Goal: Task Accomplishment & Management: Manage account settings

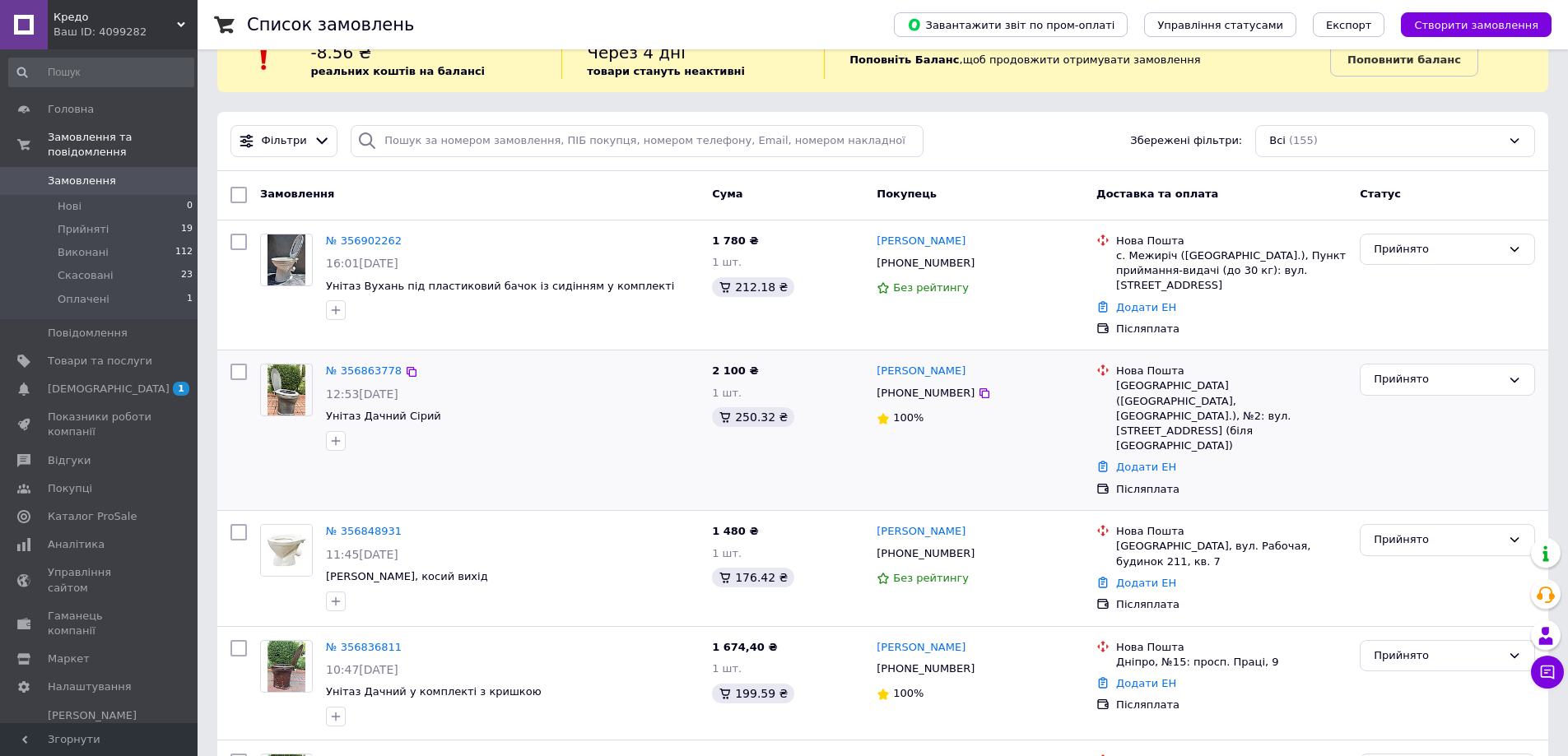
scroll to position [82, 0]
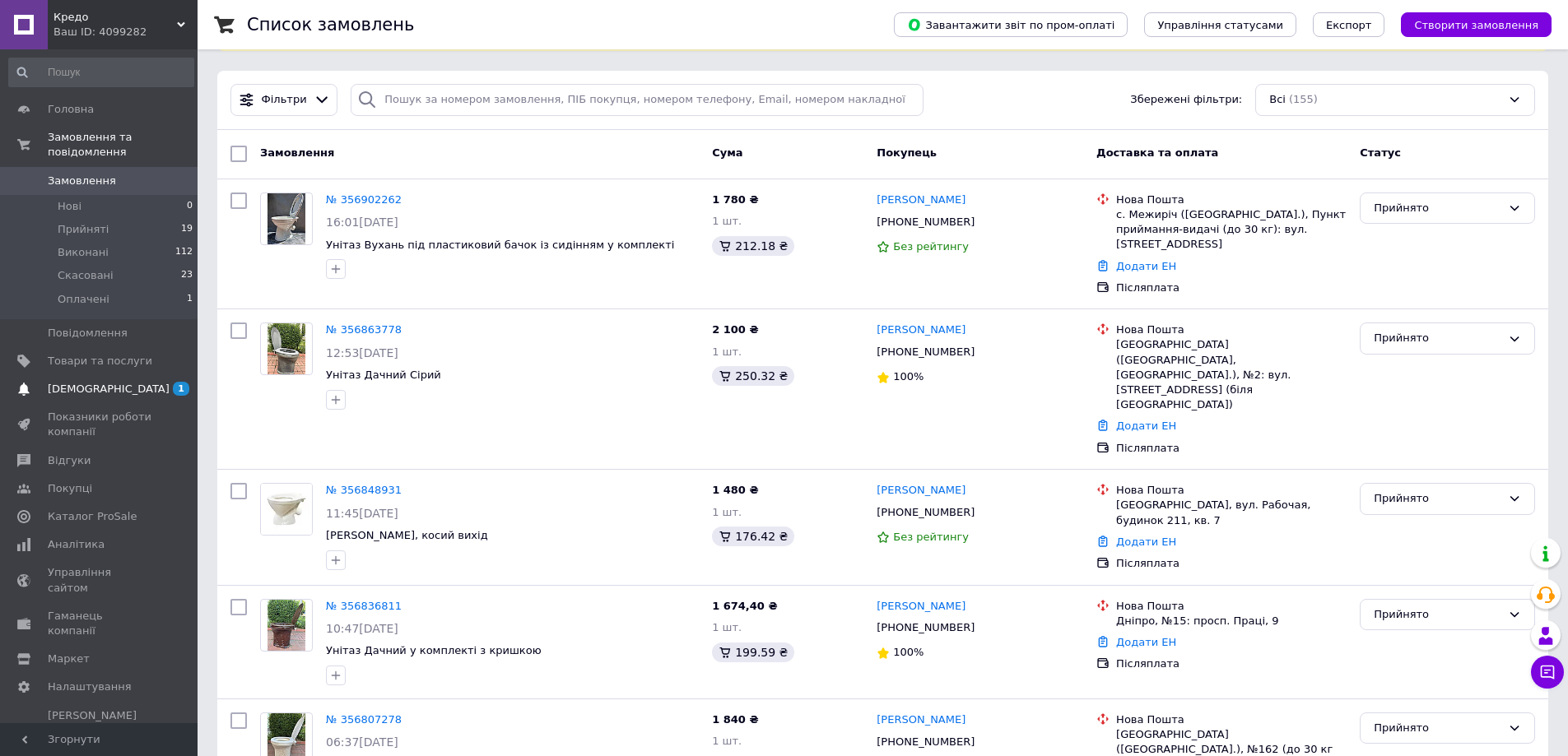
click at [74, 382] on span "[DEMOGRAPHIC_DATA]" at bounding box center [108, 389] width 122 height 14
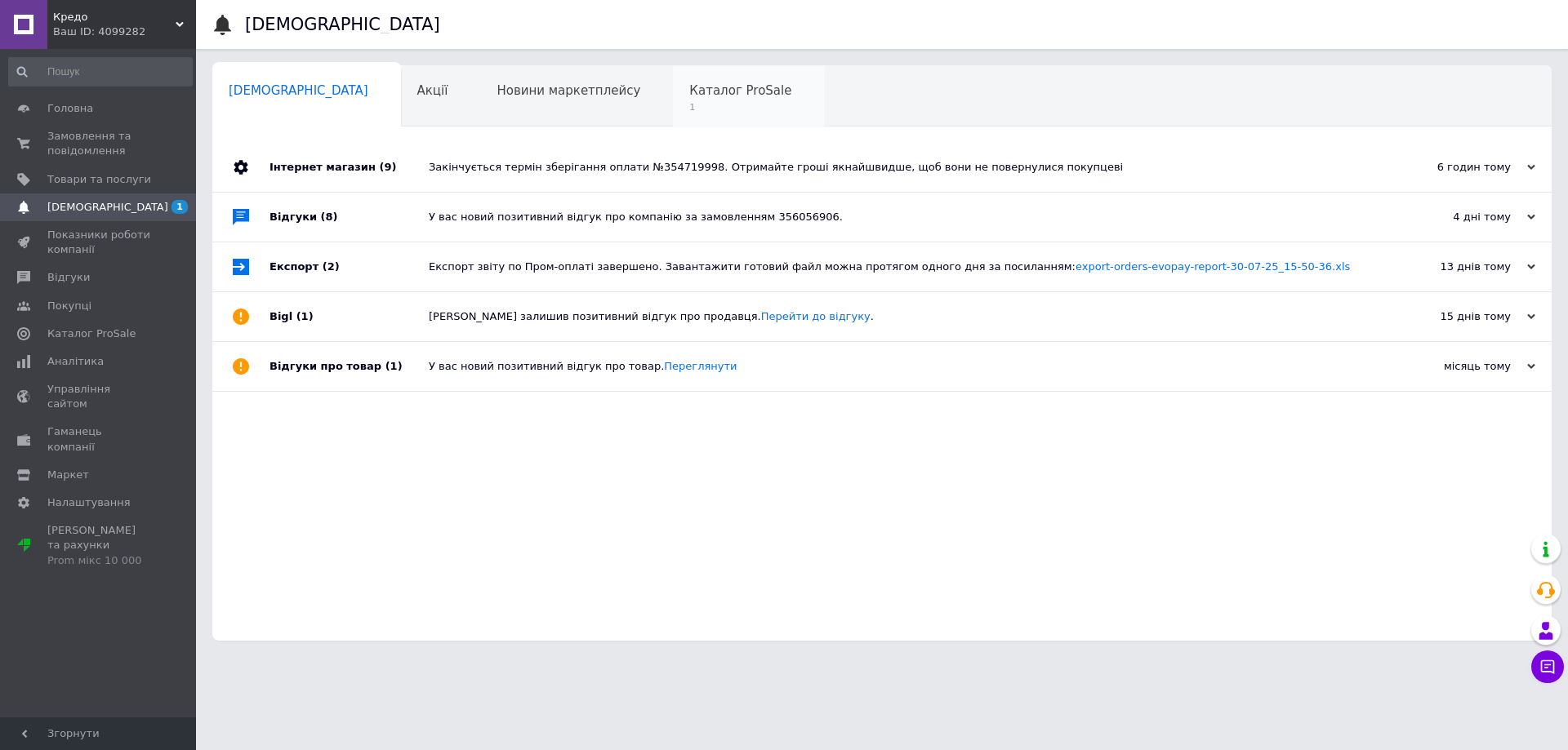
click at [690, 89] on span "Каталог ProSale" at bounding box center [741, 90] width 102 height 14
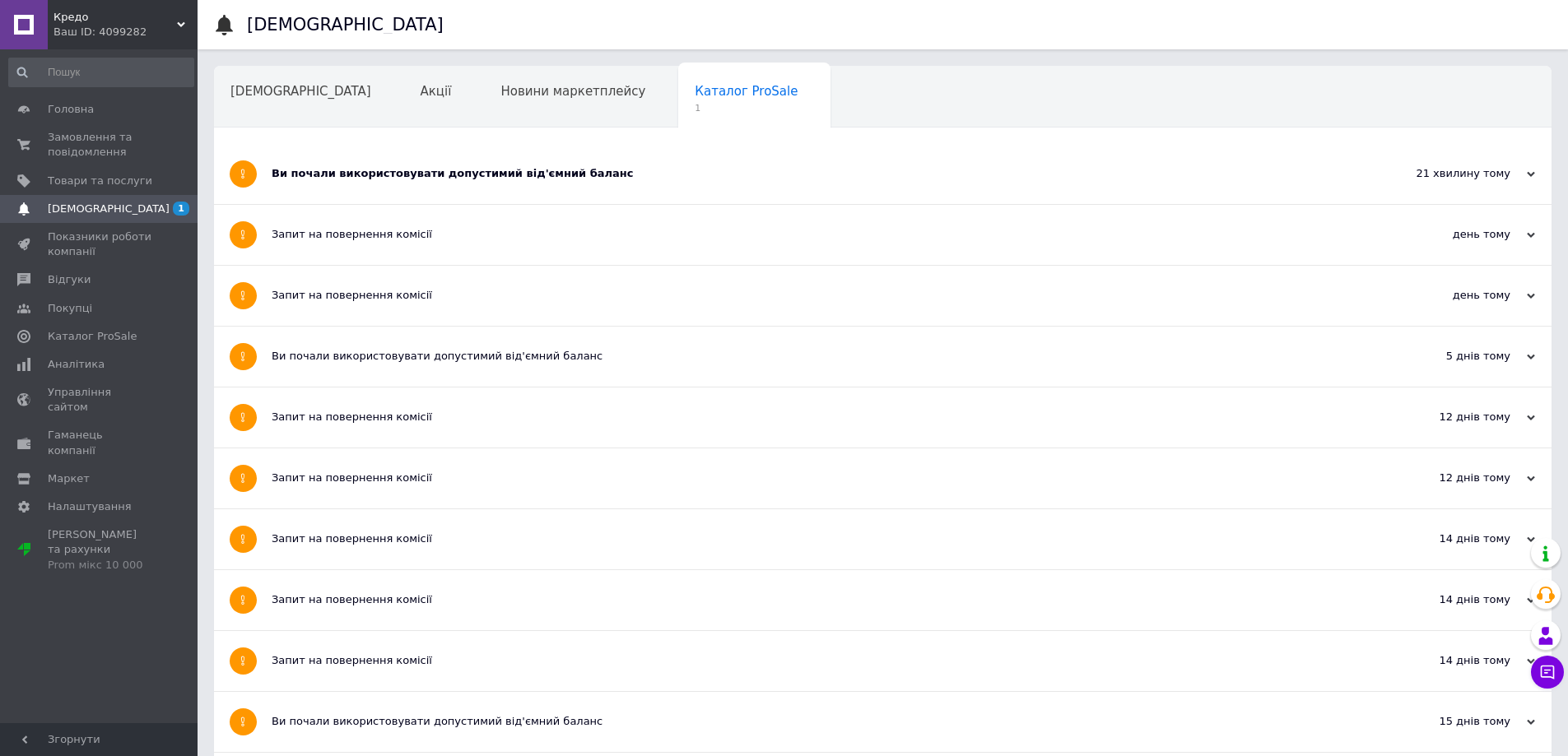
click at [74, 15] on span "Кредо" at bounding box center [114, 17] width 123 height 14
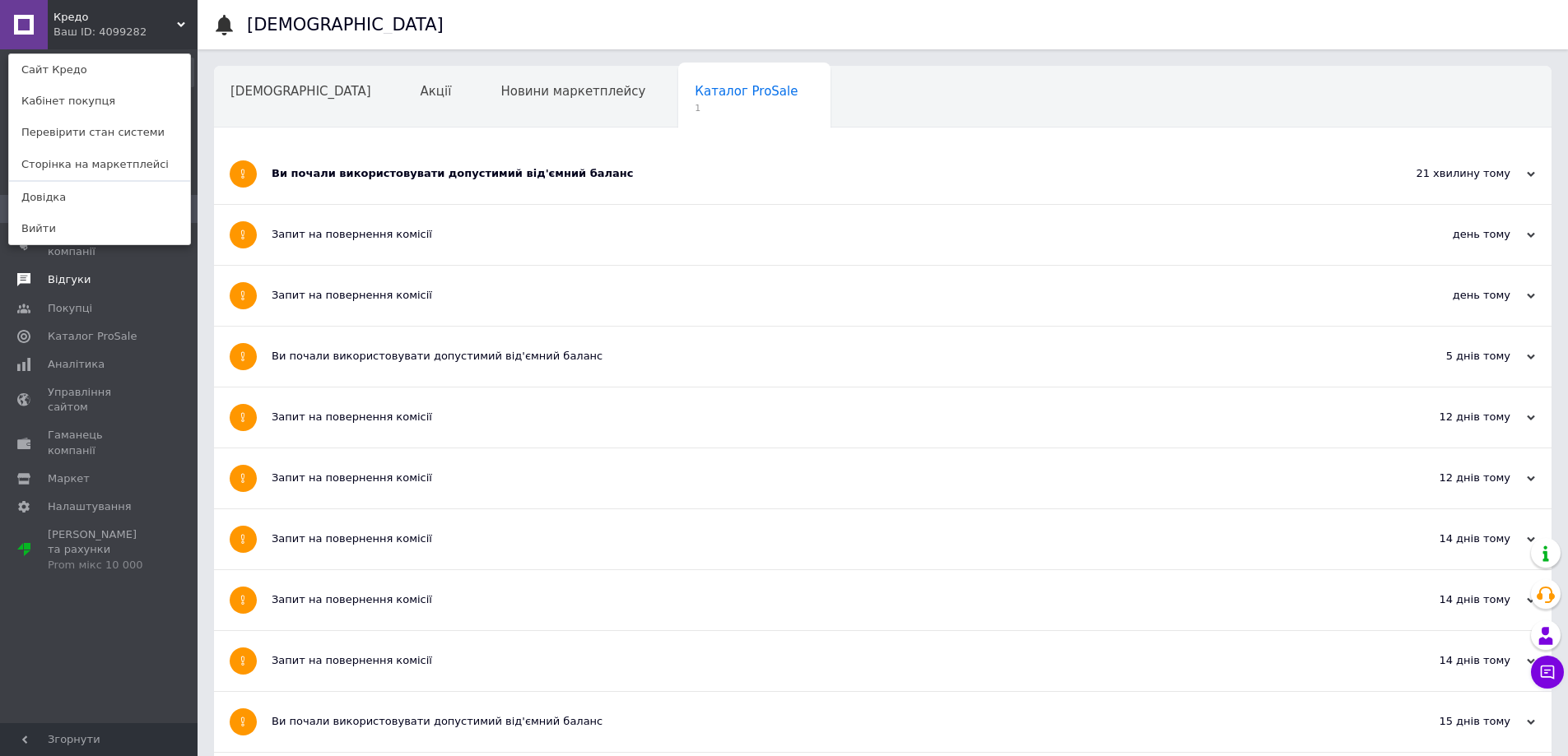
click at [135, 281] on span "Відгуки" at bounding box center [100, 279] width 105 height 14
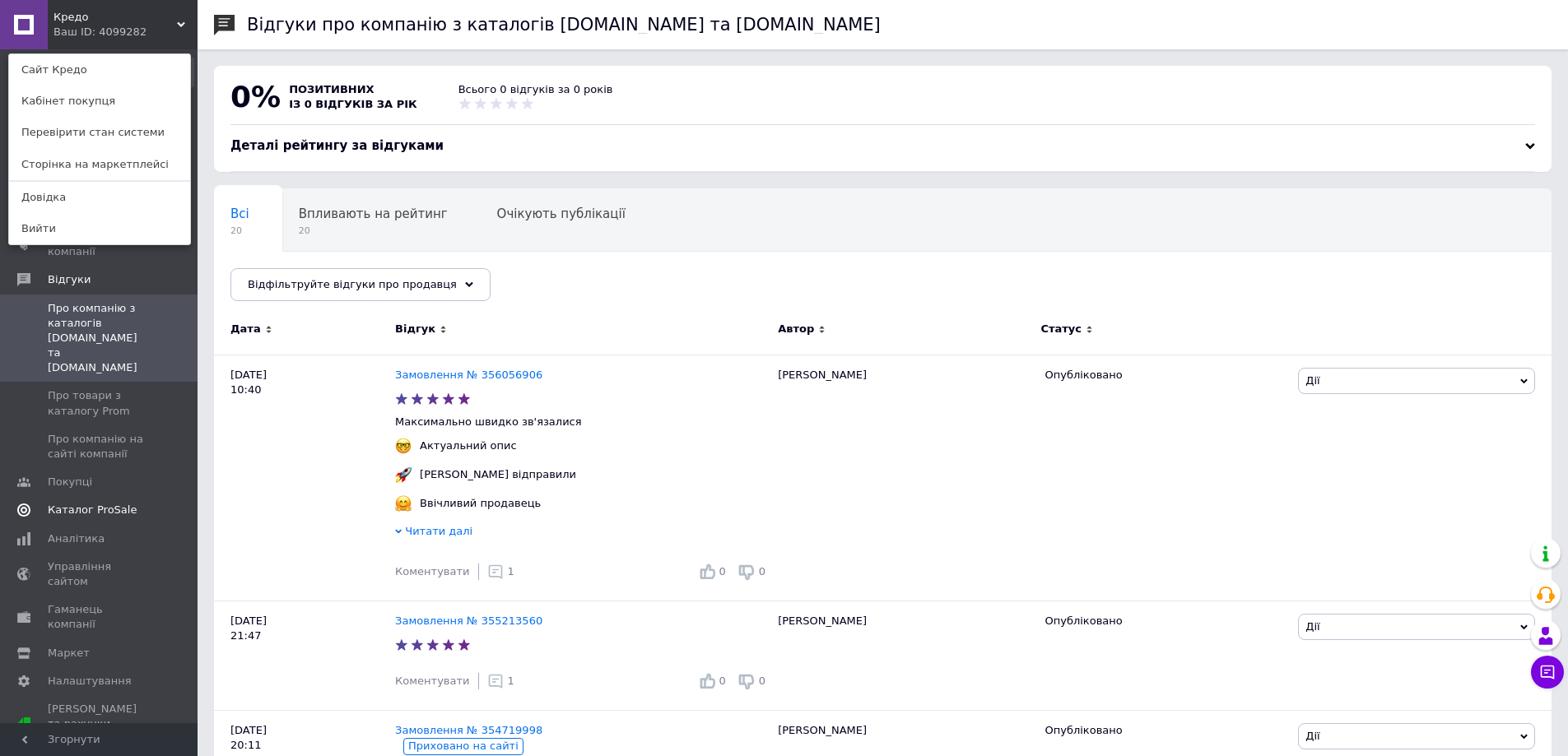
click at [172, 503] on span at bounding box center [175, 510] width 45 height 14
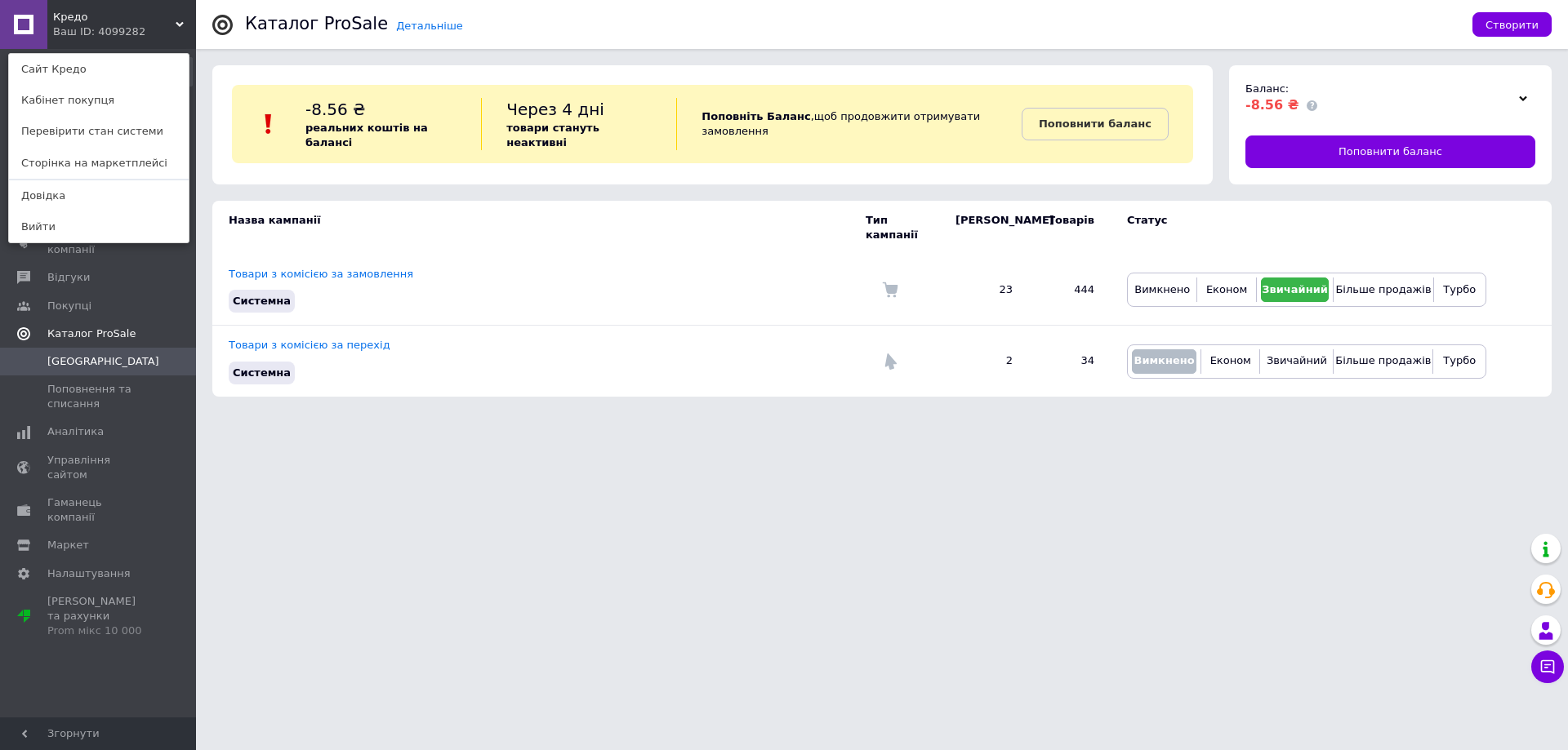
click at [74, 13] on span "Кредо" at bounding box center [114, 17] width 123 height 14
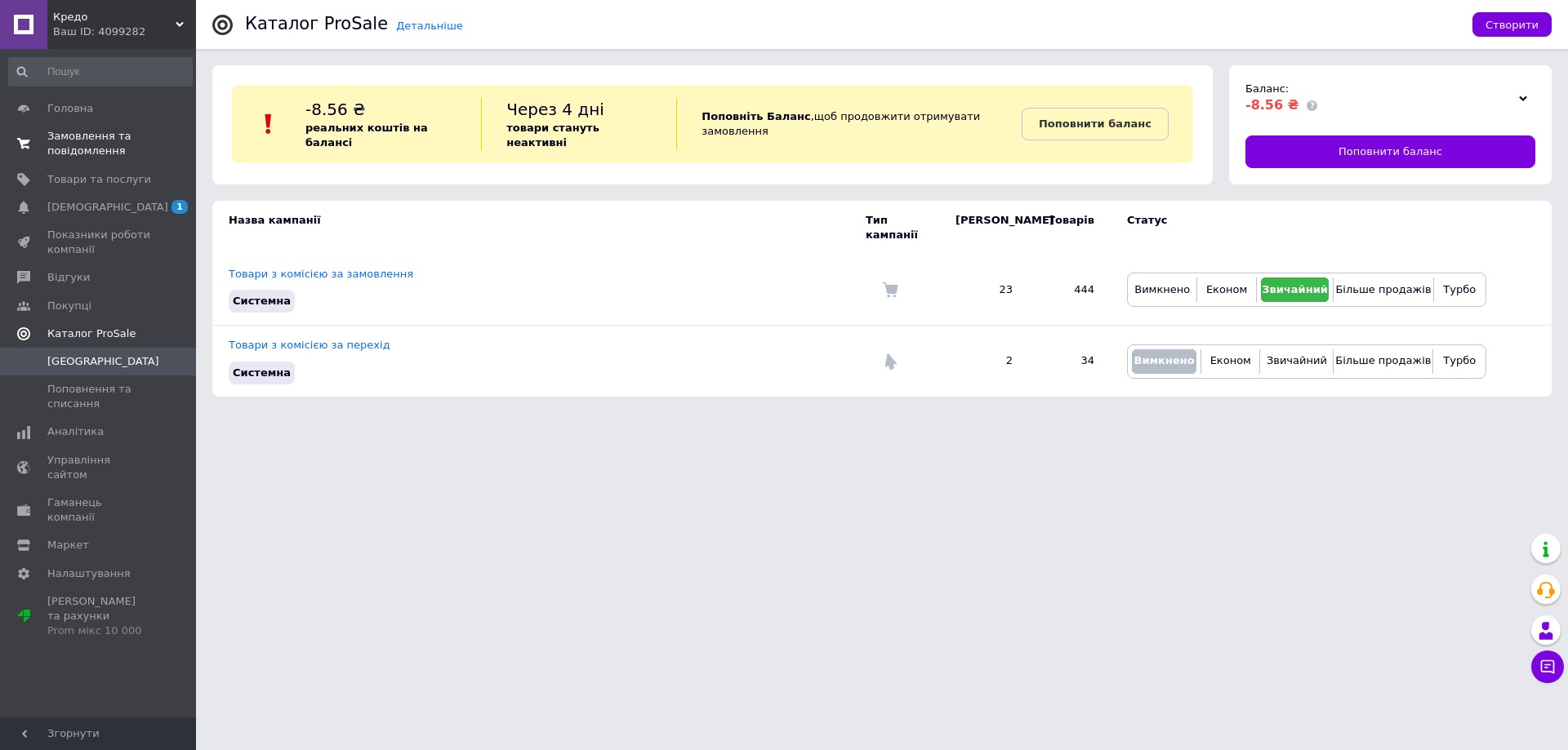
click at [102, 134] on span "Замовлення та повідомлення" at bounding box center [99, 143] width 104 height 29
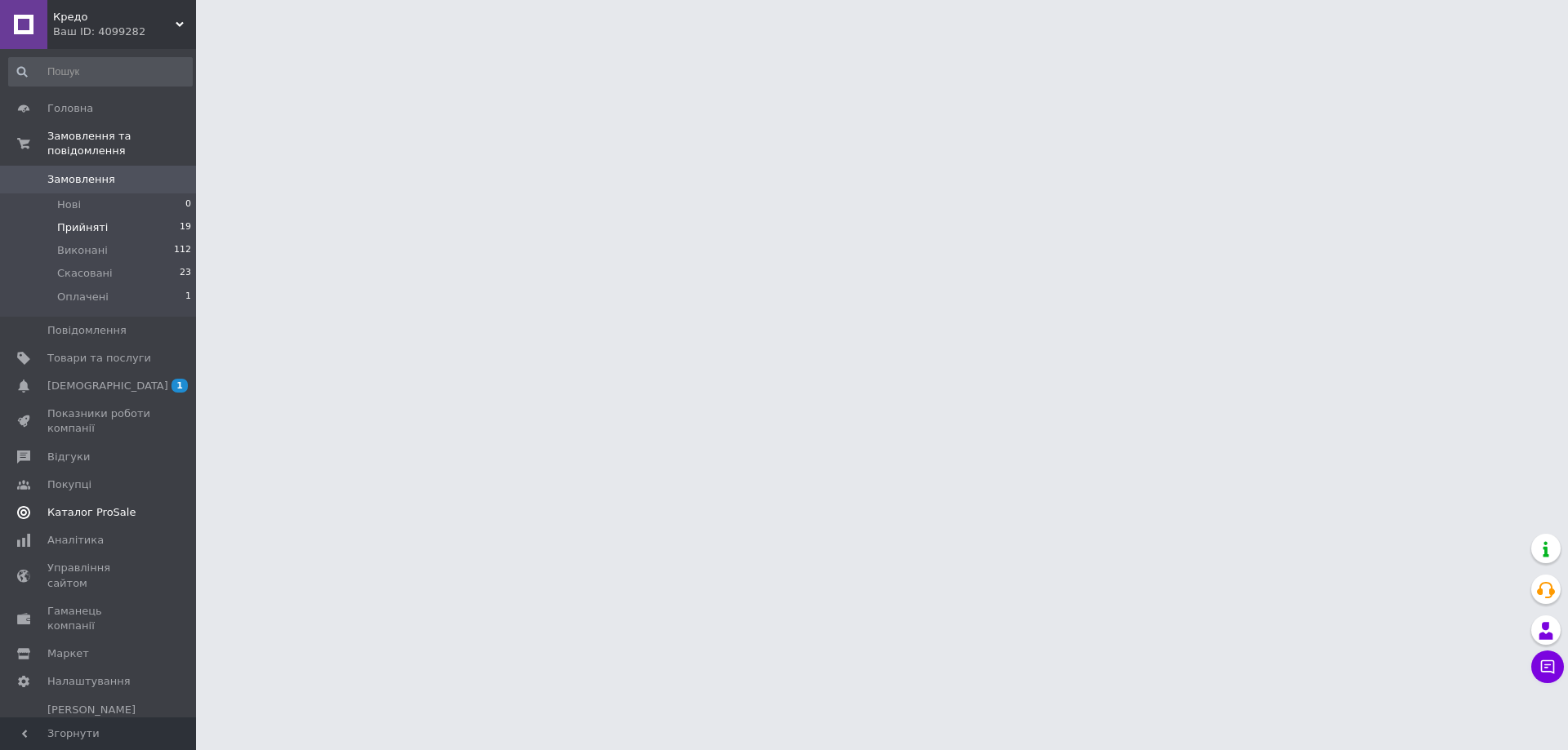
click at [93, 221] on span "Прийняті" at bounding box center [82, 228] width 51 height 14
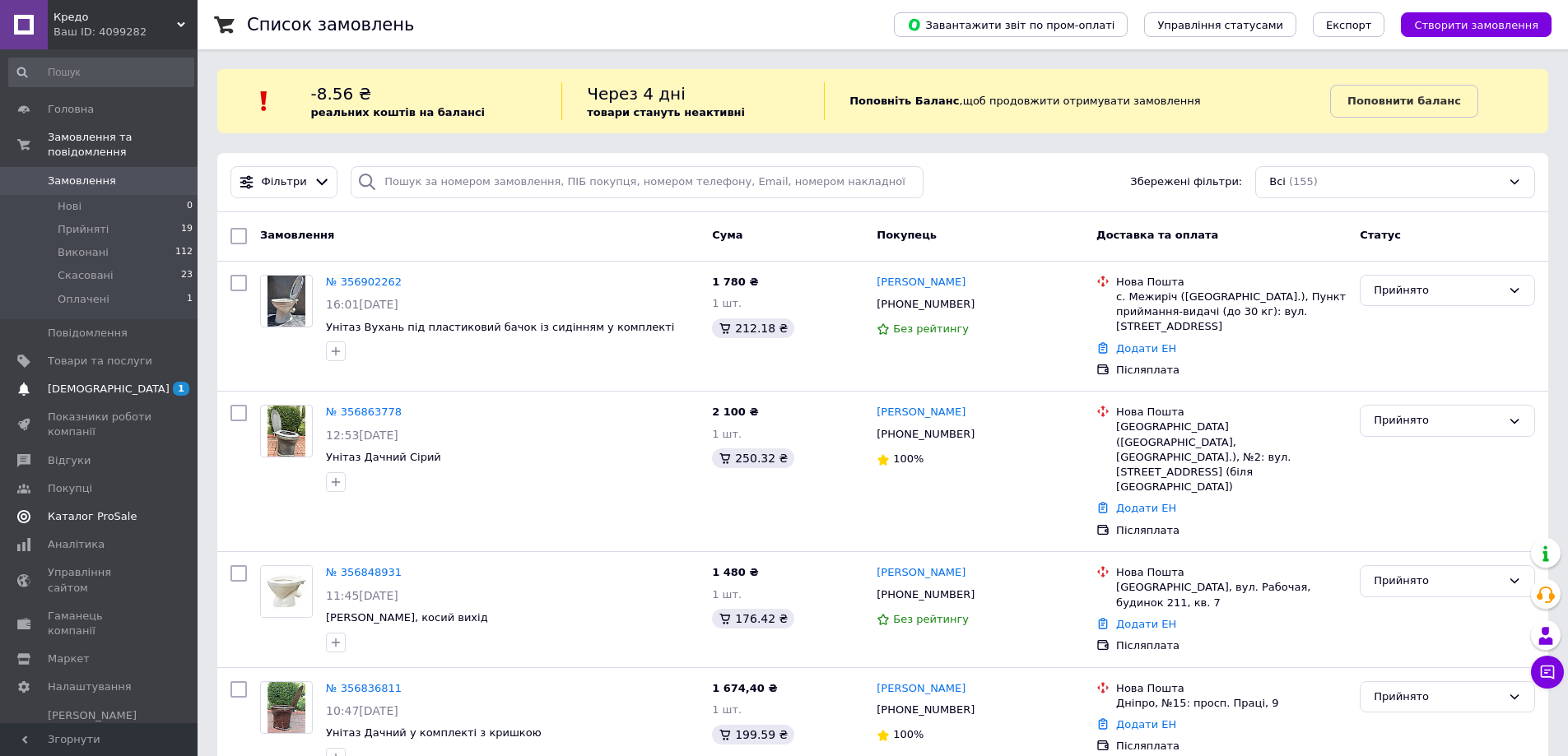
click at [84, 382] on span "[DEMOGRAPHIC_DATA]" at bounding box center [108, 389] width 122 height 14
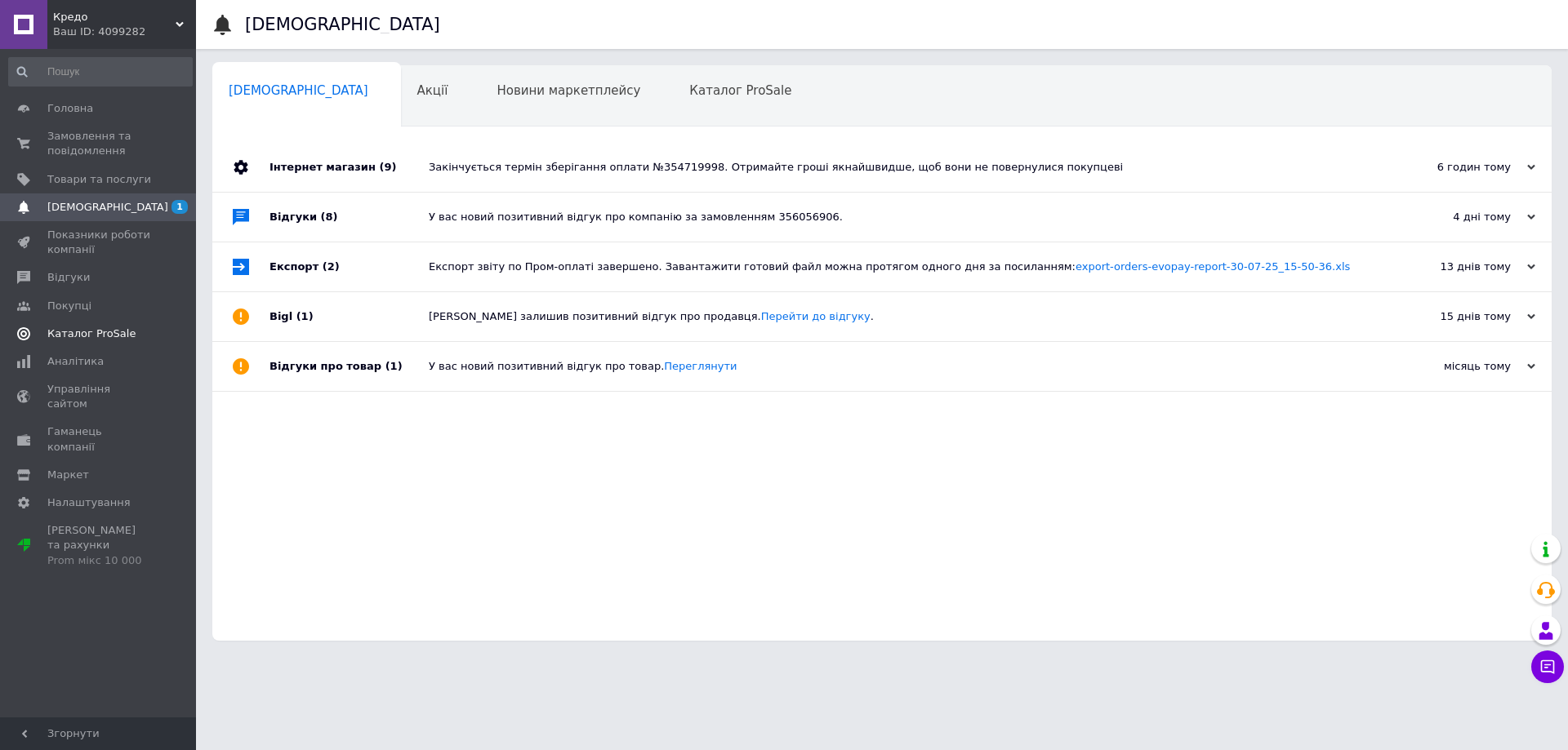
click at [97, 218] on link "[DEMOGRAPHIC_DATA] 1" at bounding box center [100, 206] width 201 height 28
click at [97, 238] on span "Показники роботи компанії" at bounding box center [99, 242] width 104 height 29
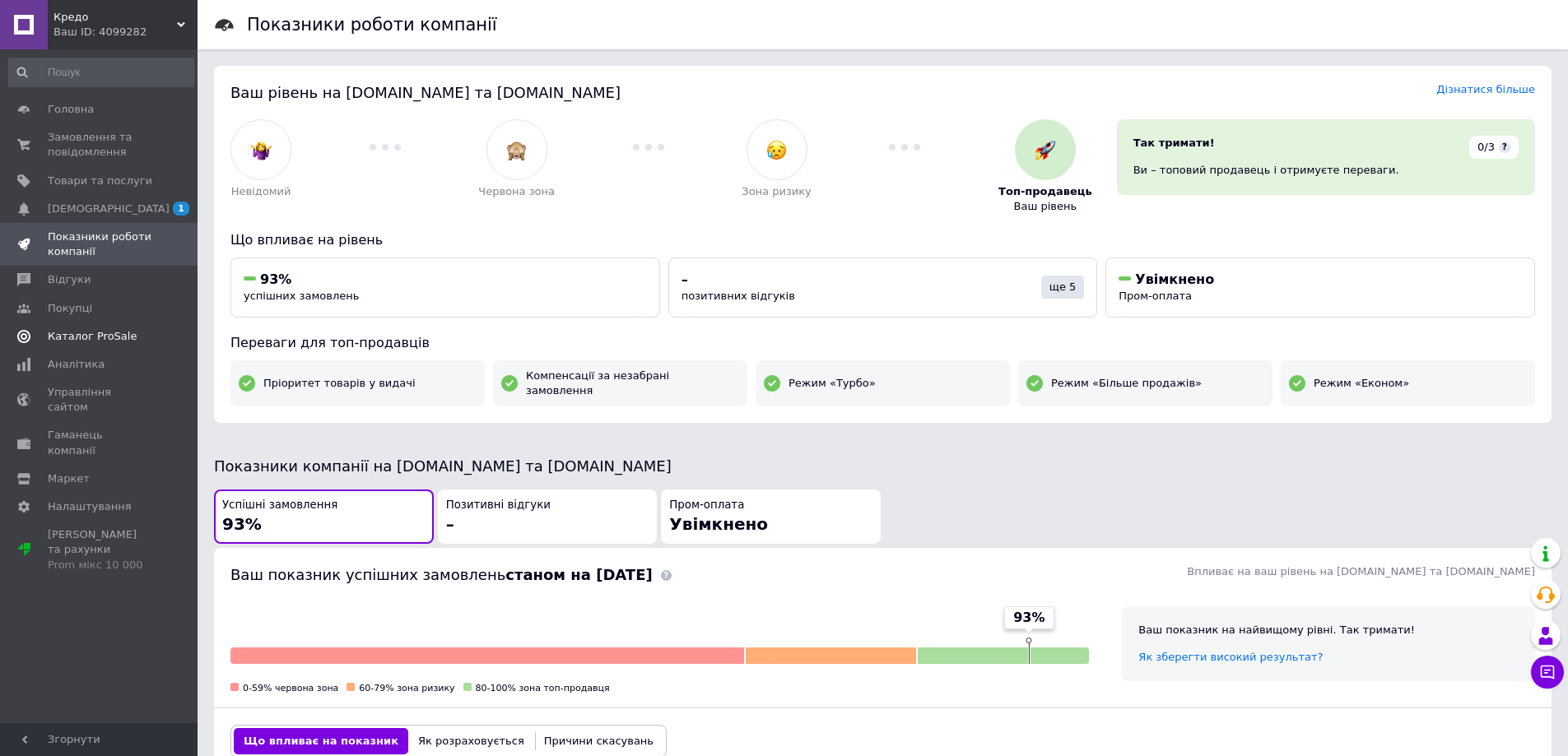
click at [150, 58] on input at bounding box center [101, 72] width 186 height 30
click at [185, 209] on span "1" at bounding box center [181, 209] width 16 height 14
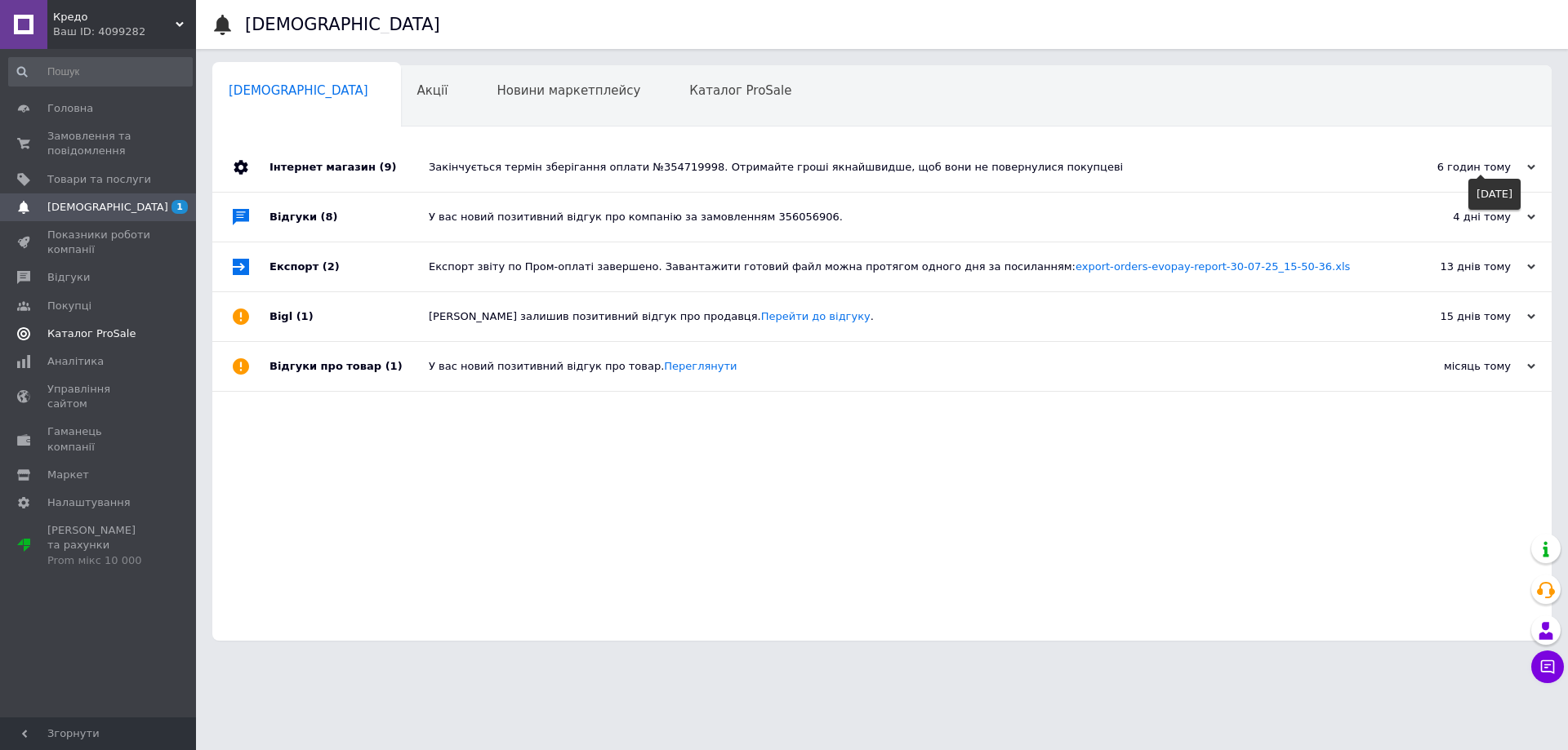
click at [1481, 173] on span at bounding box center [1480, 174] width 8 height 8
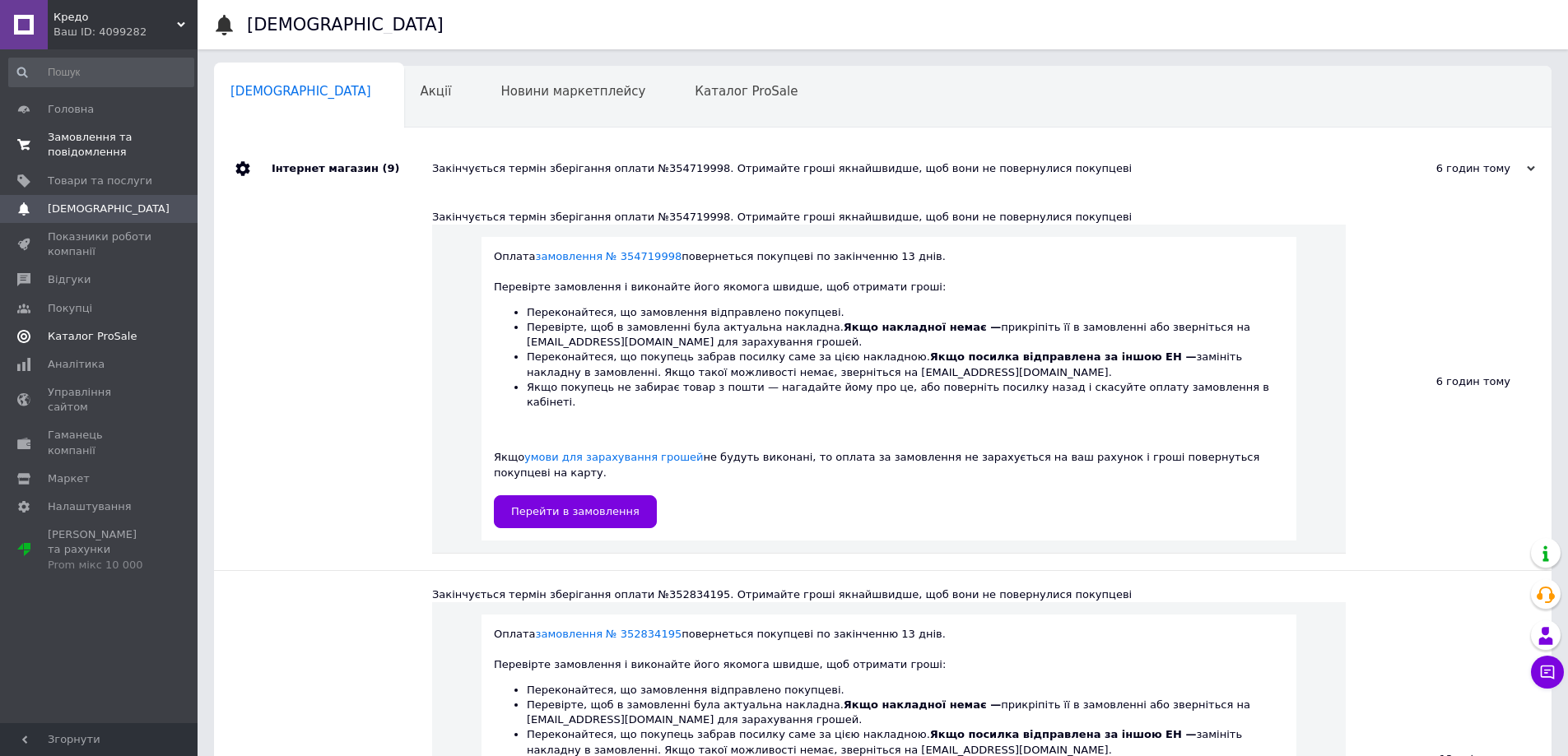
click at [99, 147] on span "Замовлення та повідомлення" at bounding box center [100, 144] width 105 height 30
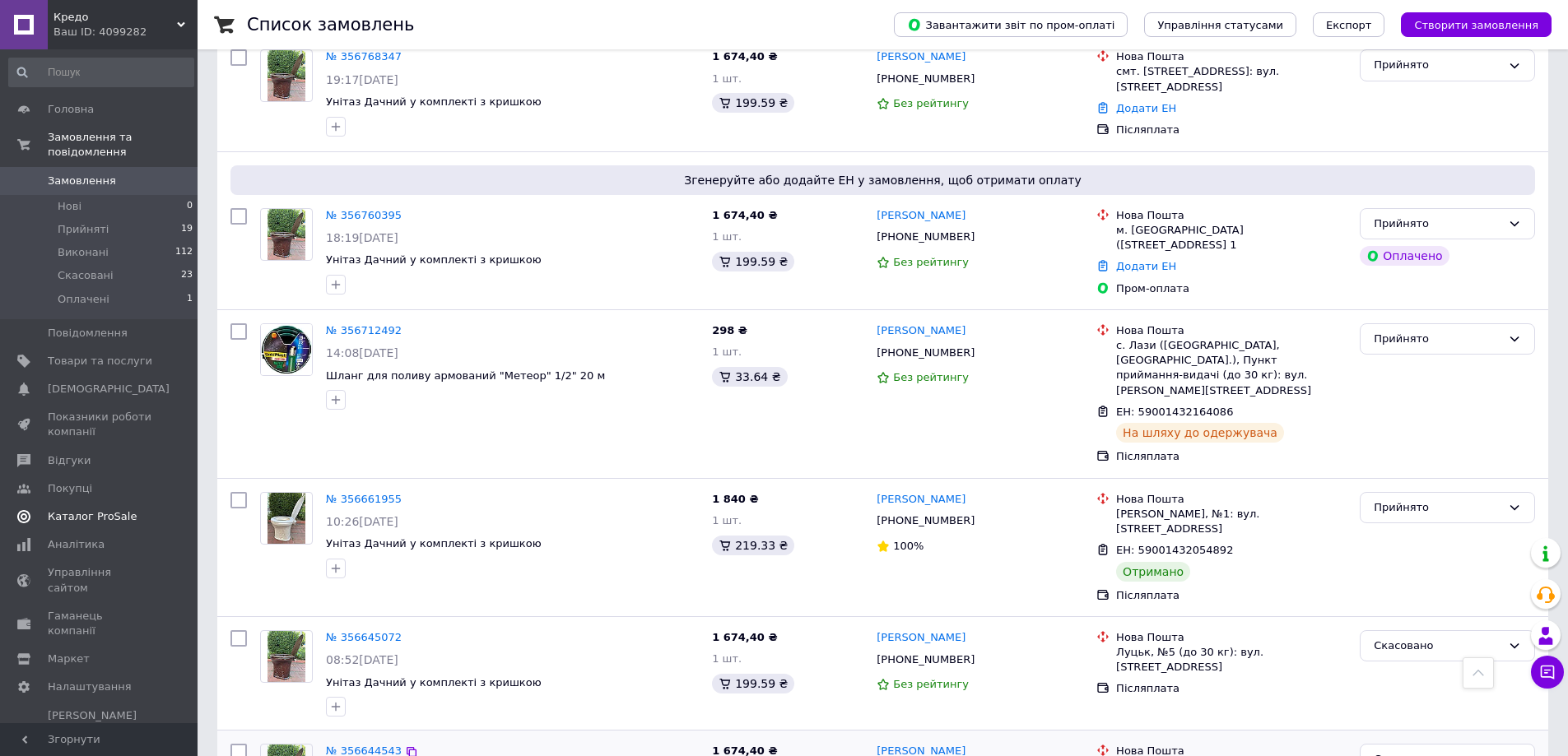
scroll to position [1316, 0]
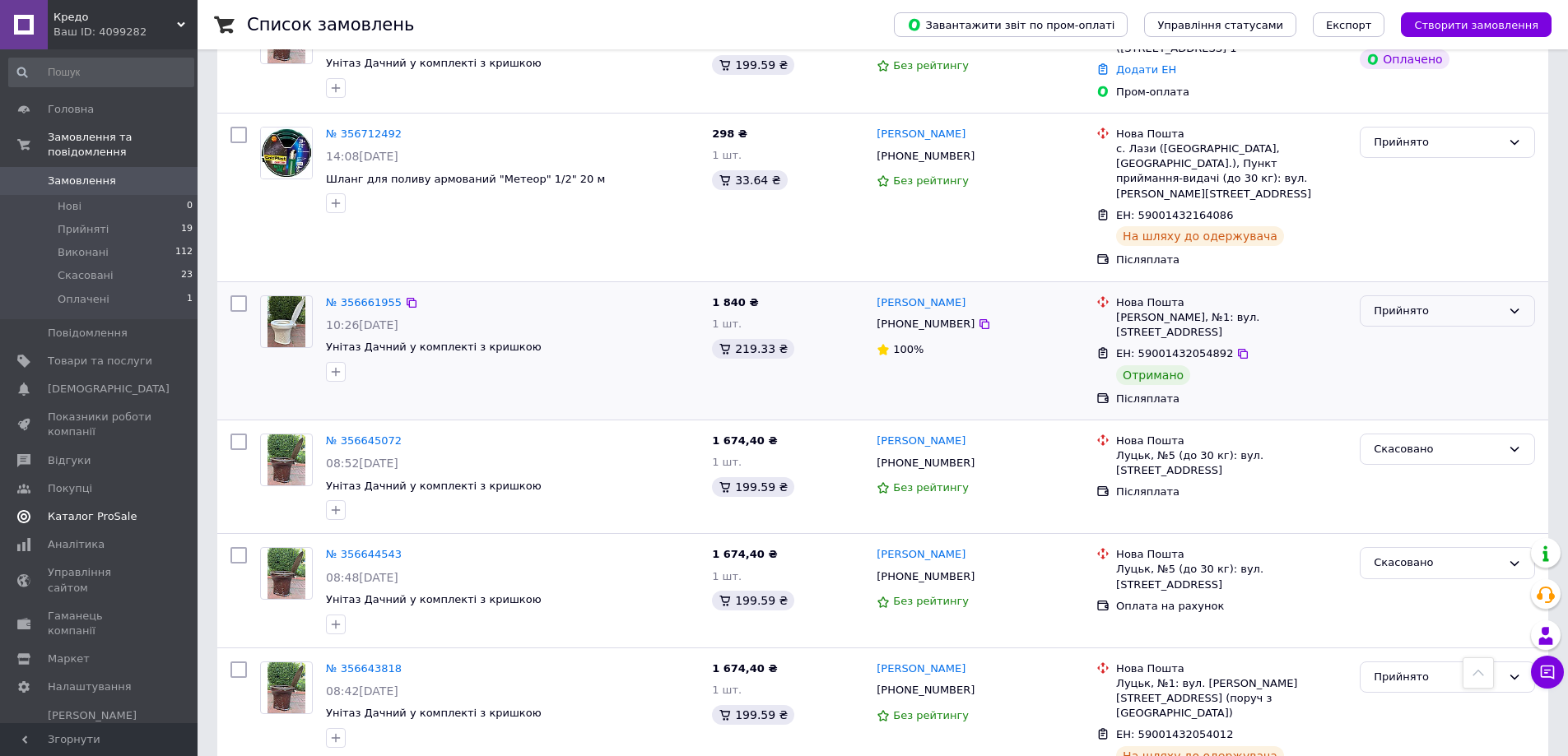
click at [1445, 296] on div "Прийнято" at bounding box center [1446, 312] width 175 height 32
click at [1418, 330] on li "Виконано" at bounding box center [1446, 345] width 174 height 31
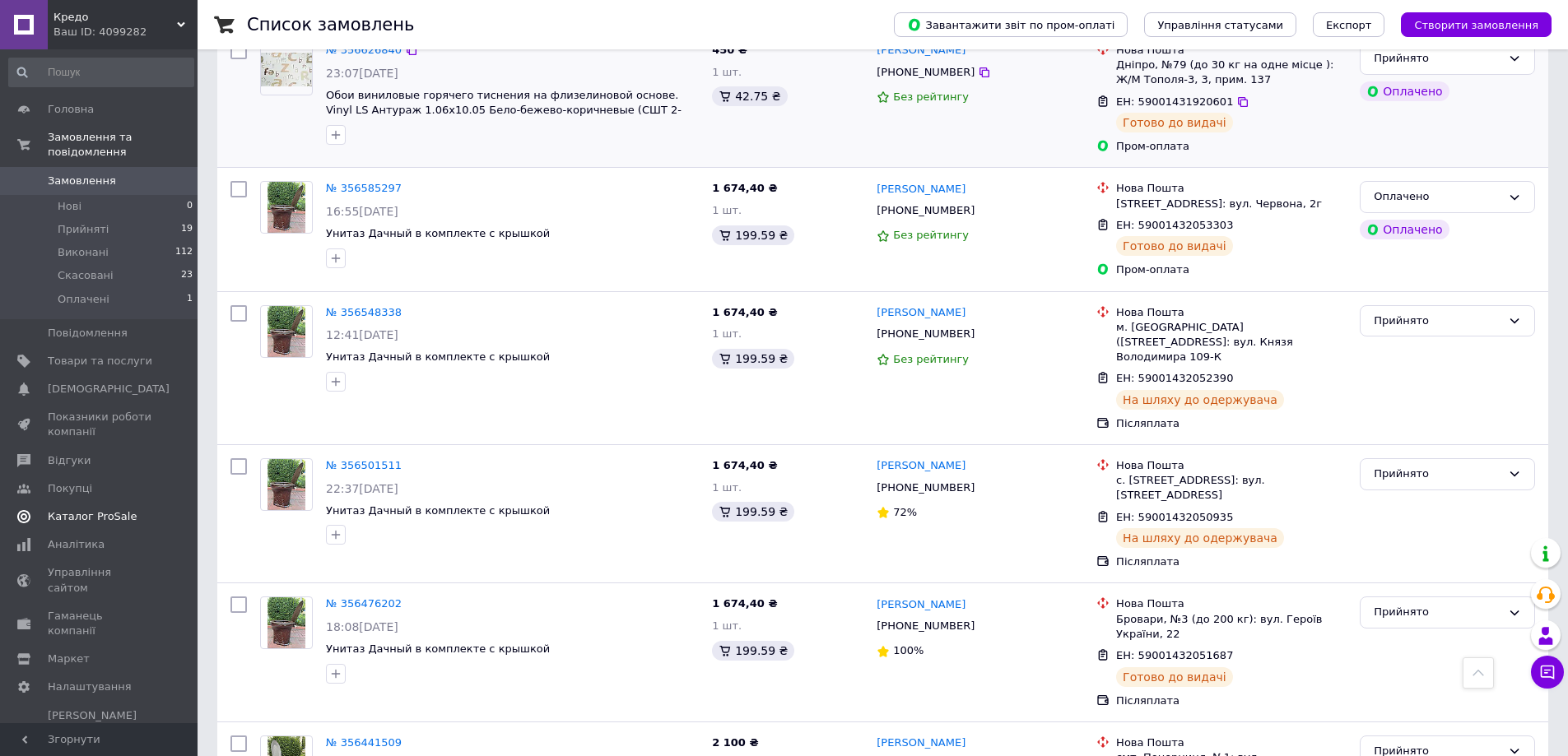
scroll to position [2093, 0]
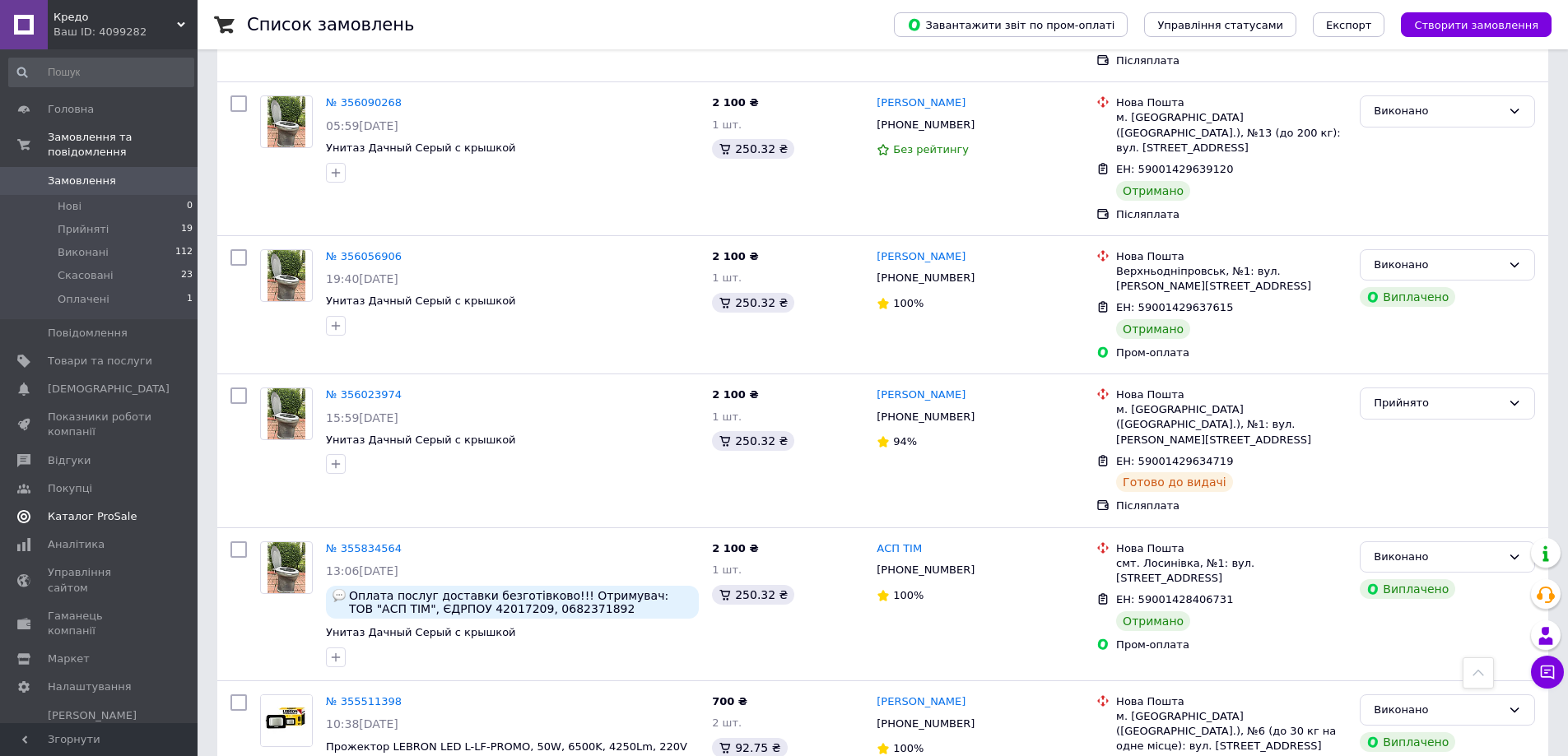
scroll to position [2281, 0]
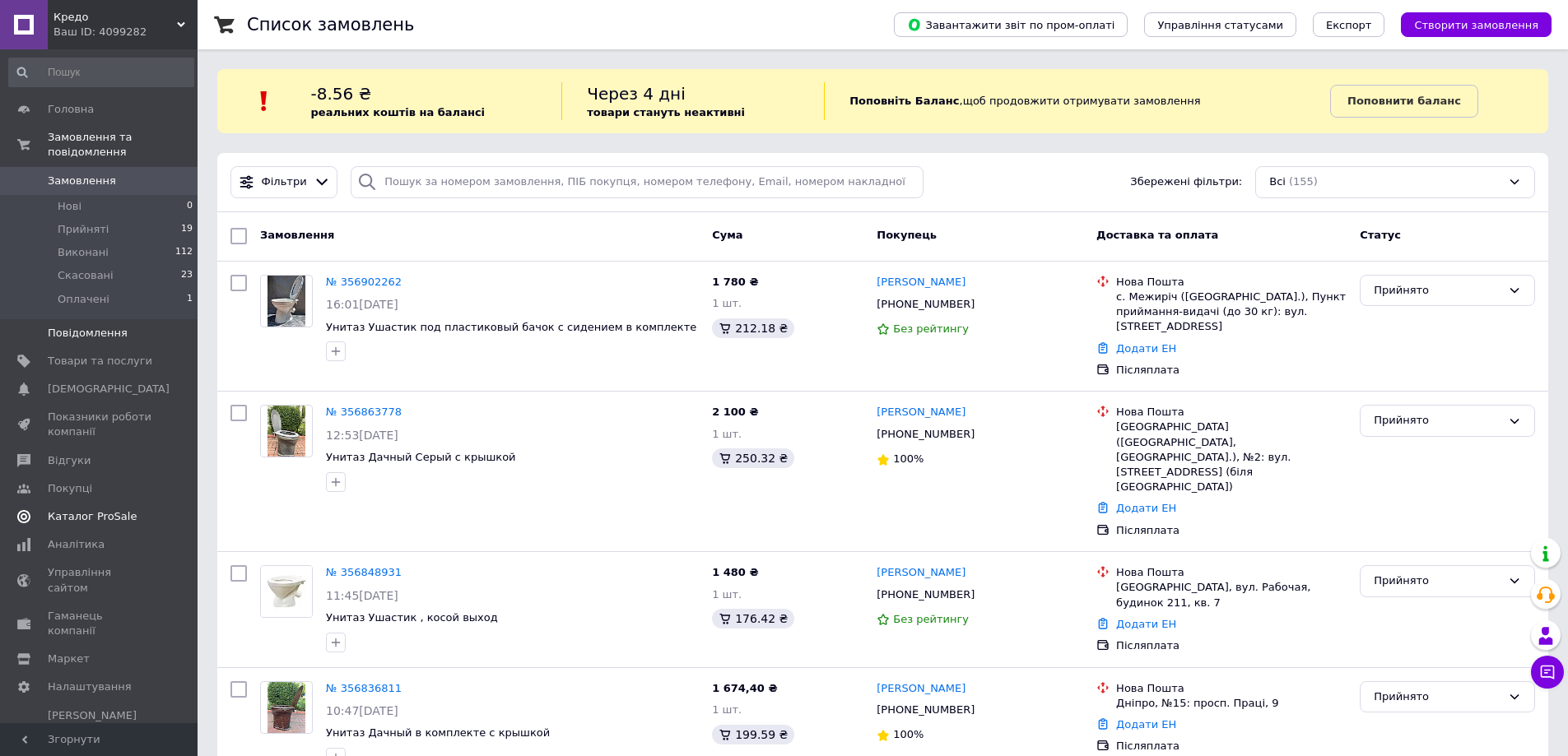
click at [76, 326] on span "Повідомлення" at bounding box center [87, 333] width 80 height 14
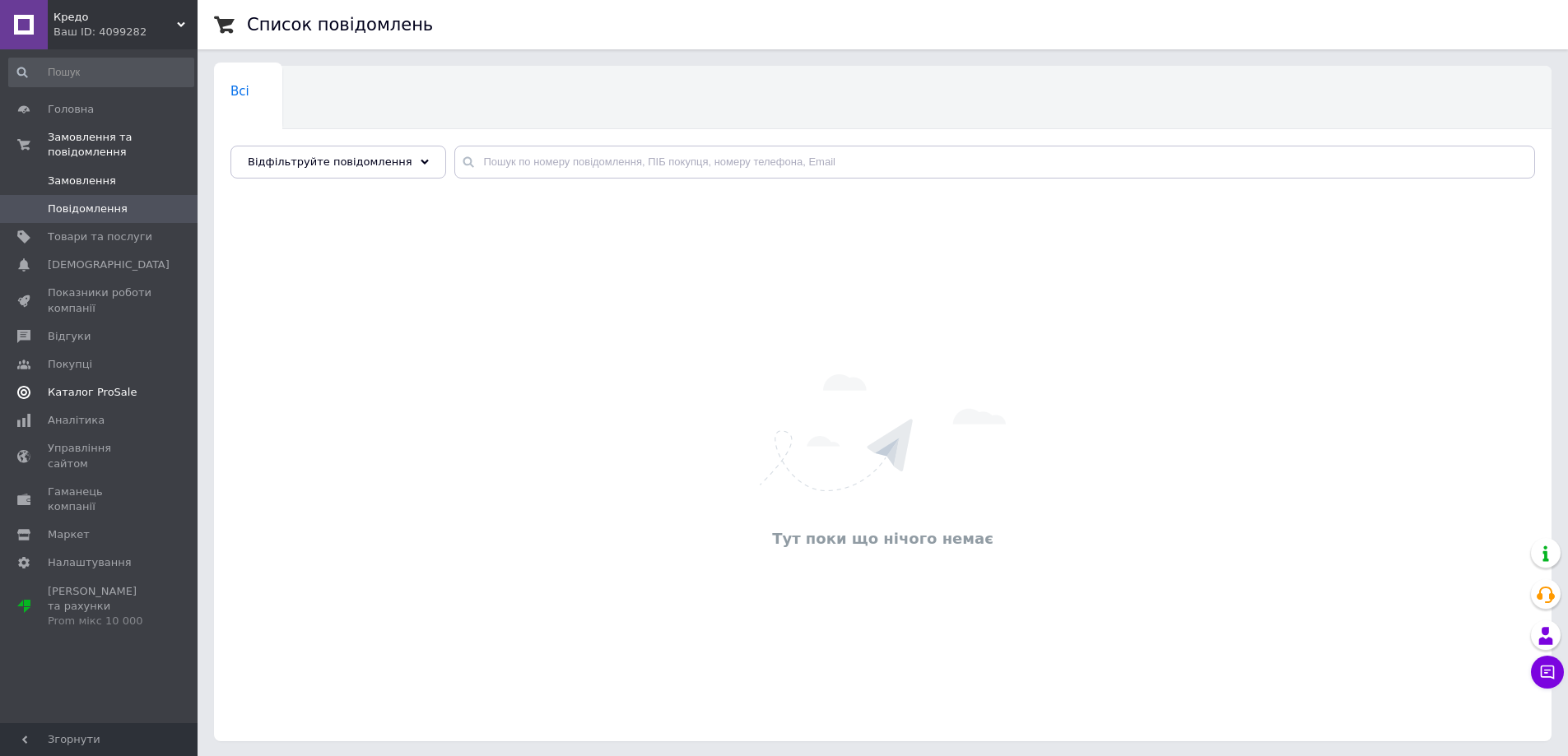
click at [122, 174] on span "Замовлення" at bounding box center [100, 181] width 105 height 14
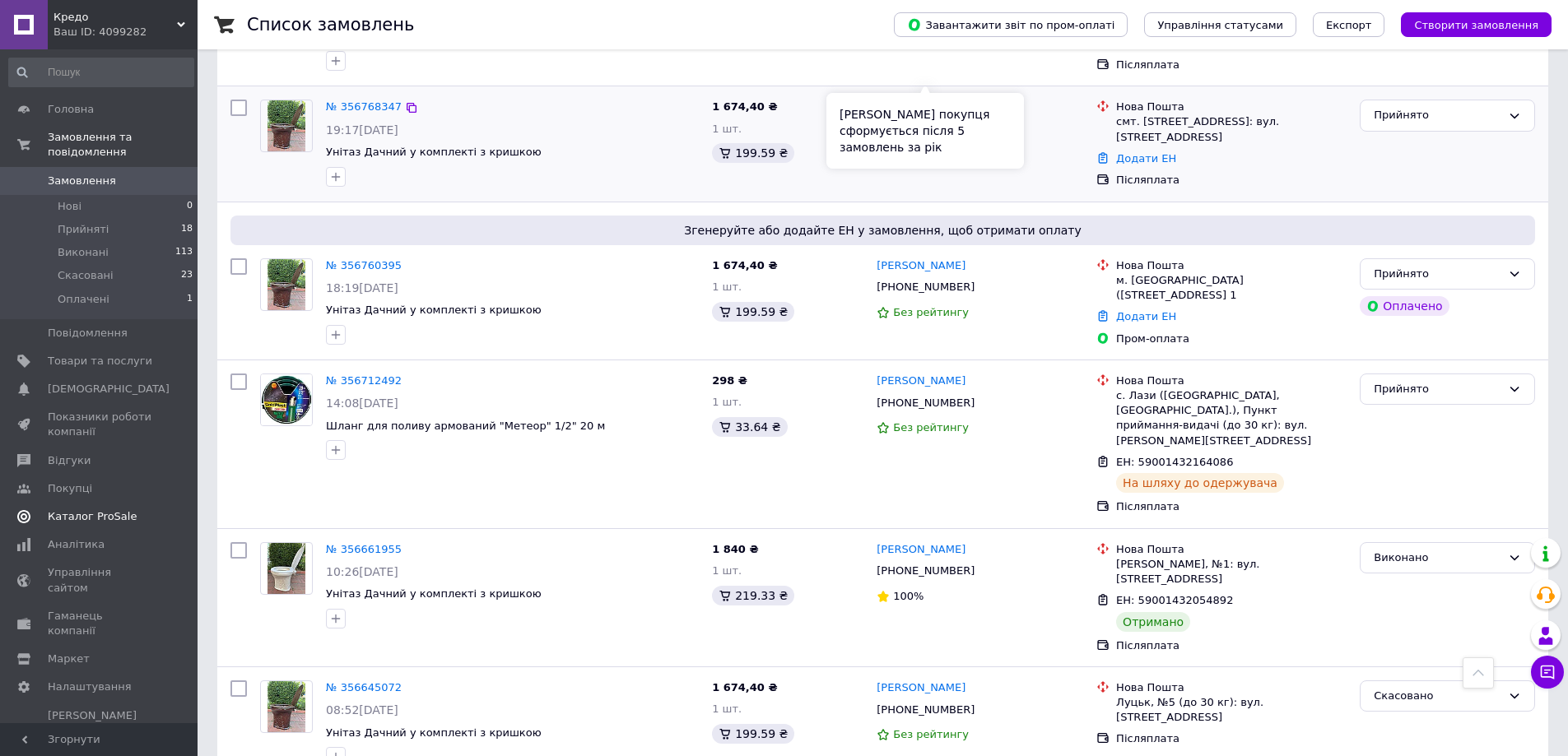
scroll to position [823, 0]
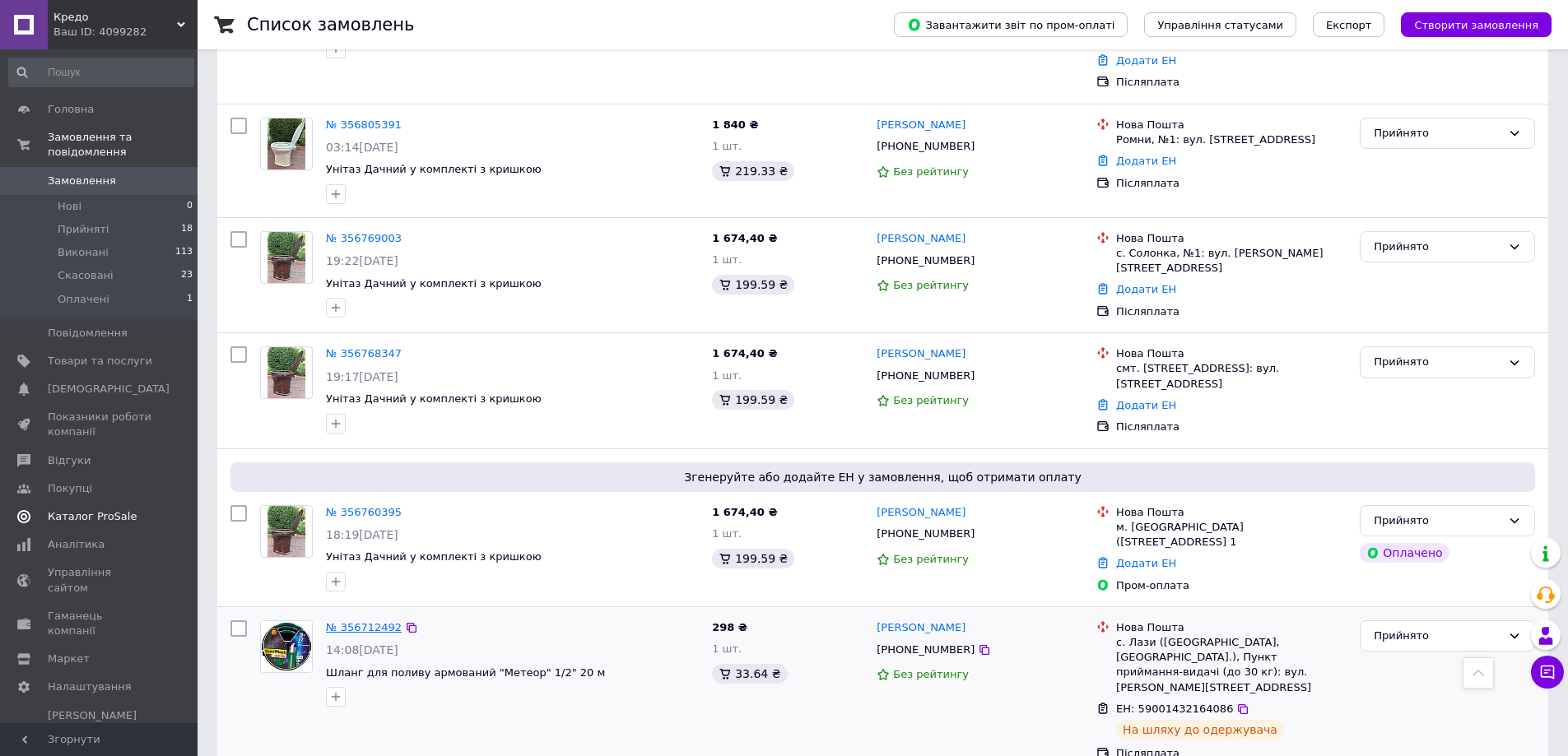
click at [353, 621] on link "№ 356712492" at bounding box center [364, 627] width 76 height 13
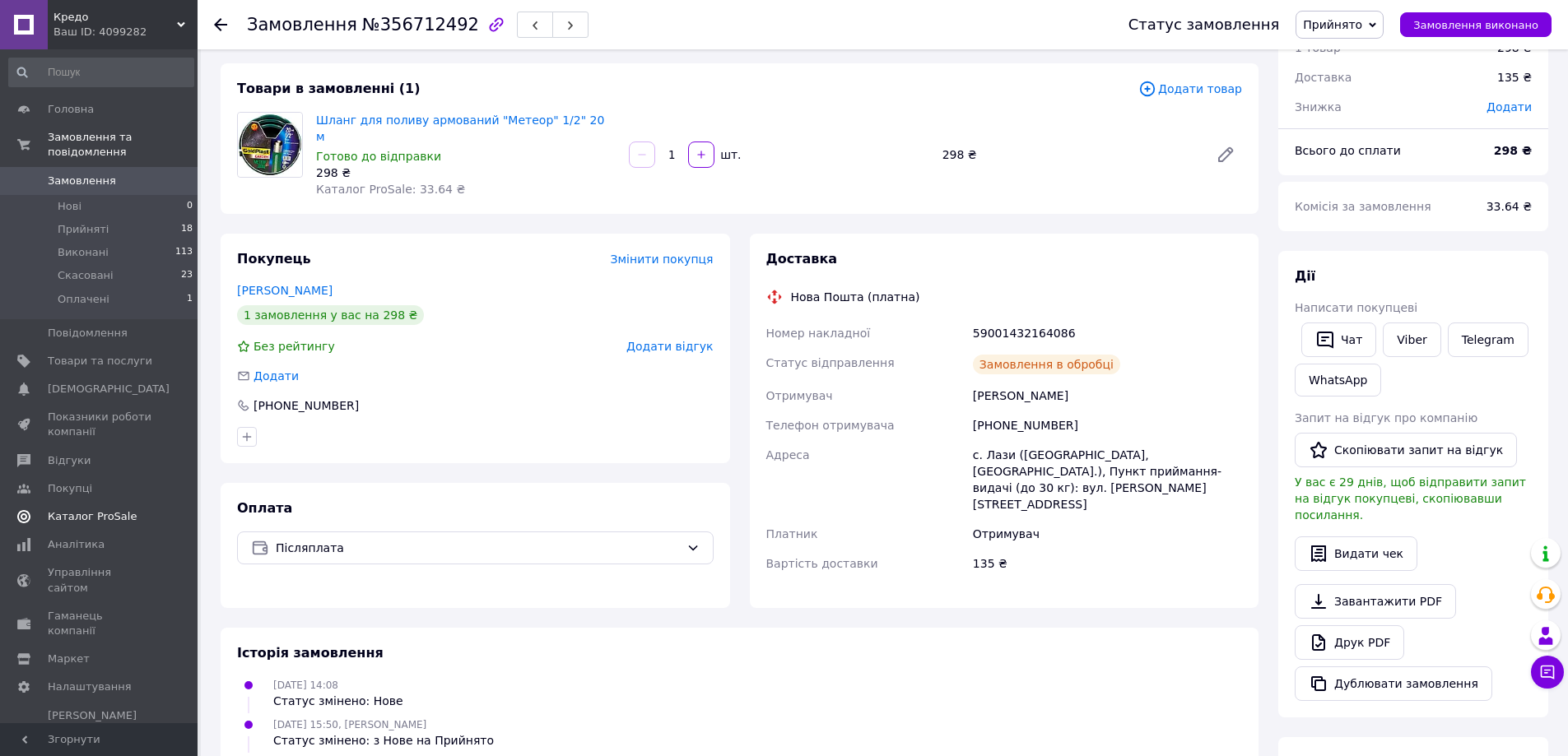
scroll to position [82, 0]
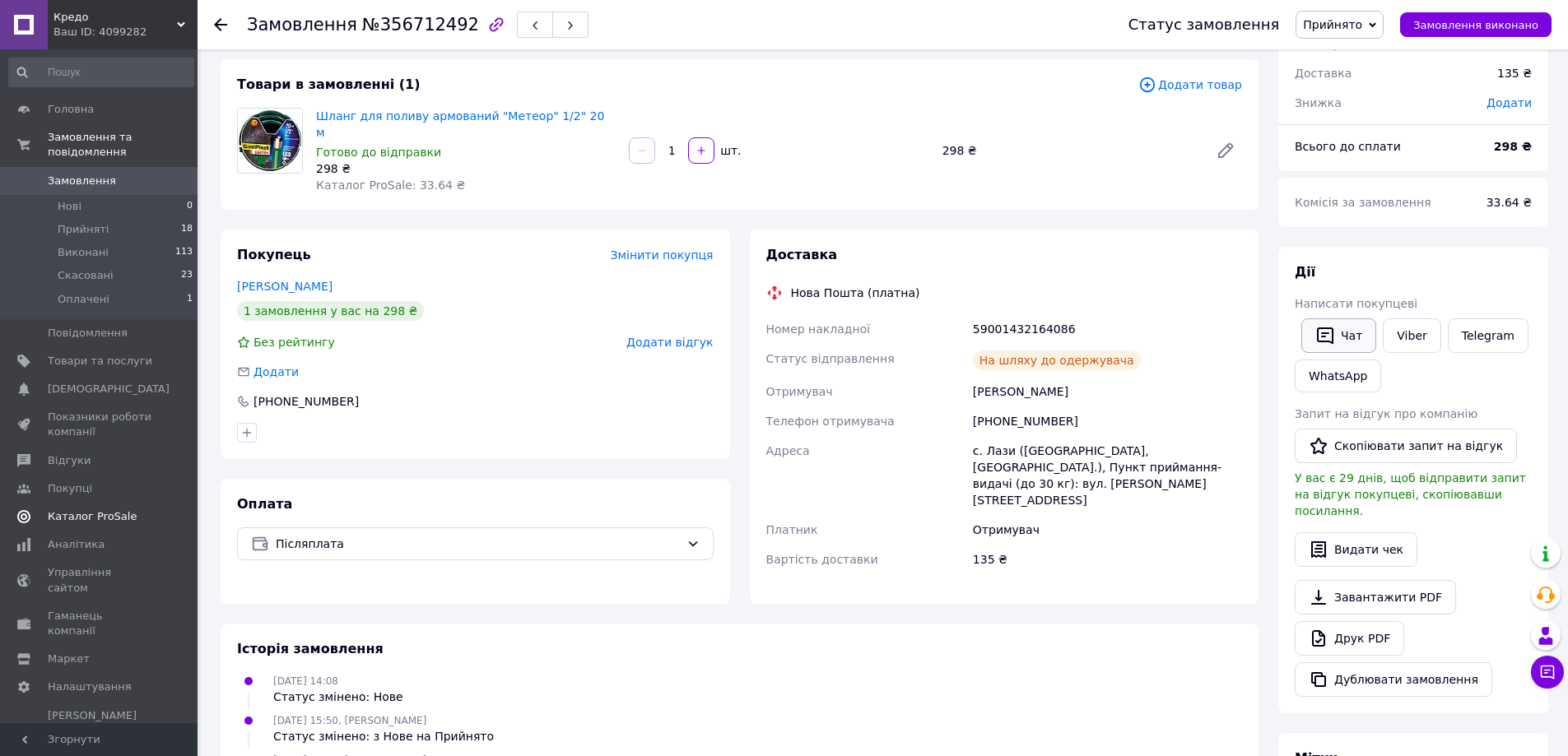
click at [1337, 334] on button "Чат" at bounding box center [1338, 335] width 75 height 34
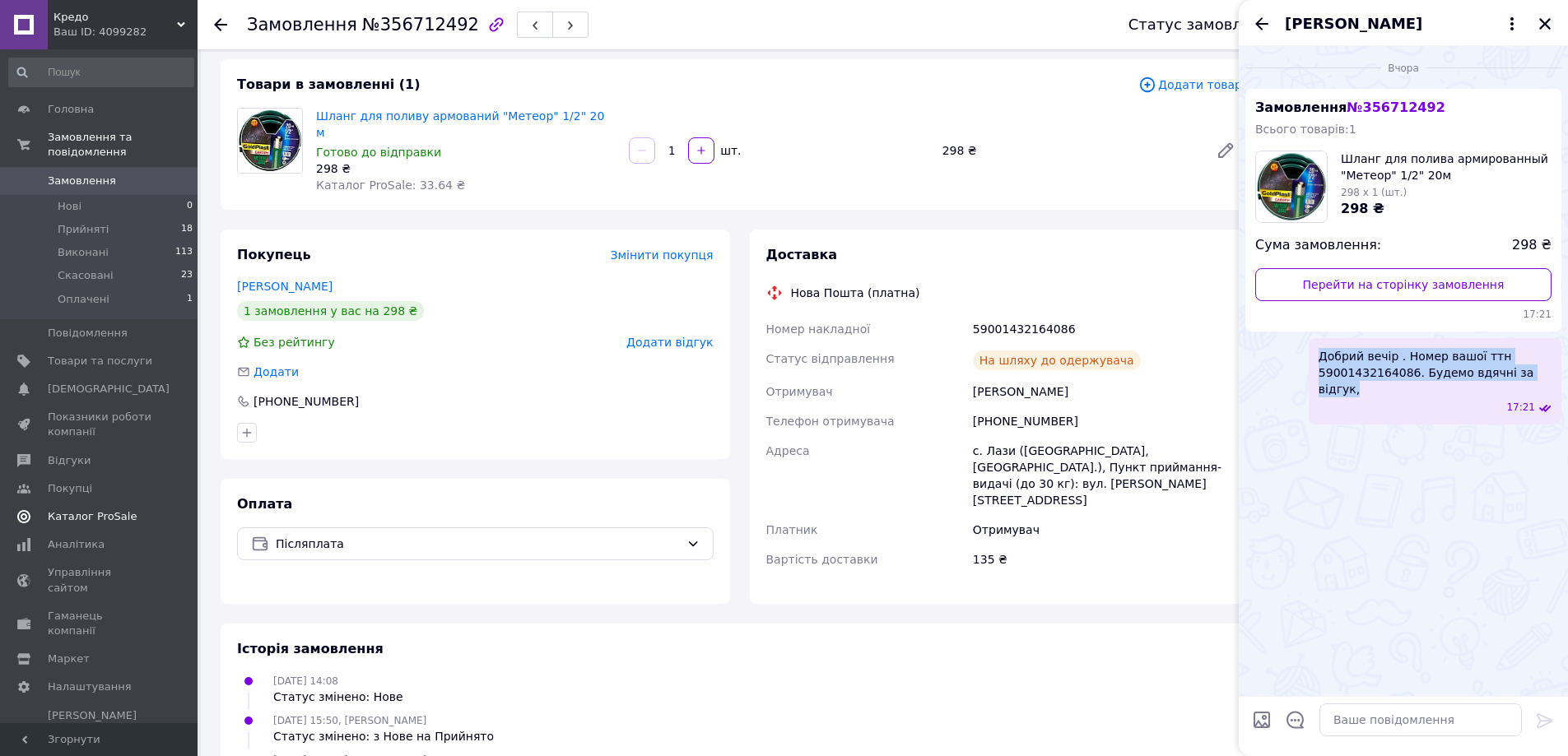
drag, startPoint x: 1320, startPoint y: 355, endPoint x: 1549, endPoint y: 366, distance: 229.3
click at [1549, 366] on span "Добрий вечір . Номер вашої ттн 59001432164086. Будемо вдячні за відгук," at bounding box center [1435, 372] width 232 height 50
drag, startPoint x: 1430, startPoint y: 363, endPoint x: 1422, endPoint y: 374, distance: 13.6
copy span "Добрий вечір . Номер вашої ттн 59001432164086. Будемо вдячні за відгук,"
click at [216, 20] on icon at bounding box center [220, 24] width 14 height 14
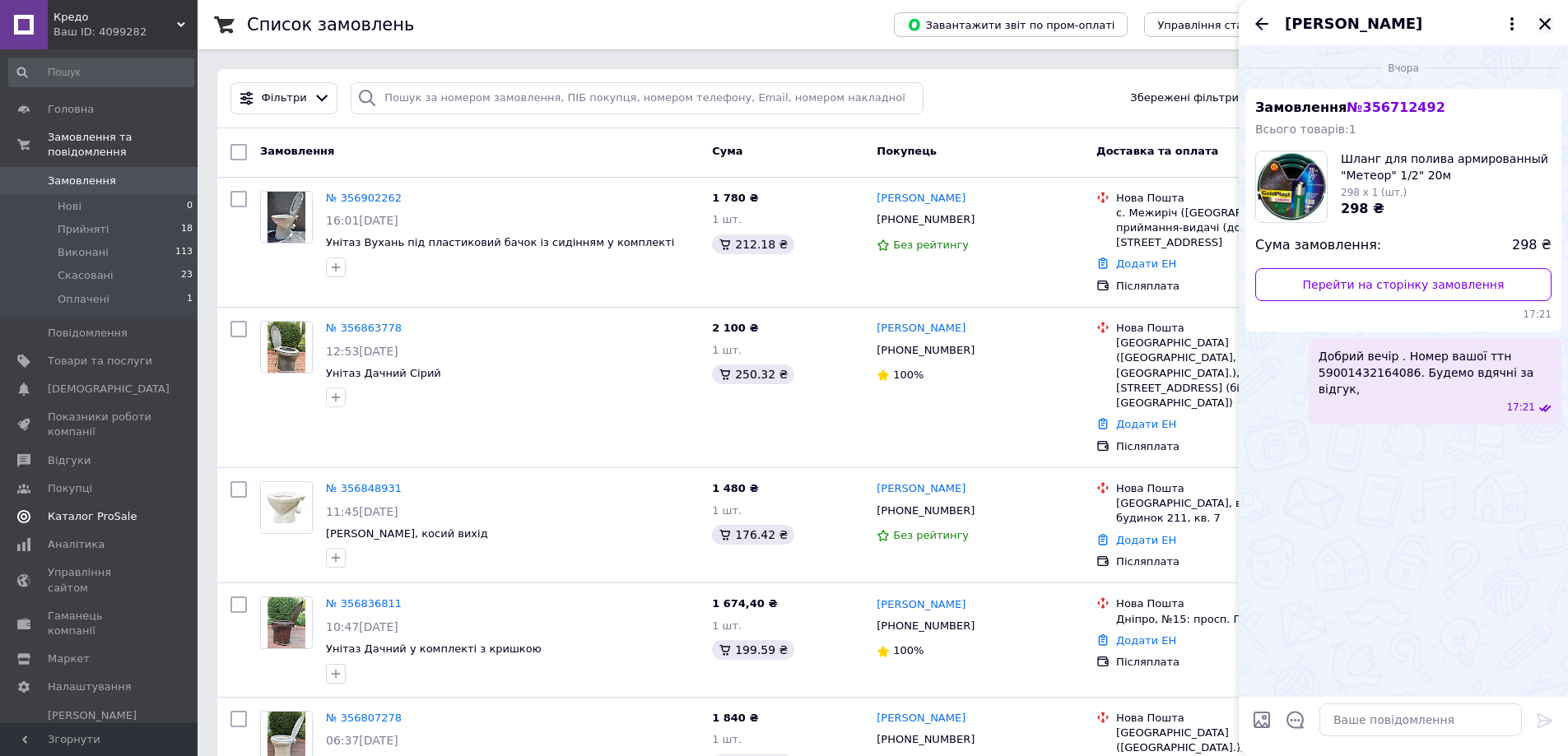
click at [1549, 27] on div at bounding box center [1545, 24] width 20 height 20
click at [1539, 20] on icon "Закрити" at bounding box center [1545, 23] width 14 height 14
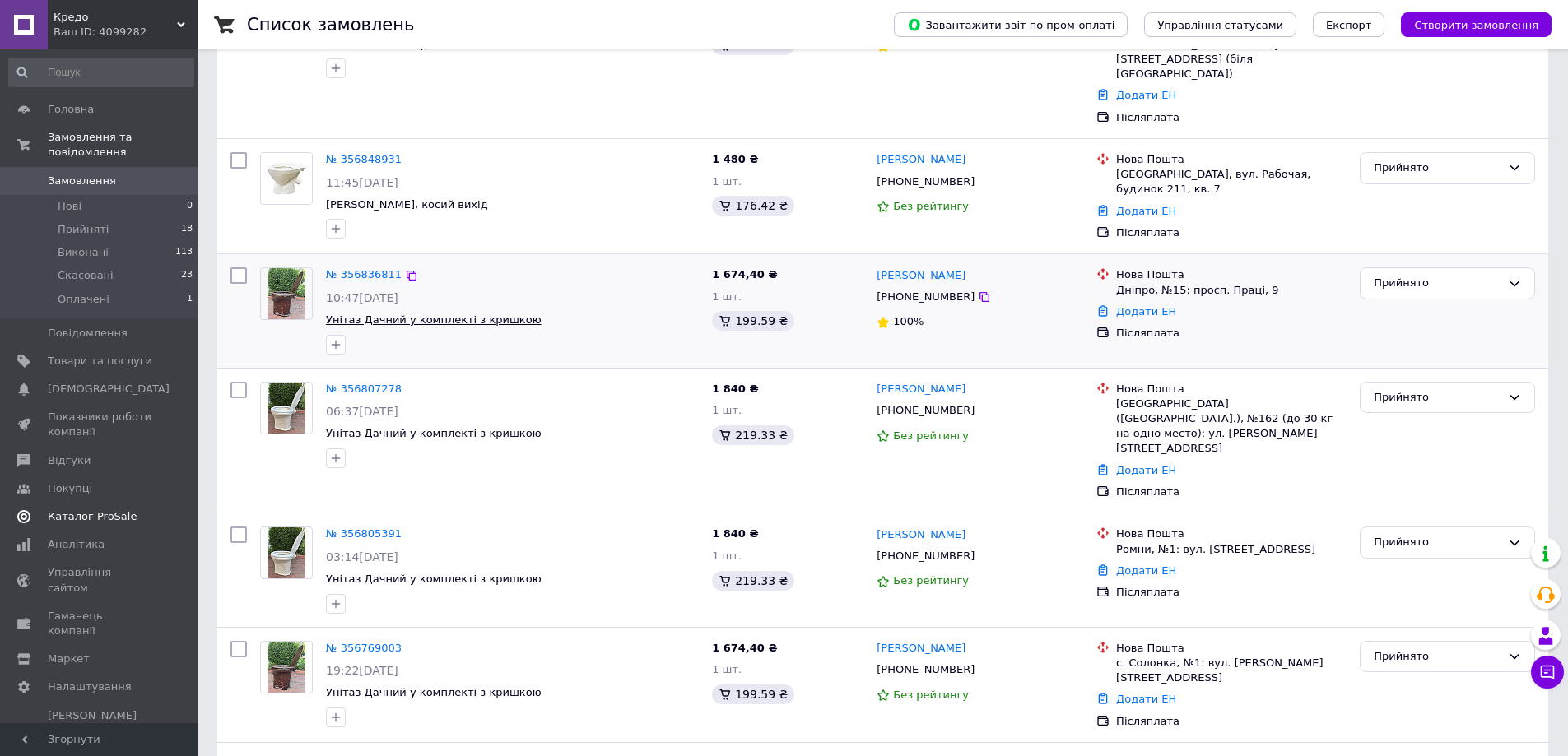
scroll to position [659, 0]
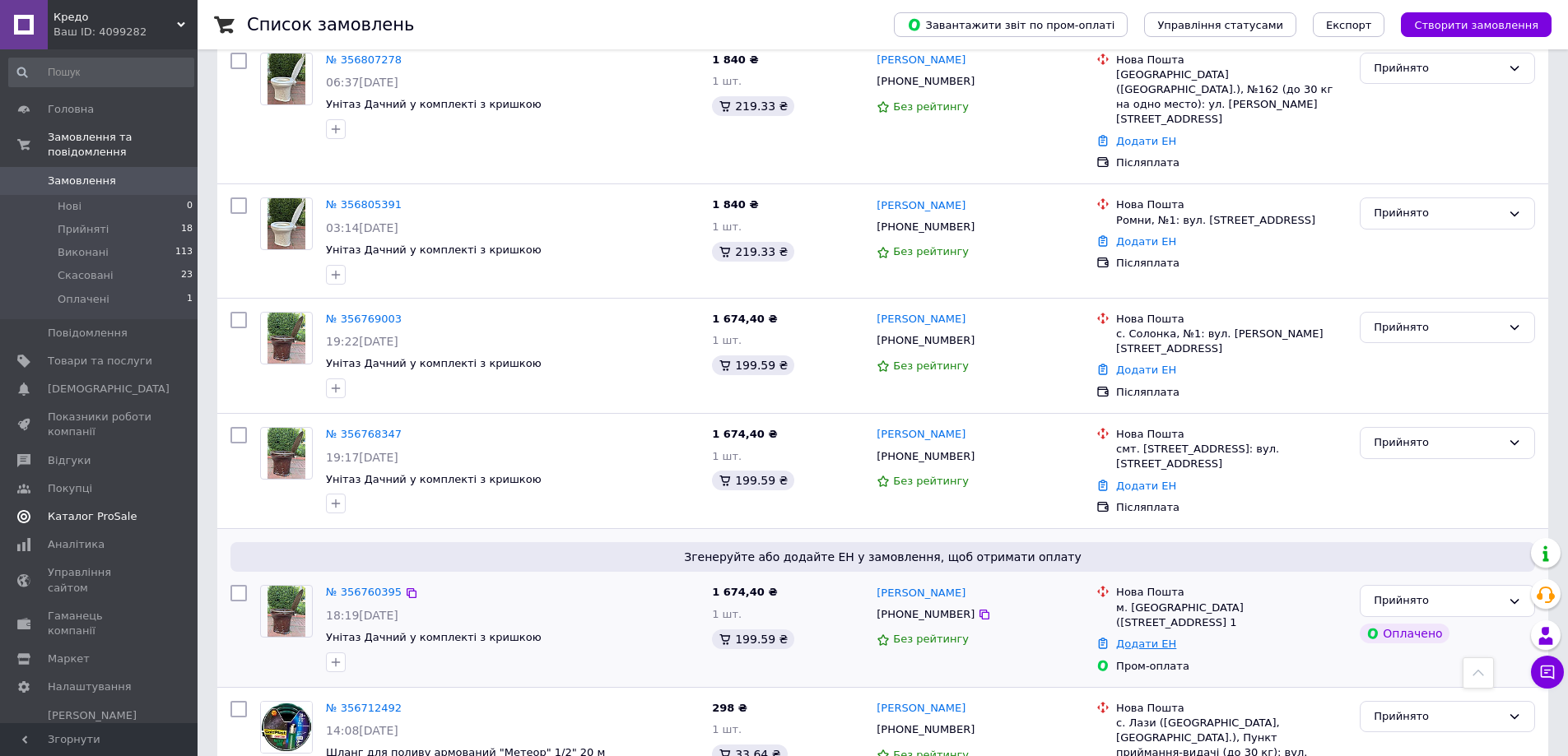
click at [1138, 638] on link "Додати ЕН" at bounding box center [1145, 644] width 60 height 13
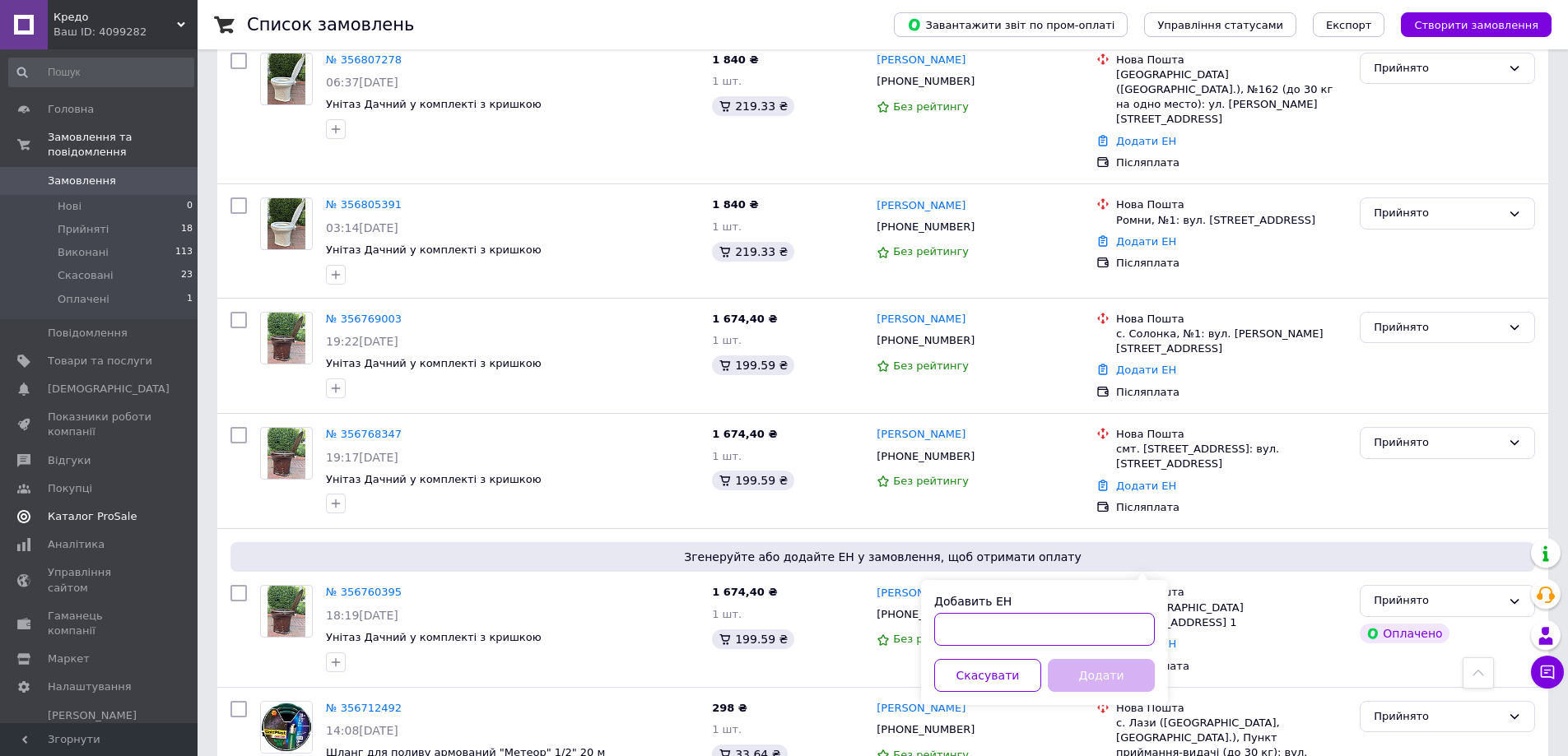
click at [1094, 613] on input "Добавить ЕН" at bounding box center [1044, 629] width 221 height 33
type input "59001432876658"
click at [1091, 685] on button "Додати" at bounding box center [1100, 675] width 107 height 33
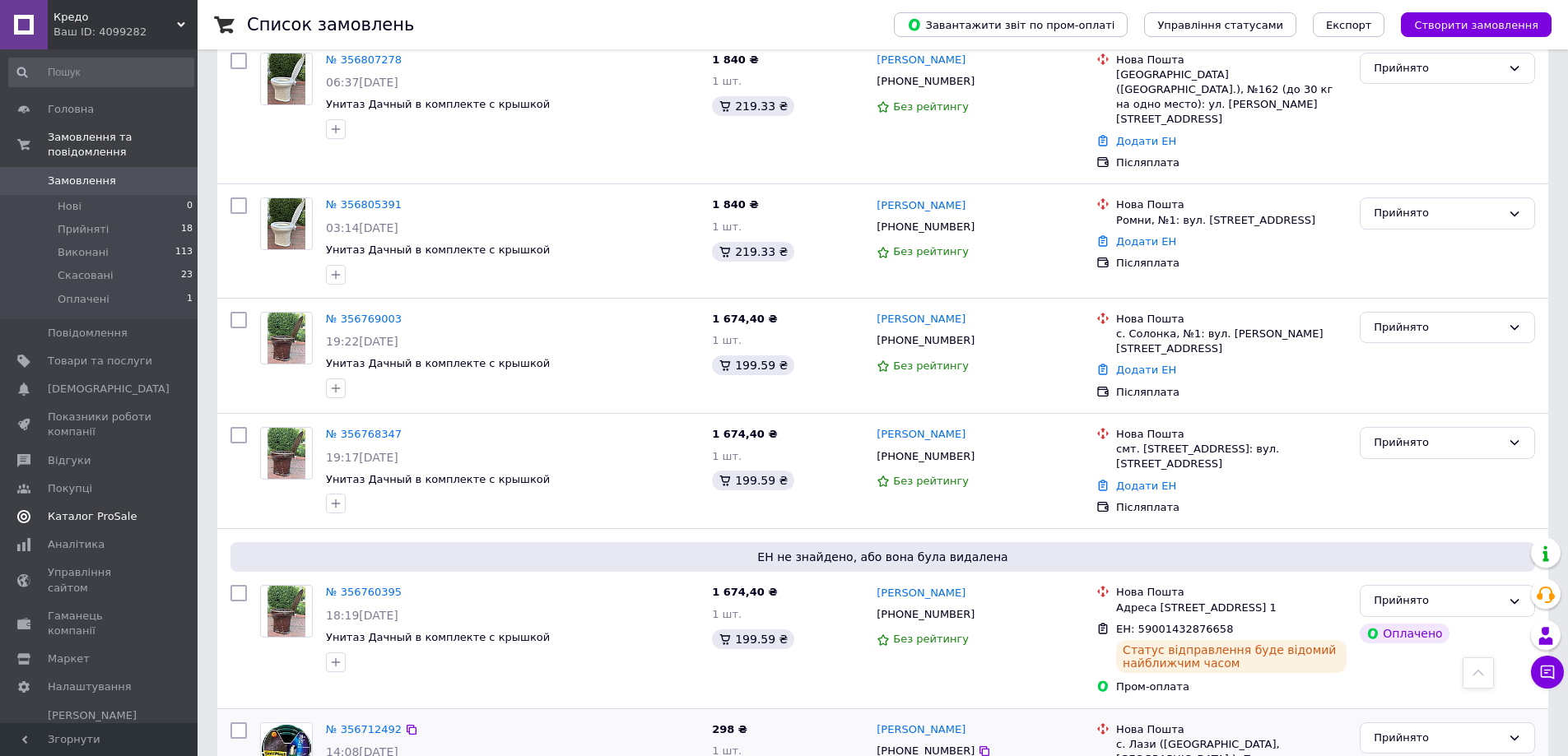
scroll to position [741, 0]
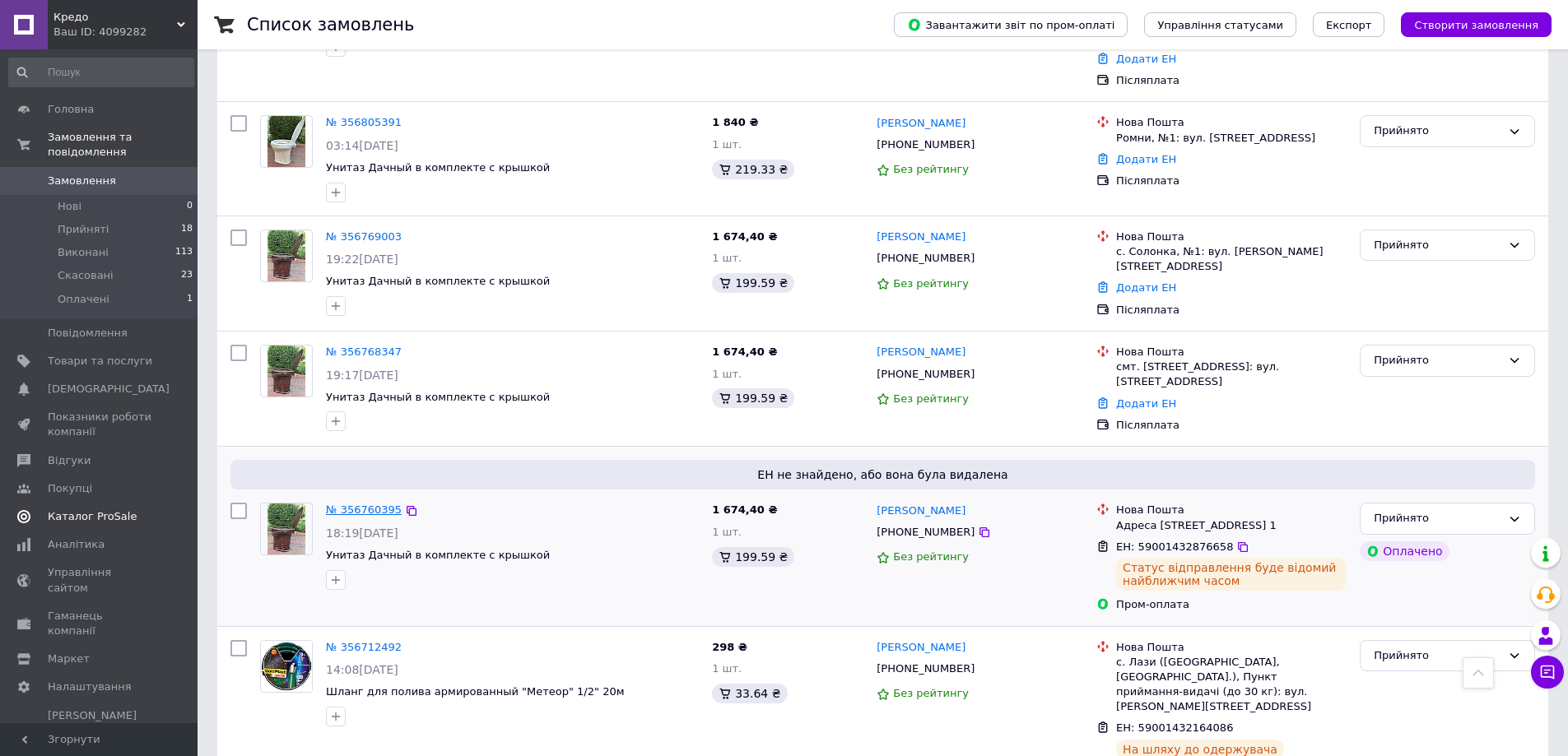
click at [374, 504] on link "№ 356760395" at bounding box center [364, 510] width 76 height 13
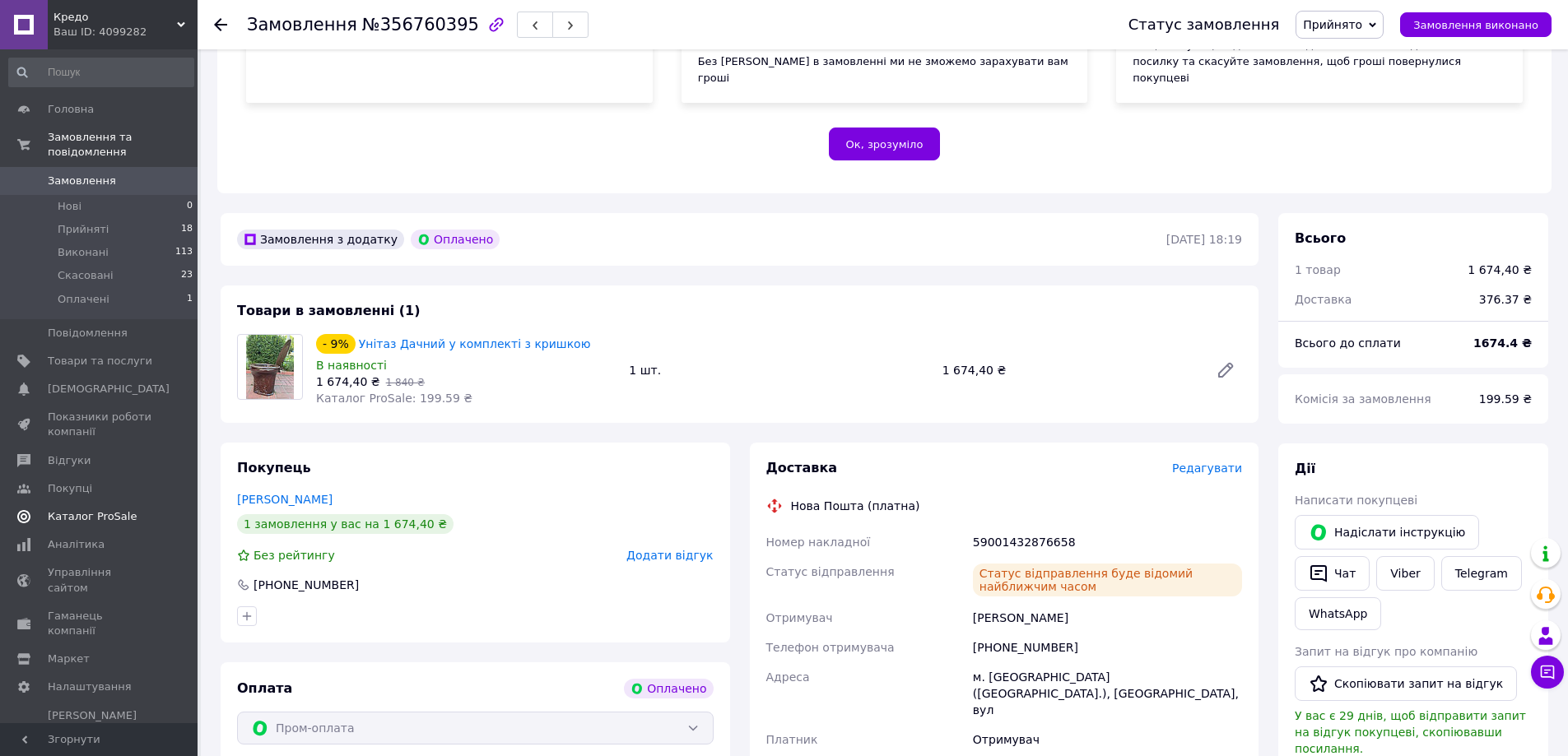
scroll to position [329, 0]
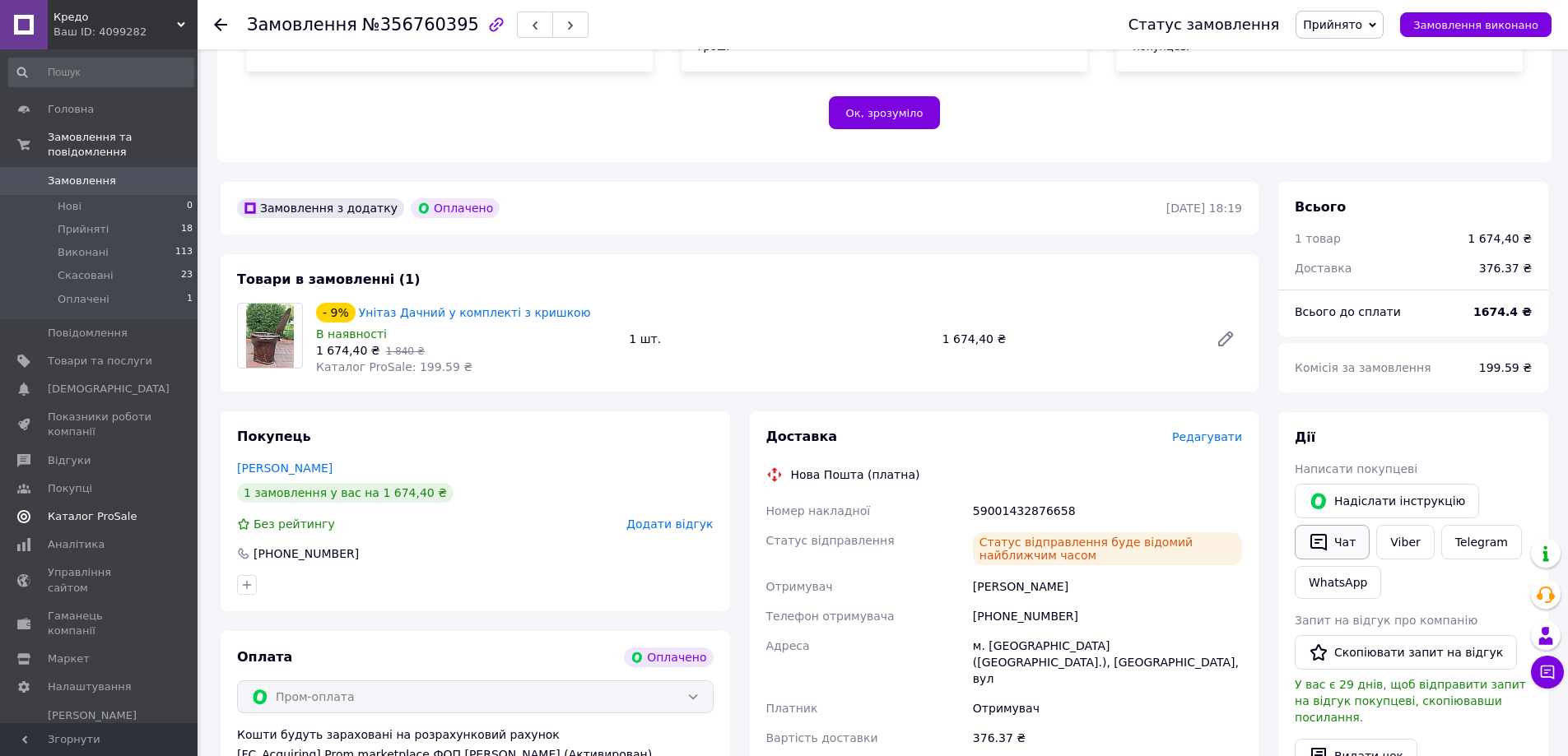
click at [1318, 533] on icon "button" at bounding box center [1318, 542] width 20 height 20
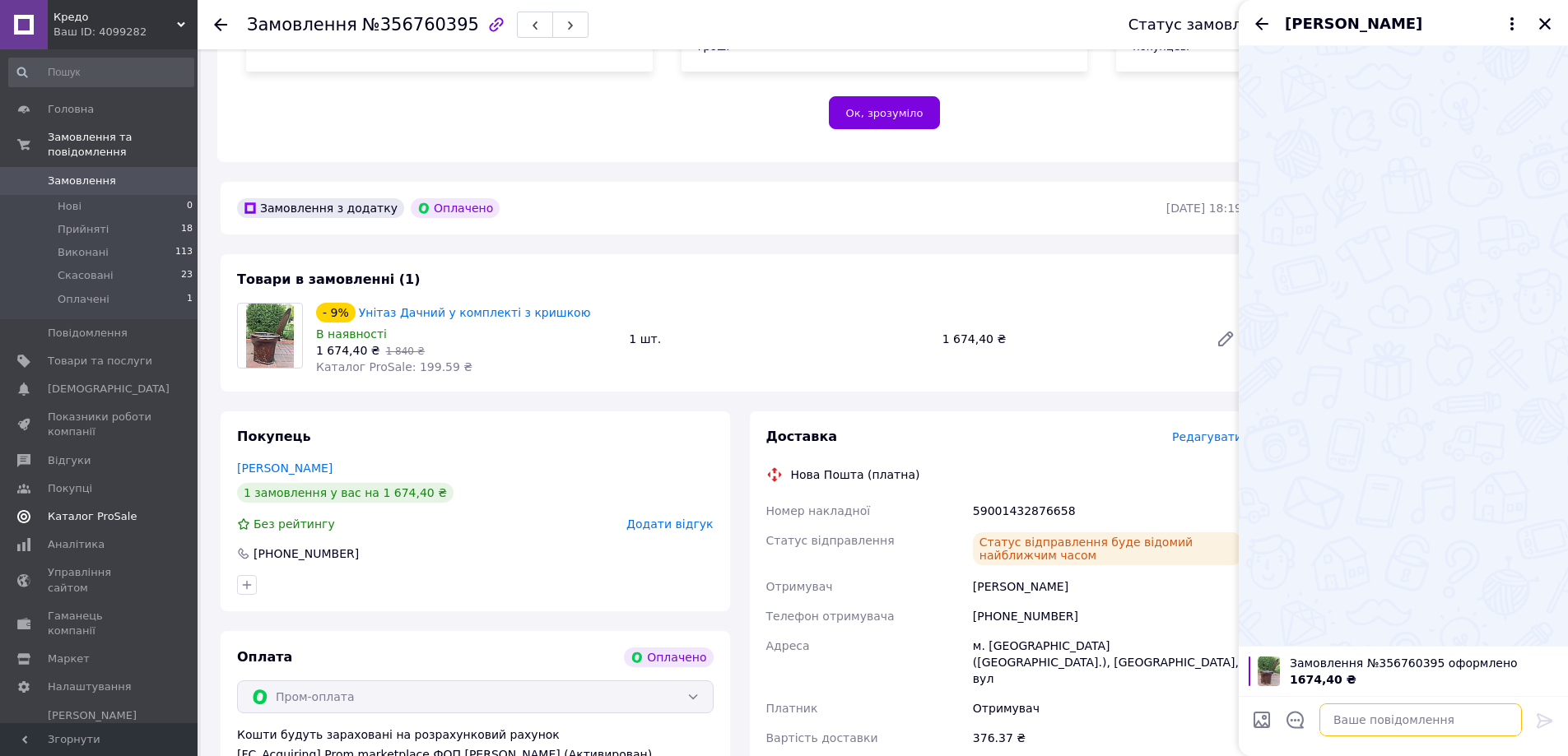
click at [1401, 725] on textarea at bounding box center [1420, 720] width 203 height 33
drag, startPoint x: 1401, startPoint y: 725, endPoint x: 1379, endPoint y: 729, distance: 22.4
click at [1379, 729] on textarea at bounding box center [1420, 720] width 203 height 33
paste textarea "Добрий вечір . Номер вашої ттн 59001432164086. Будемо вдячні за відгук,"
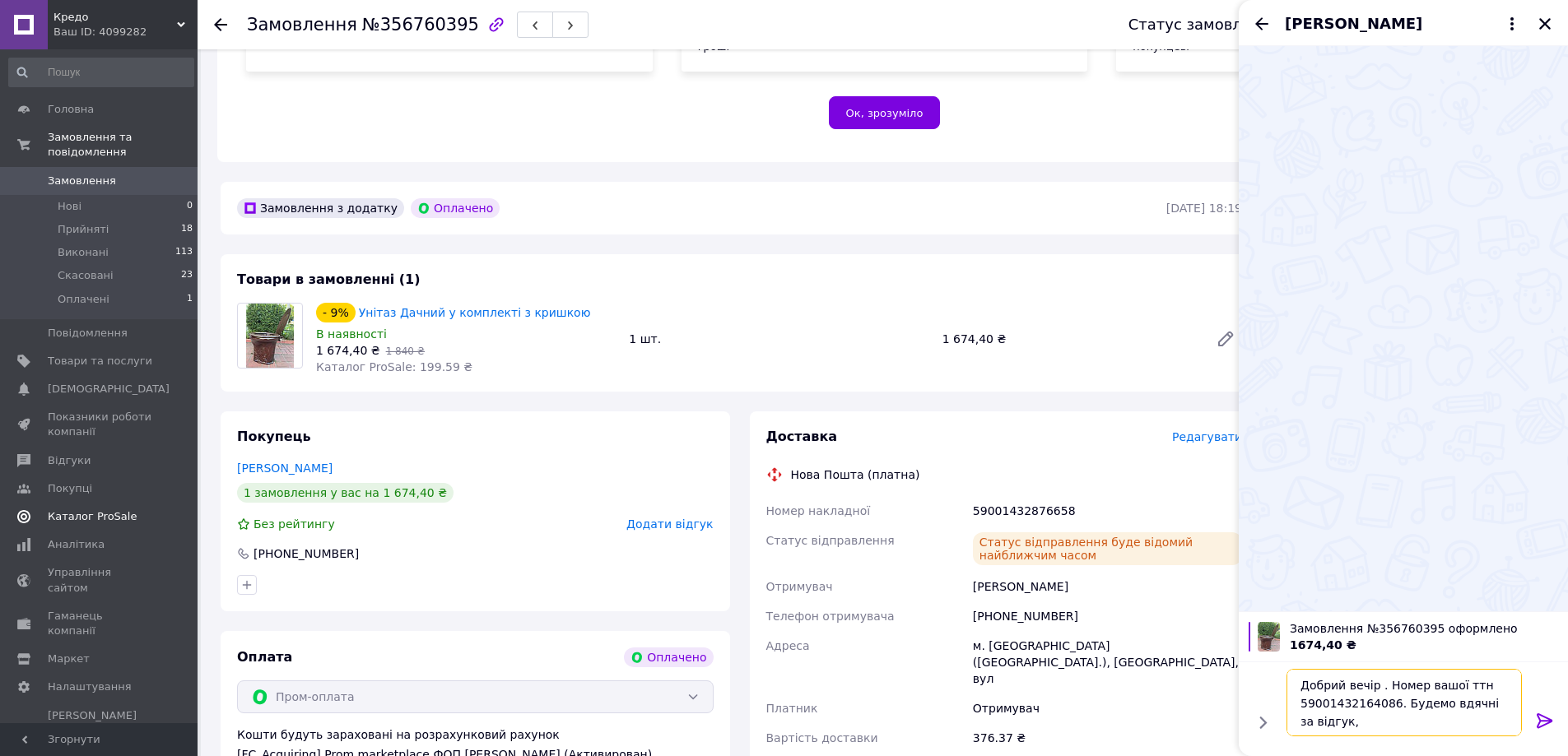
drag, startPoint x: 1299, startPoint y: 700, endPoint x: 1386, endPoint y: 708, distance: 87.4
click at [1386, 708] on textarea "Добрий вечір . Номер вашої ттн 59001432164086. Будемо вдячні за відгук," at bounding box center [1403, 702] width 235 height 68
type textarea "Добрий вечір . Номер вашої ттн 59001432876658. Будемо вдячні за відгук,"
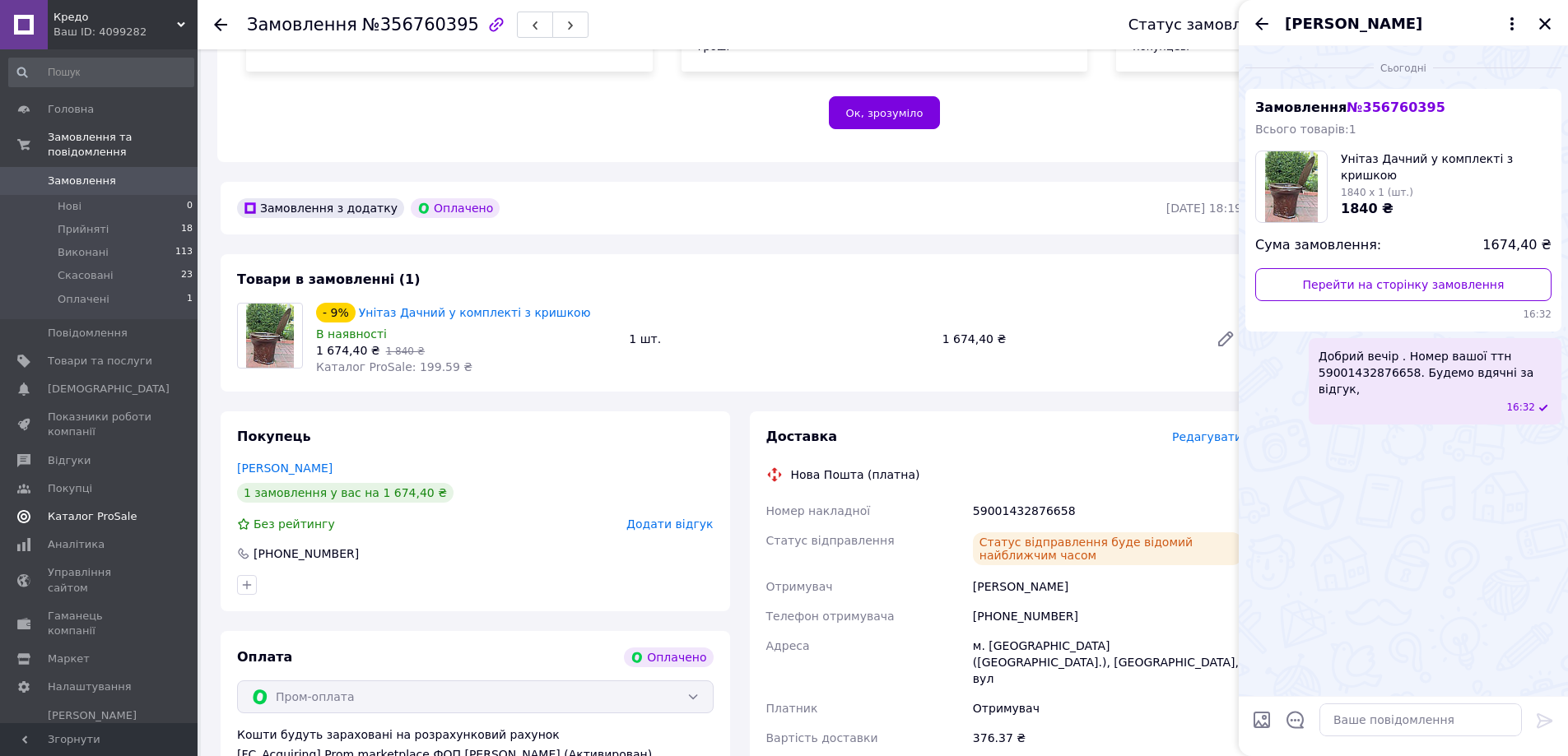
click at [219, 26] on icon at bounding box center [220, 24] width 14 height 14
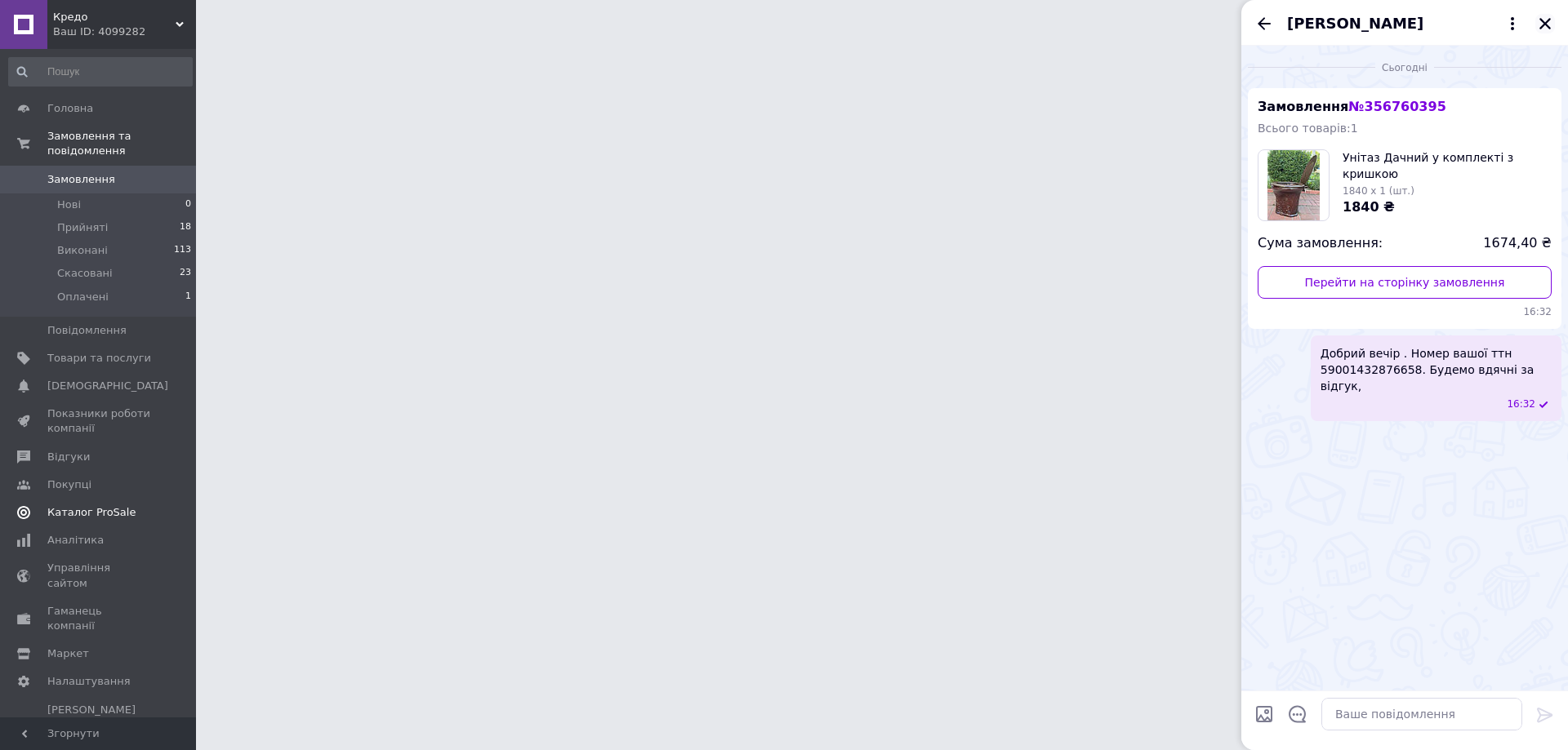
click at [1545, 22] on icon "Закрити" at bounding box center [1545, 23] width 12 height 12
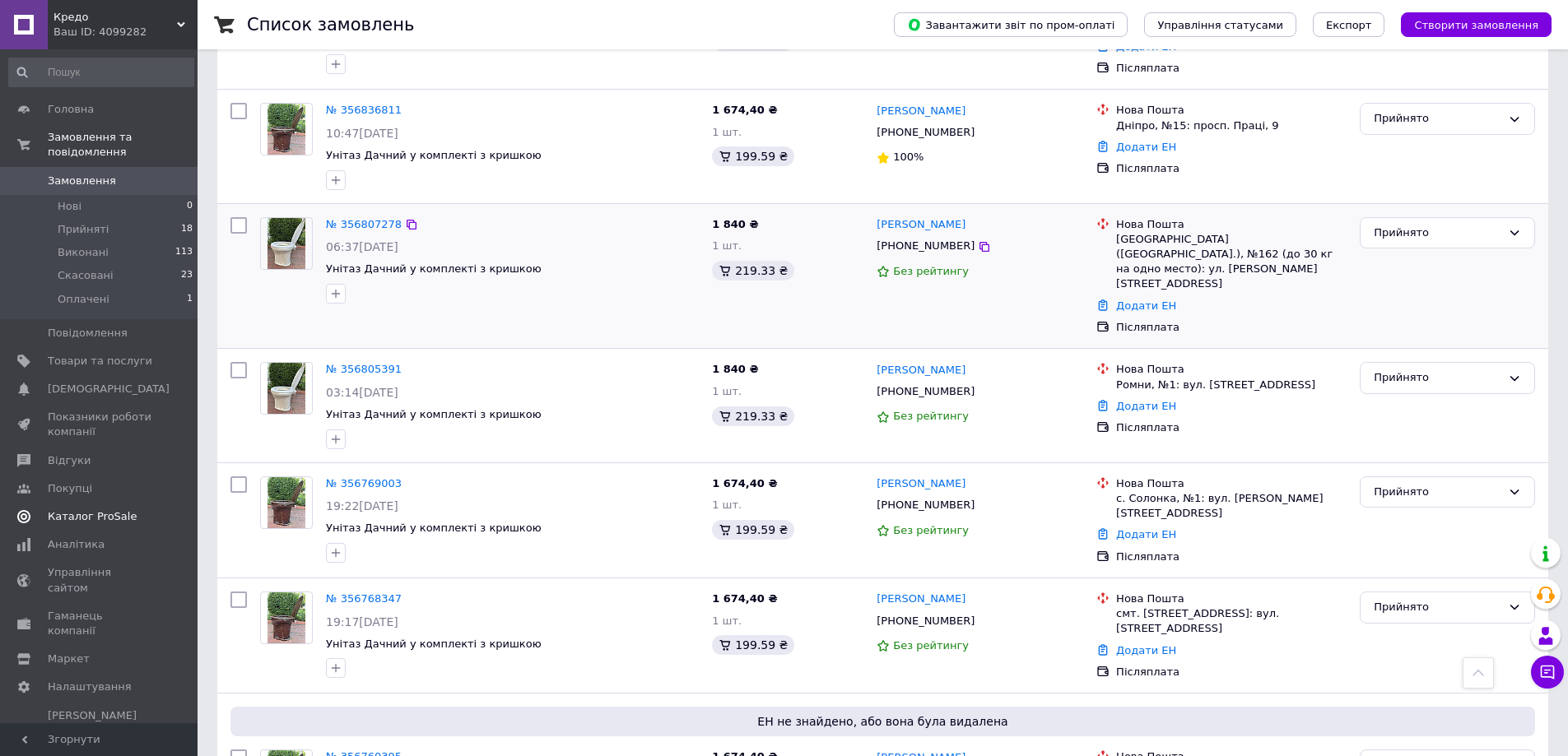
scroll to position [659, 0]
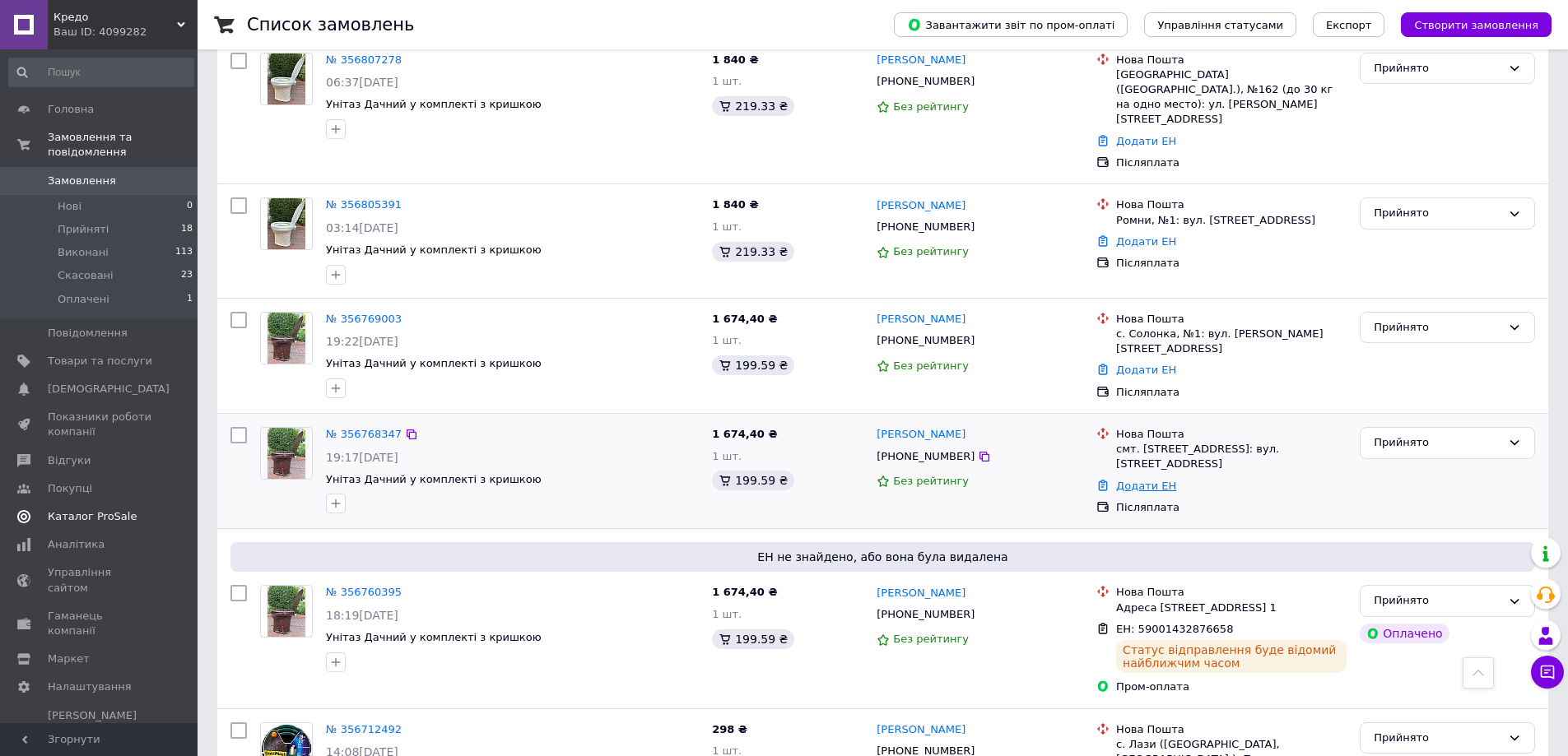
click at [1156, 479] on link "Додати ЕН" at bounding box center [1145, 486] width 60 height 13
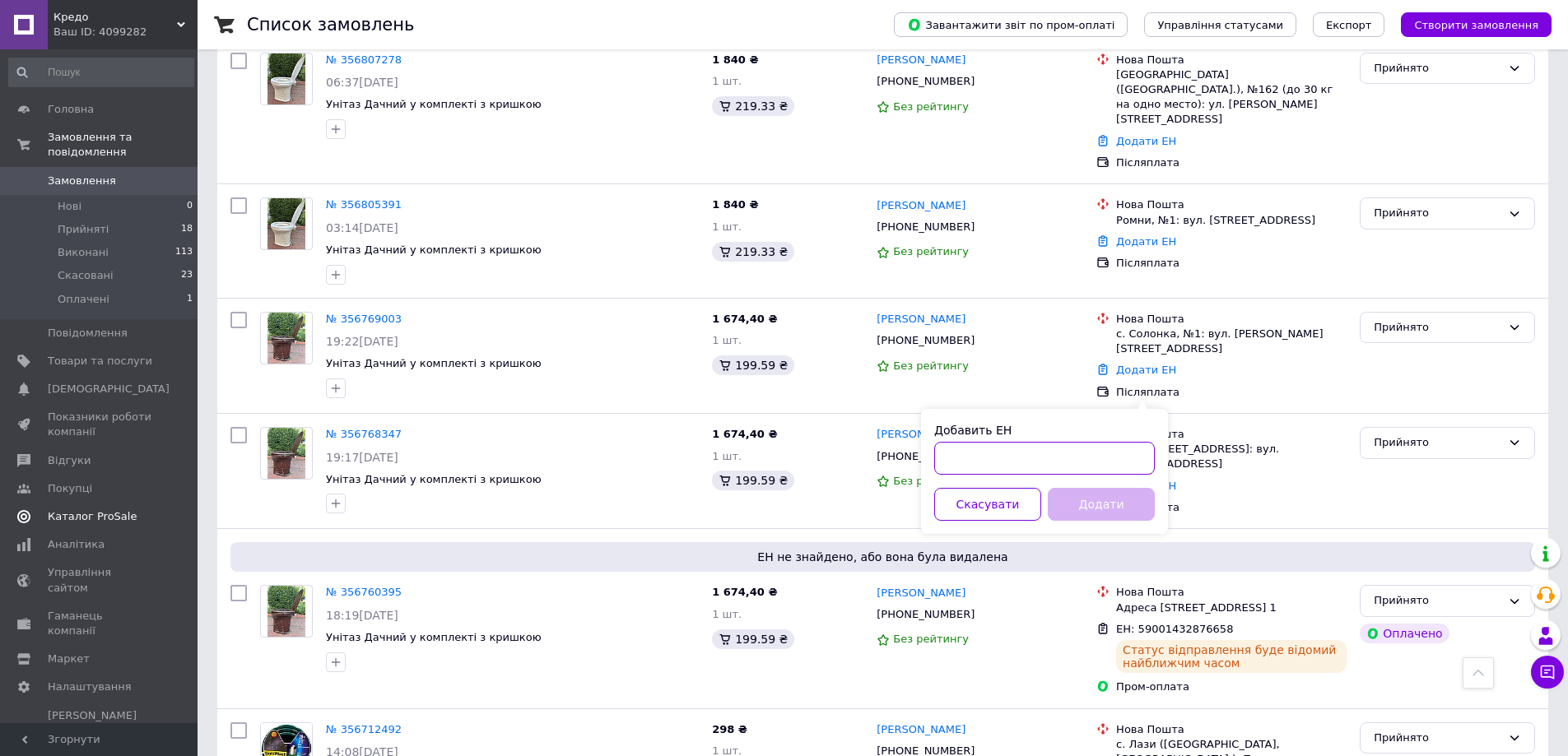
click at [1106, 460] on input "Добавить ЕН" at bounding box center [1044, 458] width 221 height 33
type input "59001432877612"
click at [1103, 496] on button "Додати" at bounding box center [1100, 504] width 107 height 33
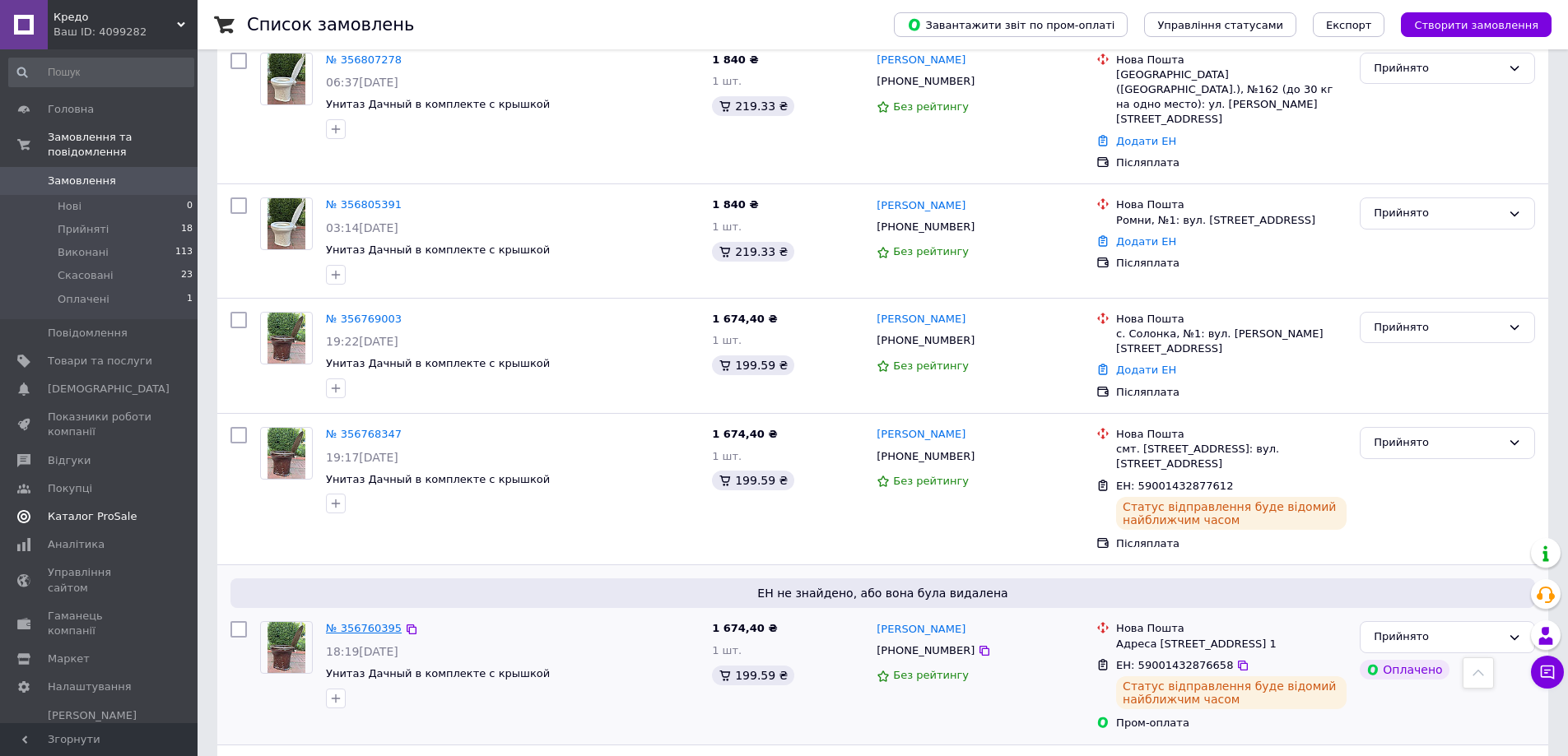
click at [360, 622] on link "№ 356760395" at bounding box center [364, 628] width 76 height 13
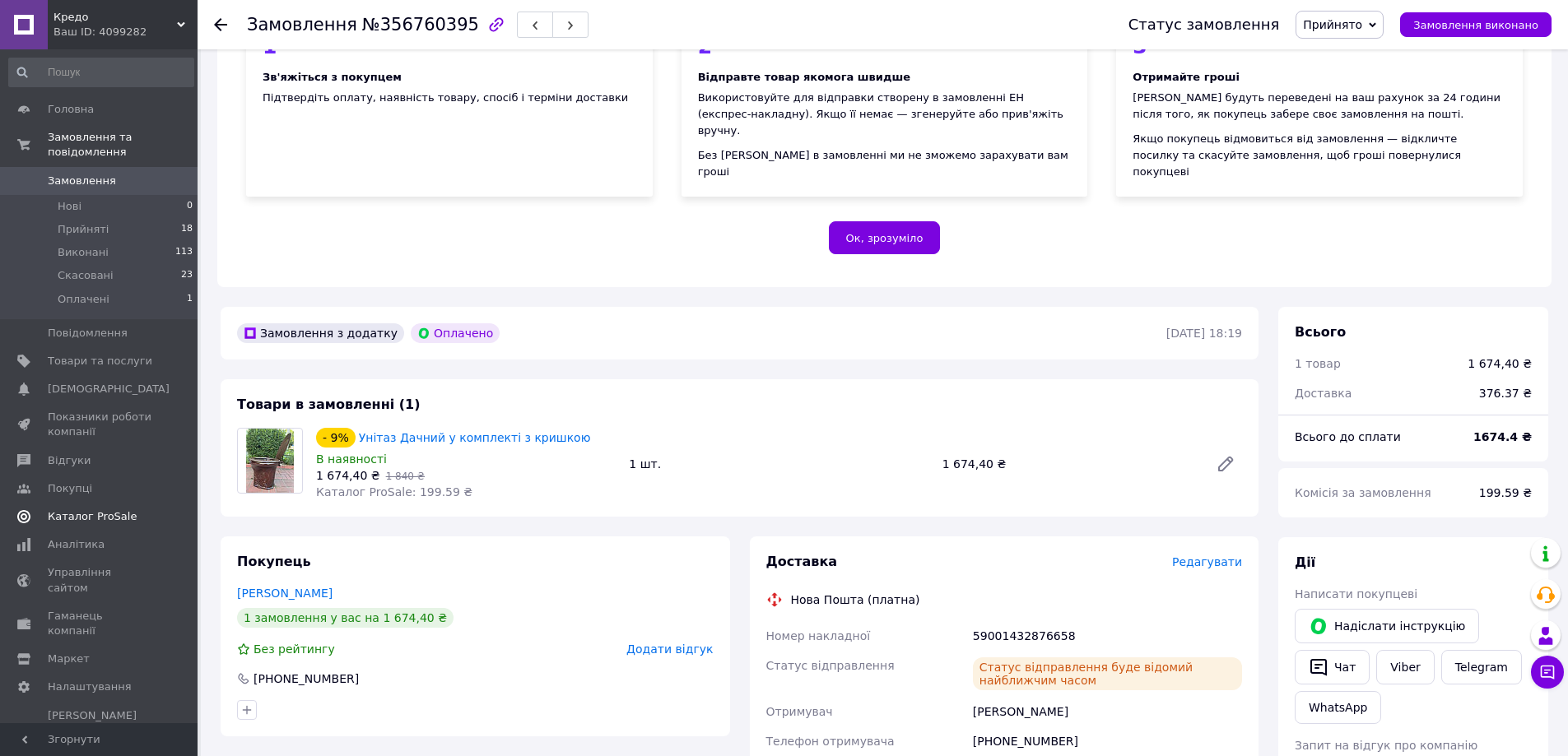
scroll to position [247, 0]
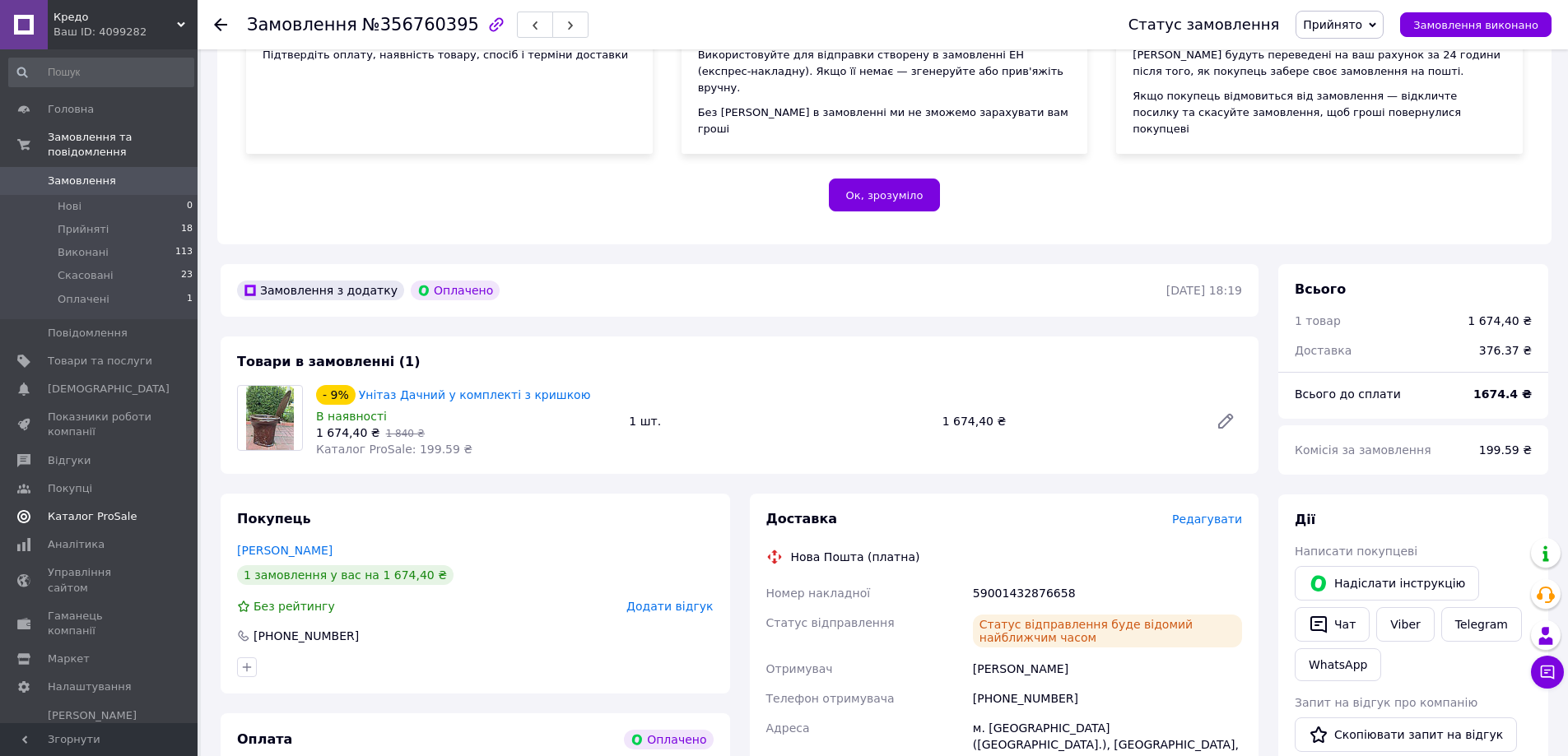
click at [225, 23] on use at bounding box center [220, 24] width 14 height 14
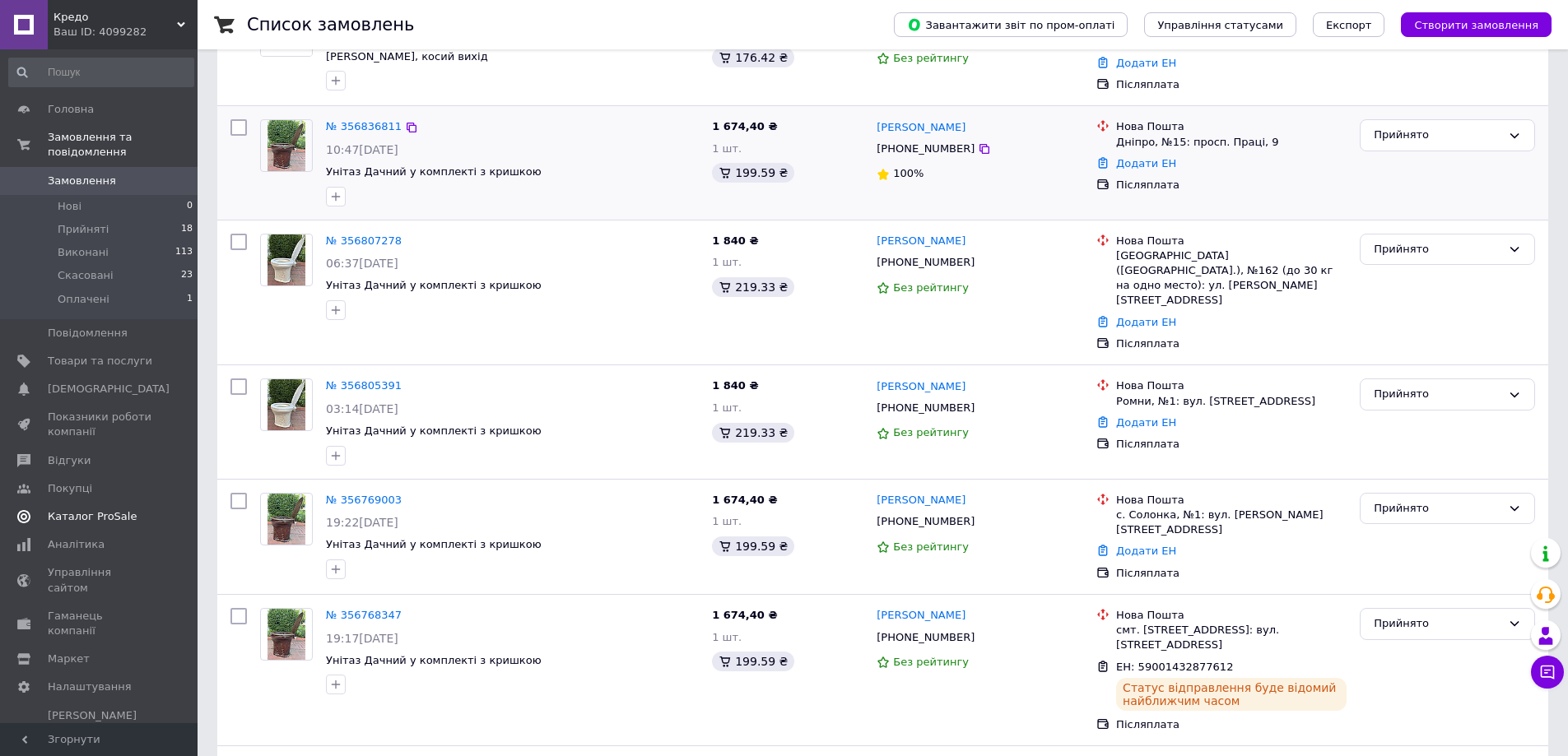
scroll to position [494, 0]
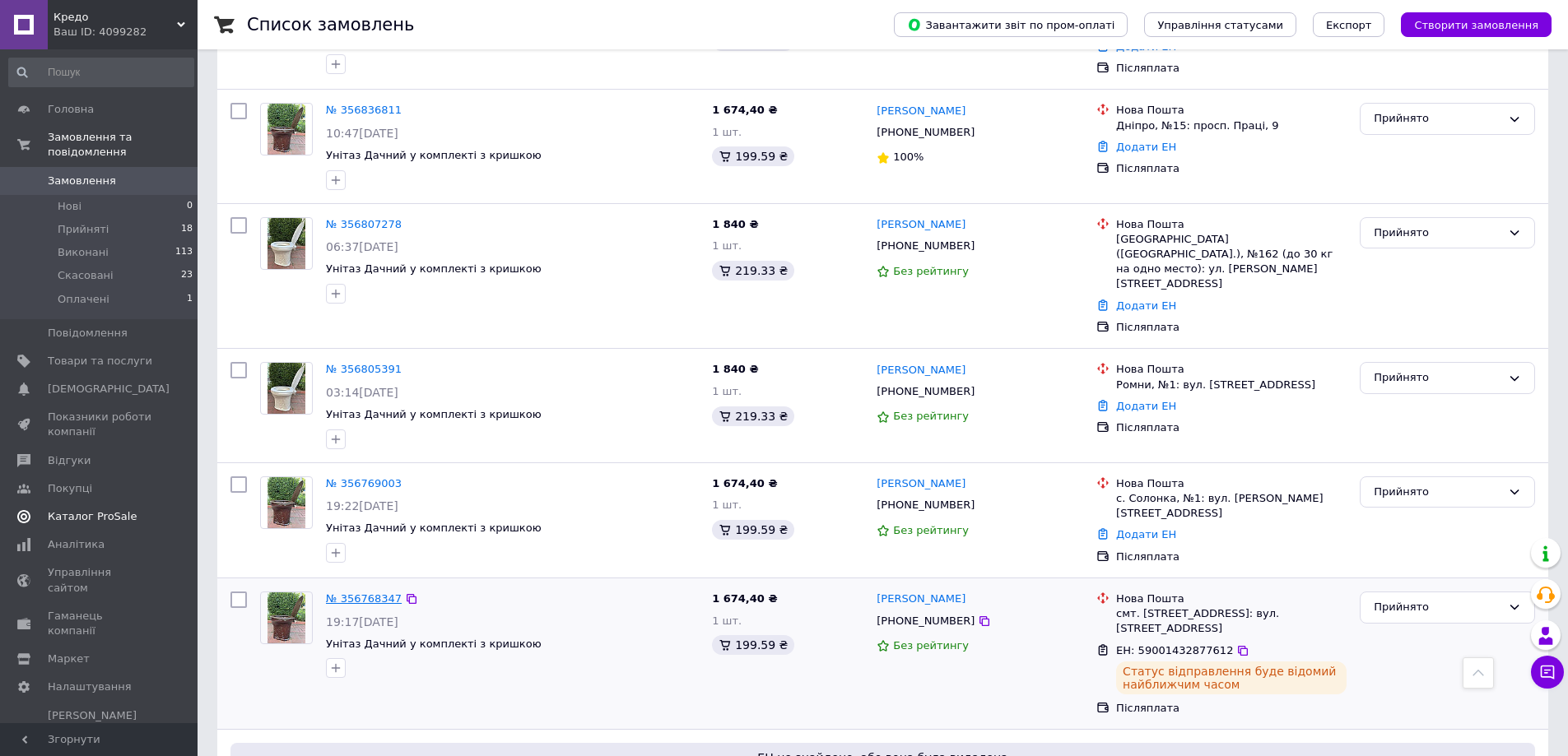
click at [365, 592] on link "№ 356768347" at bounding box center [364, 598] width 76 height 13
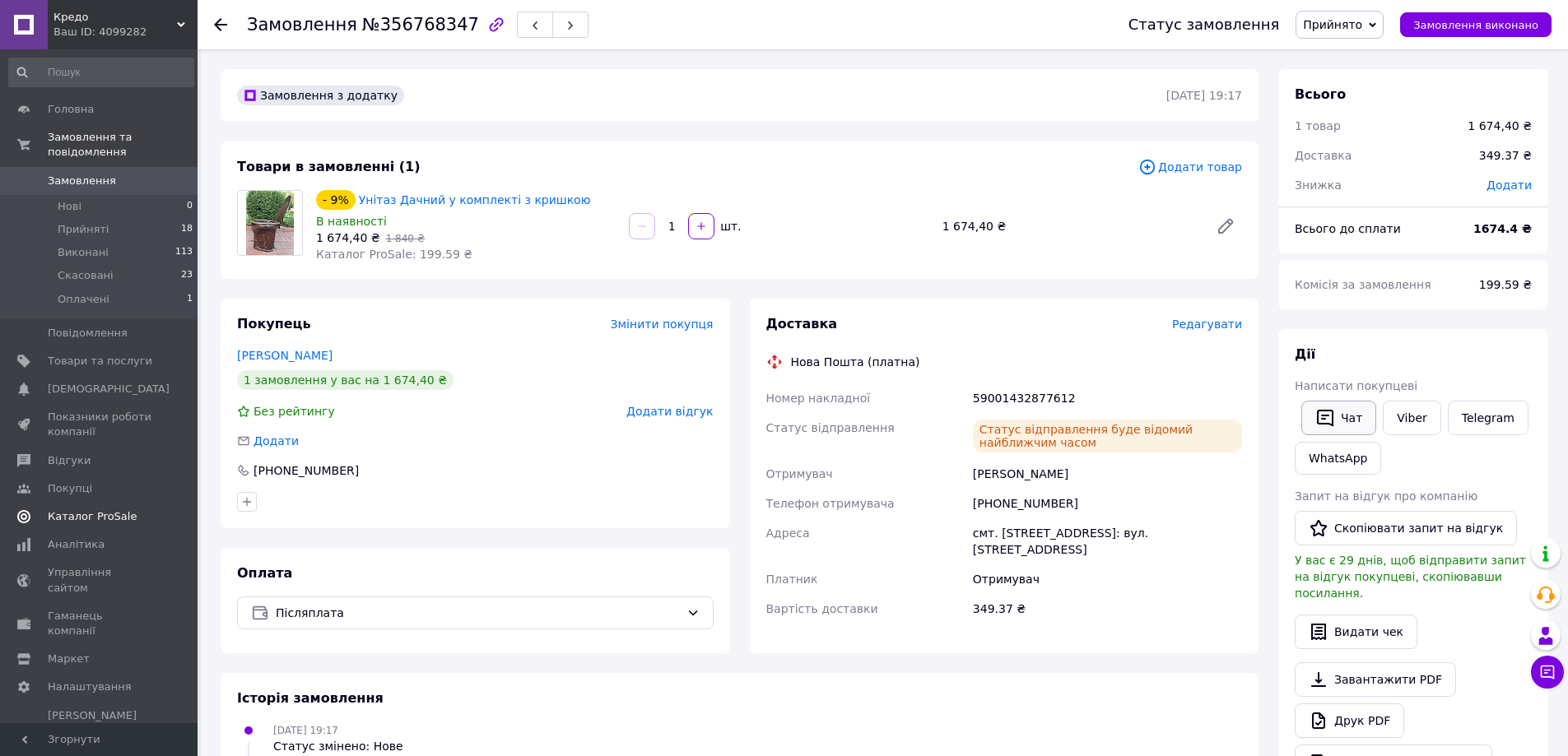
click at [1340, 422] on button "Чат" at bounding box center [1338, 418] width 75 height 34
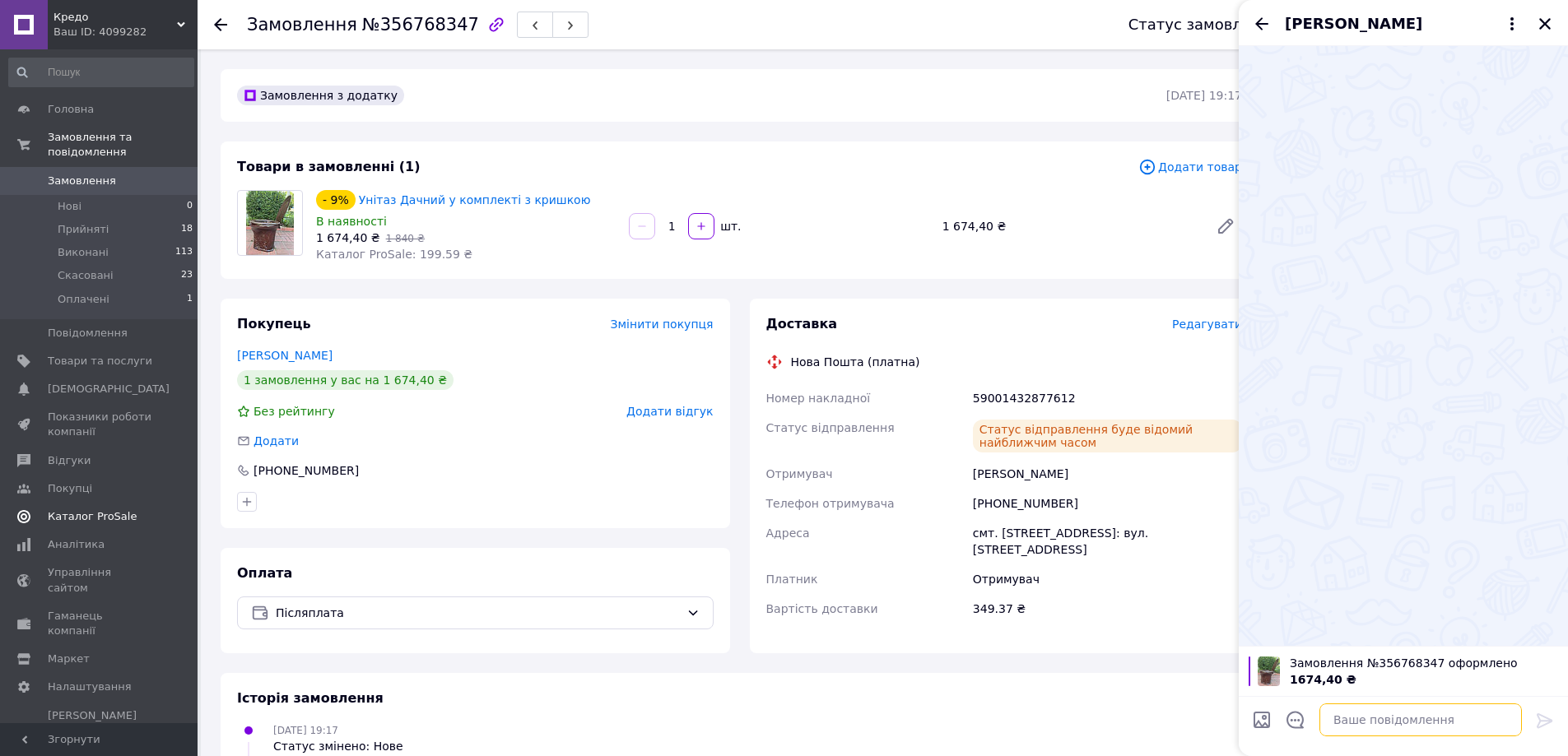
click at [1342, 723] on textarea at bounding box center [1420, 720] width 203 height 33
paste textarea "Добрий вечір . Номер вашої ттн 59001432164086. Будемо вдячні за відгук,"
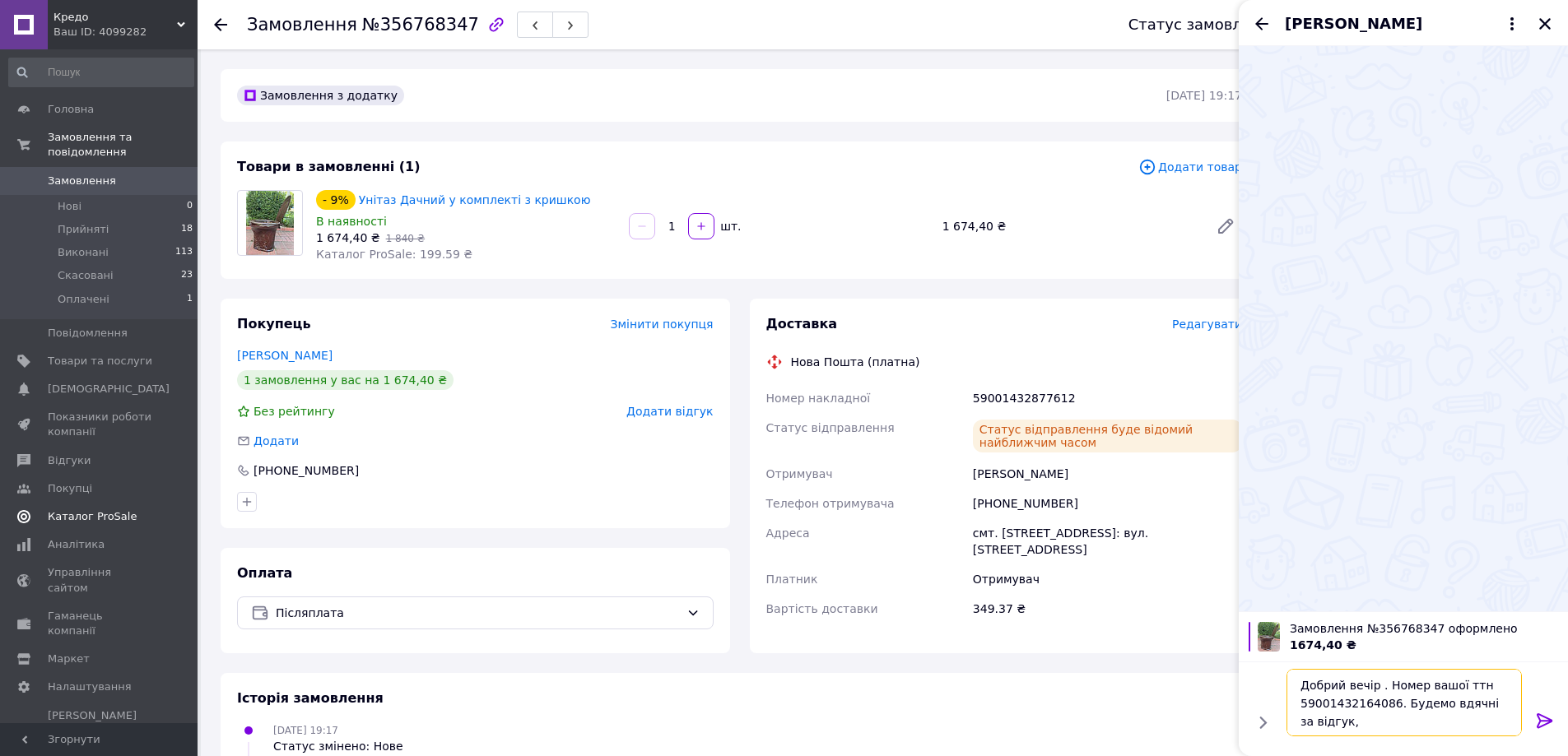
drag, startPoint x: 1301, startPoint y: 705, endPoint x: 1384, endPoint y: 706, distance: 83.0
click at [1384, 706] on textarea "Добрий вечір . Номер вашої ттн 59001432164086. Будемо вдячні за відгук," at bounding box center [1403, 702] width 235 height 68
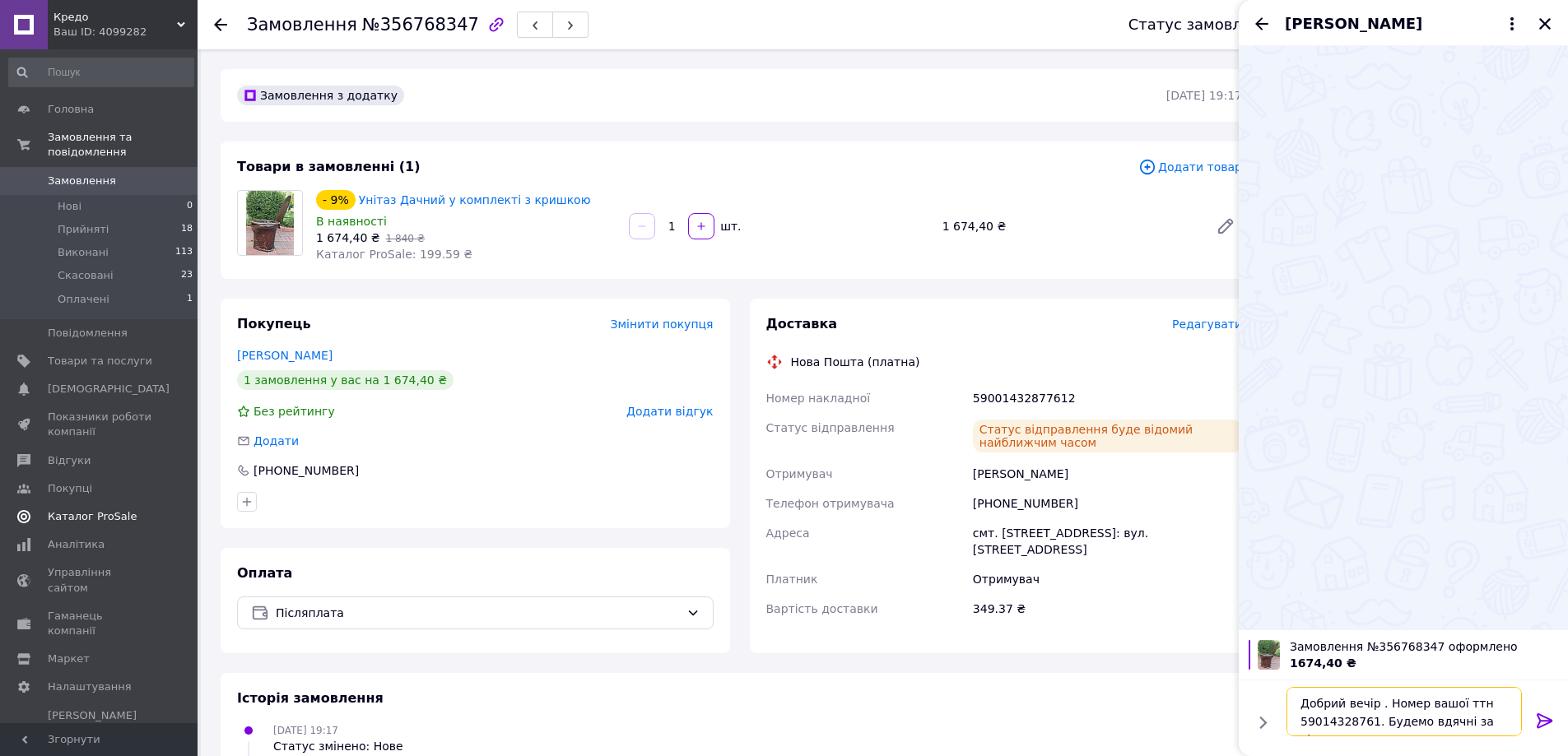
type textarea "Добрий вечір . Номер вашої ттн 590143287612. Будемо вдячні за відгук,"
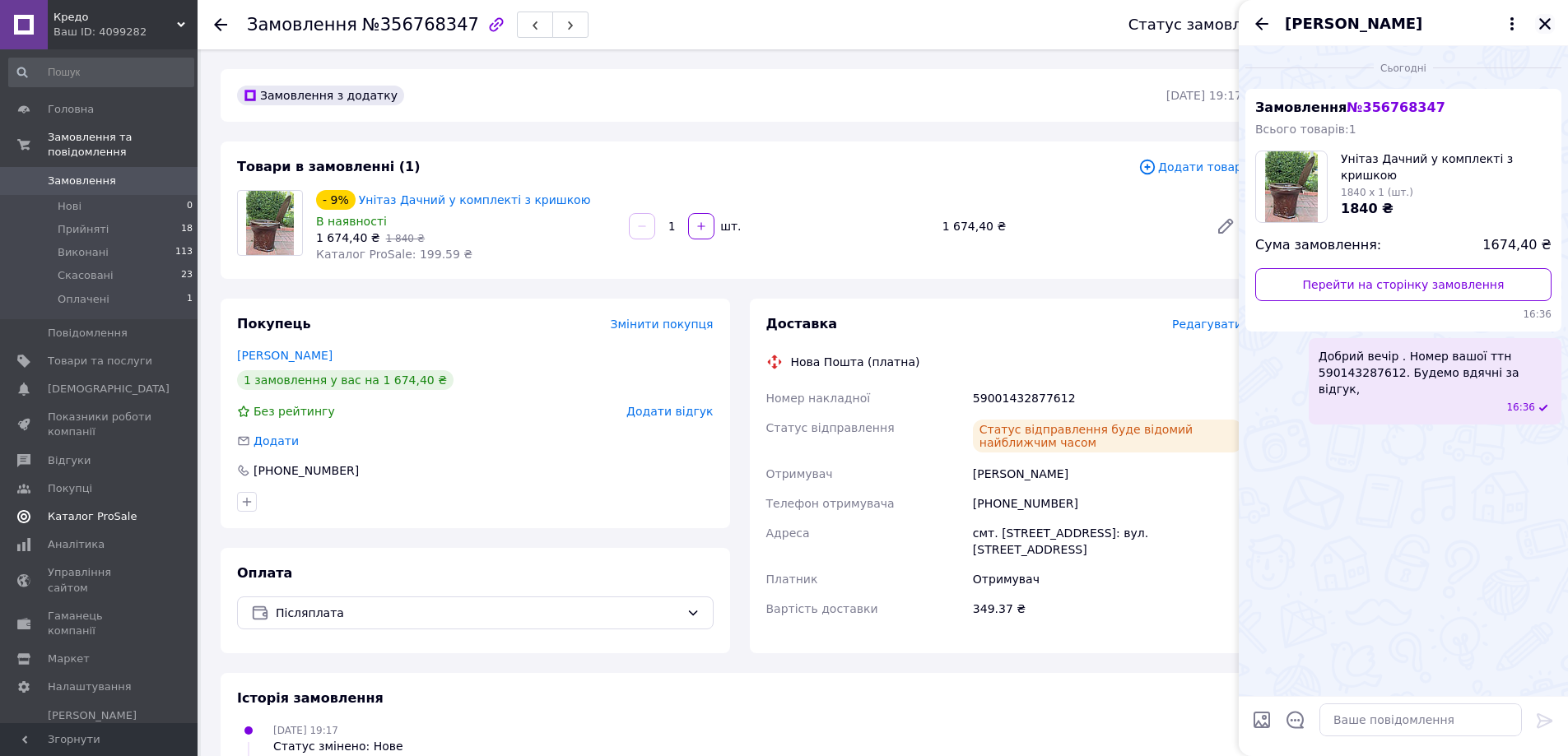
click at [1546, 23] on icon "Закрити" at bounding box center [1545, 23] width 12 height 12
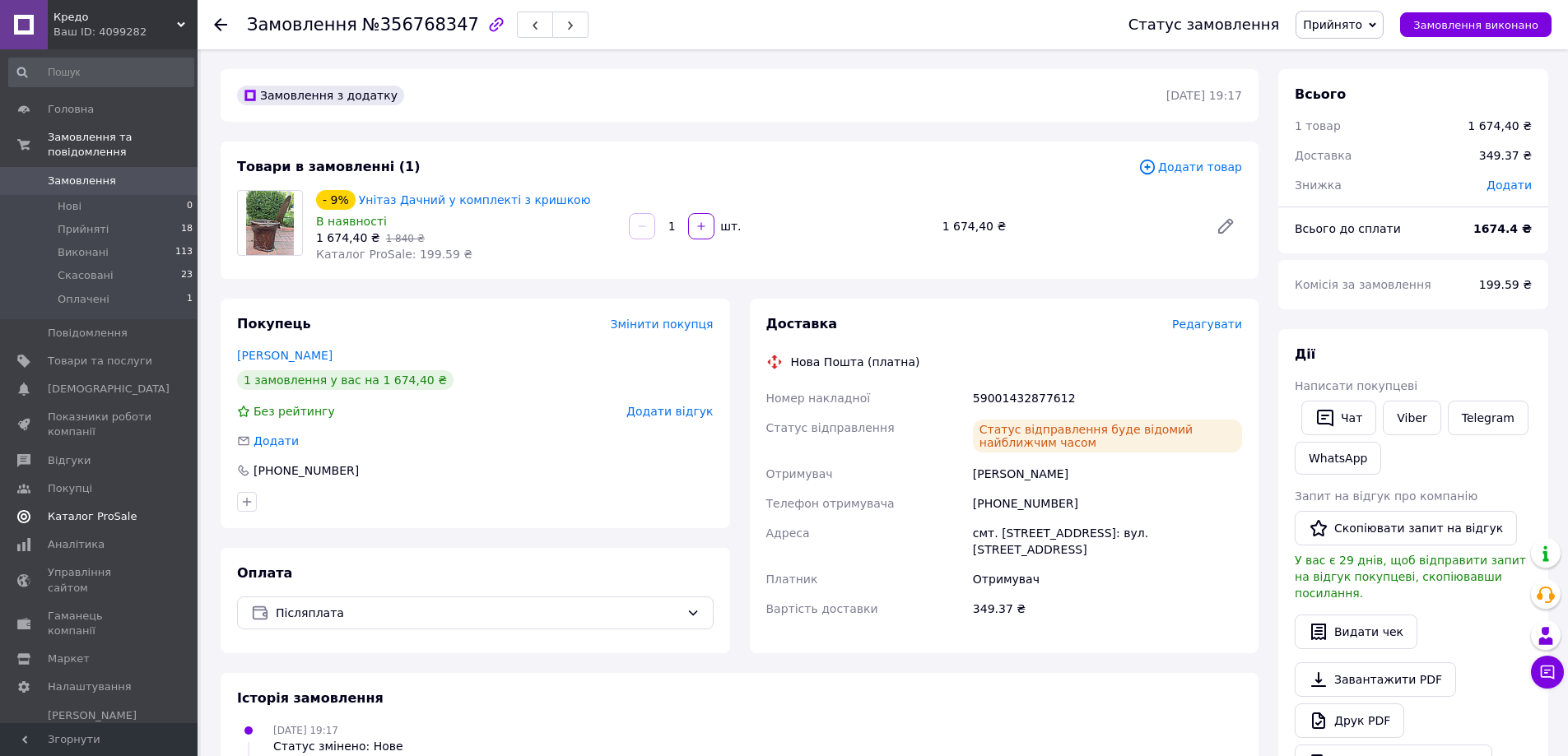
click at [231, 30] on div at bounding box center [230, 24] width 33 height 50
click at [222, 23] on use at bounding box center [220, 24] width 14 height 14
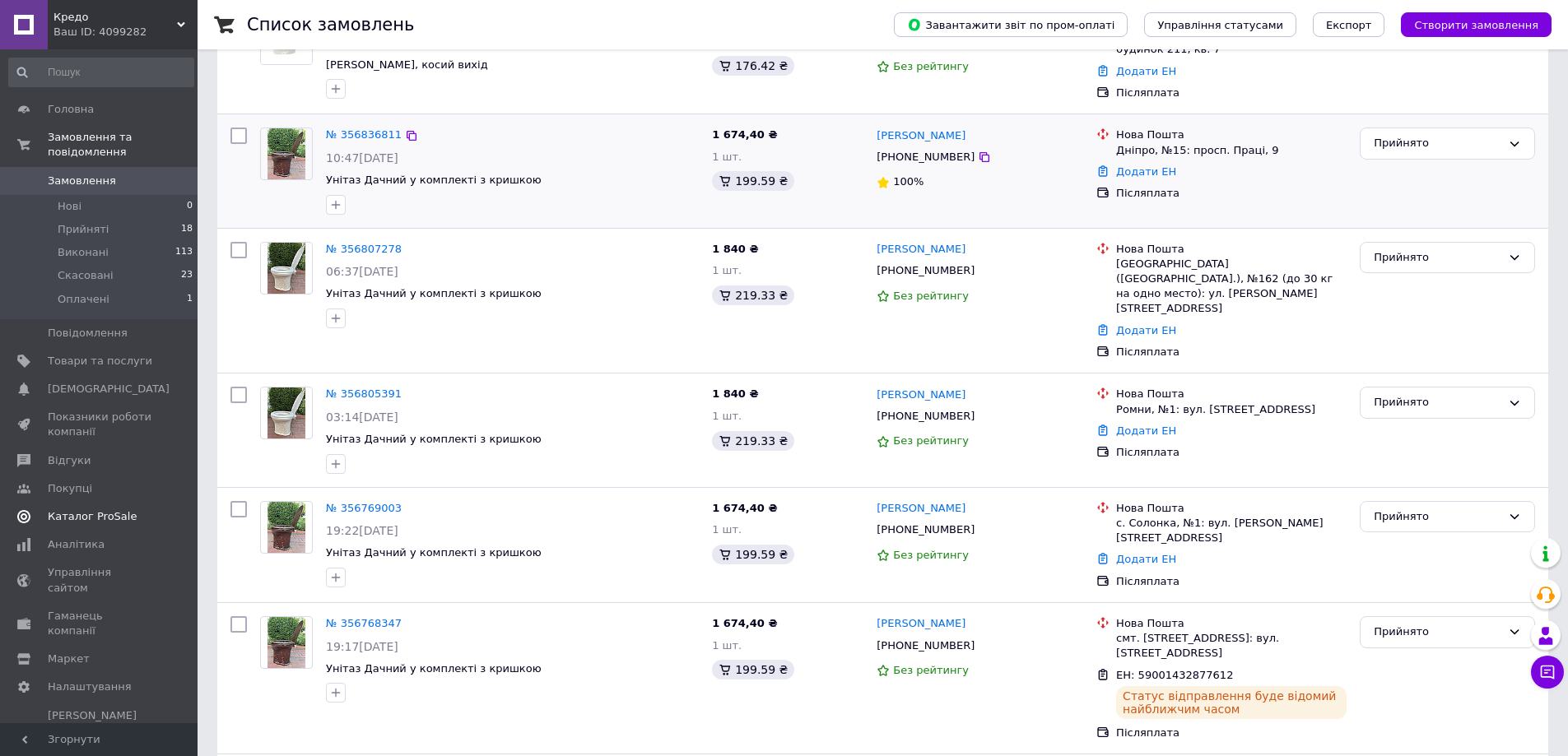
scroll to position [494, 0]
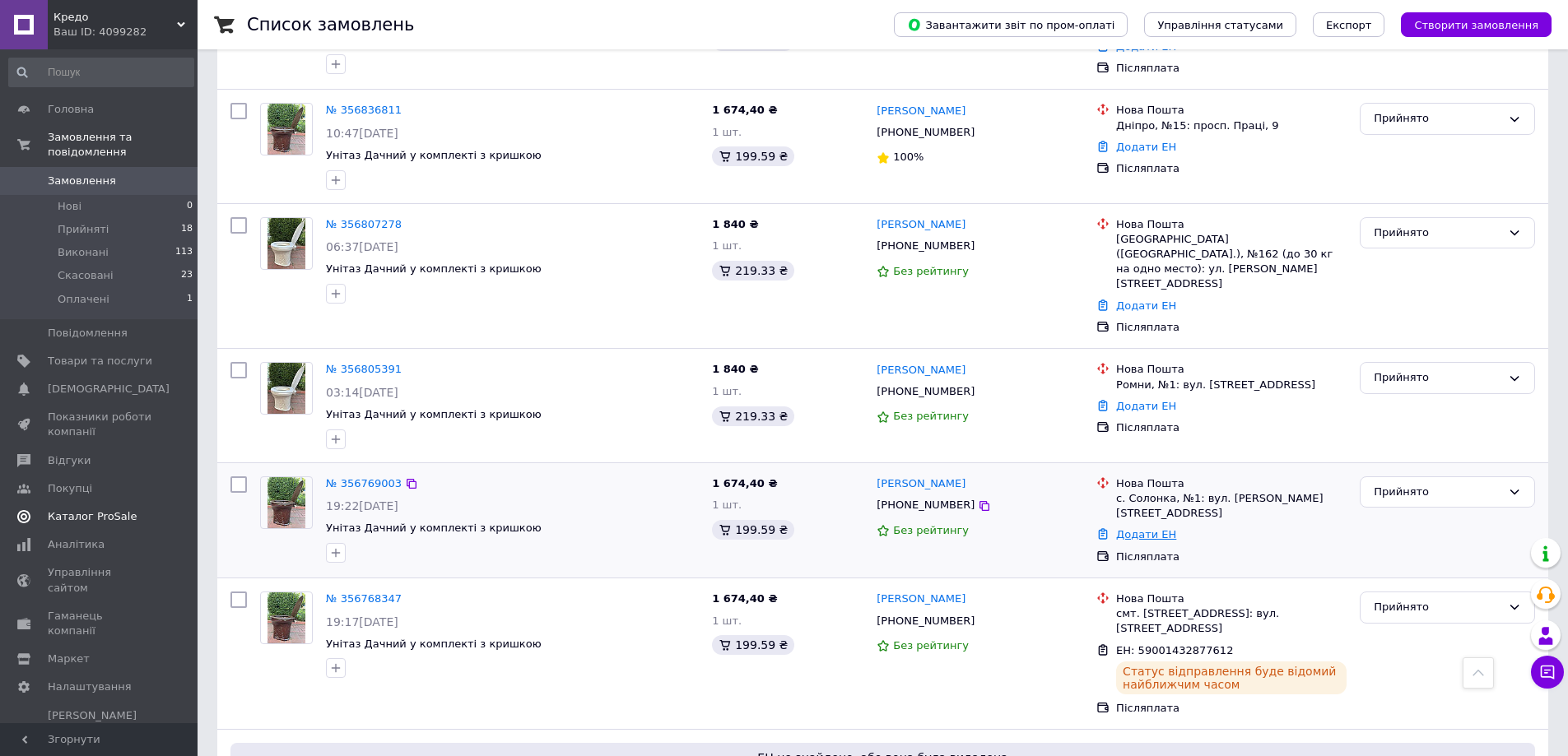
click at [1140, 528] on link "Додати ЕН" at bounding box center [1145, 534] width 60 height 13
click at [1071, 521] on input "Добавить ЕН" at bounding box center [1044, 509] width 221 height 33
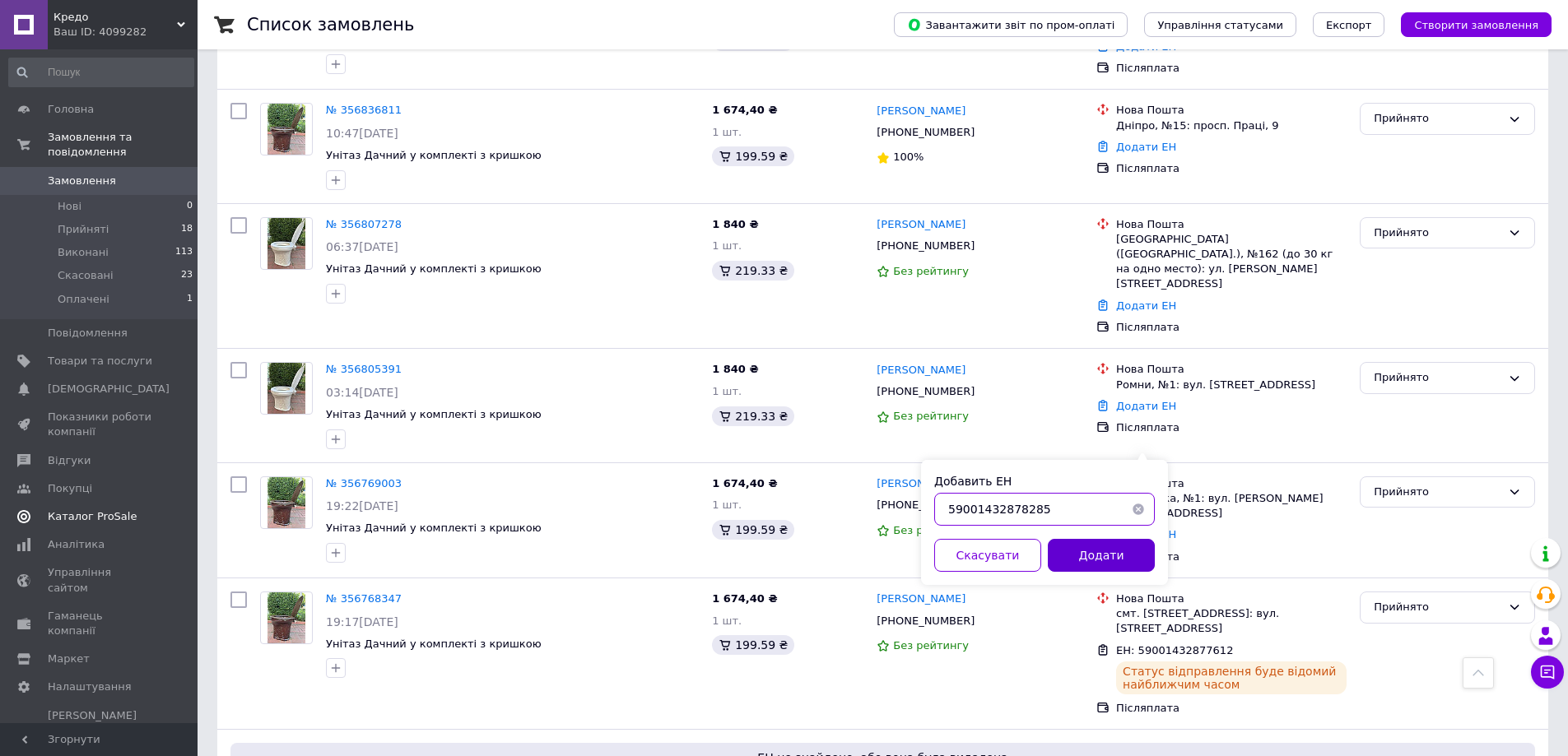
type input "59001432878285"
click at [1083, 556] on button "Додати" at bounding box center [1100, 555] width 107 height 33
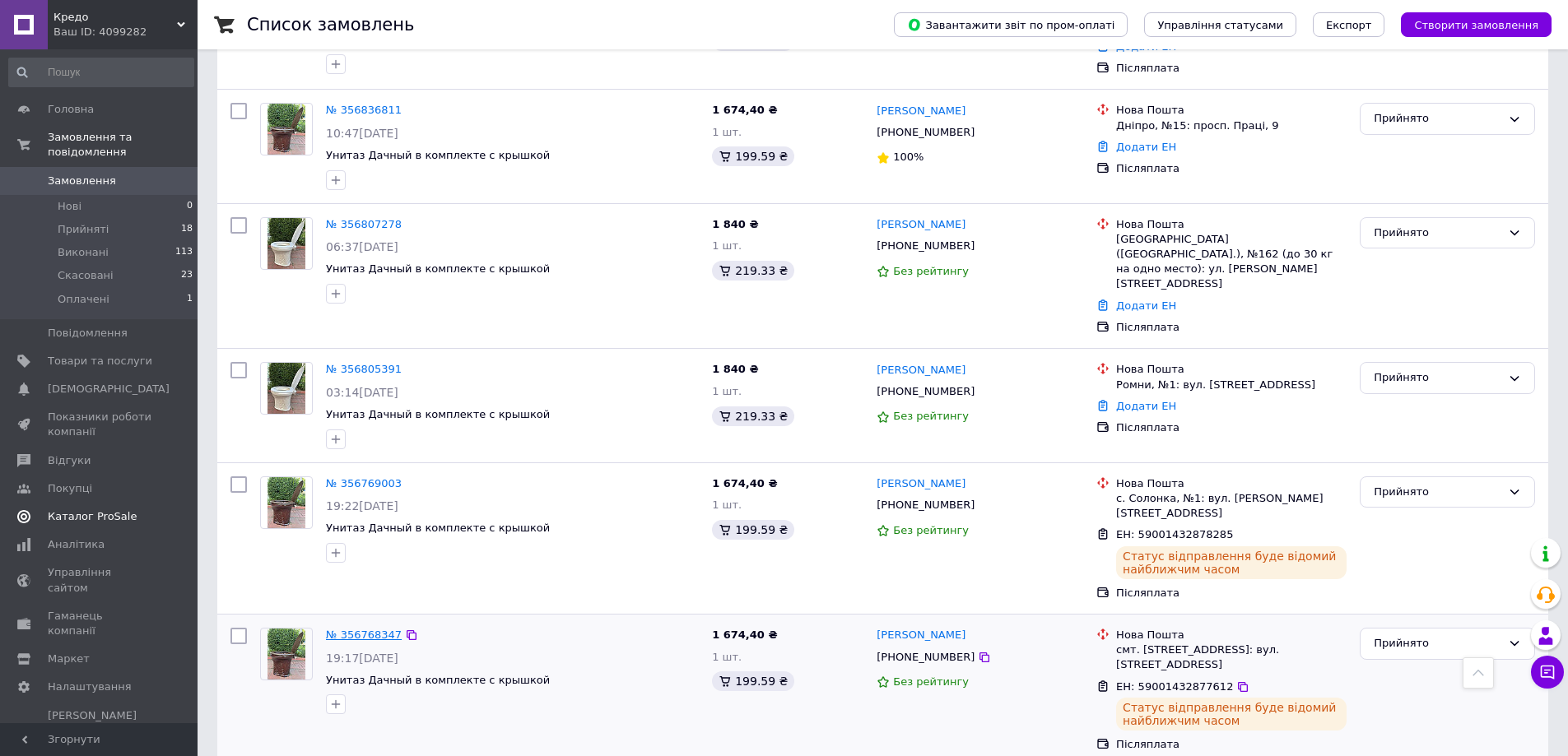
click at [346, 629] on link "№ 356768347" at bounding box center [364, 635] width 76 height 13
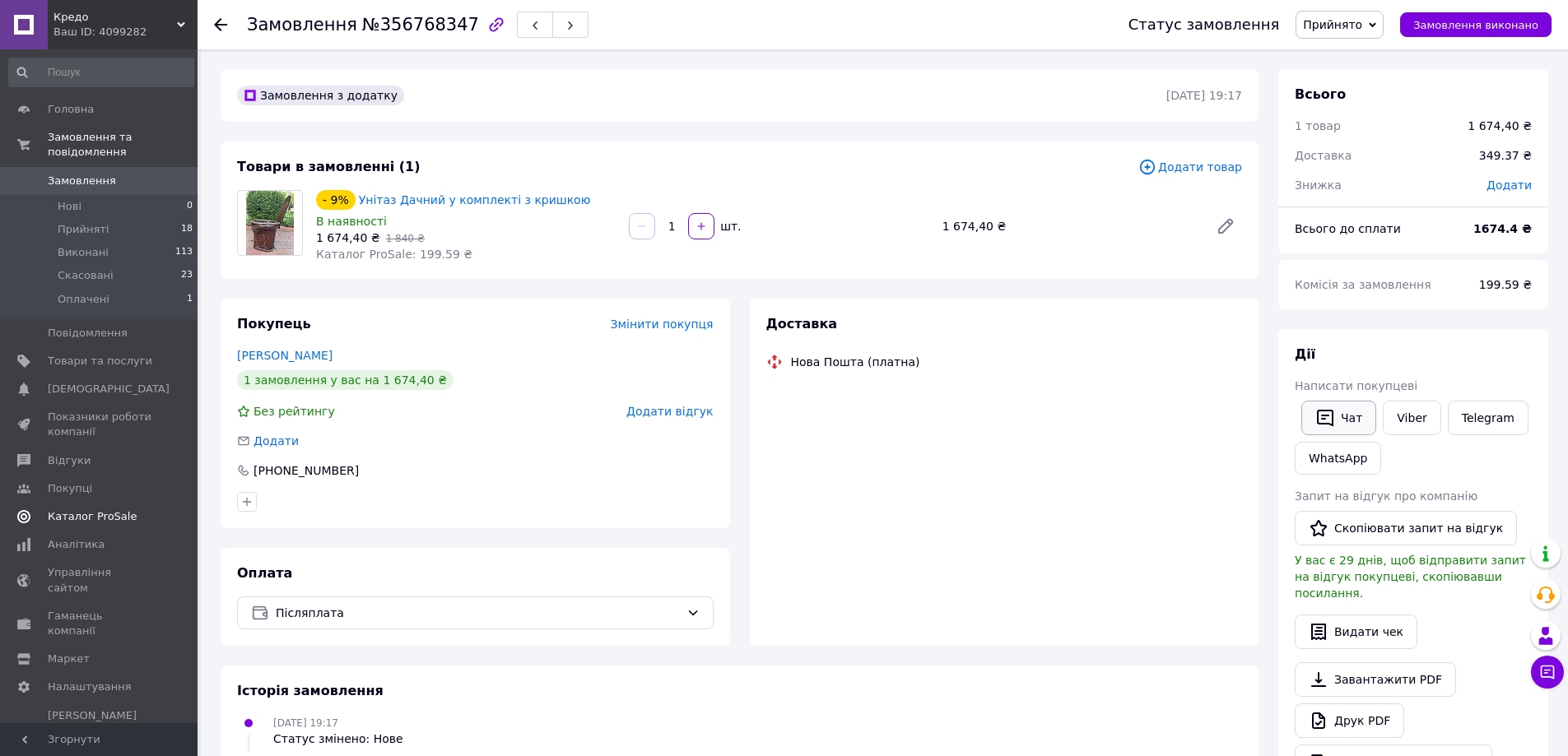
click at [1335, 415] on button "Чат" at bounding box center [1338, 418] width 75 height 34
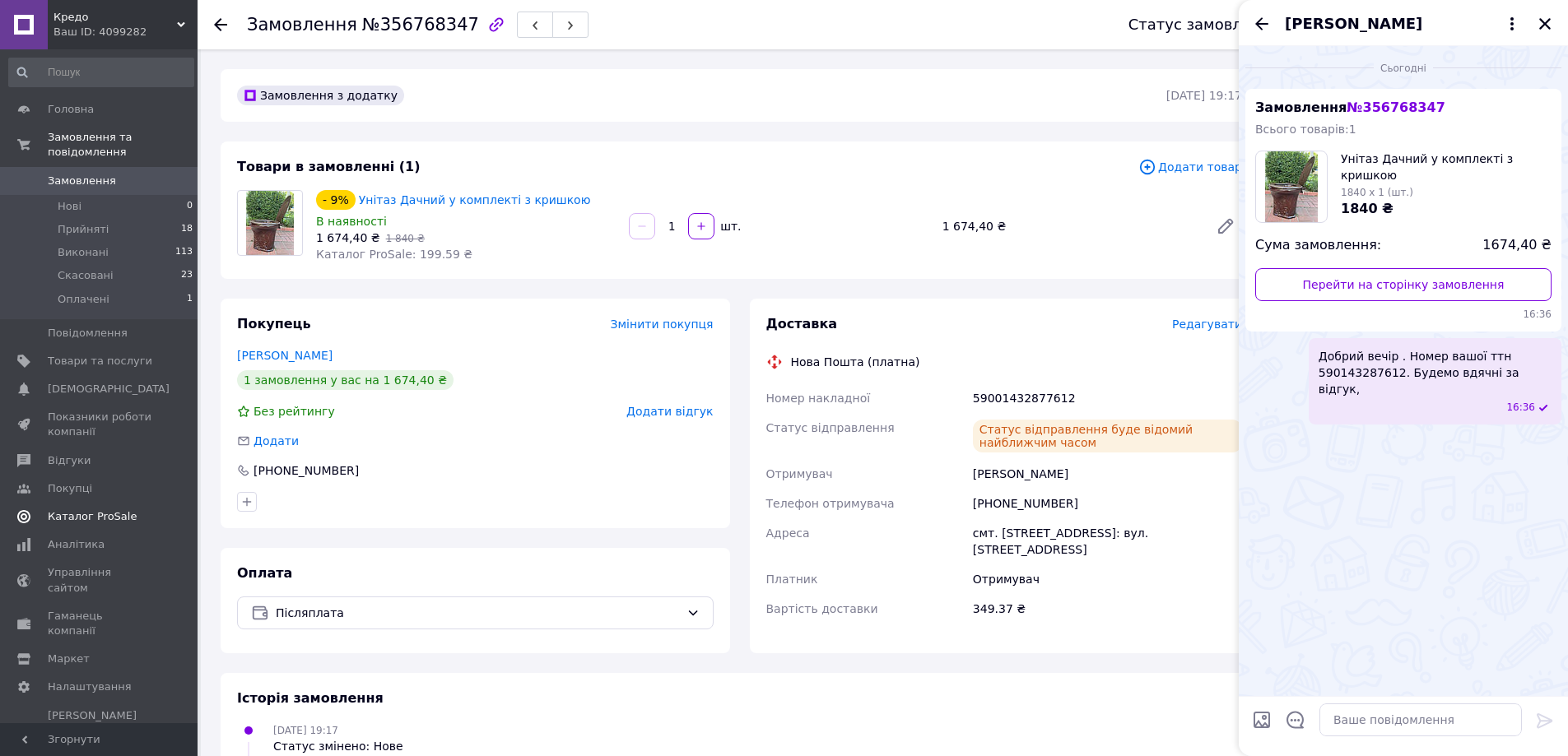
click at [218, 28] on use at bounding box center [220, 24] width 14 height 14
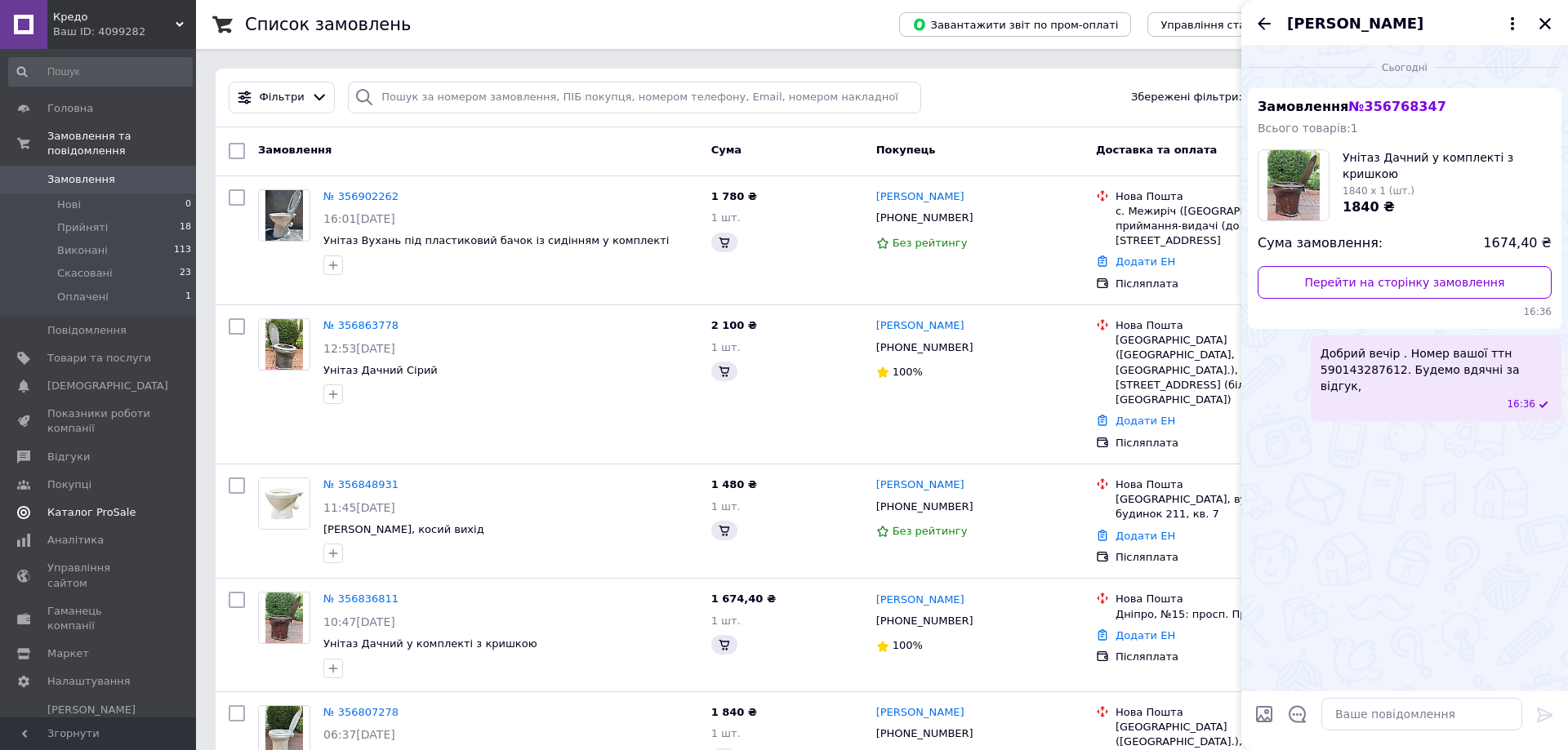
click at [1544, 26] on div "[PERSON_NAME]" at bounding box center [1404, 22] width 326 height 46
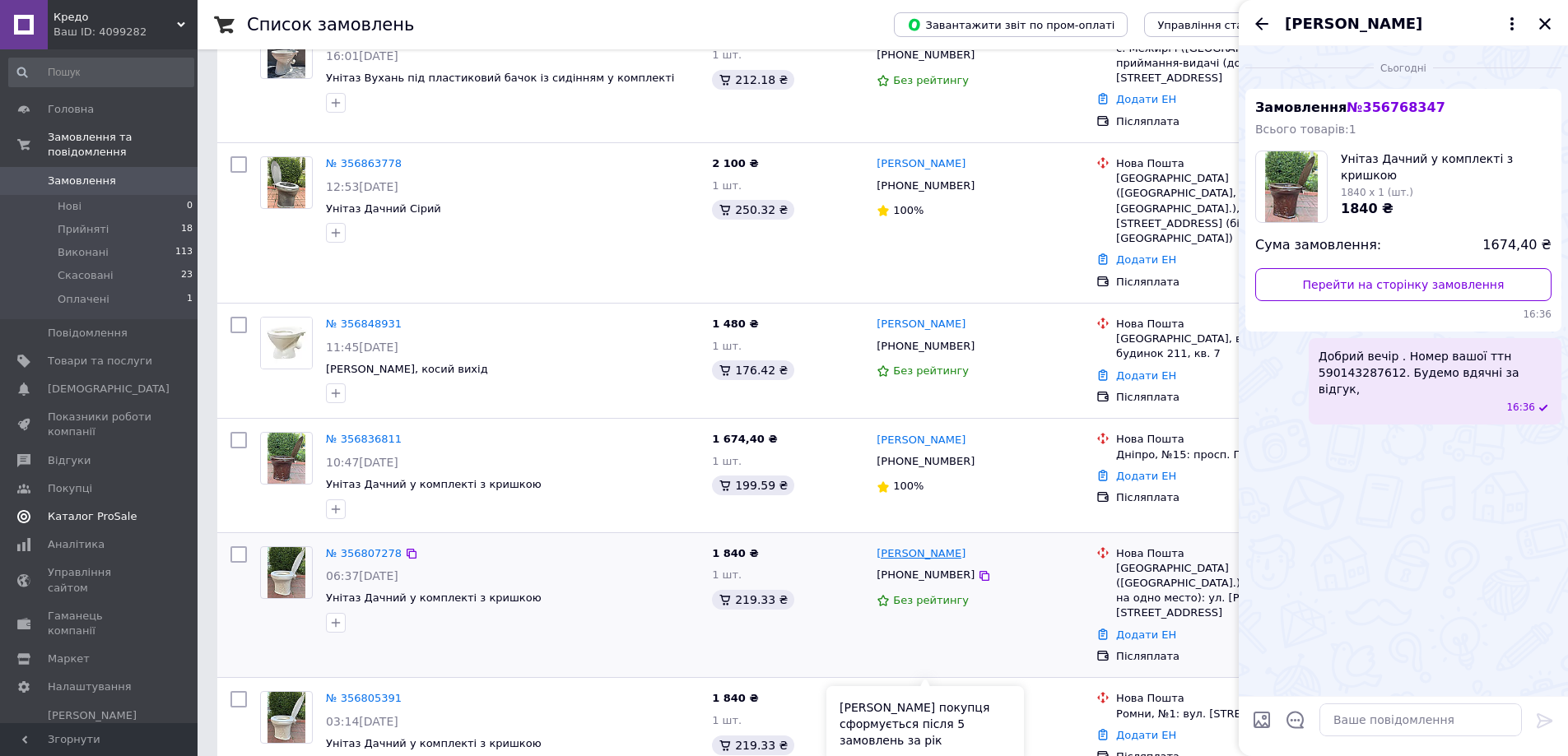
scroll to position [247, 0]
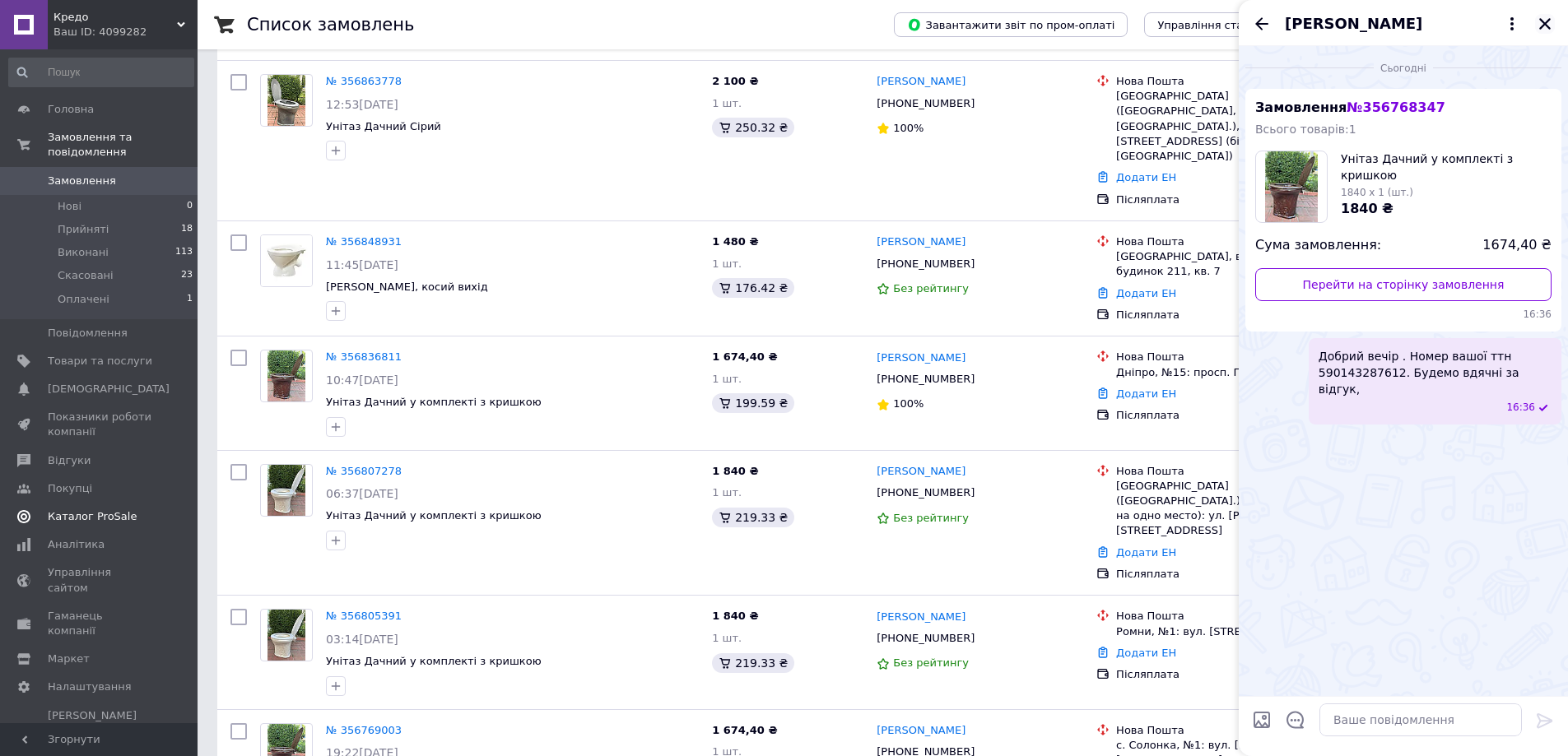
click at [1547, 16] on icon "Закрити" at bounding box center [1545, 23] width 14 height 14
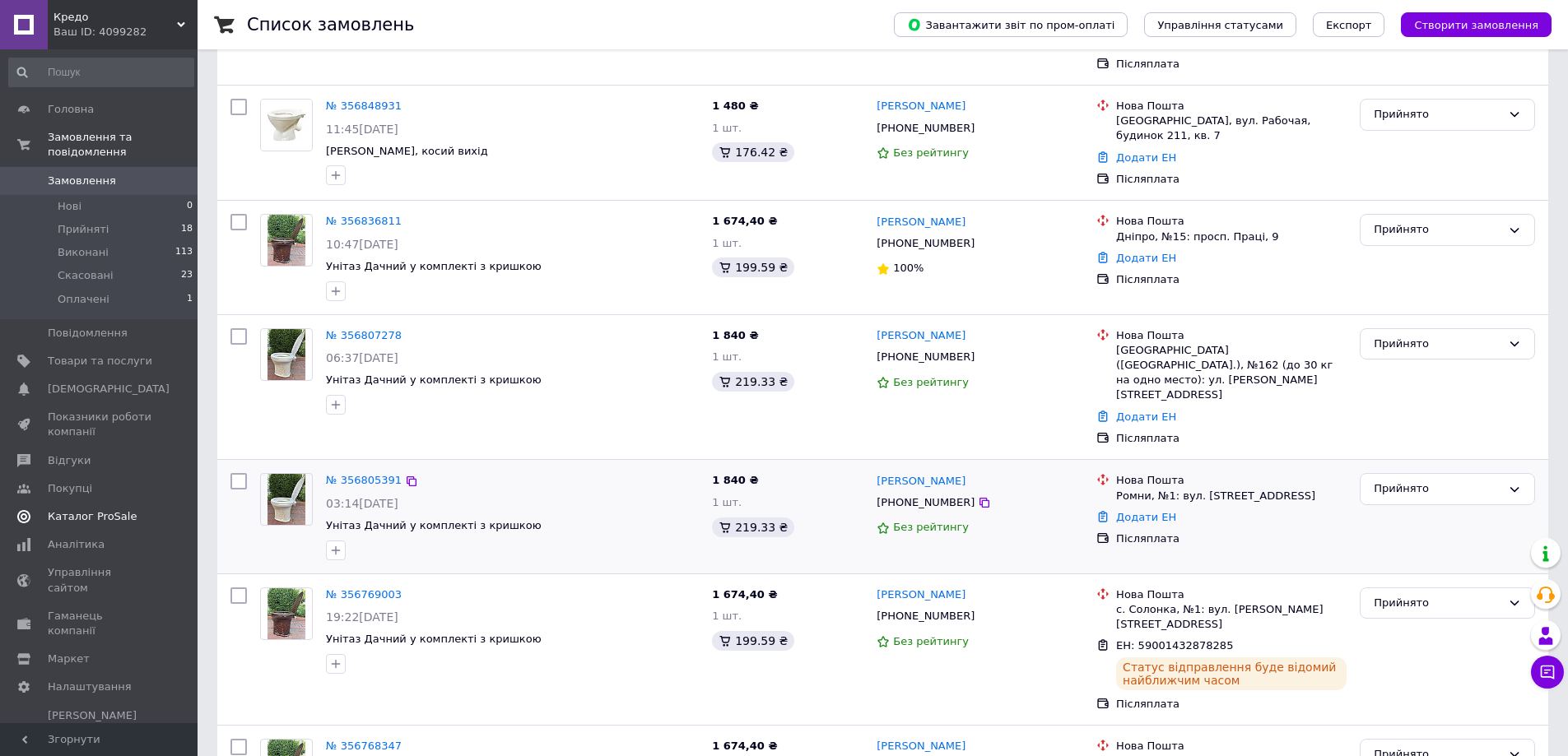
scroll to position [412, 0]
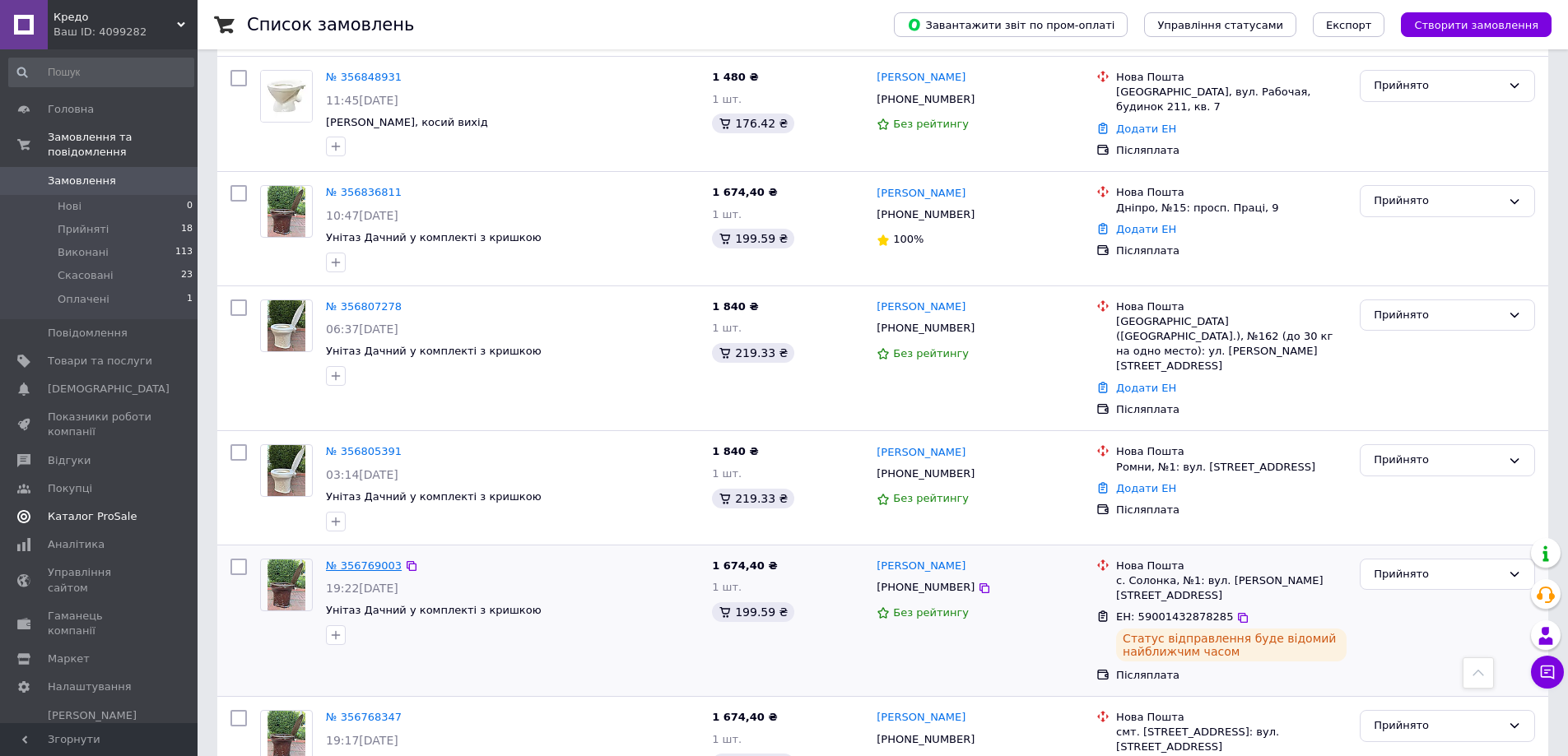
click at [363, 560] on link "№ 356769003" at bounding box center [364, 566] width 76 height 13
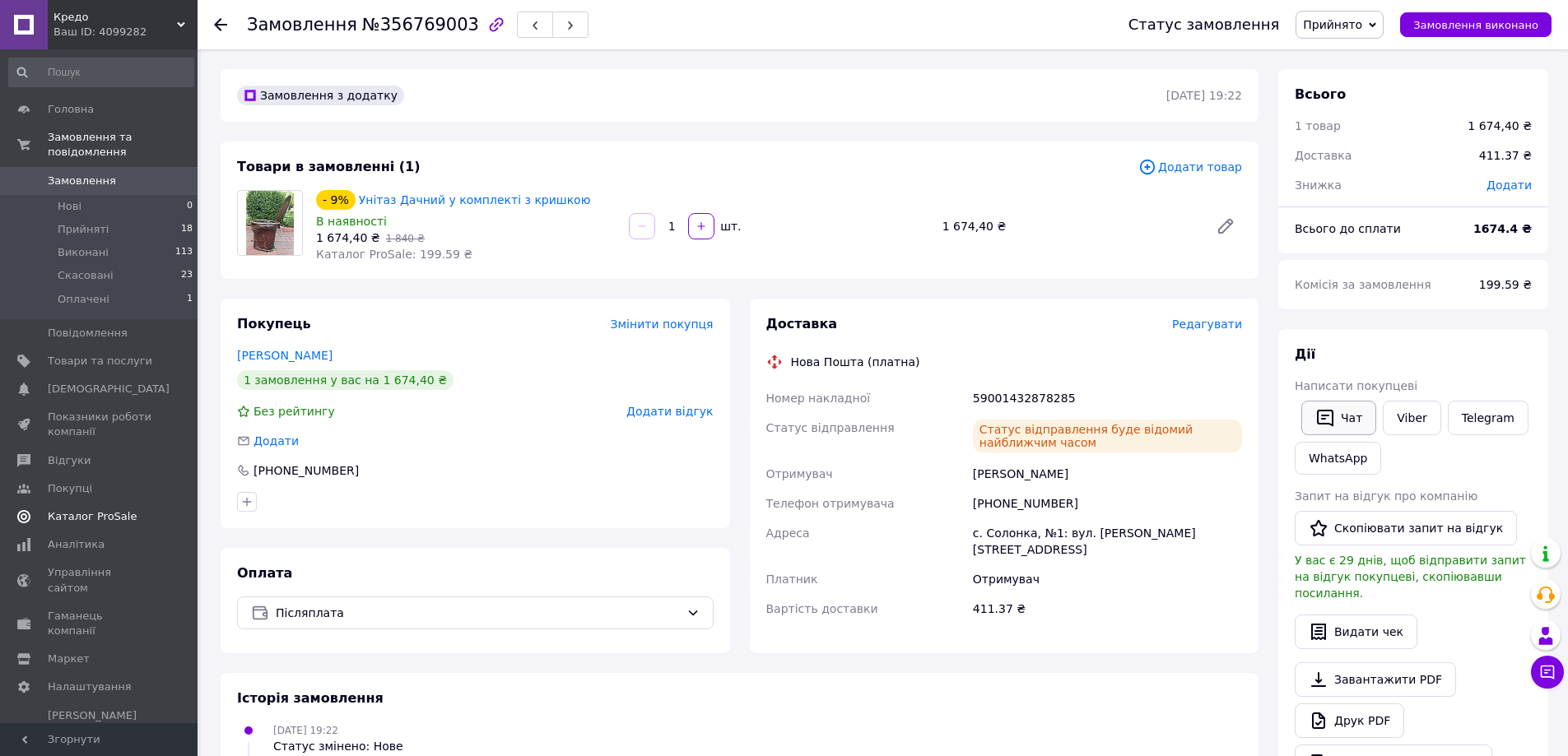
click at [1312, 413] on button "Чат" at bounding box center [1338, 418] width 75 height 34
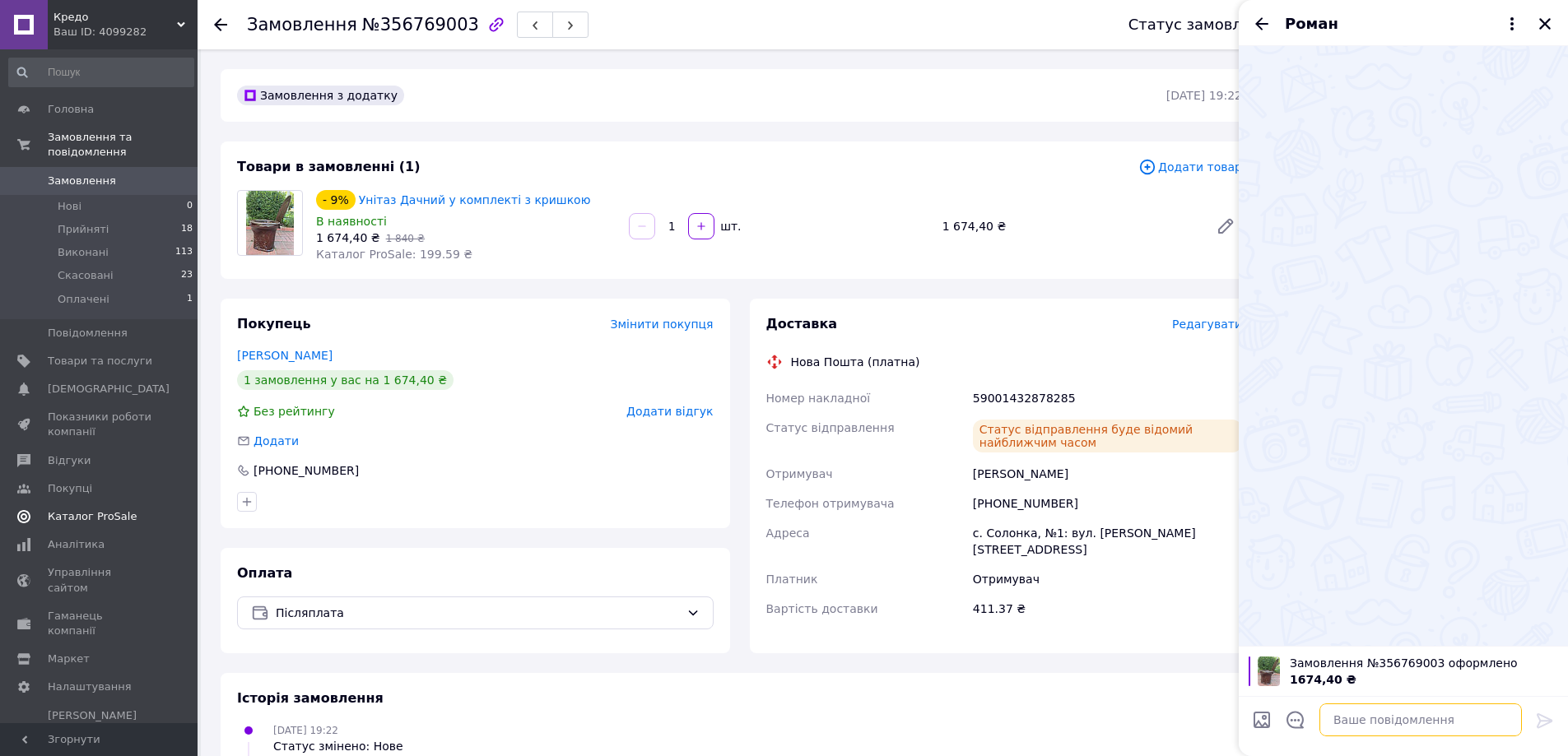
click at [1391, 724] on textarea at bounding box center [1420, 720] width 203 height 33
paste textarea "Добрий вечір . Номер вашої ттн 59001432164086. Будемо вдячні за відгук,"
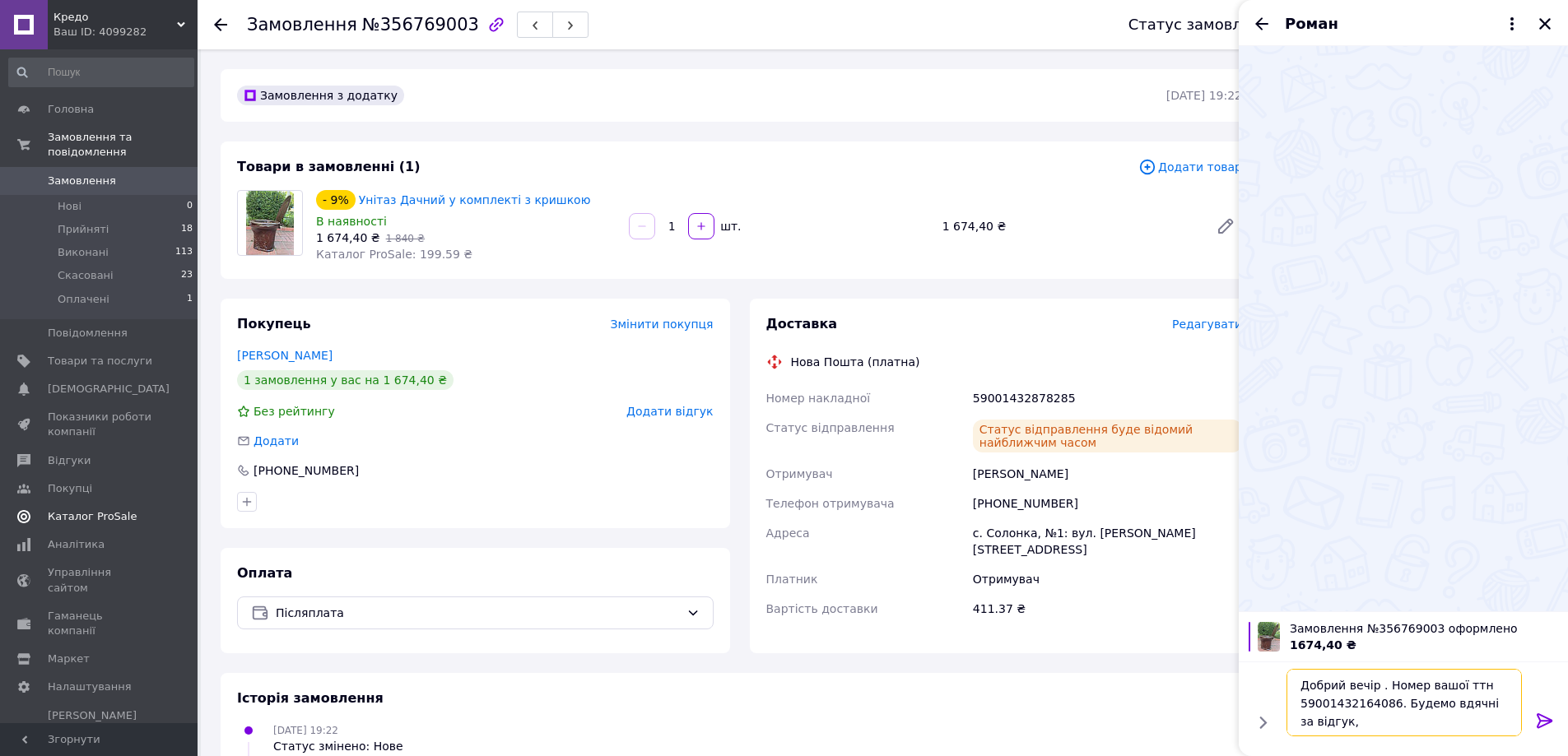
drag, startPoint x: 1297, startPoint y: 706, endPoint x: 1384, endPoint y: 704, distance: 87.0
click at [1384, 704] on textarea "Добрий вечір . Номер вашої ттн 59001432164086. Будемо вдячні за відгук," at bounding box center [1403, 702] width 235 height 68
type textarea "Добрий вечір . Номер вашої ттн 59001432878285. Будемо вдячні за відгук,"
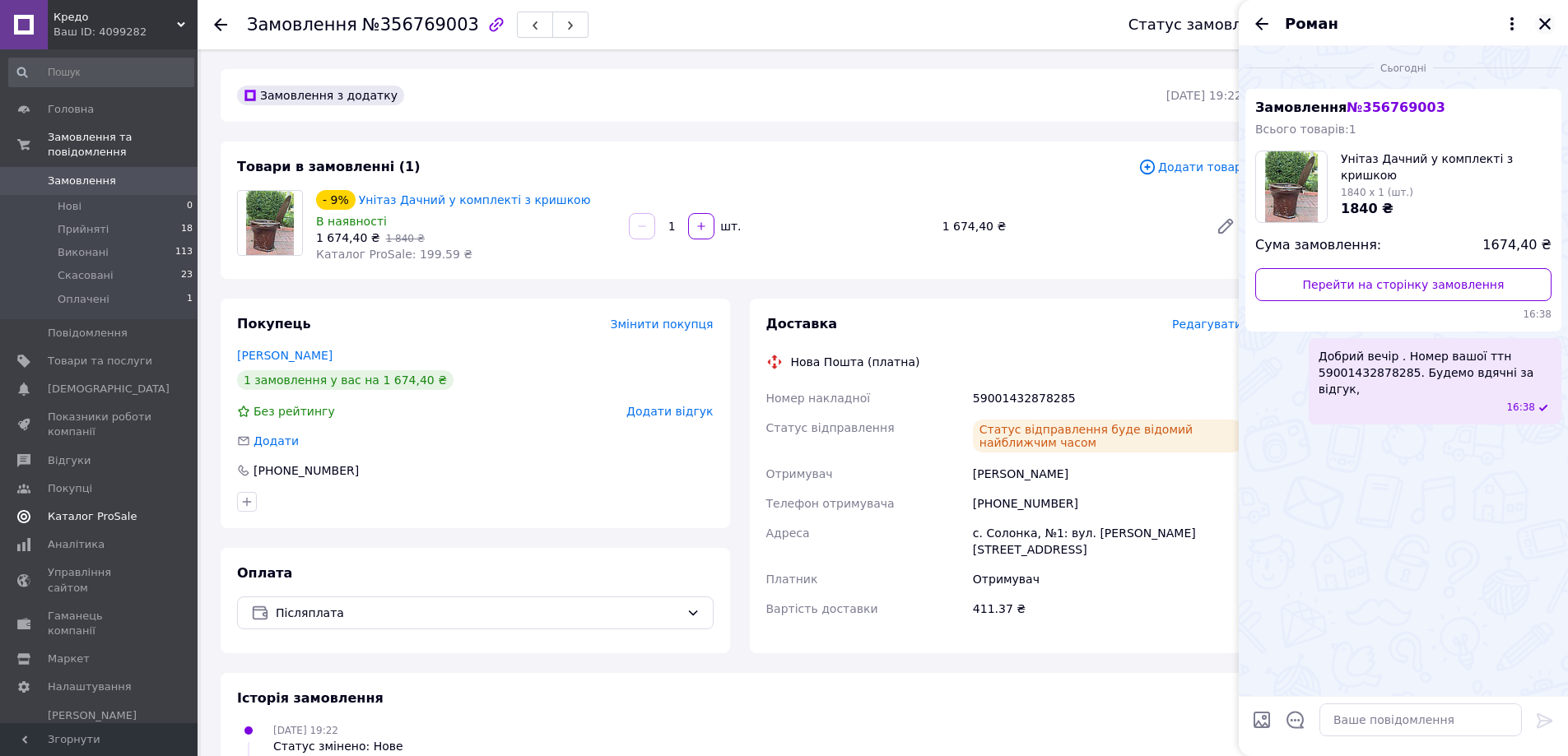
click at [1549, 24] on icon "Закрити" at bounding box center [1545, 23] width 14 height 14
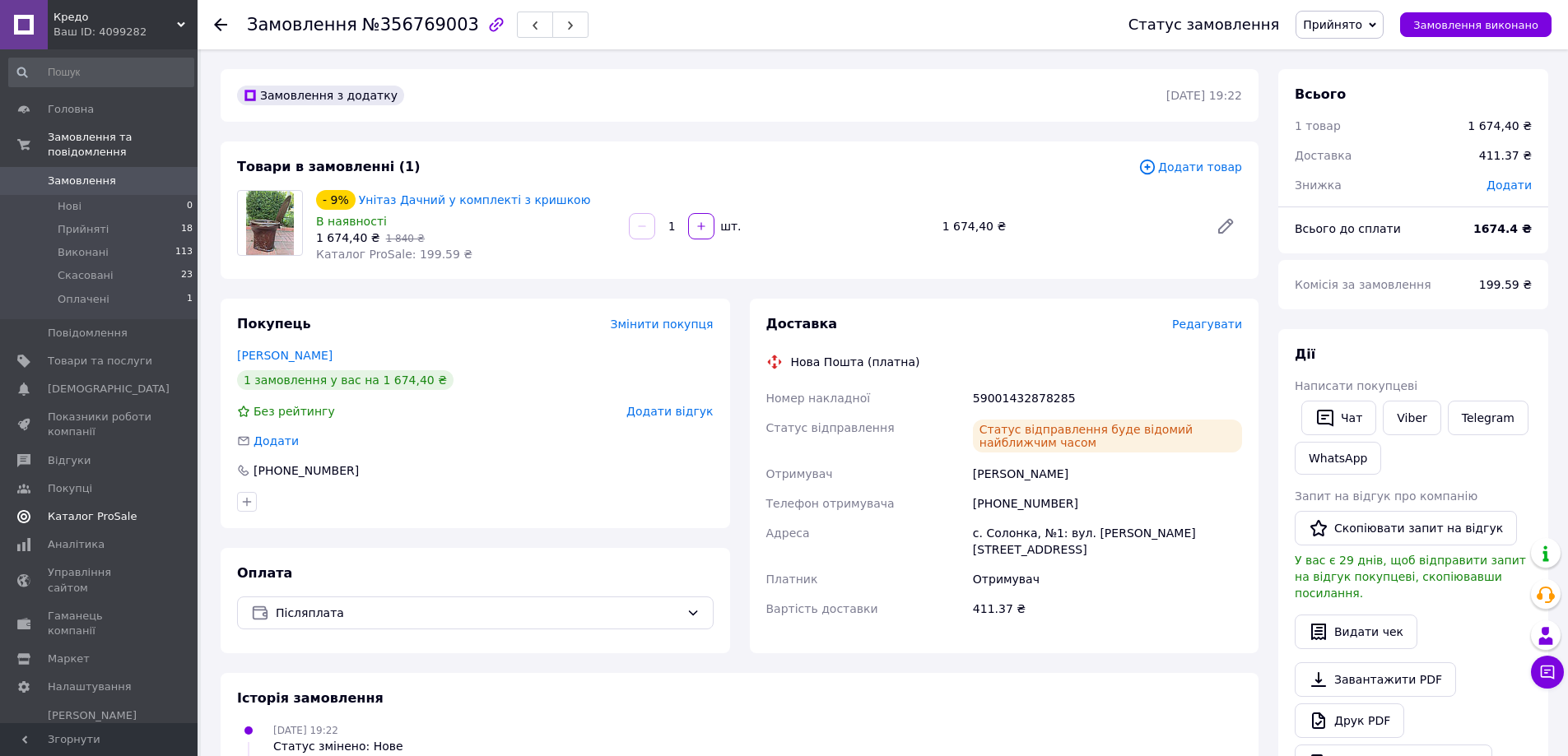
click at [227, 22] on div at bounding box center [230, 24] width 33 height 50
click at [220, 28] on icon at bounding box center [220, 24] width 14 height 14
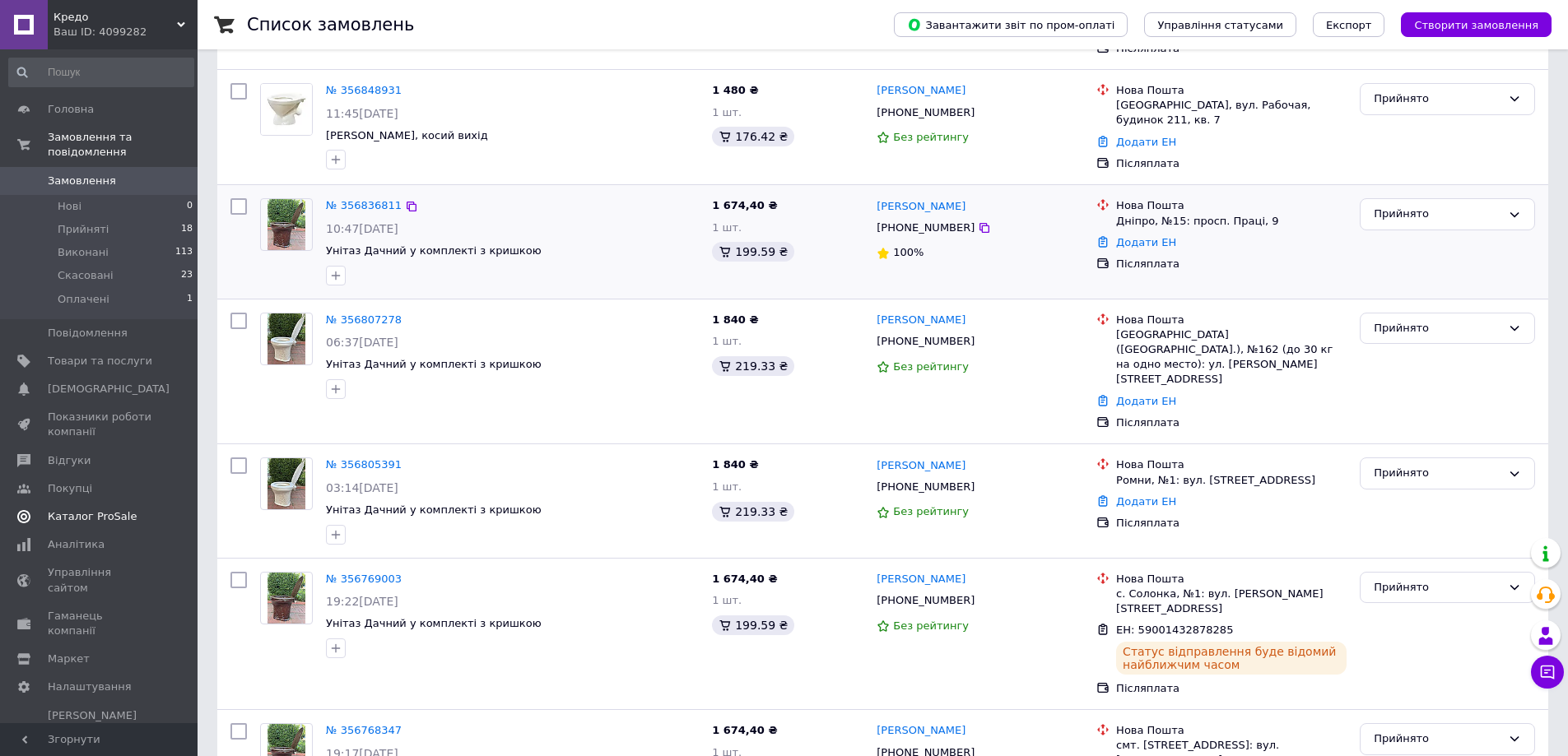
scroll to position [412, 0]
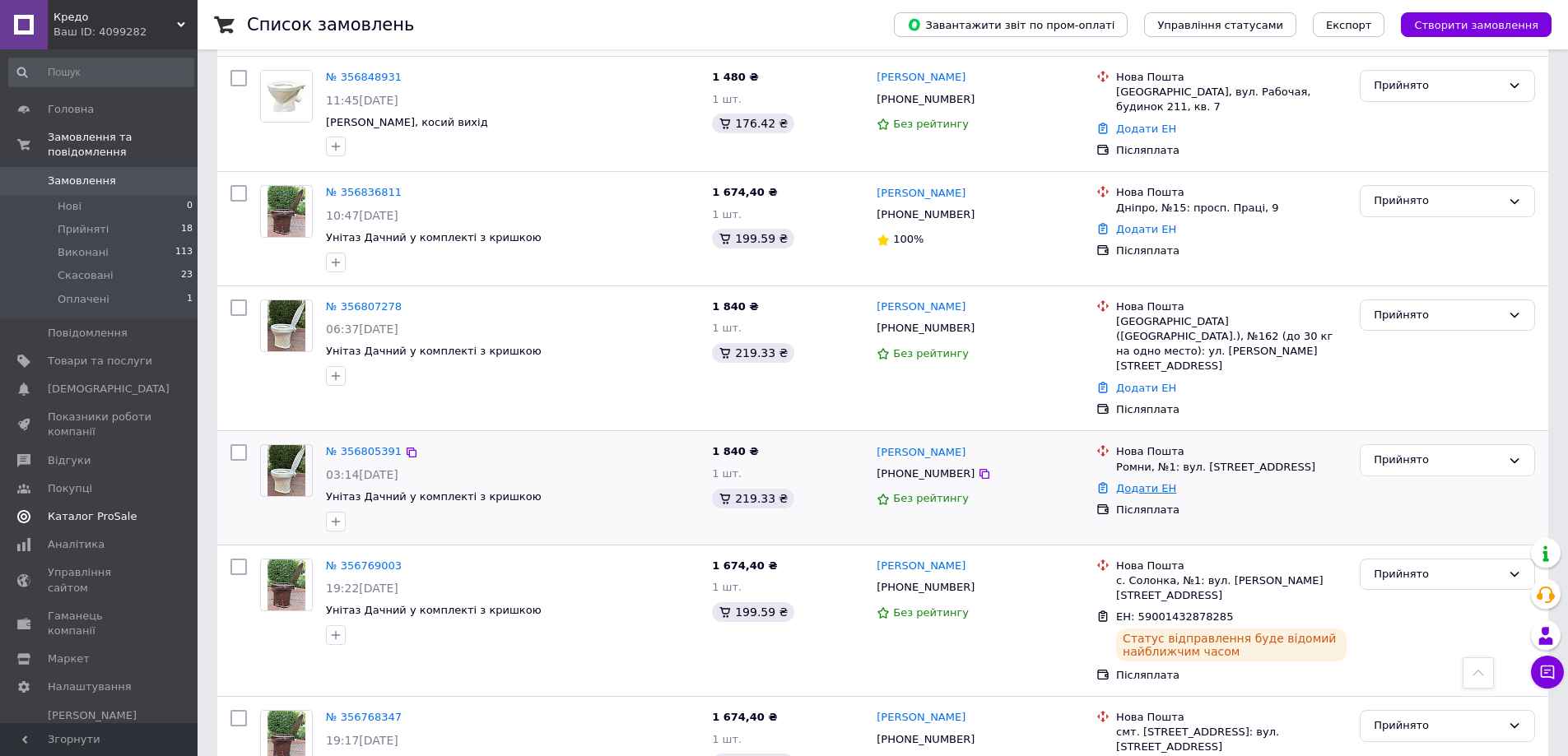
click at [1144, 482] on link "Додати ЕН" at bounding box center [1145, 488] width 60 height 13
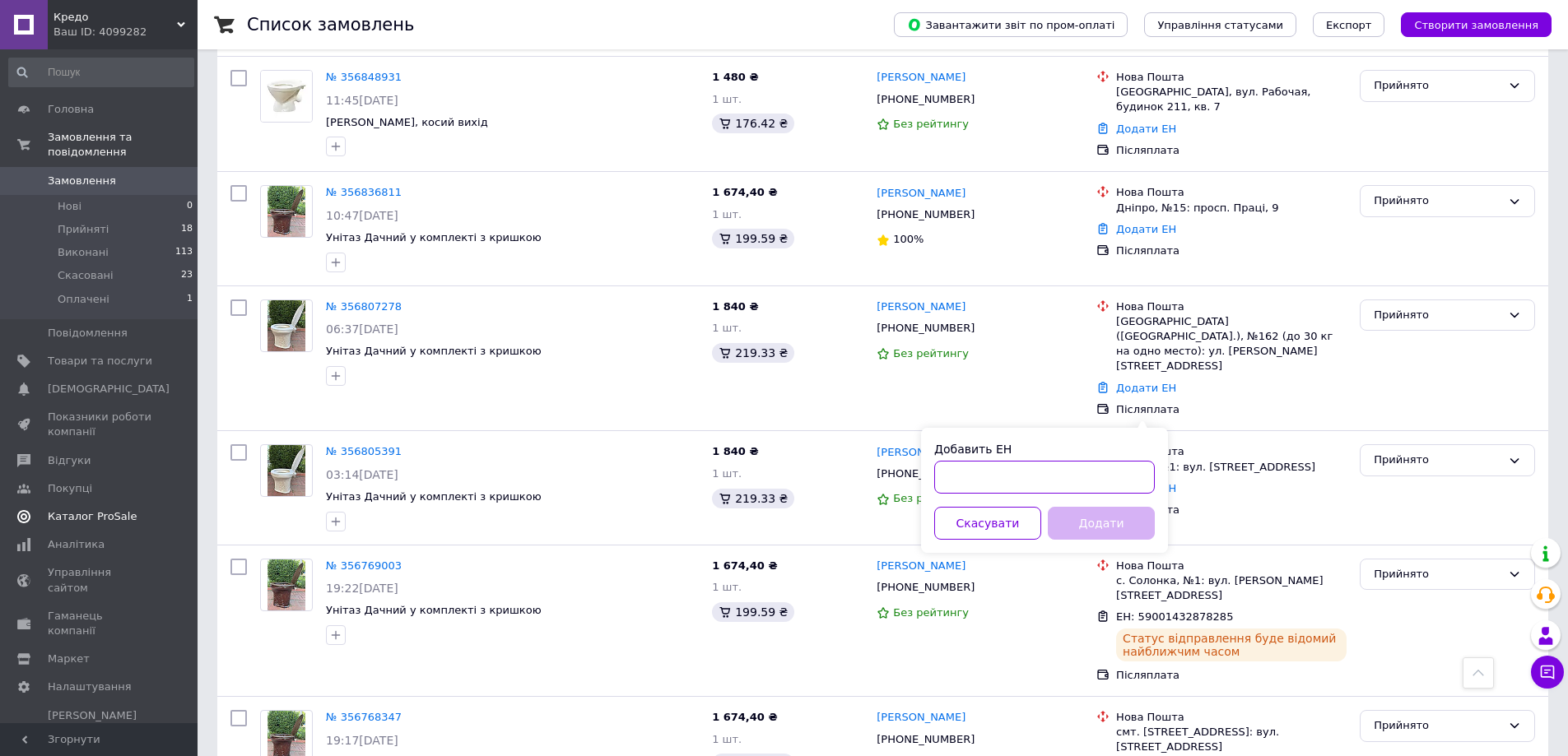
click at [1080, 487] on input "Добавить ЕН" at bounding box center [1044, 477] width 221 height 33
type input "[CREDIT_CARD_NUMBER]"
click at [1123, 530] on button "Додати" at bounding box center [1100, 523] width 107 height 33
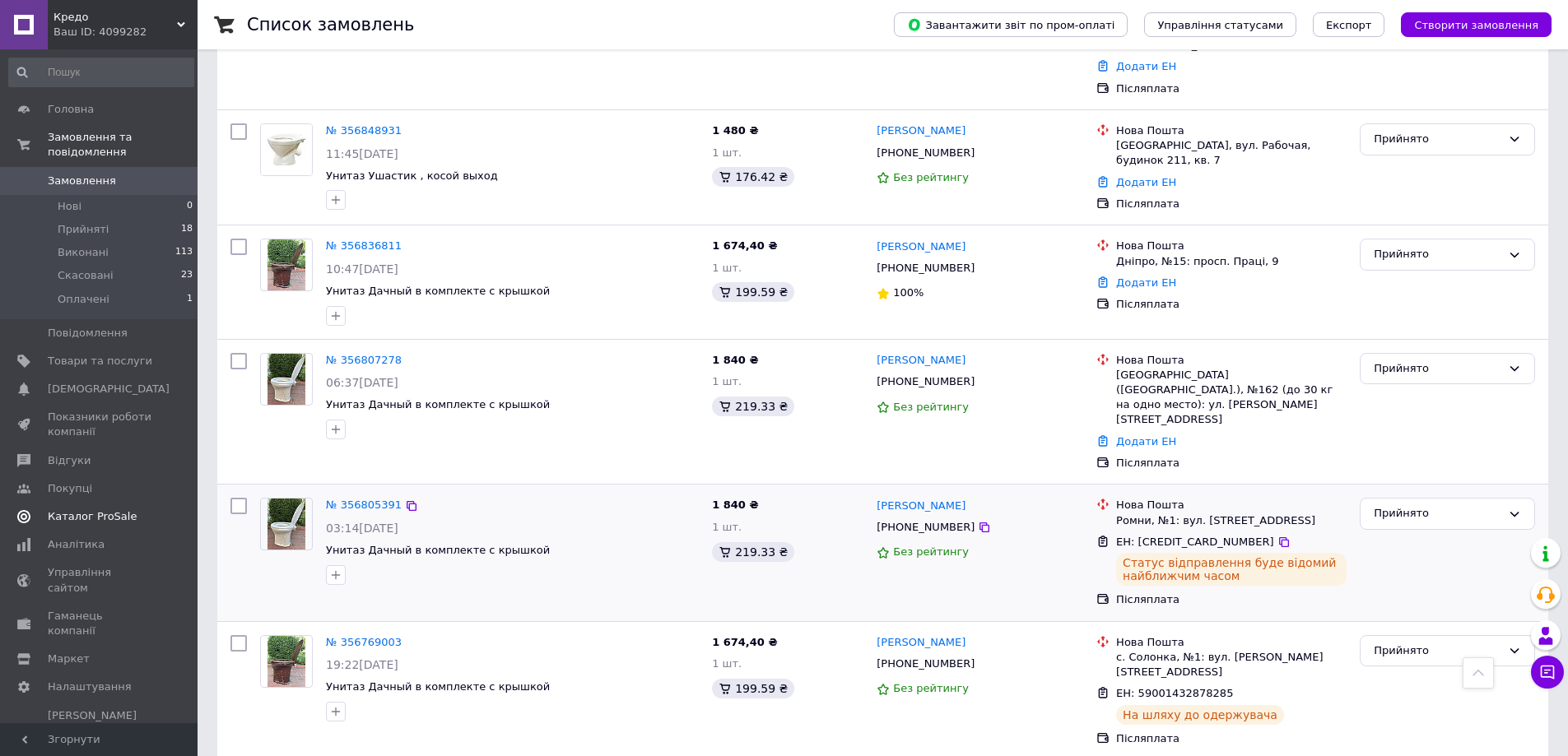
scroll to position [329, 0]
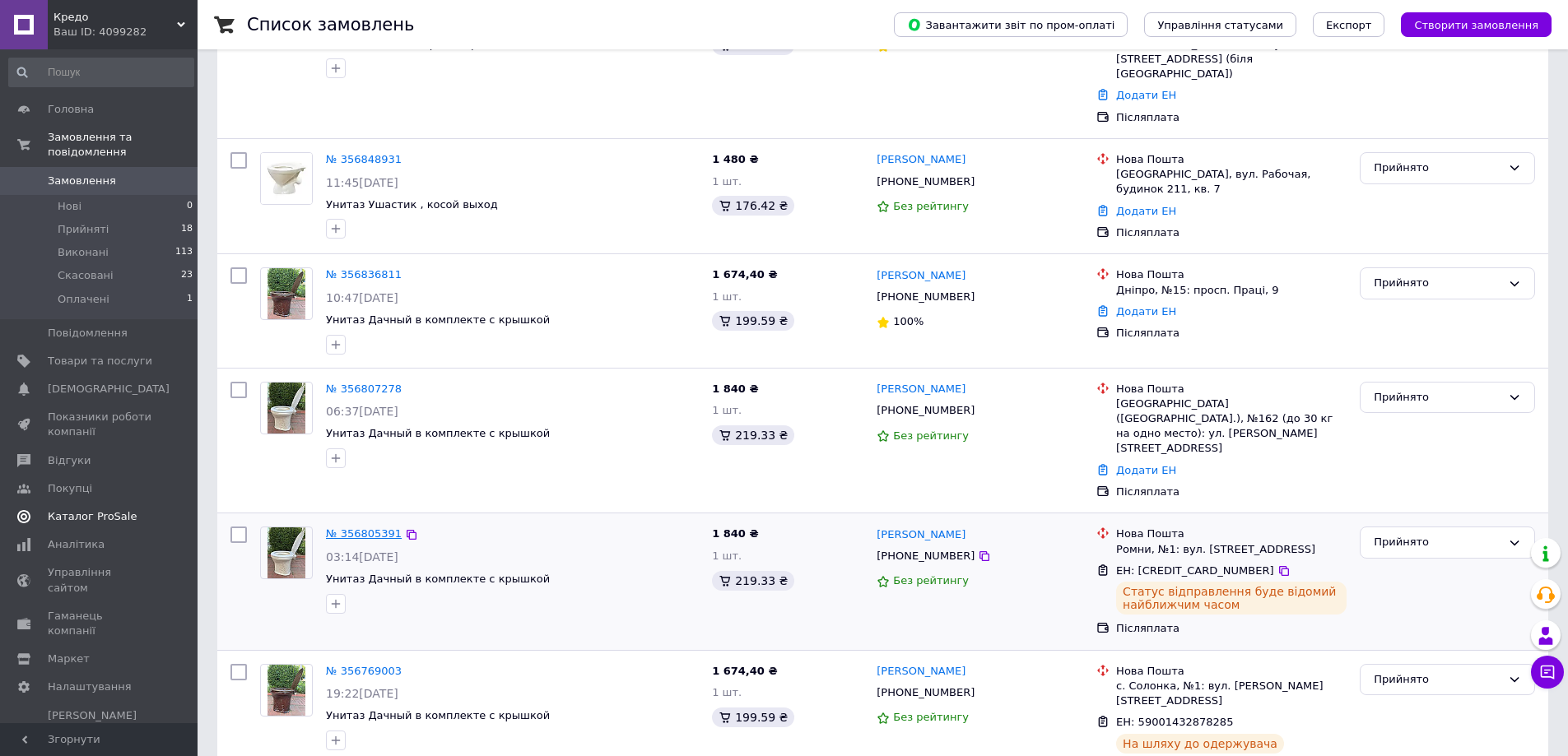
click at [351, 527] on link "№ 356805391" at bounding box center [364, 533] width 76 height 13
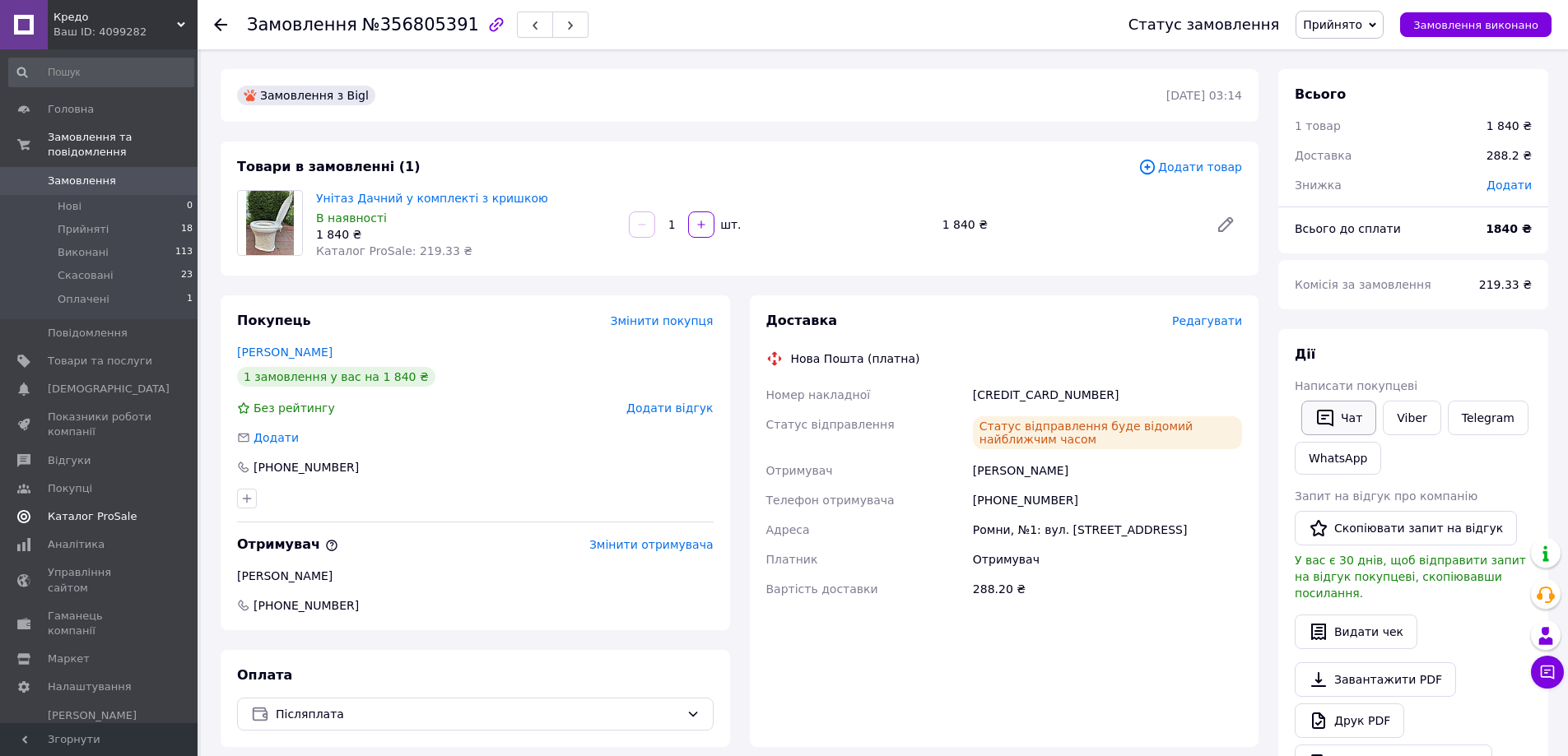
click at [1345, 428] on button "Чат" at bounding box center [1338, 418] width 75 height 34
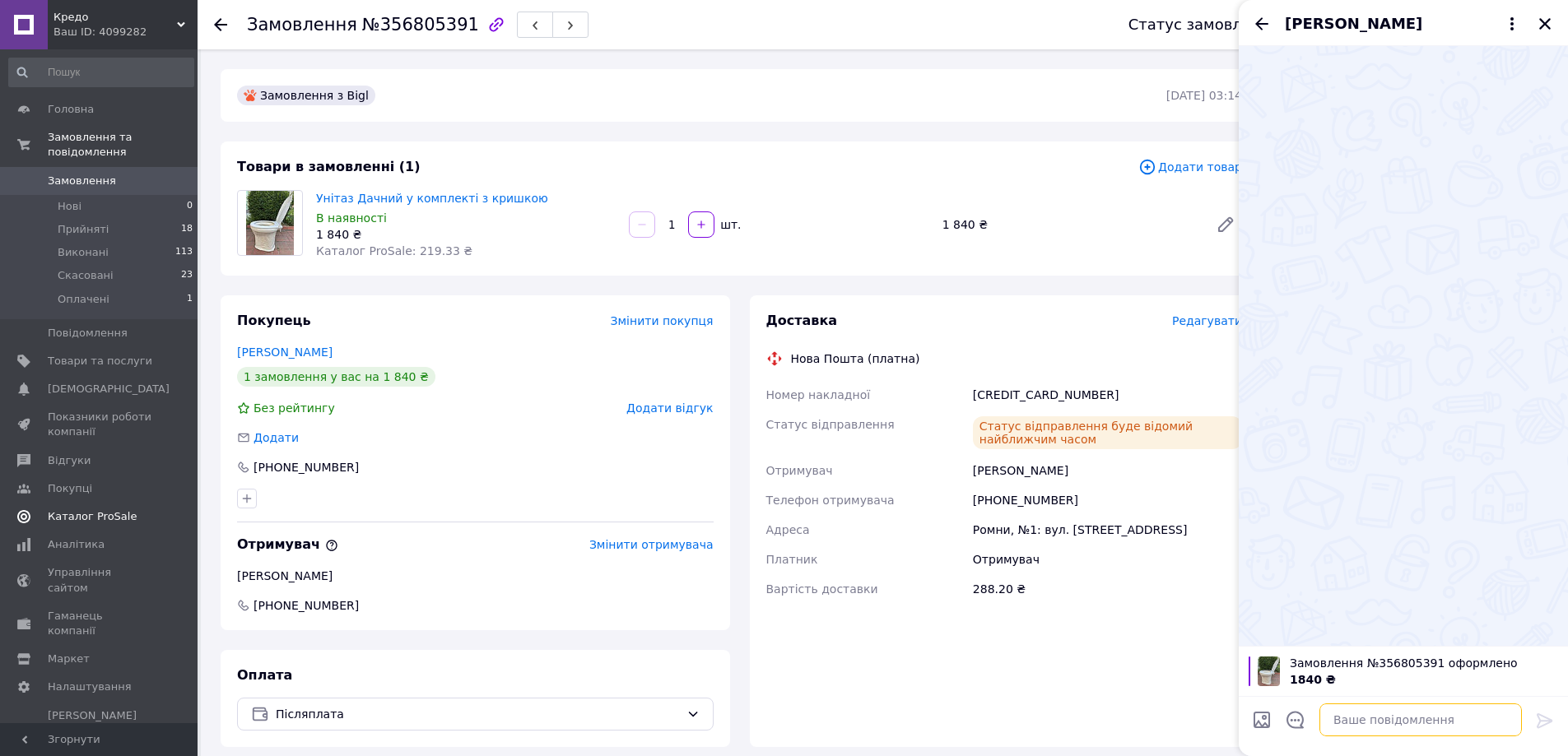
click at [1334, 718] on textarea at bounding box center [1420, 720] width 203 height 33
paste textarea "Добрий вечір . Номер вашої ттн 59001432164086. Будемо вдячні за відгук,"
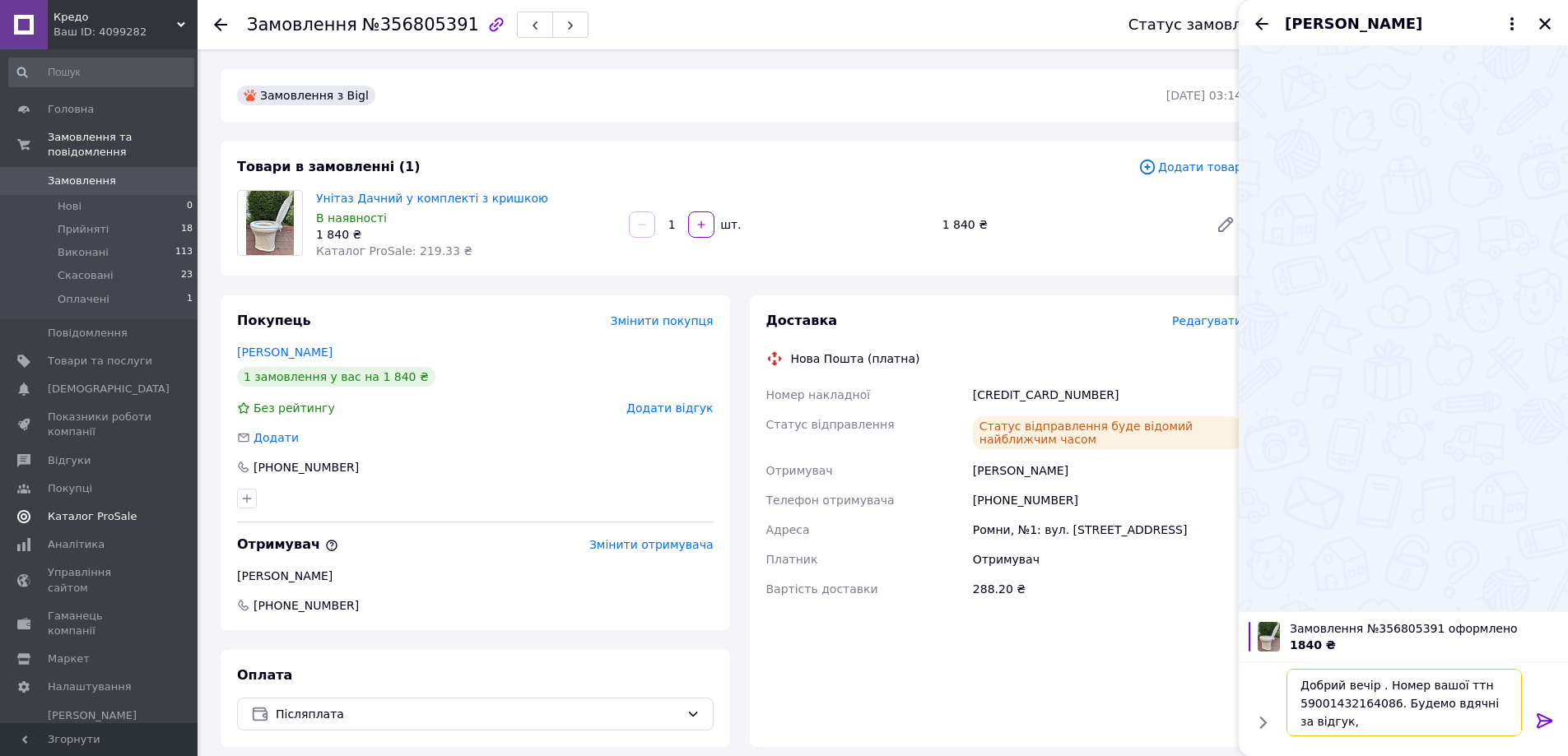
drag, startPoint x: 1302, startPoint y: 704, endPoint x: 1385, endPoint y: 706, distance: 83.0
click at [1385, 706] on textarea "Добрий вечір . Номер вашої ттн 59001432164086. Будемо вдячні за відгук," at bounding box center [1403, 702] width 235 height 68
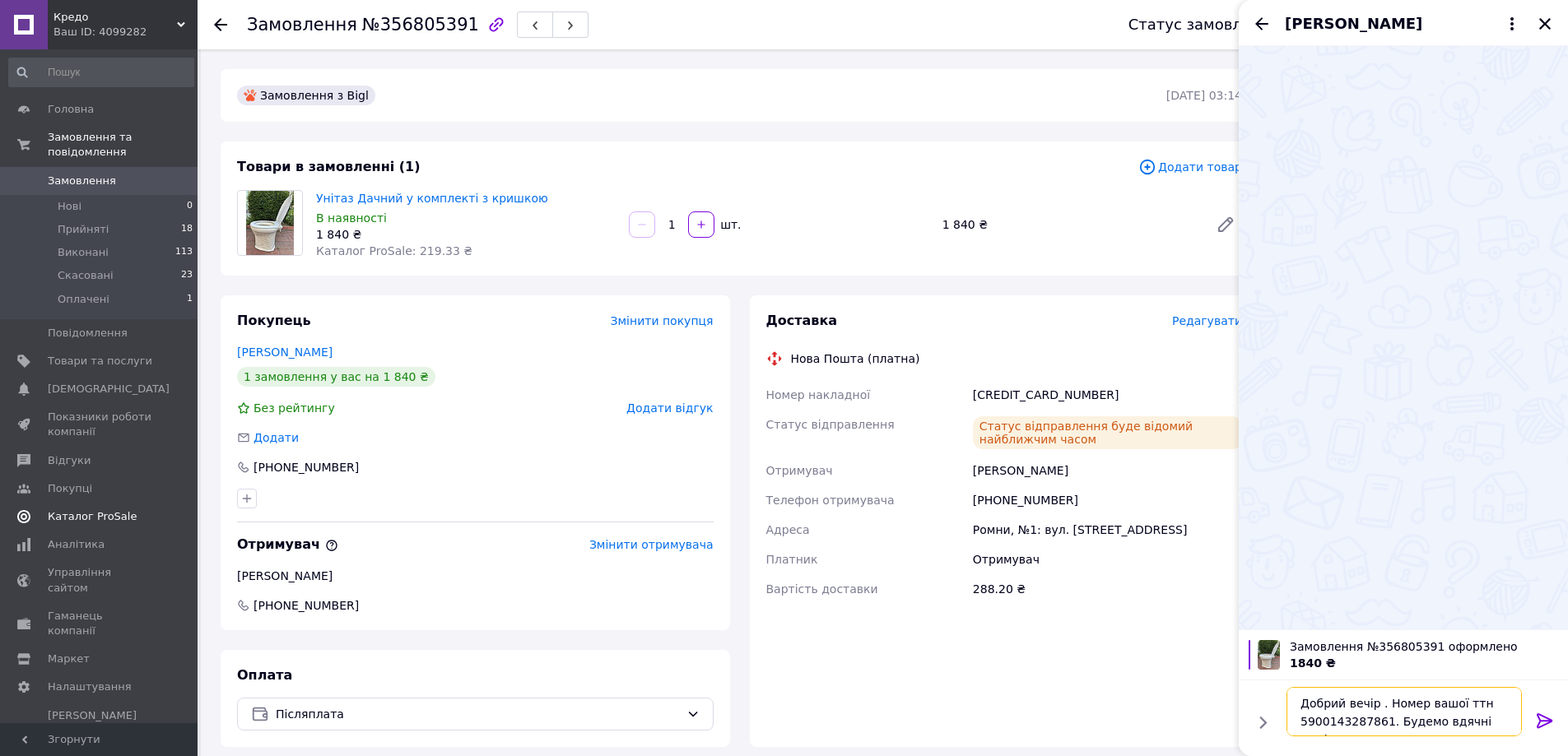
type textarea "Добрий вечір . Номер вашої ттн [CREDIT_CARD_NUMBER]. Будемо вдячні за відгук,"
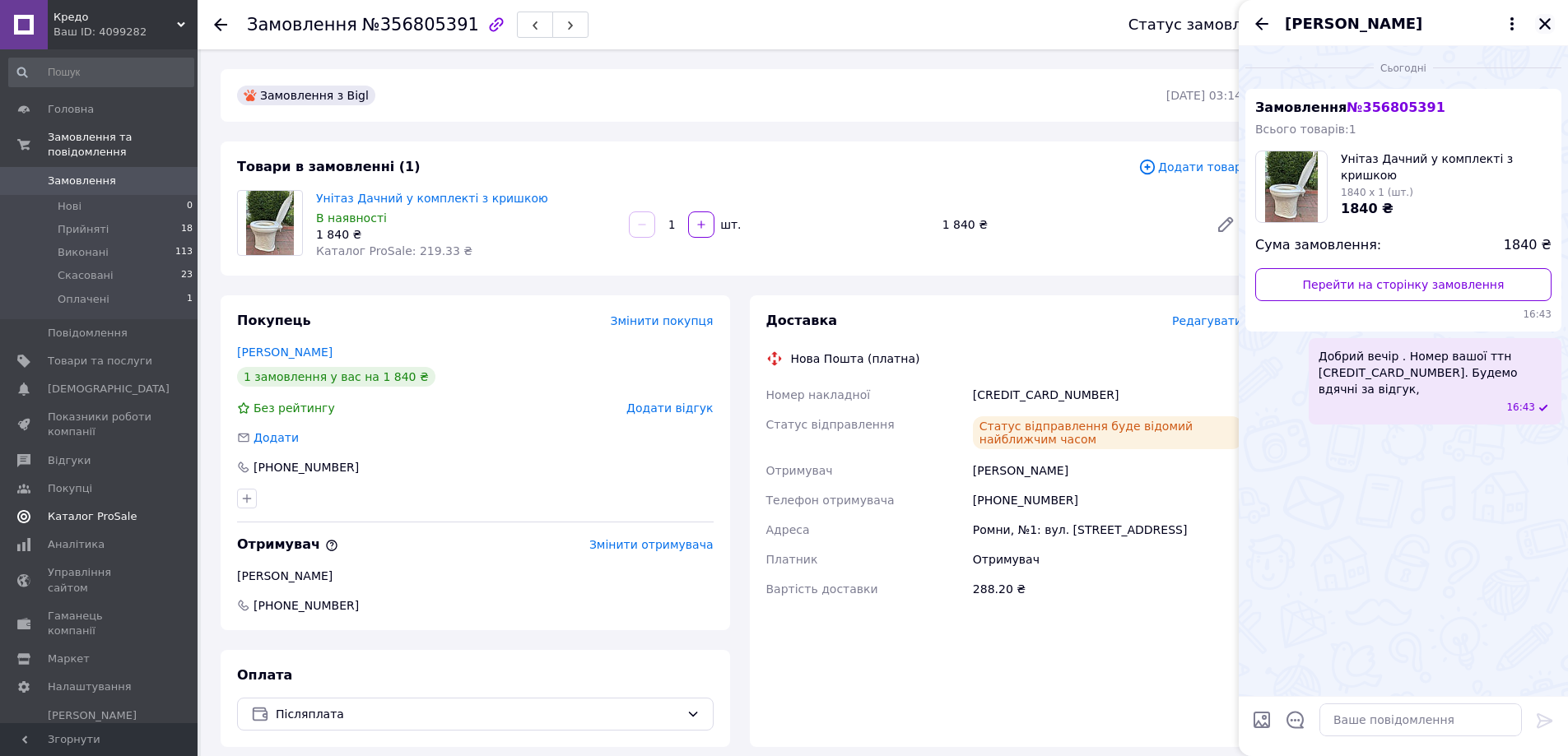
click at [1546, 26] on icon "Закрити" at bounding box center [1545, 23] width 12 height 12
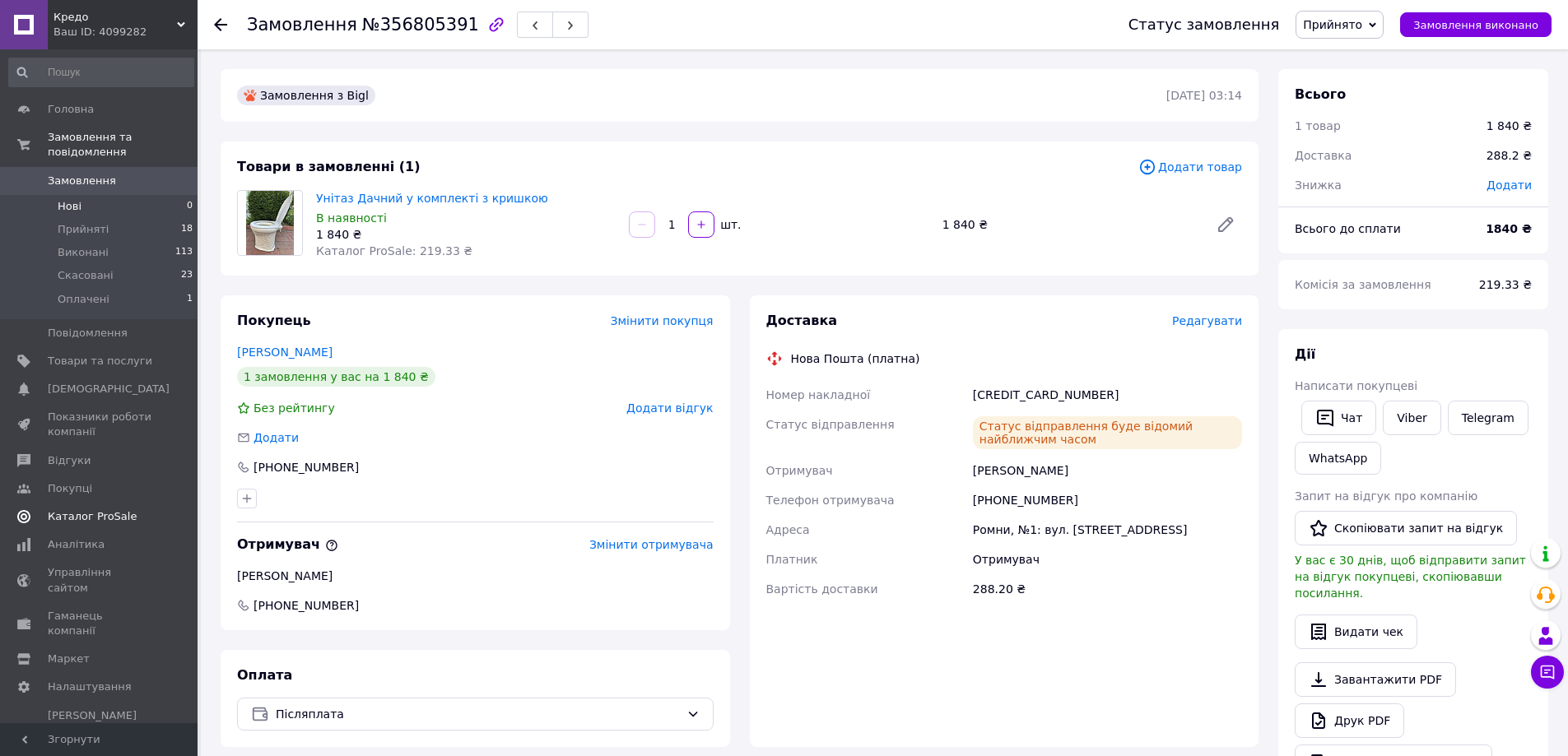
click at [118, 195] on li "Нові 0" at bounding box center [101, 206] width 203 height 23
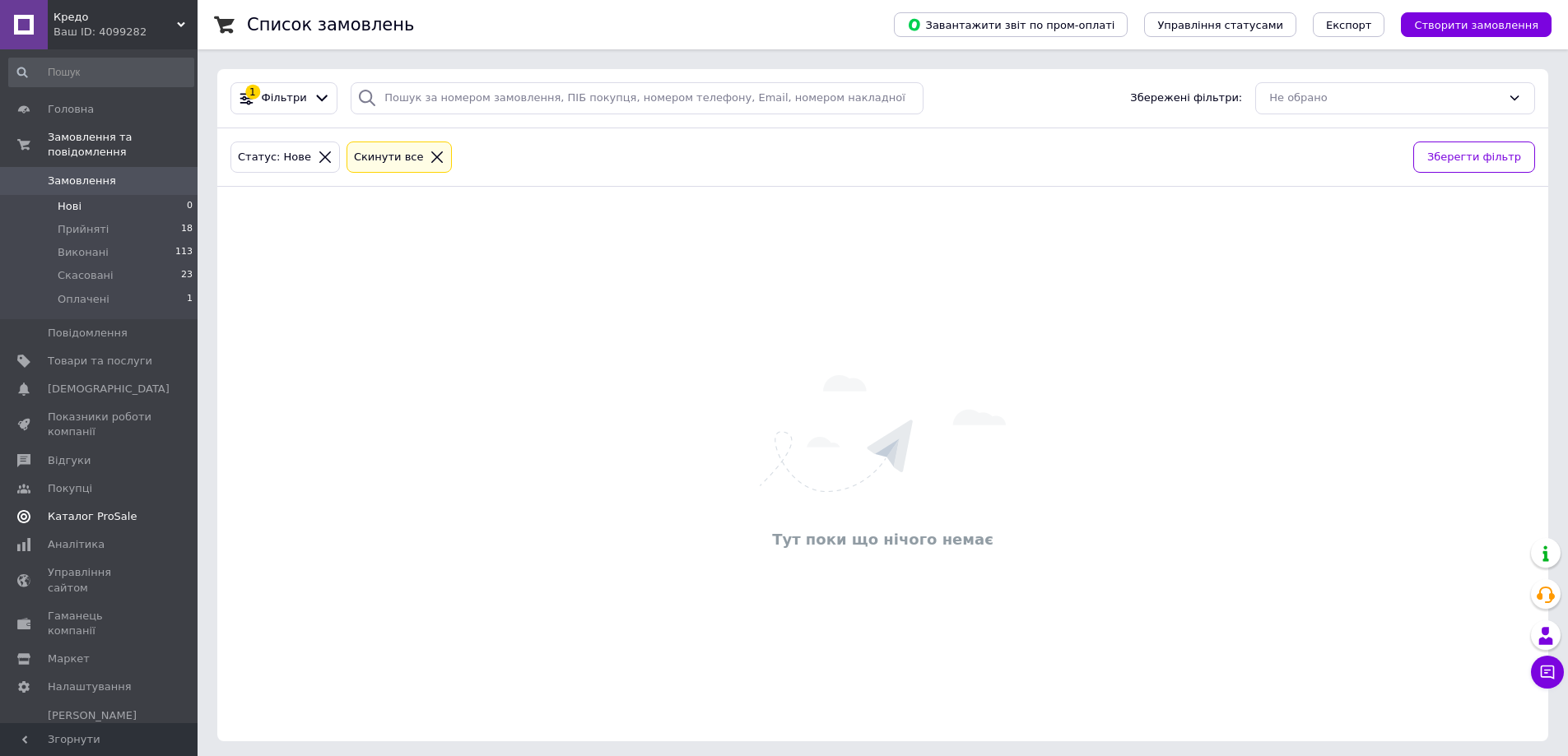
click at [75, 174] on span "Замовлення" at bounding box center [82, 181] width 68 height 14
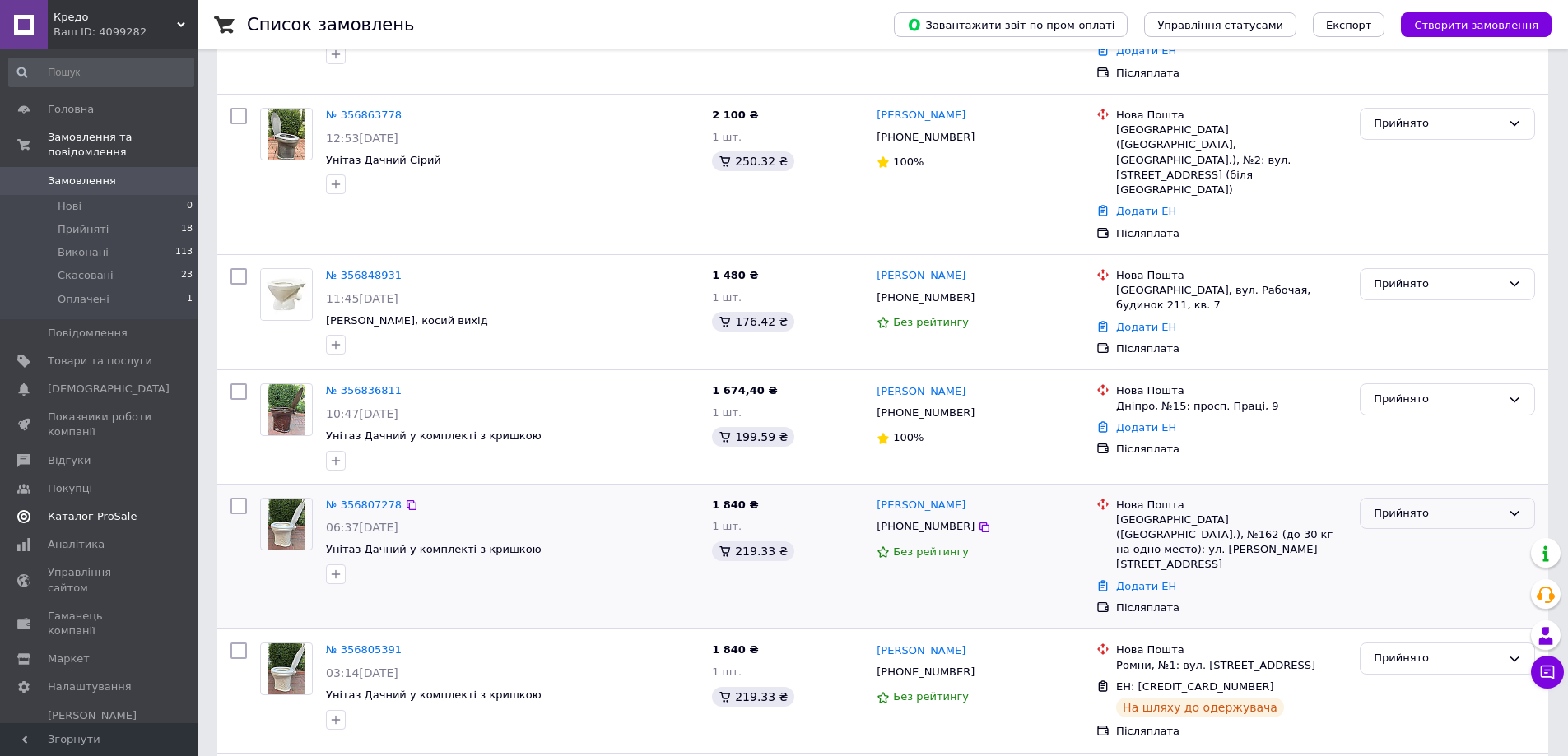
scroll to position [329, 0]
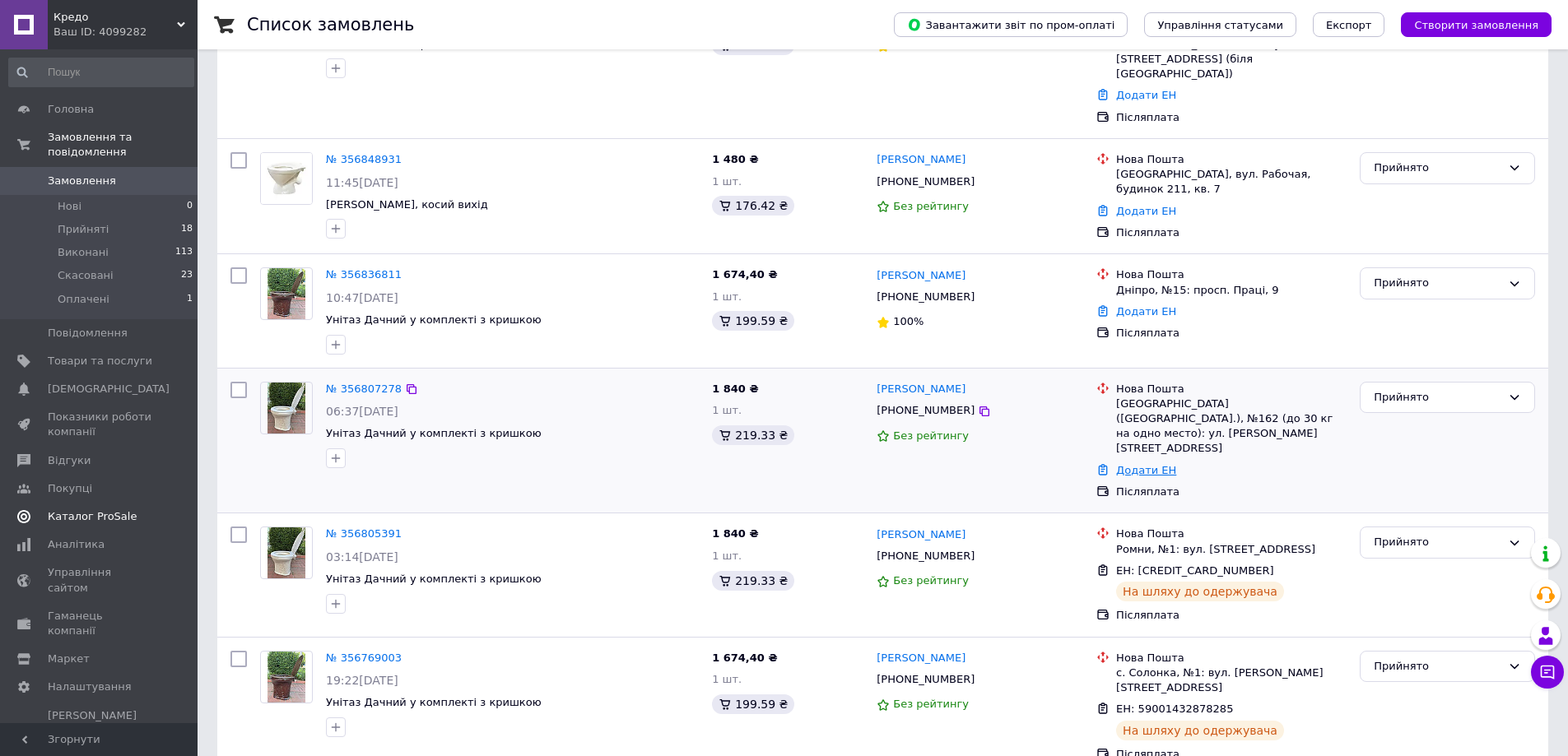
click at [1124, 464] on link "Додати ЕН" at bounding box center [1145, 470] width 60 height 13
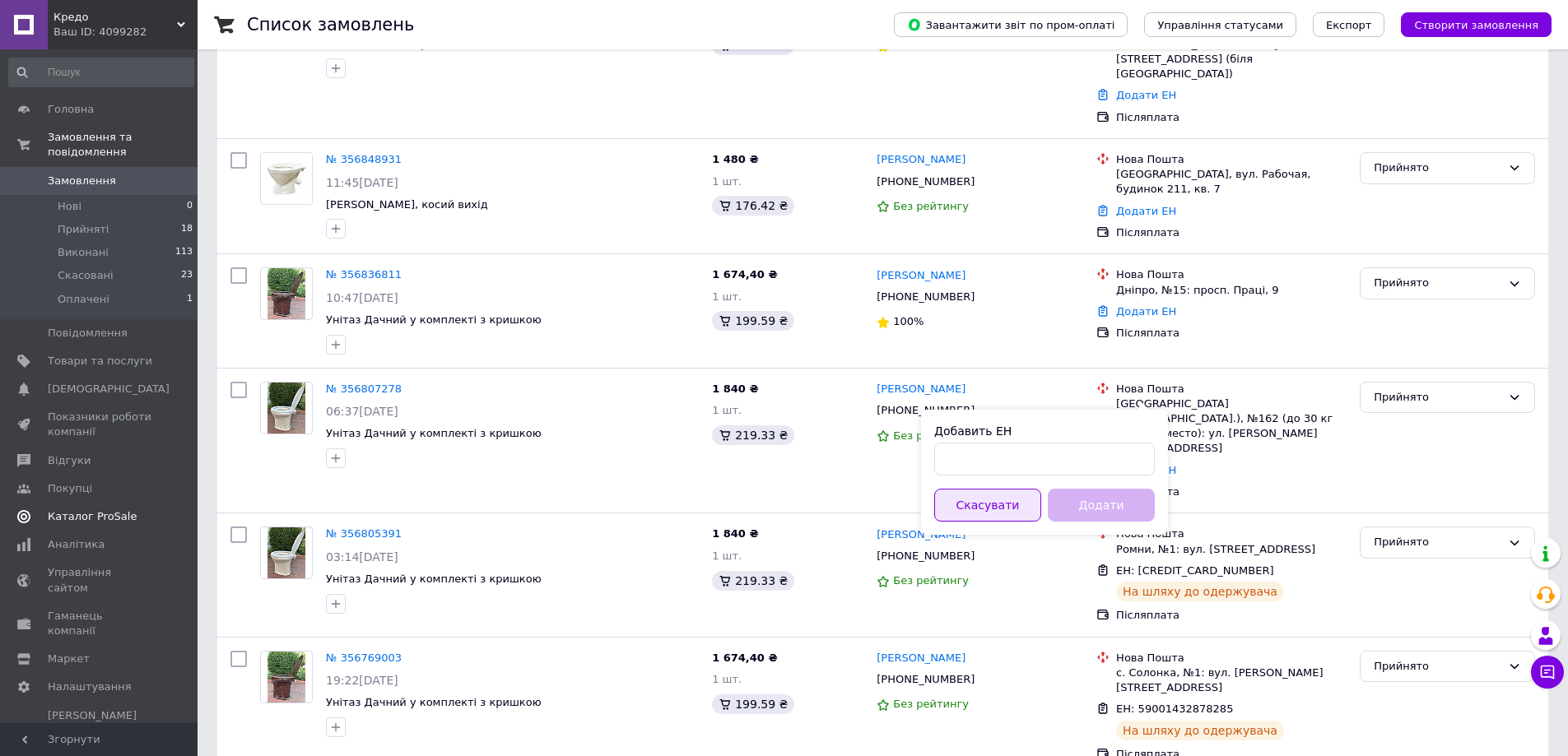
click at [1000, 506] on button "Скасувати" at bounding box center [987, 505] width 107 height 33
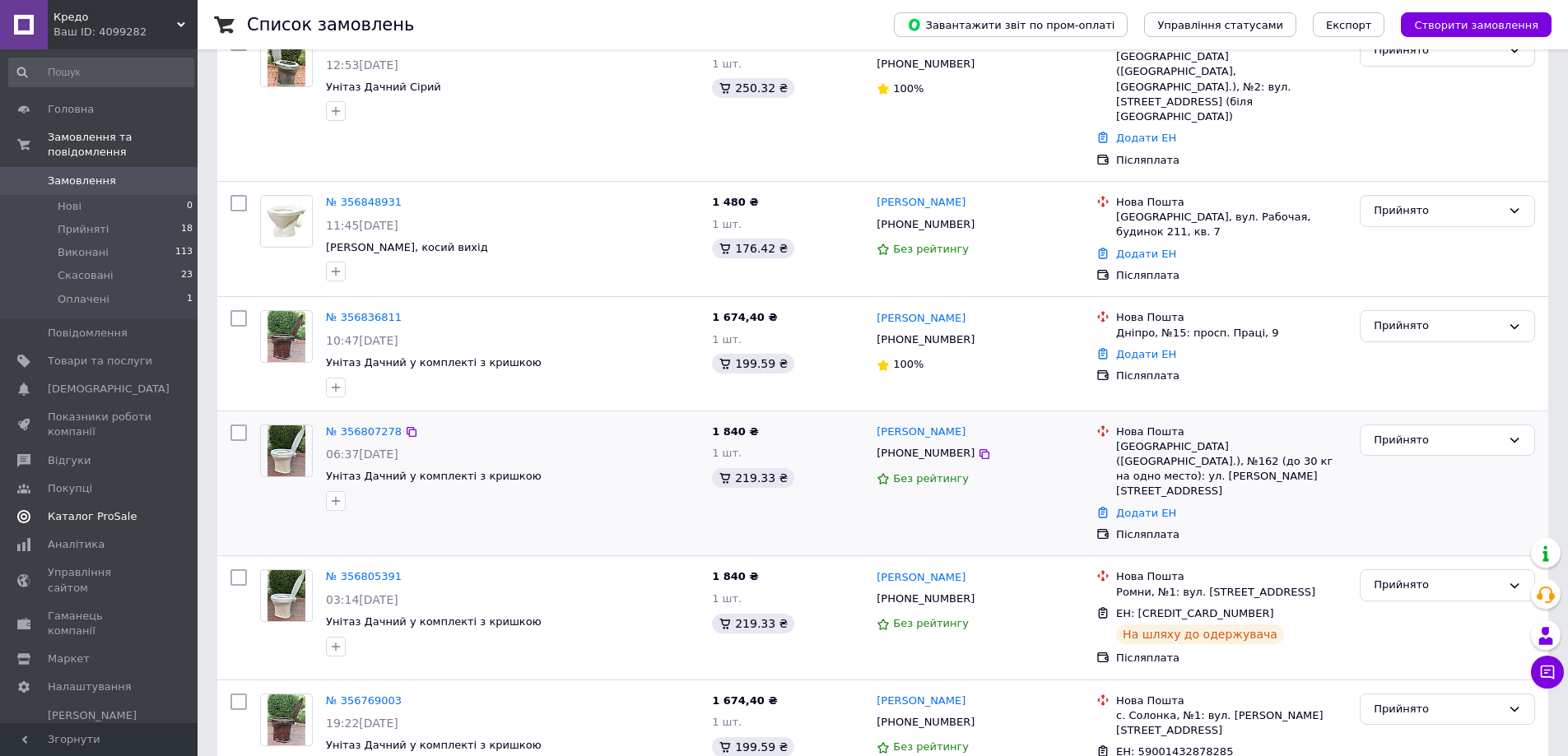
scroll to position [247, 0]
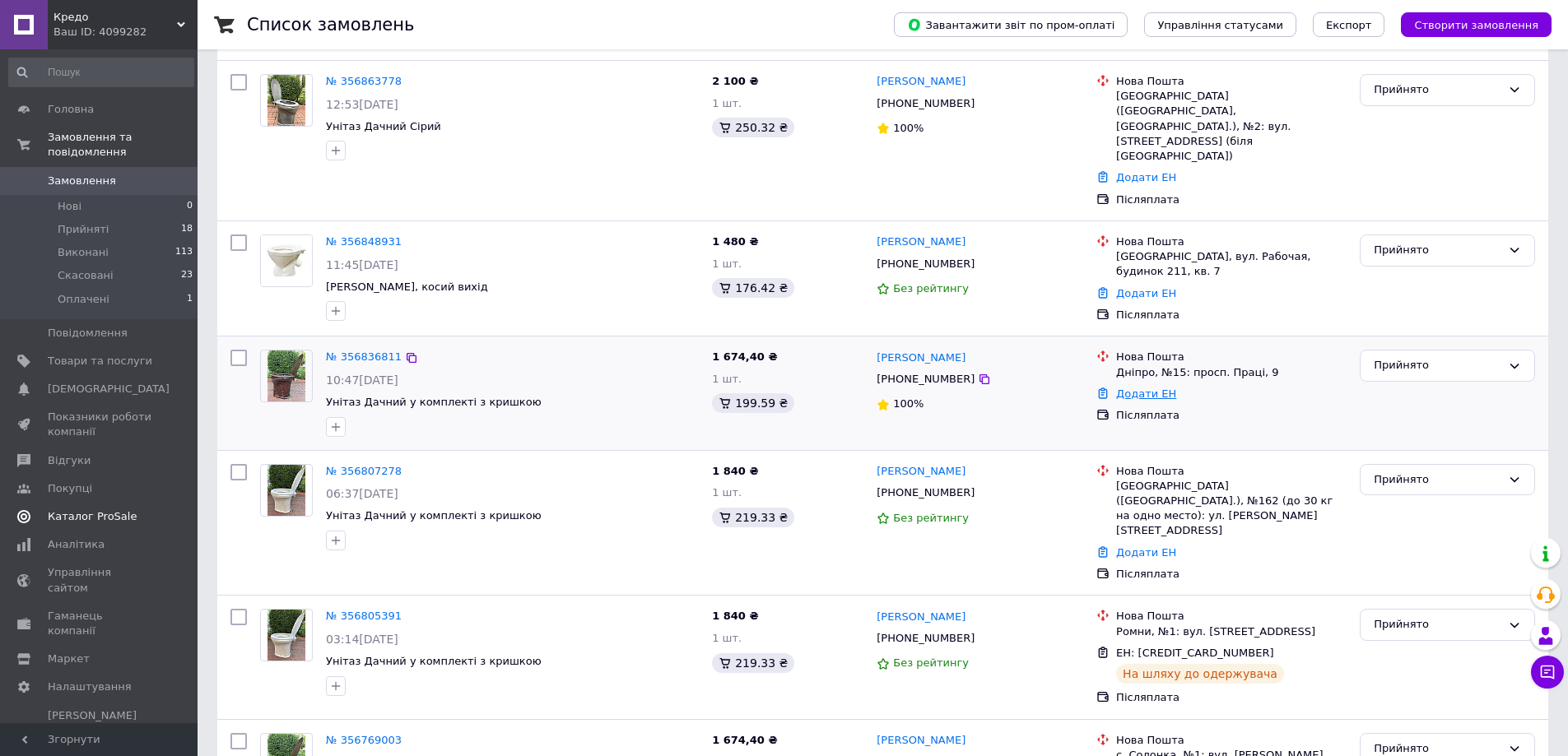
click at [1138, 387] on link "Додати ЕН" at bounding box center [1145, 394] width 60 height 13
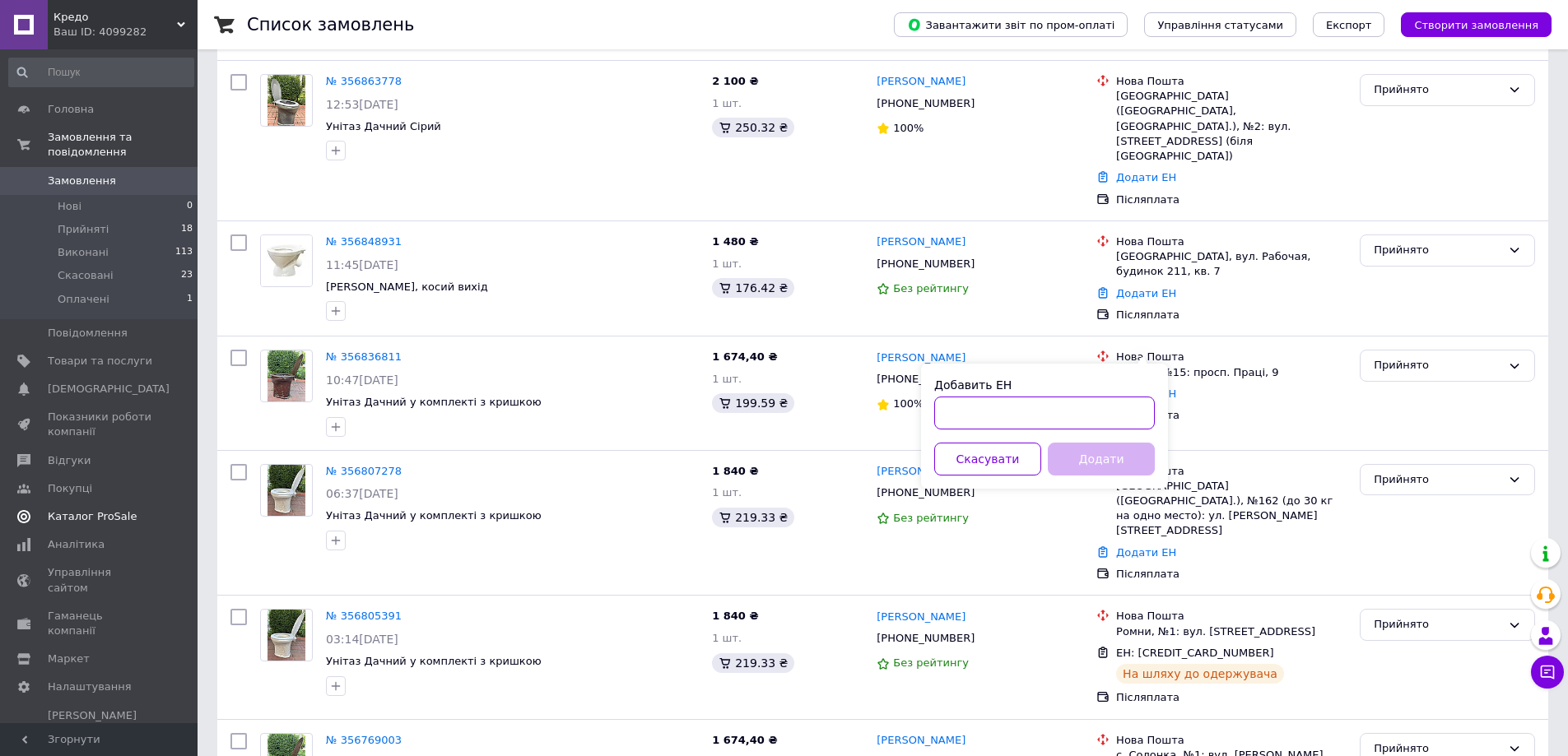
click at [1102, 418] on input "Добавить ЕН" at bounding box center [1044, 413] width 221 height 33
type input "59001432879336"
click at [1143, 465] on button "Додати" at bounding box center [1100, 459] width 107 height 33
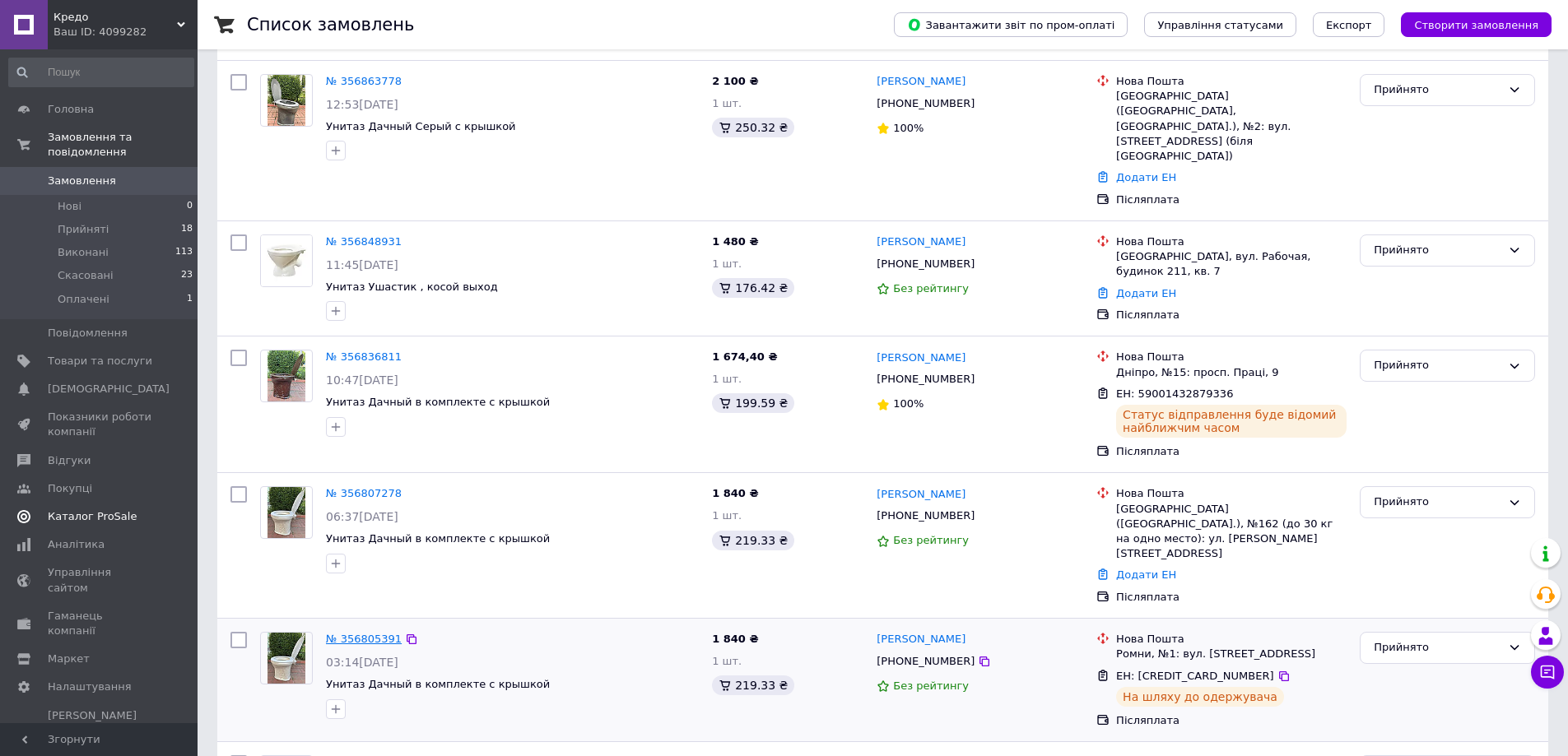
click at [343, 633] on link "№ 356805391" at bounding box center [364, 639] width 76 height 13
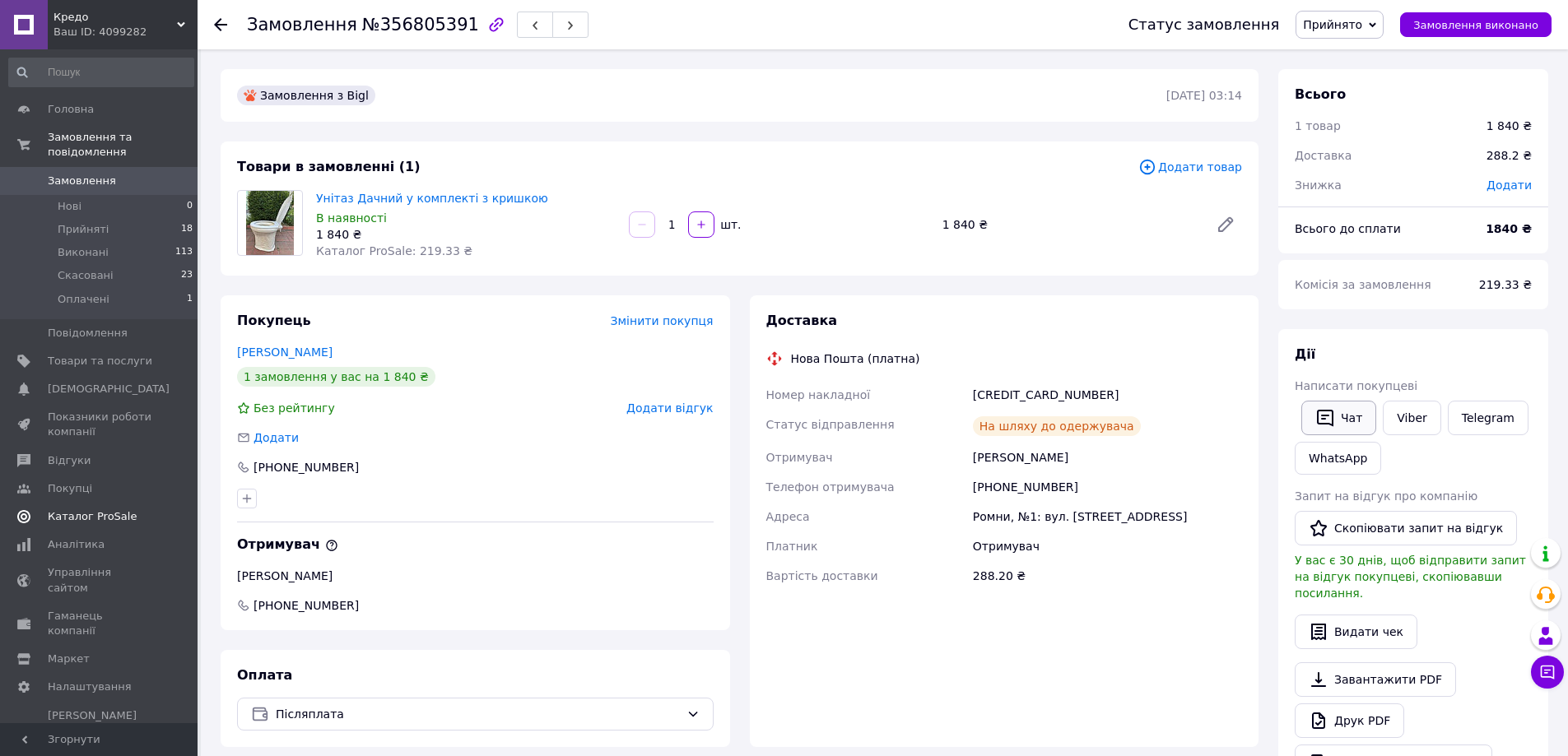
click at [1345, 422] on button "Чат" at bounding box center [1338, 418] width 75 height 34
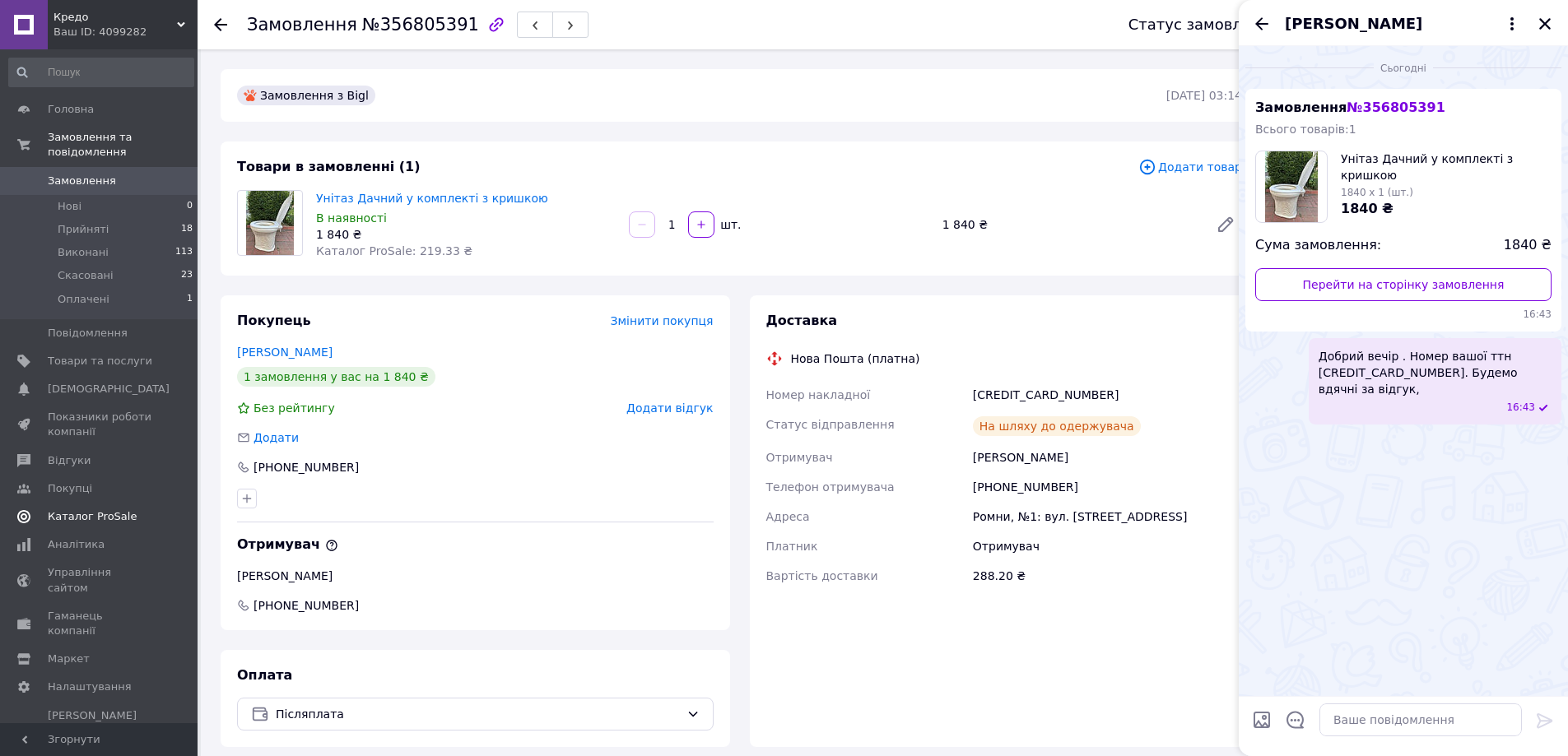
click at [215, 23] on icon at bounding box center [220, 24] width 14 height 14
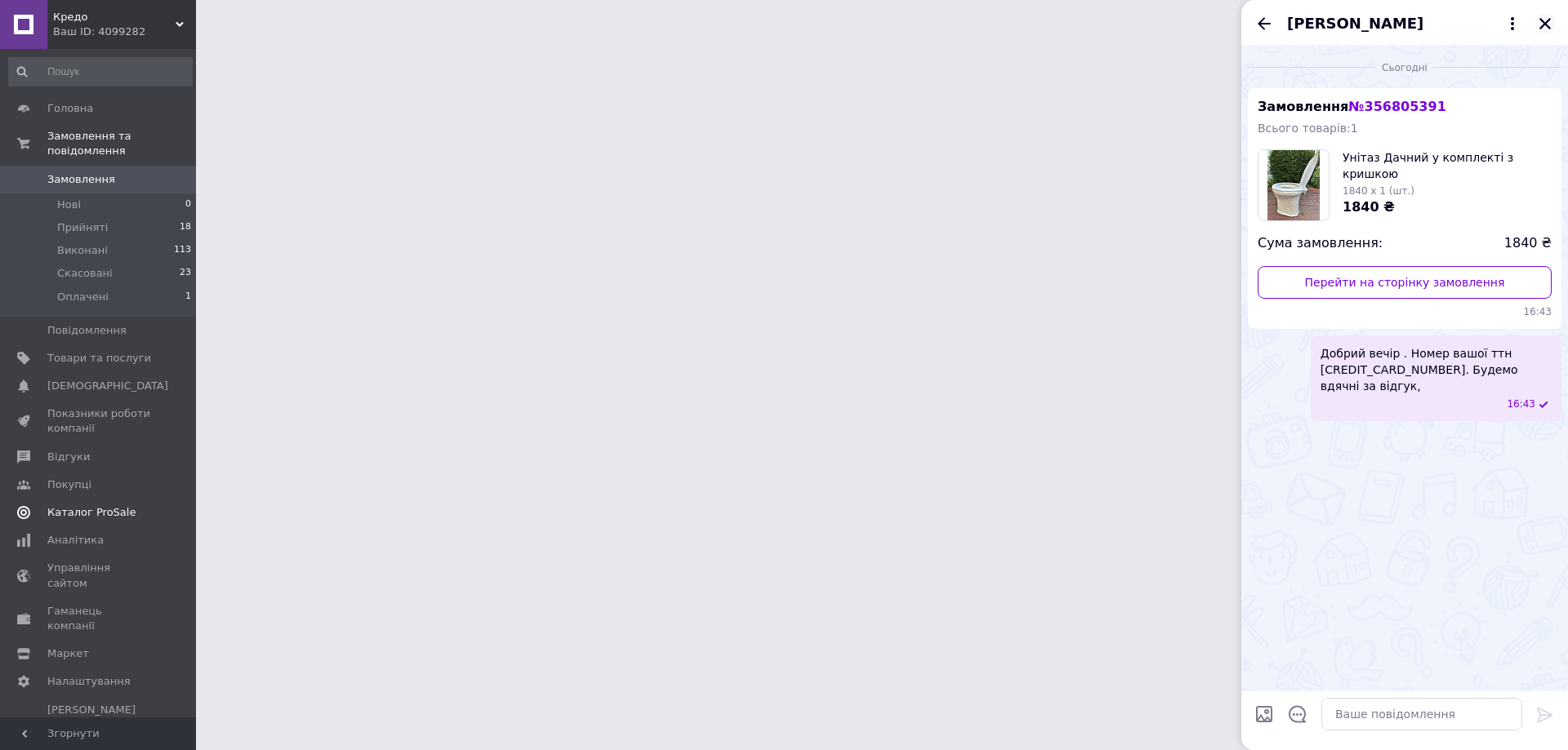
click at [1539, 29] on icon "Закрити" at bounding box center [1545, 23] width 12 height 12
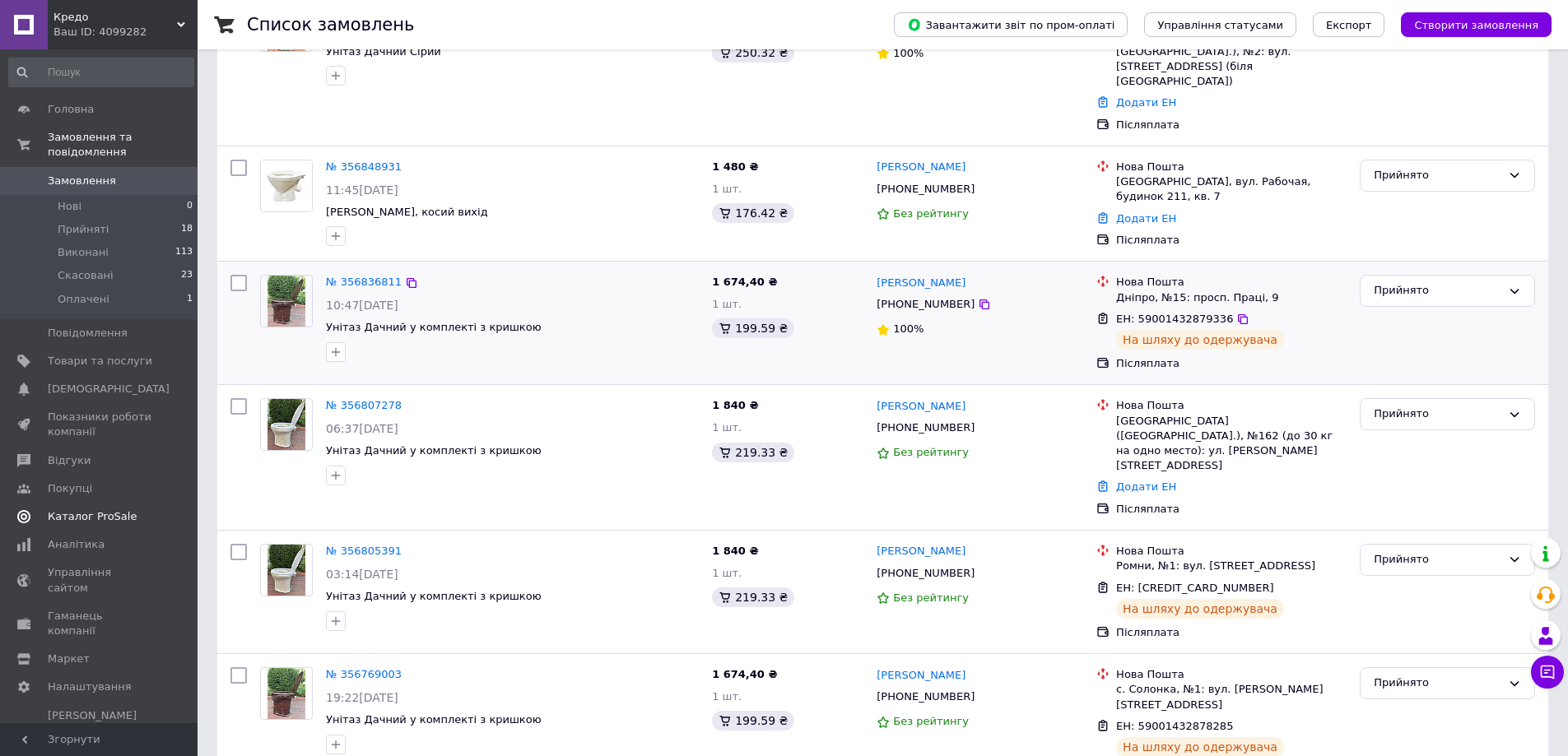
scroll to position [329, 0]
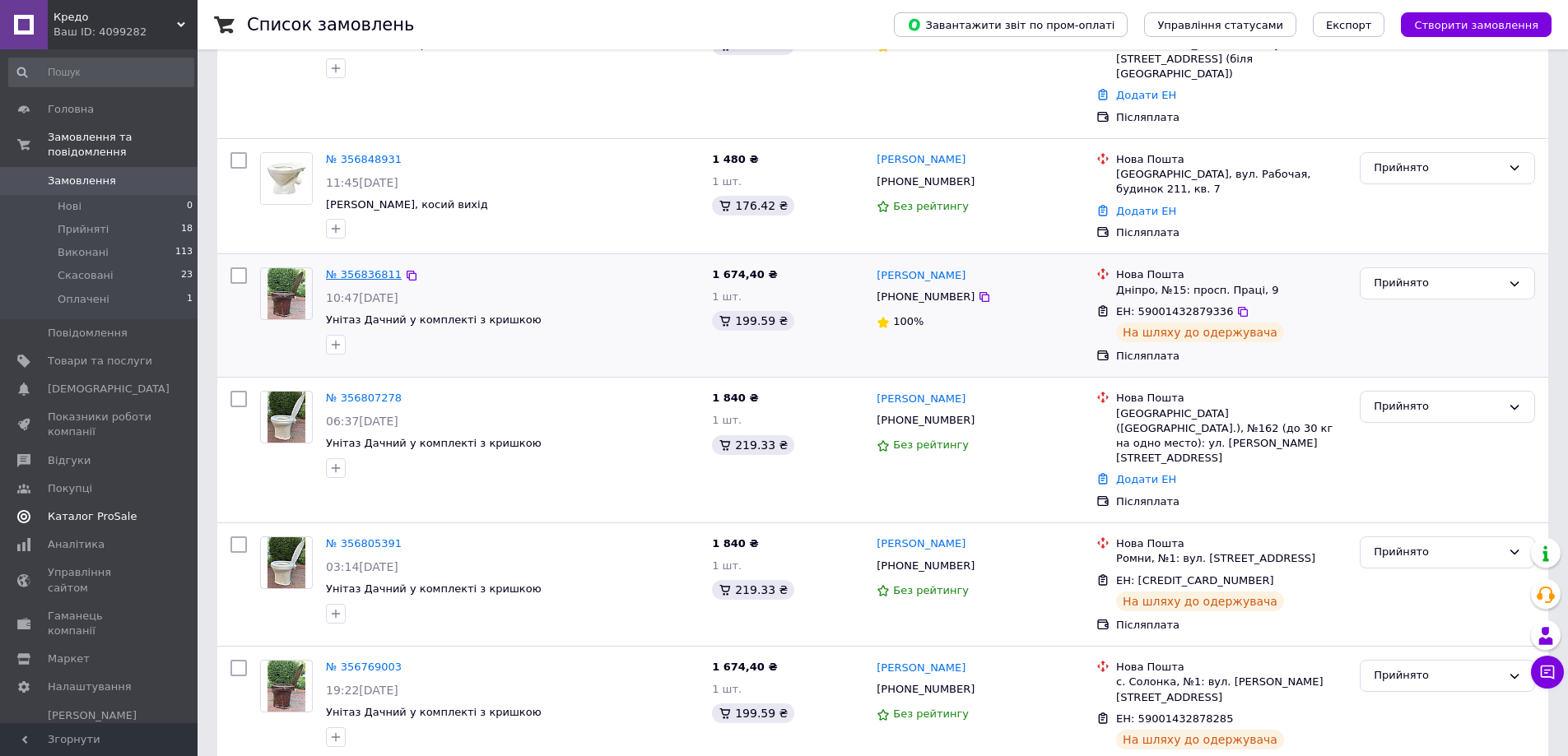
click at [351, 269] on link "№ 356836811" at bounding box center [364, 275] width 76 height 13
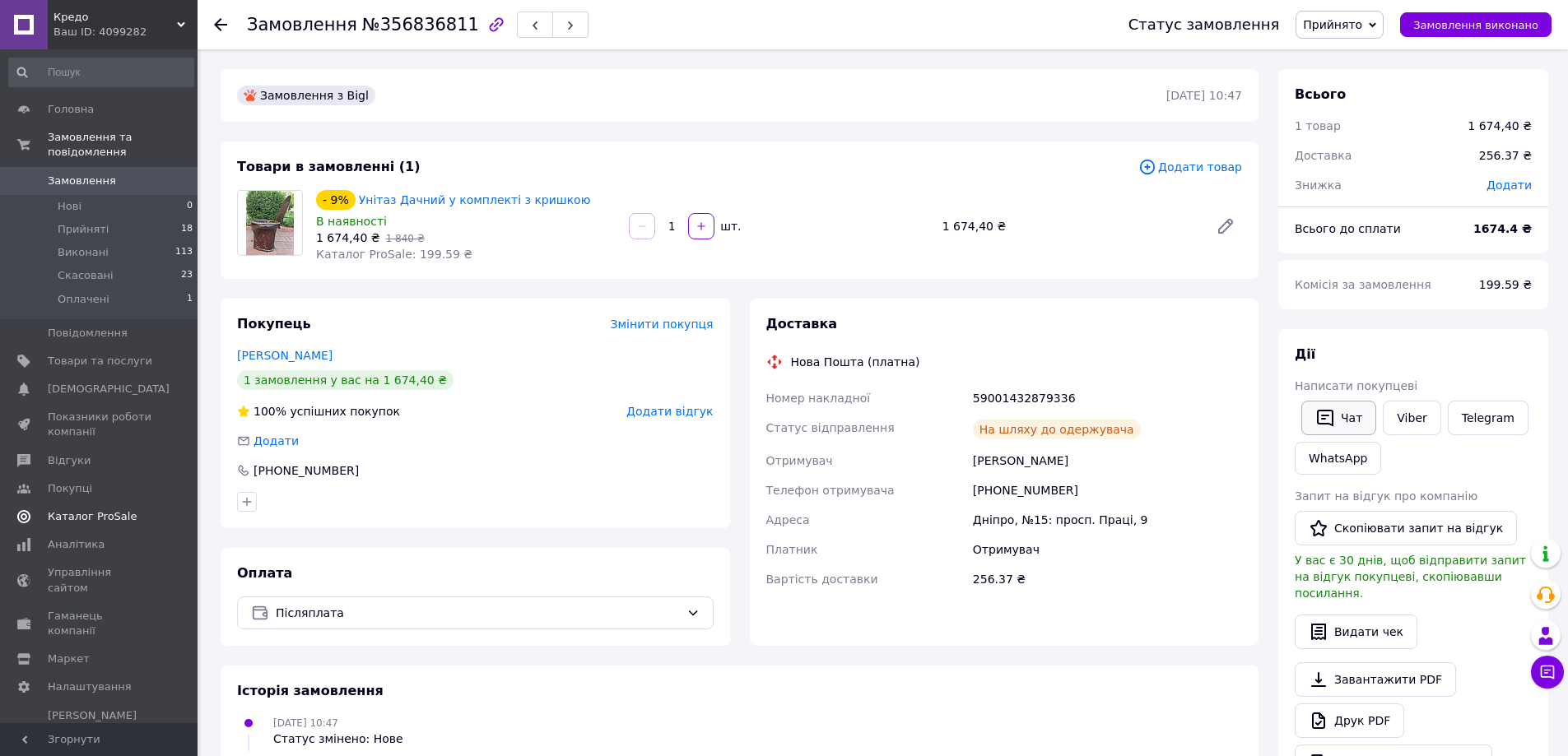
click at [1325, 413] on icon "button" at bounding box center [1325, 418] width 20 height 20
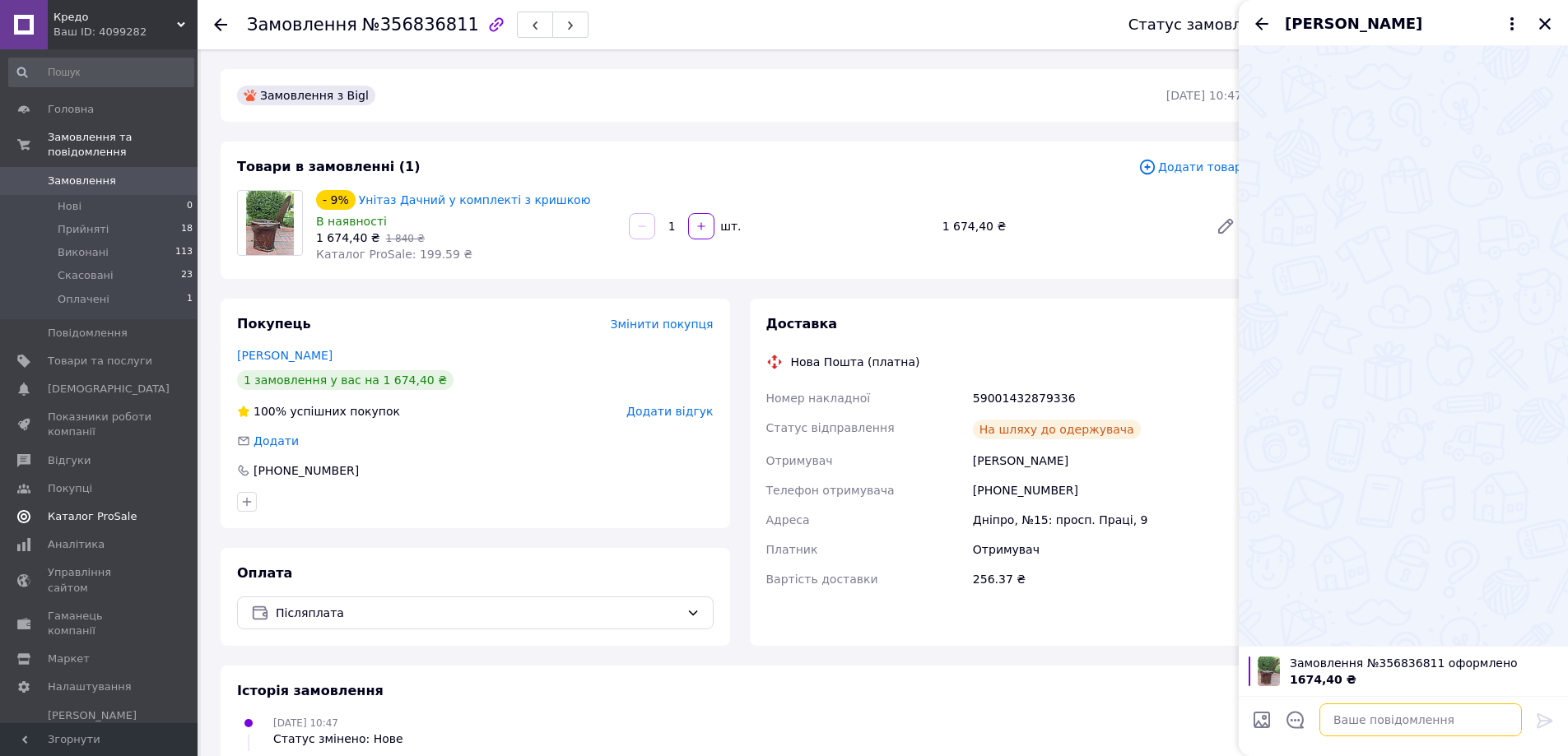
click at [1359, 719] on textarea at bounding box center [1420, 720] width 203 height 33
paste textarea "Добрий вечір . Номер вашої ттн 59001432164086. Будемо вдячні за відгук,"
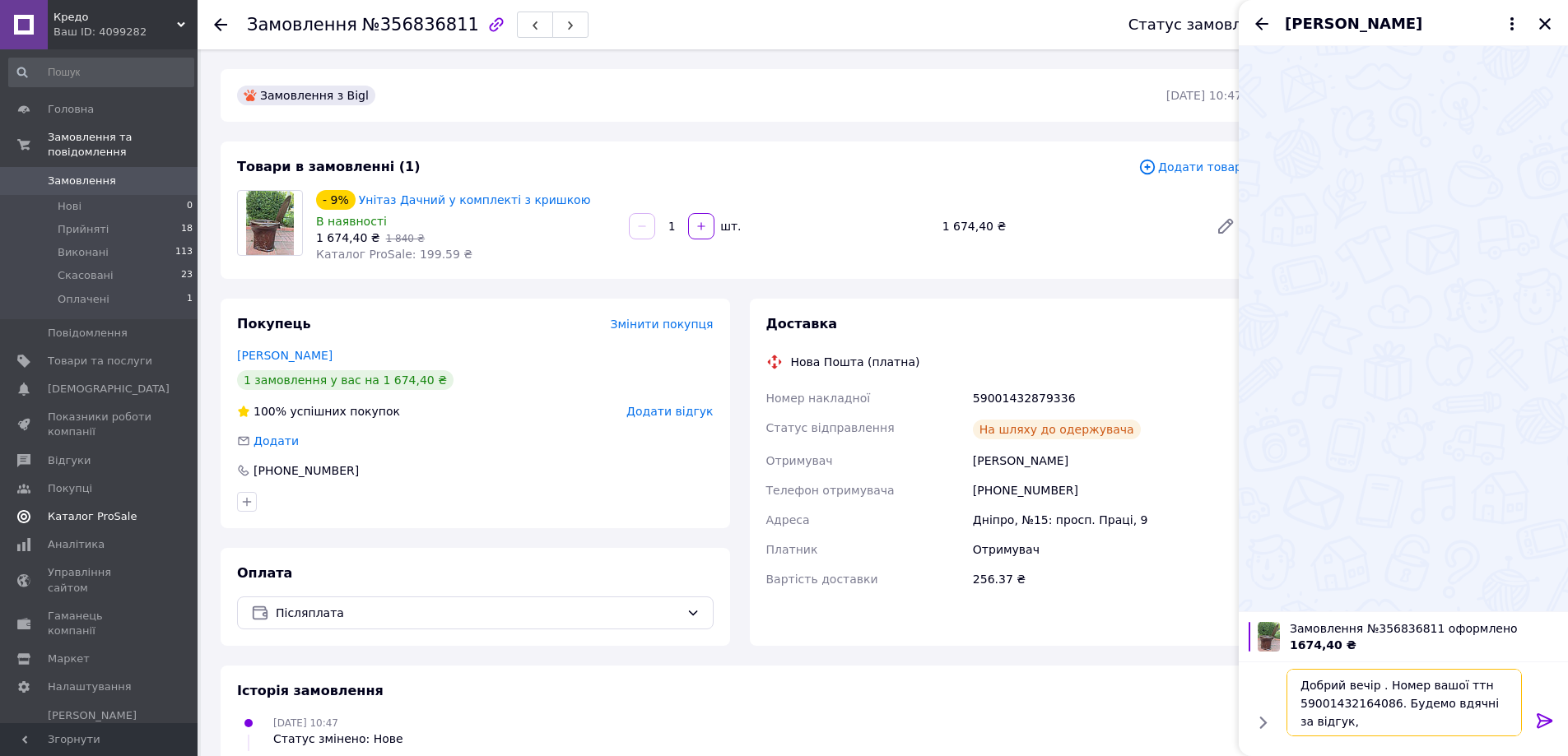
drag, startPoint x: 1293, startPoint y: 697, endPoint x: 1385, endPoint y: 709, distance: 92.8
click at [1385, 709] on textarea "Добрий вечір . Номер вашої ттн 59001432164086. Будемо вдячні за відгук," at bounding box center [1403, 702] width 235 height 68
type textarea "Добрий вечір . Номер вашої ттн 5901432879336. Будемо вдячні за відгук,"
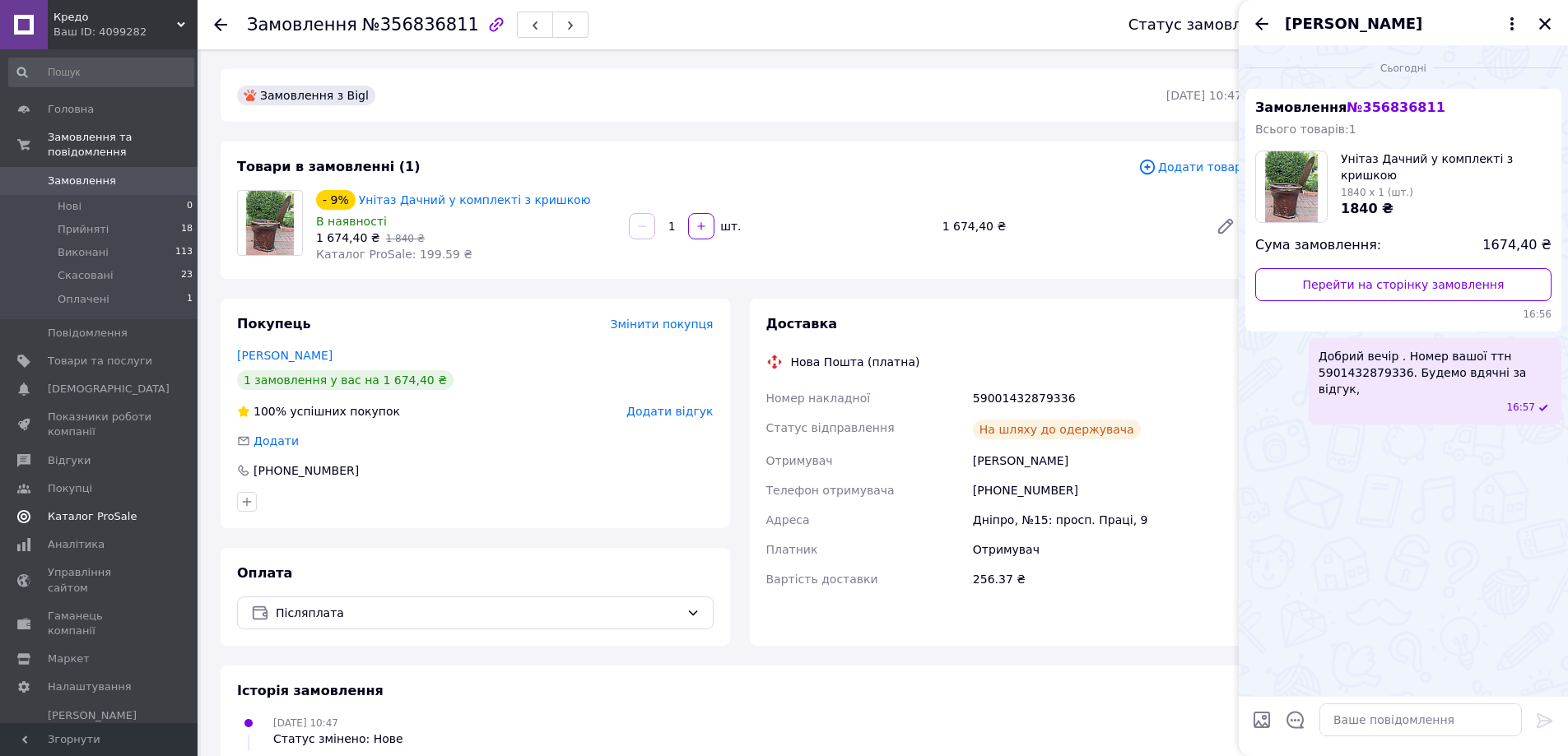
click at [223, 26] on icon at bounding box center [220, 24] width 14 height 14
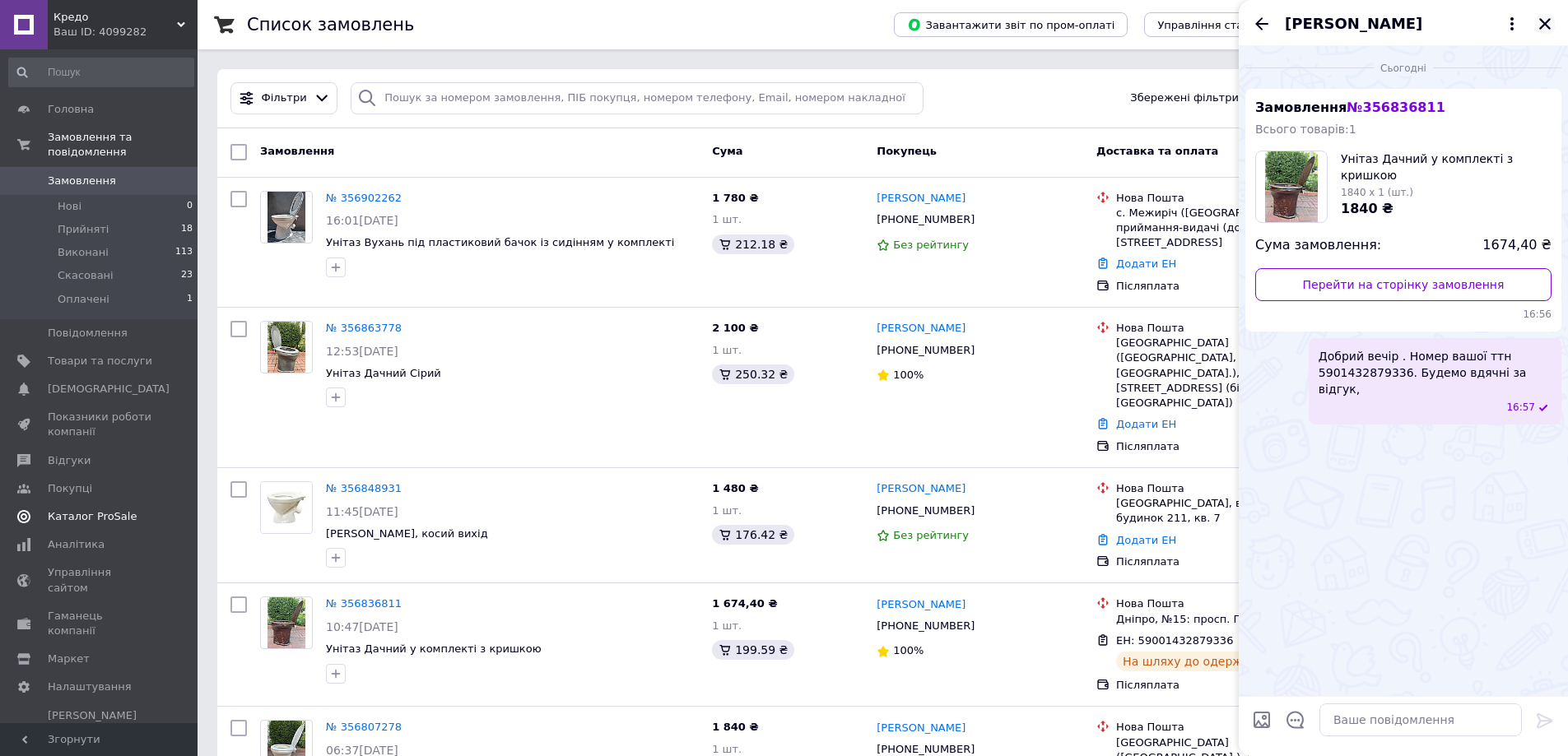
click at [1541, 24] on icon "Закрити" at bounding box center [1545, 23] width 14 height 14
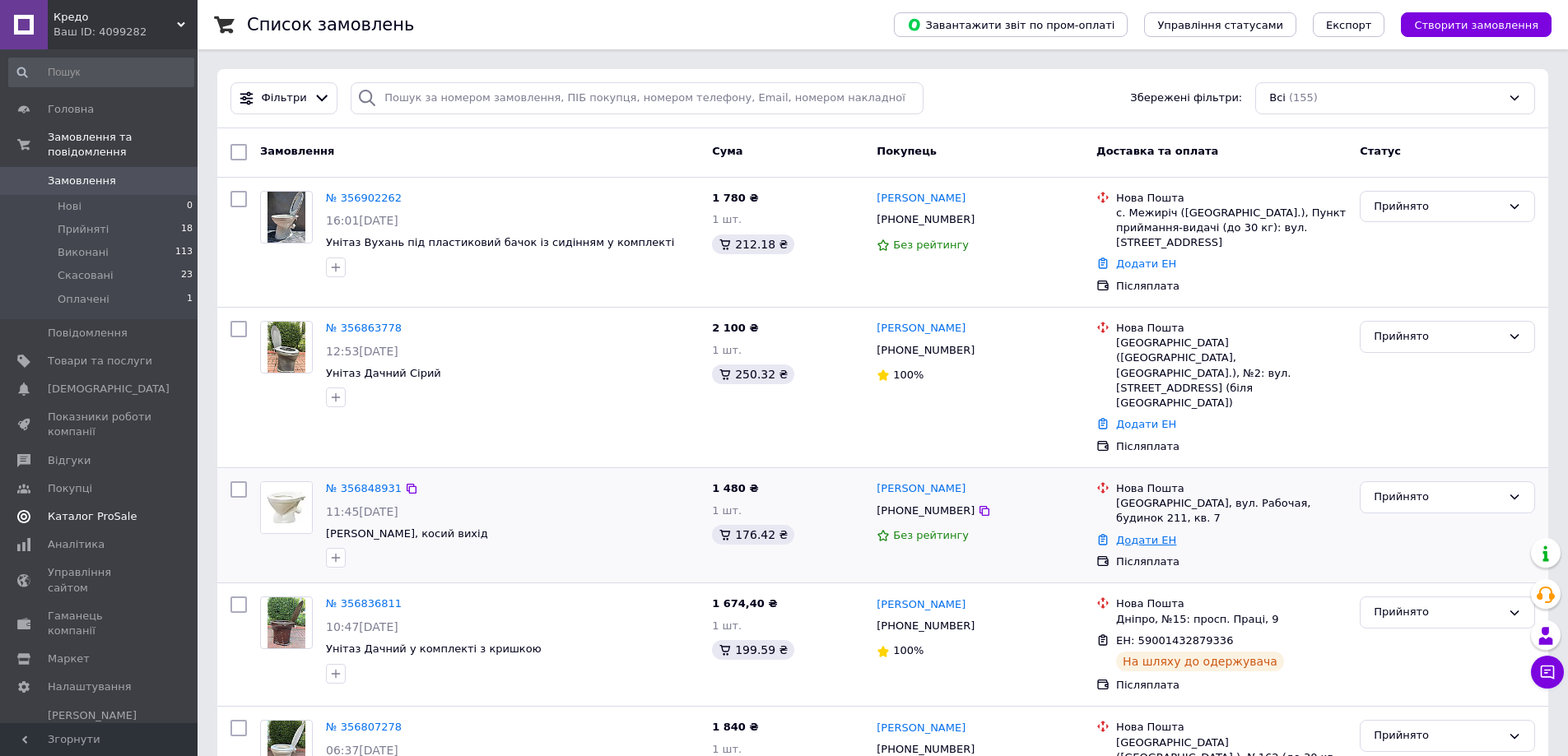
click at [1144, 534] on link "Додати ЕН" at bounding box center [1145, 541] width 60 height 13
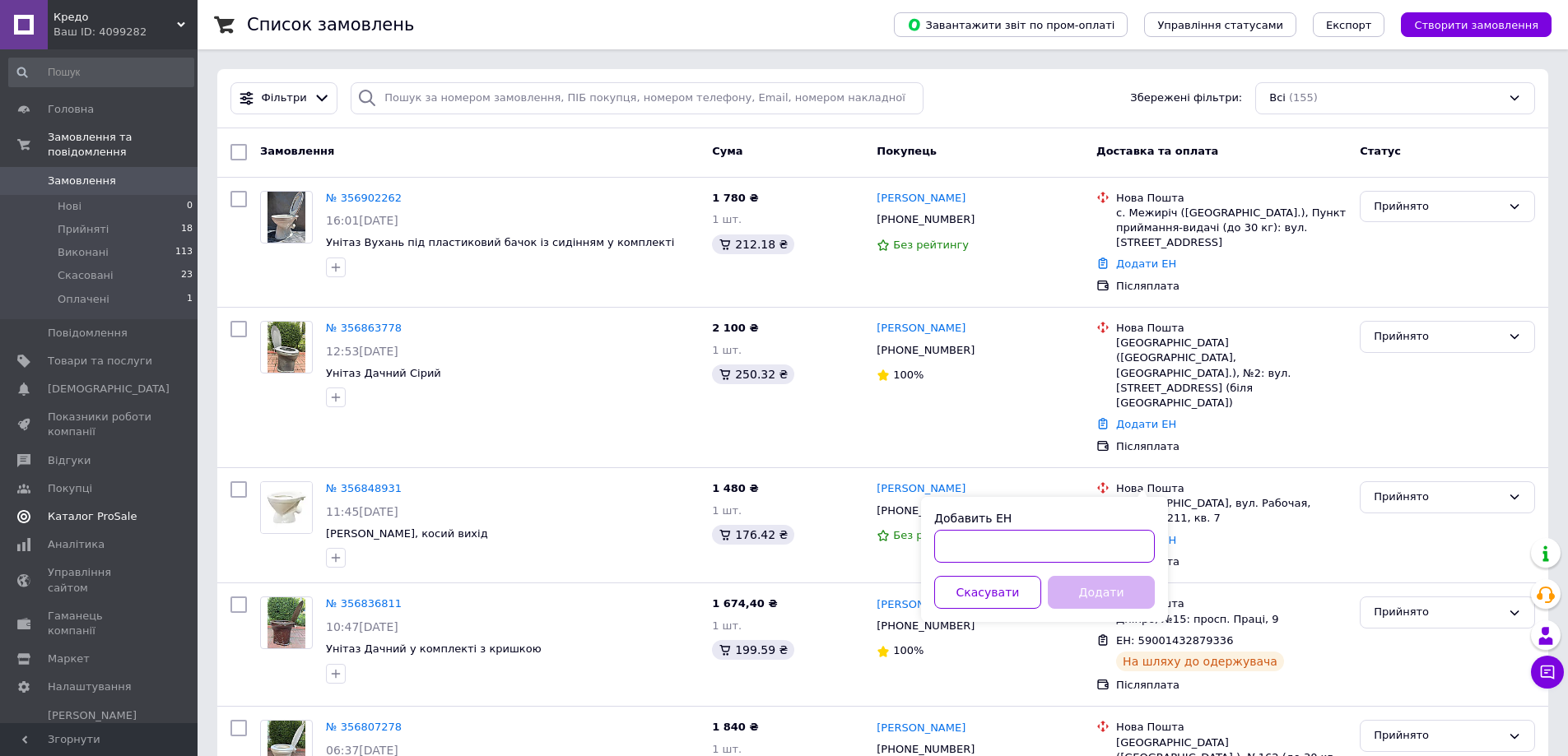
click at [1086, 547] on input "Добавить ЕН" at bounding box center [1044, 546] width 221 height 33
type input "[CREDIT_CARD_NUMBER]"
click at [1102, 589] on button "Додати" at bounding box center [1100, 592] width 107 height 33
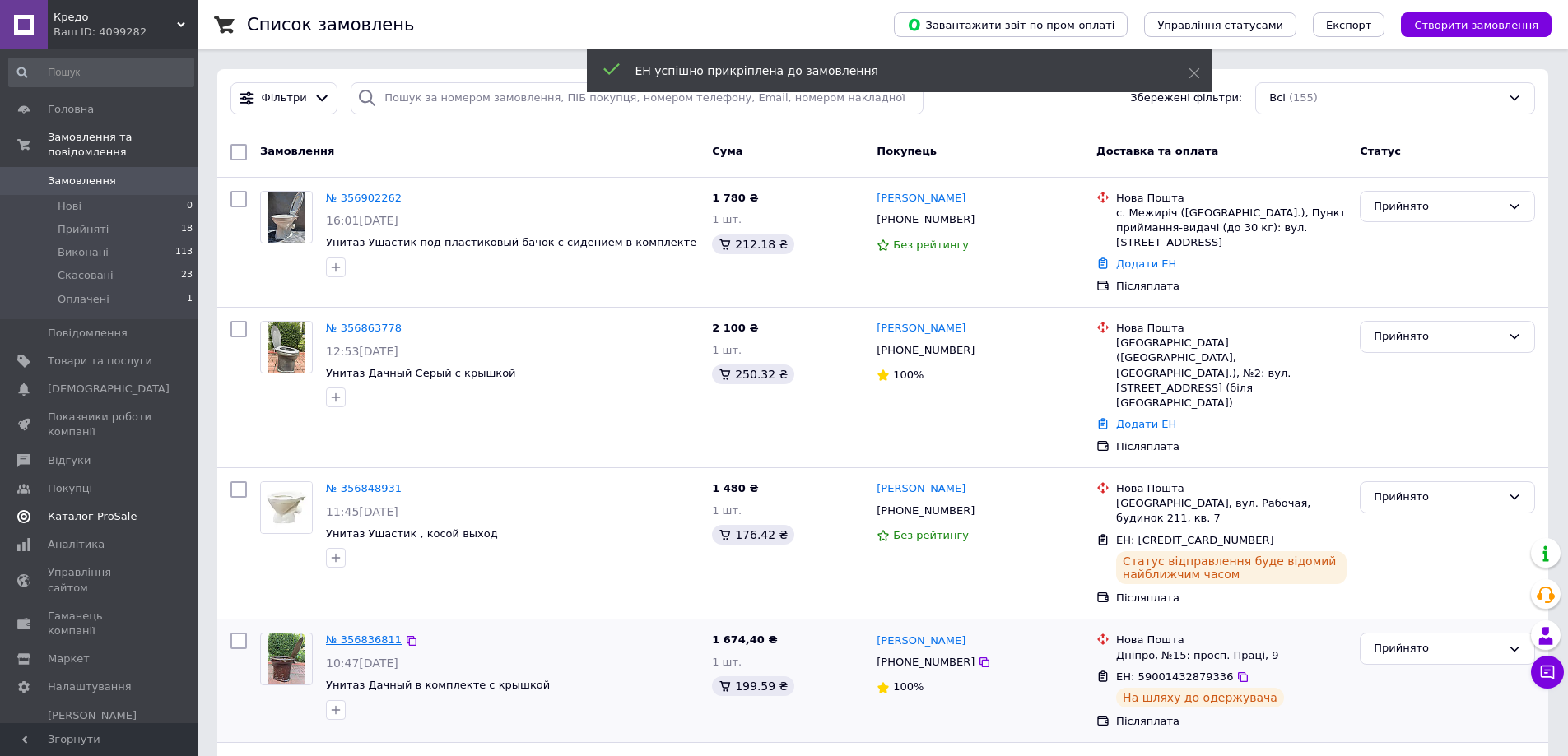
click at [352, 633] on link "№ 356836811" at bounding box center [364, 640] width 76 height 13
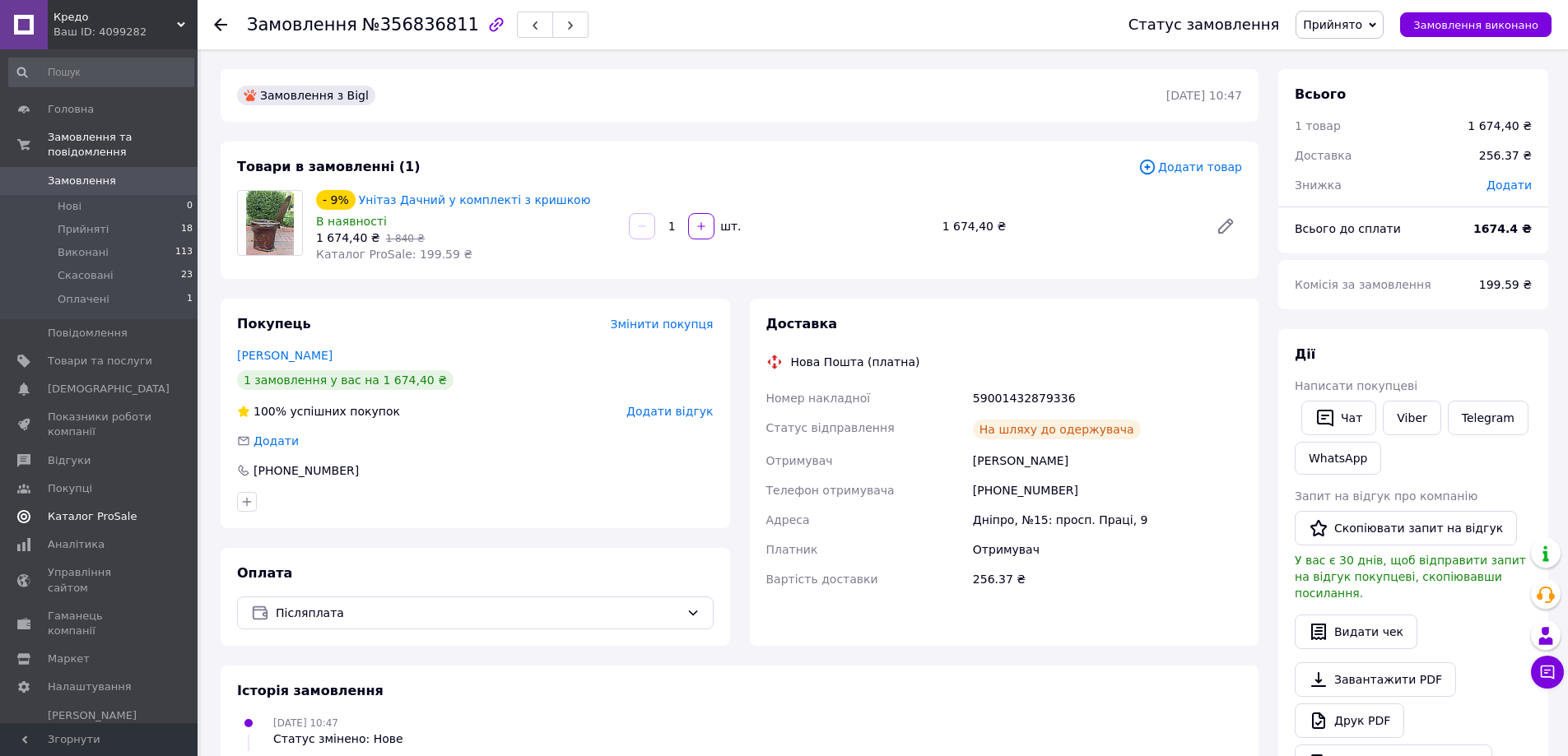
click at [223, 15] on div at bounding box center [230, 24] width 33 height 50
click at [210, 24] on div "Замовлення №356836811 Статус замовлення Прийнято Виконано Скасовано Оплачено За…" at bounding box center [882, 24] width 1370 height 50
click at [221, 28] on icon at bounding box center [220, 24] width 14 height 14
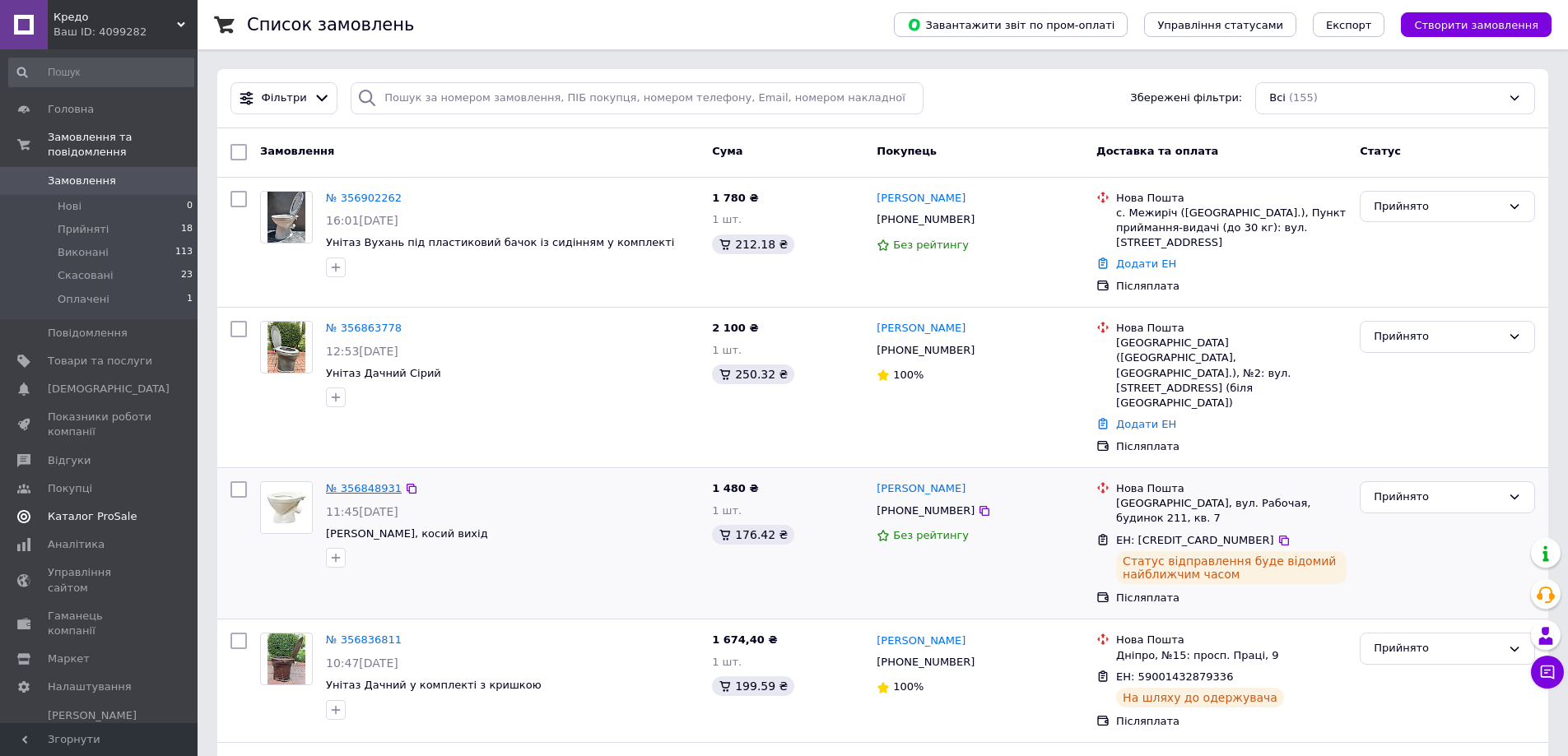
click at [354, 482] on link "№ 356848931" at bounding box center [364, 488] width 76 height 13
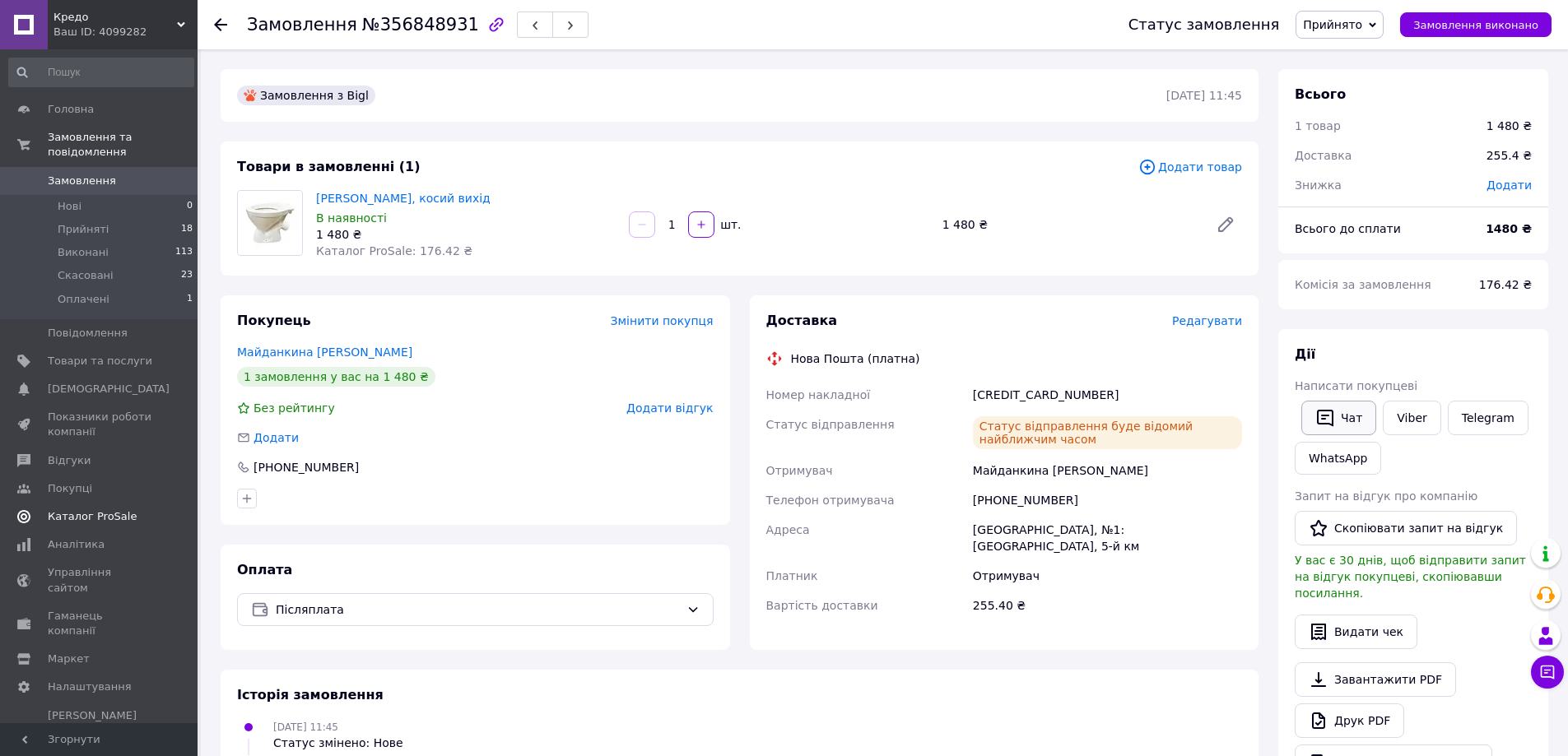
click at [1336, 423] on button "Чат" at bounding box center [1338, 418] width 75 height 34
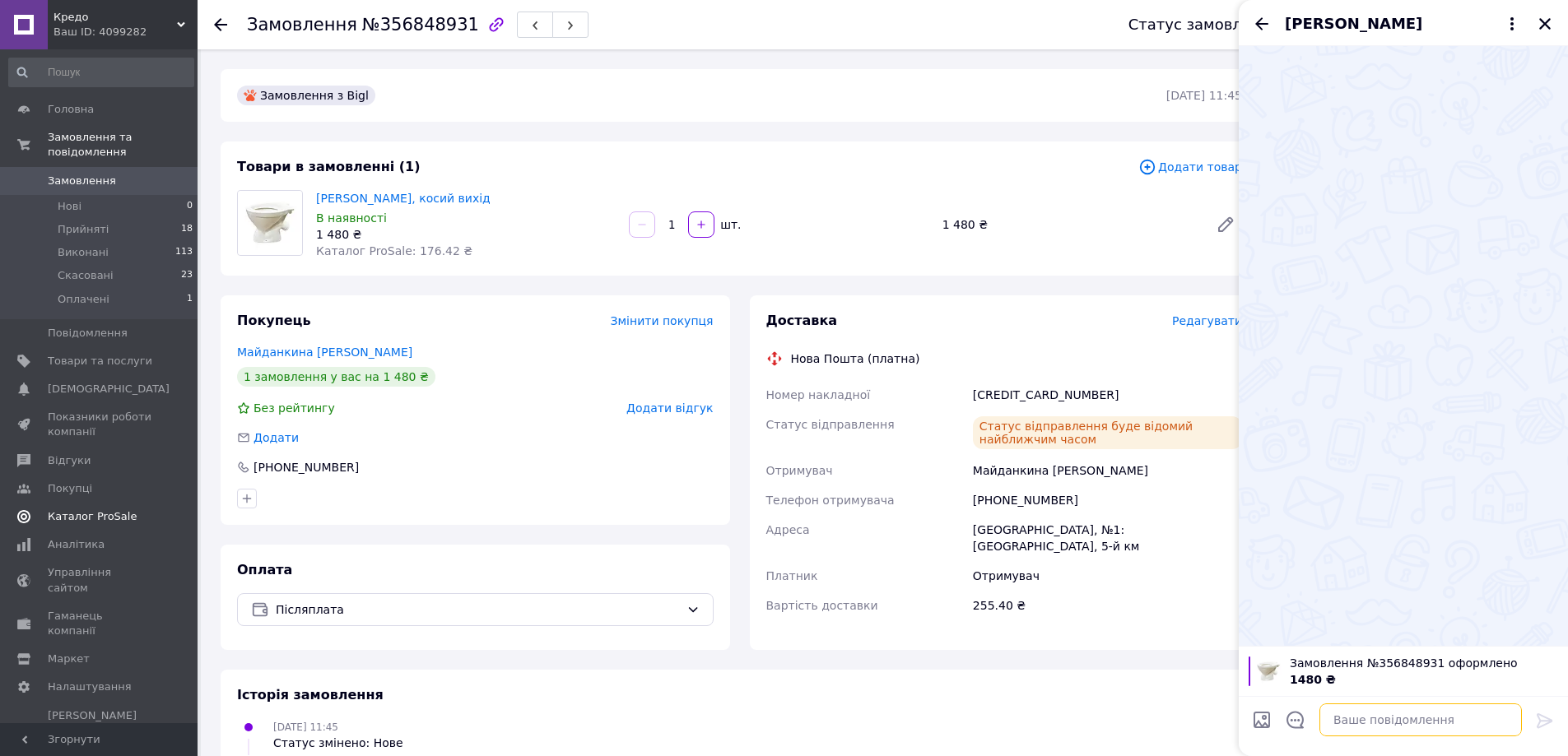
click at [1381, 723] on textarea at bounding box center [1420, 720] width 203 height 33
paste textarea "Добрий вечір . Номер вашої ттн 59001432164086. Будемо вдячні за відгук,"
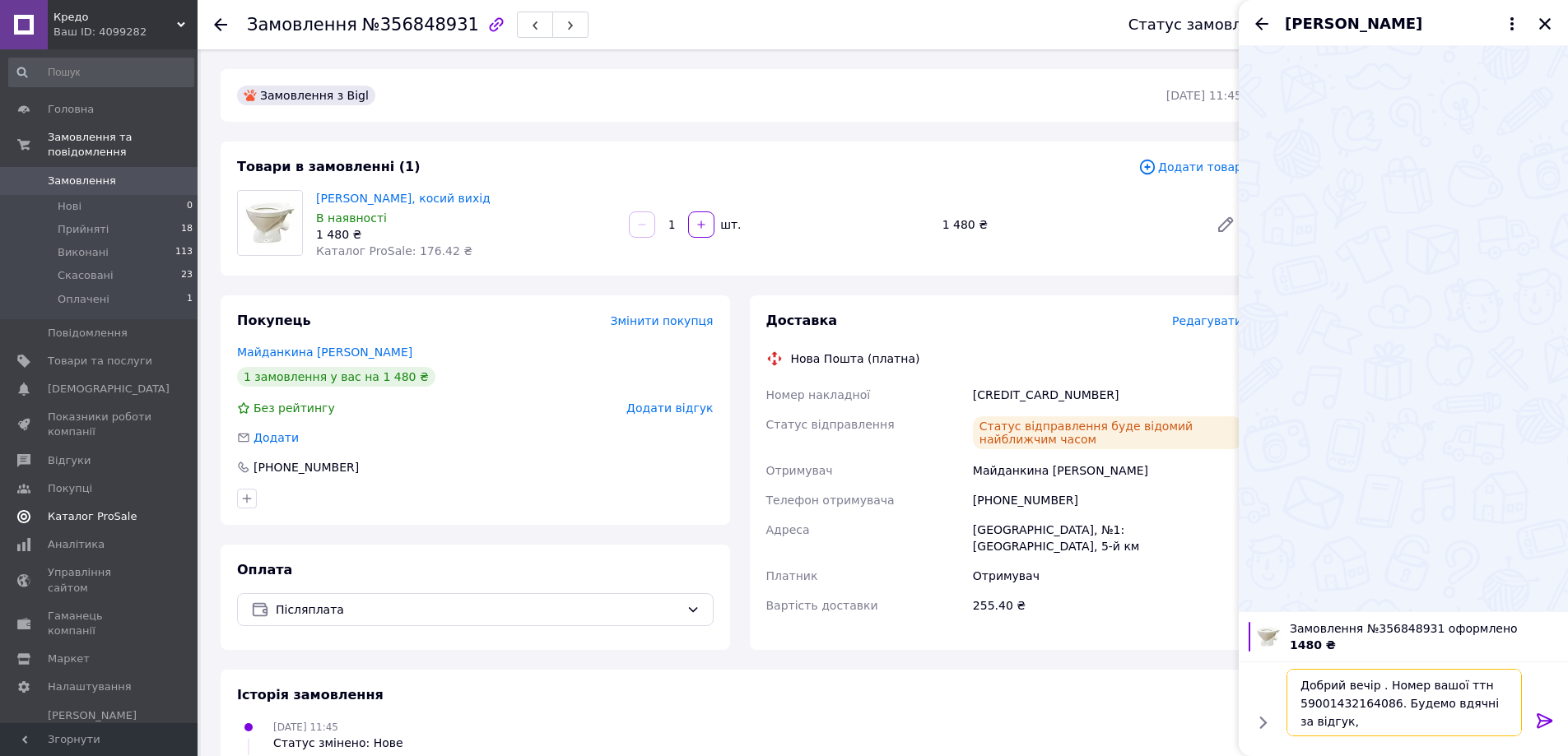
drag, startPoint x: 1297, startPoint y: 709, endPoint x: 1388, endPoint y: 706, distance: 91.0
click at [1388, 706] on textarea "Добрий вечір . Номер вашої ттн 59001432164086. Будемо вдячні за відгук," at bounding box center [1403, 702] width 235 height 68
type textarea "Добрий вечір . Номер вашої ттн [CREDIT_CARD_NUMBER]. Будемо вдячні за відгук,"
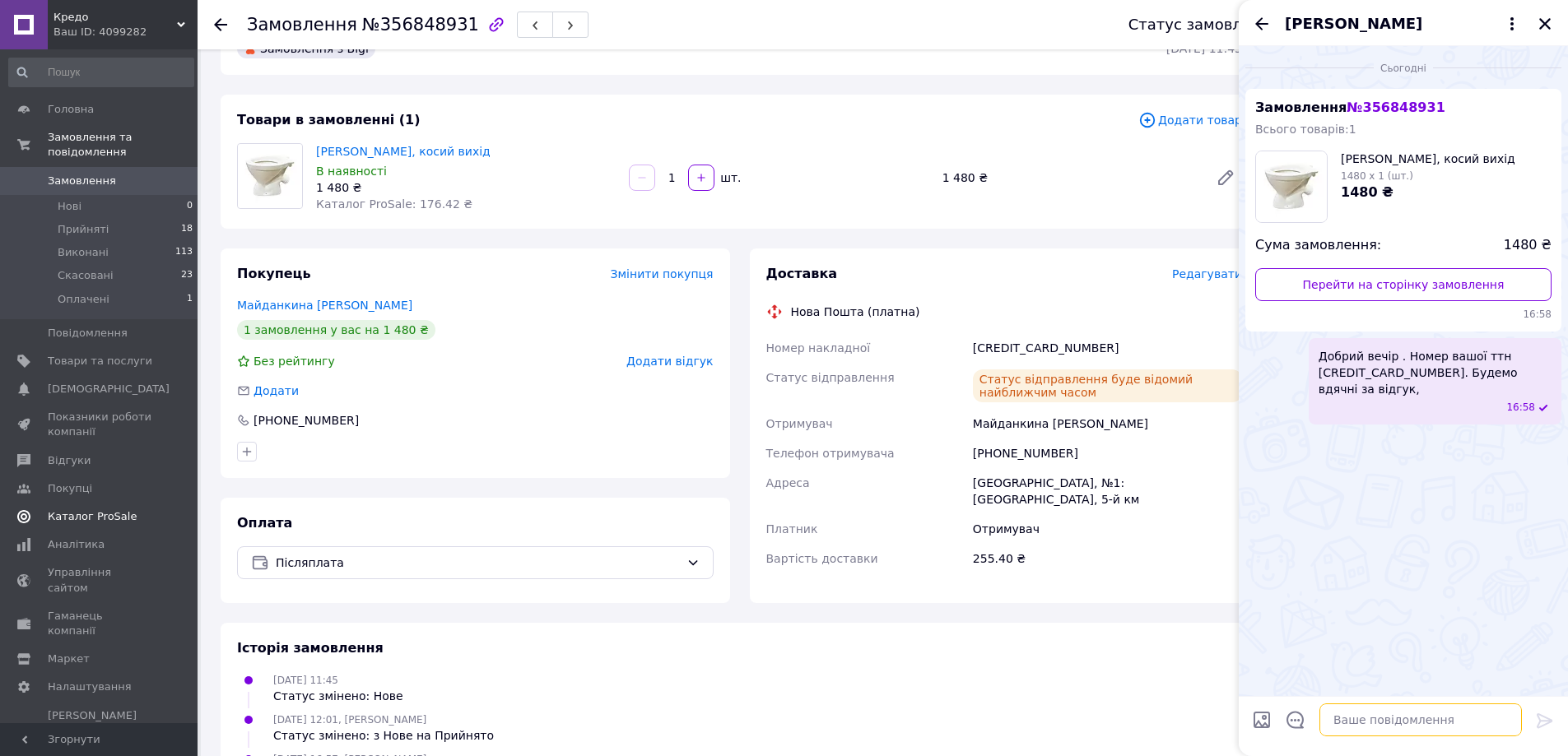
scroll to position [82, 0]
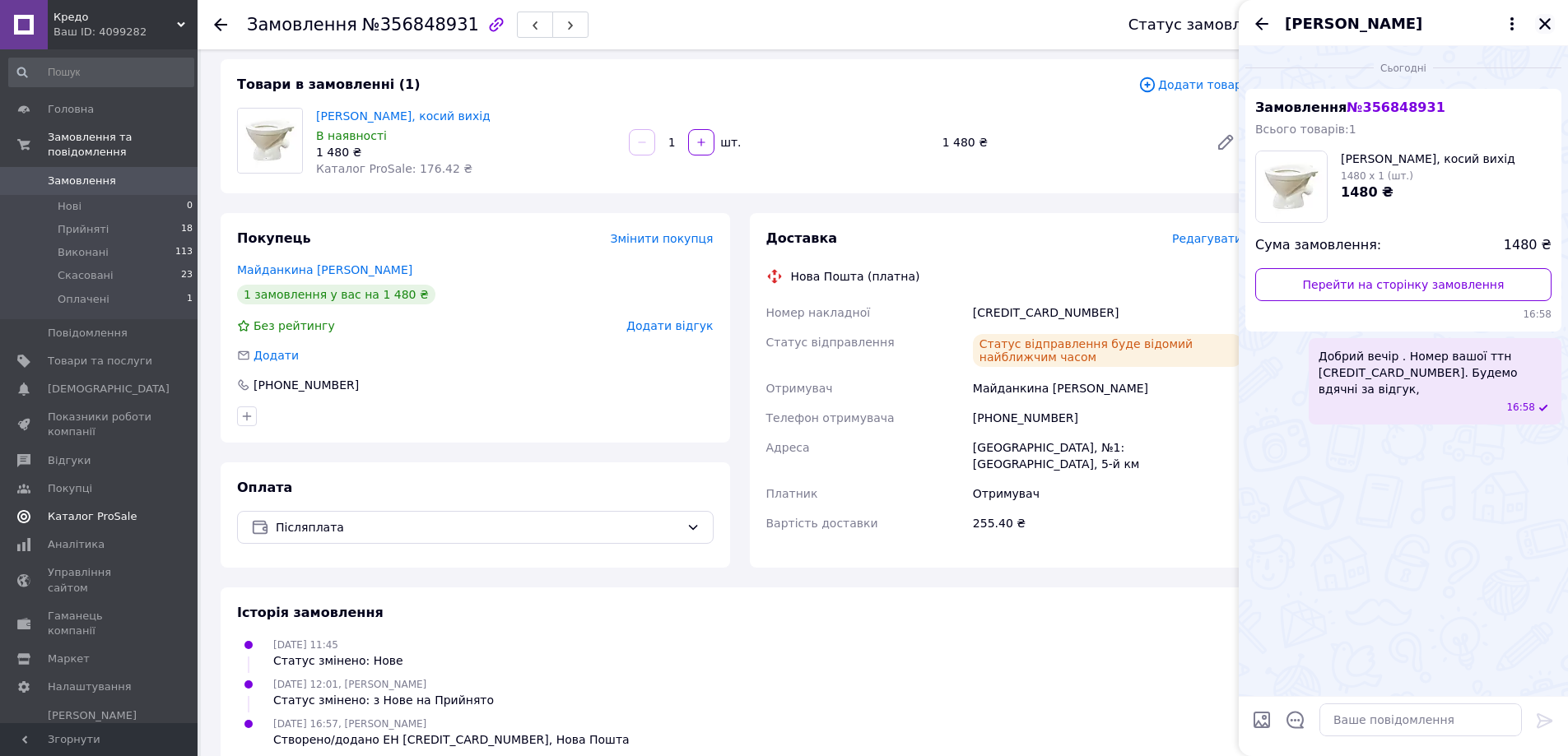
click at [1543, 25] on icon "Закрити" at bounding box center [1545, 23] width 12 height 12
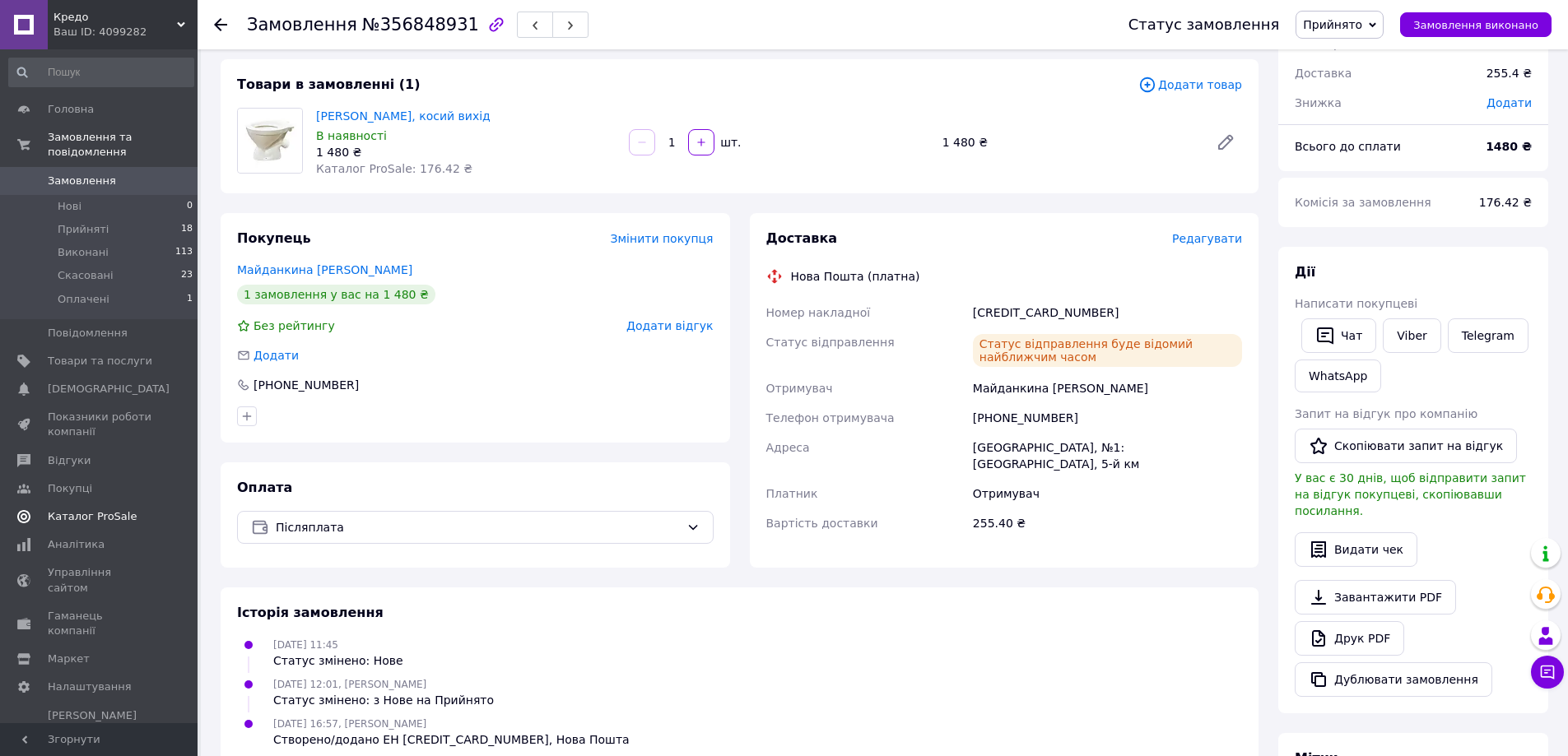
click at [212, 23] on div "Замовлення №356848931 Статус замовлення Прийнято Виконано Скасовано Оплачено За…" at bounding box center [882, 24] width 1370 height 50
click at [214, 22] on icon at bounding box center [220, 24] width 14 height 14
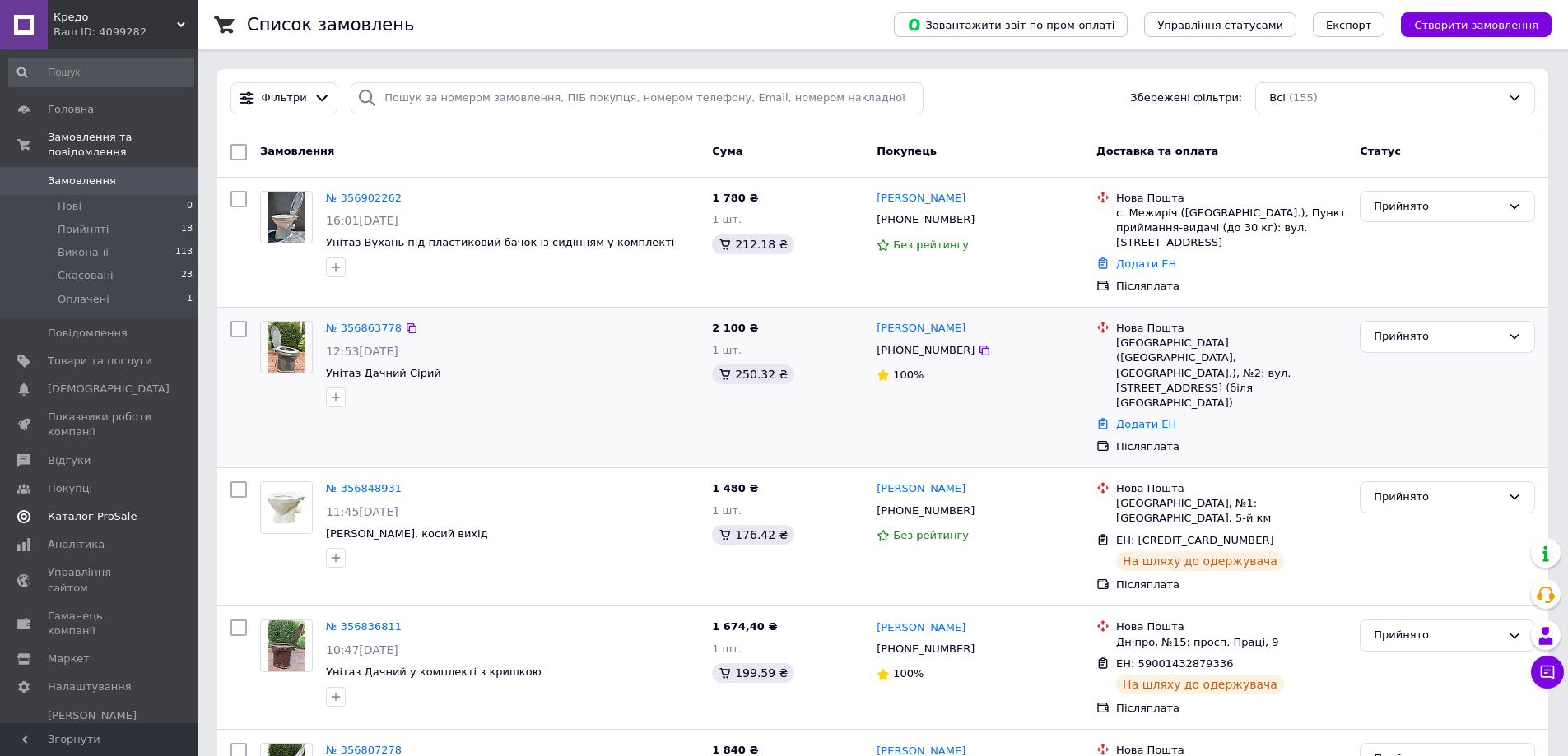
click at [1144, 418] on link "Додати ЕН" at bounding box center [1145, 424] width 60 height 13
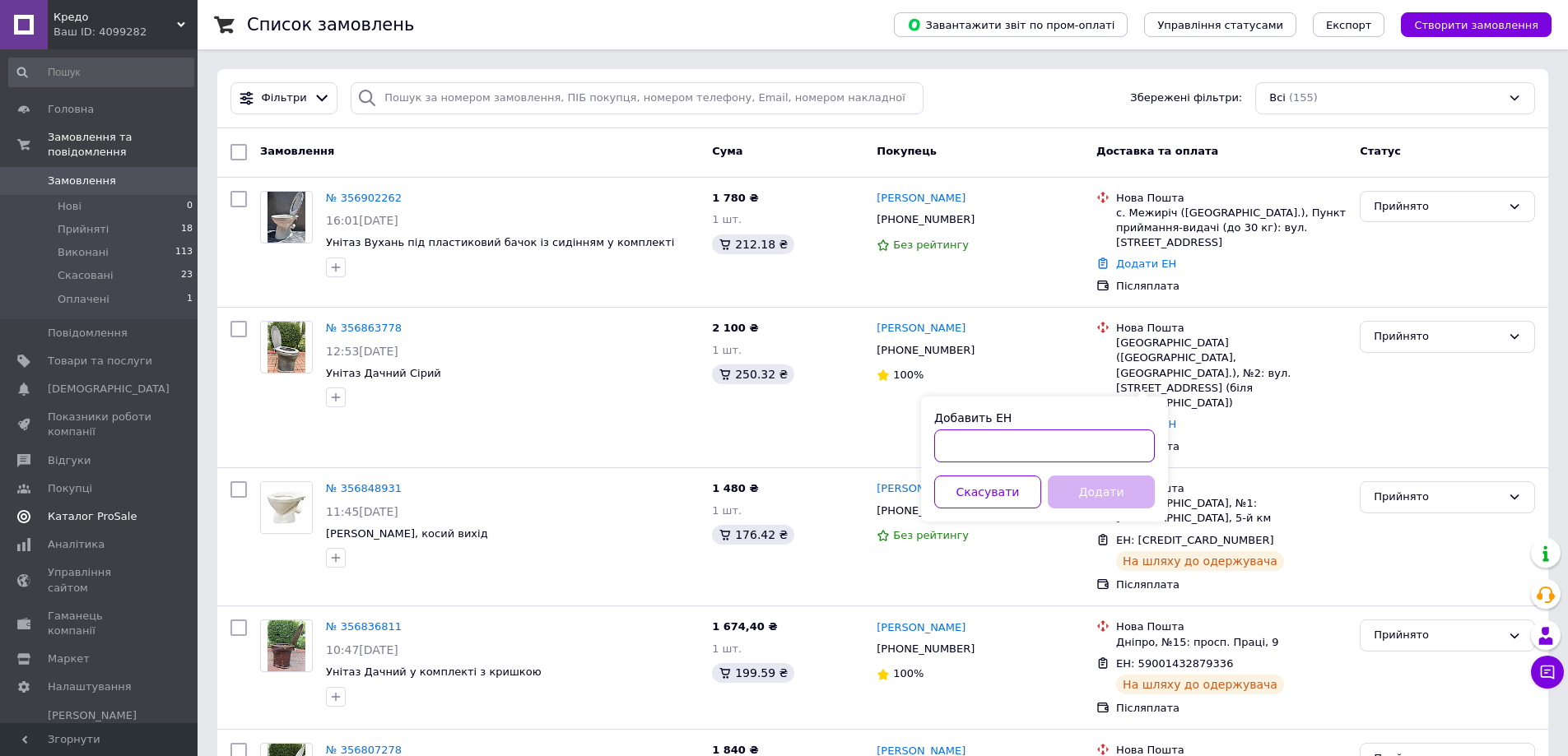
click at [1044, 455] on input "Добавить ЕН" at bounding box center [1044, 446] width 221 height 33
type input "59001432872098"
click at [1117, 493] on button "Додати" at bounding box center [1100, 492] width 107 height 33
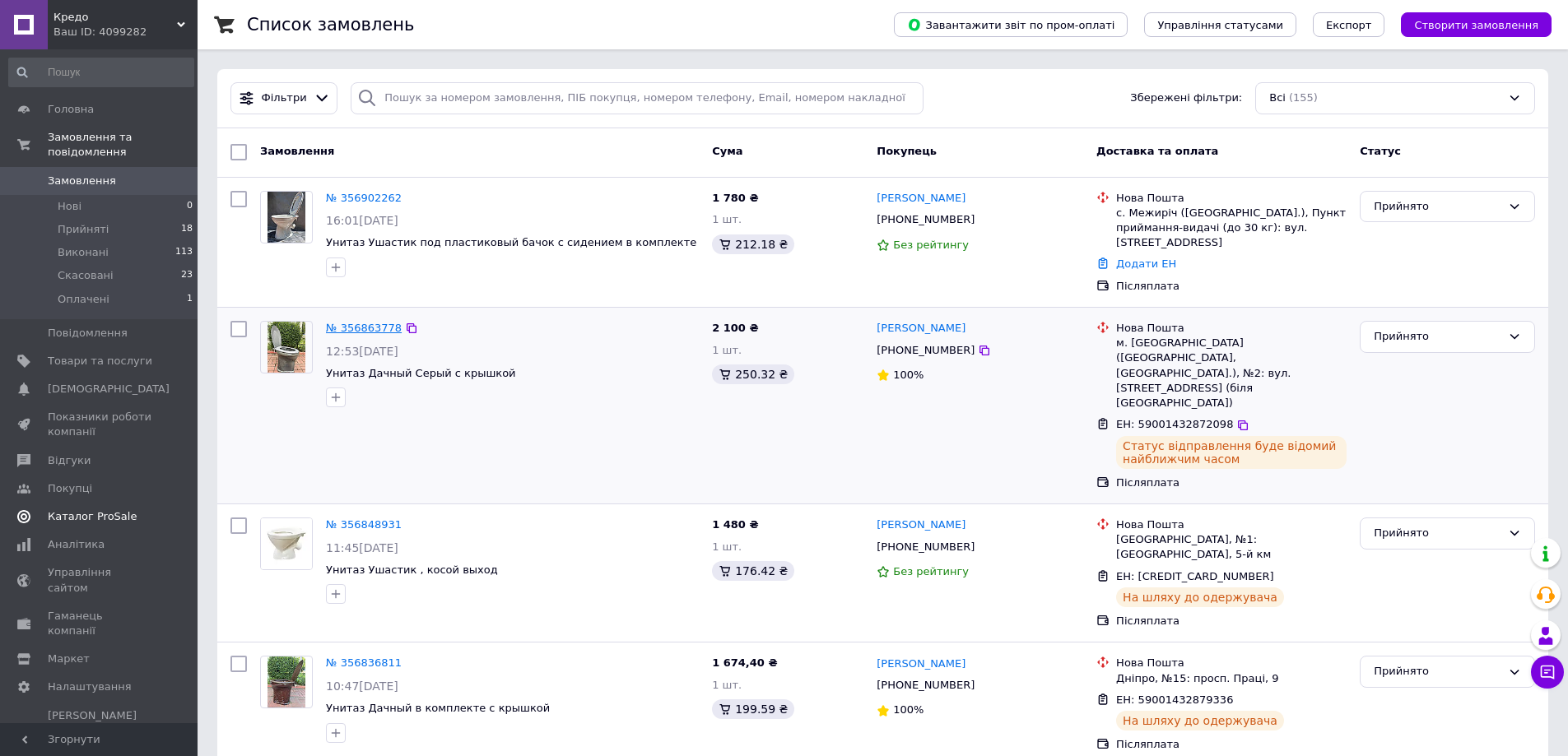
click at [364, 322] on link "№ 356863778" at bounding box center [364, 328] width 76 height 13
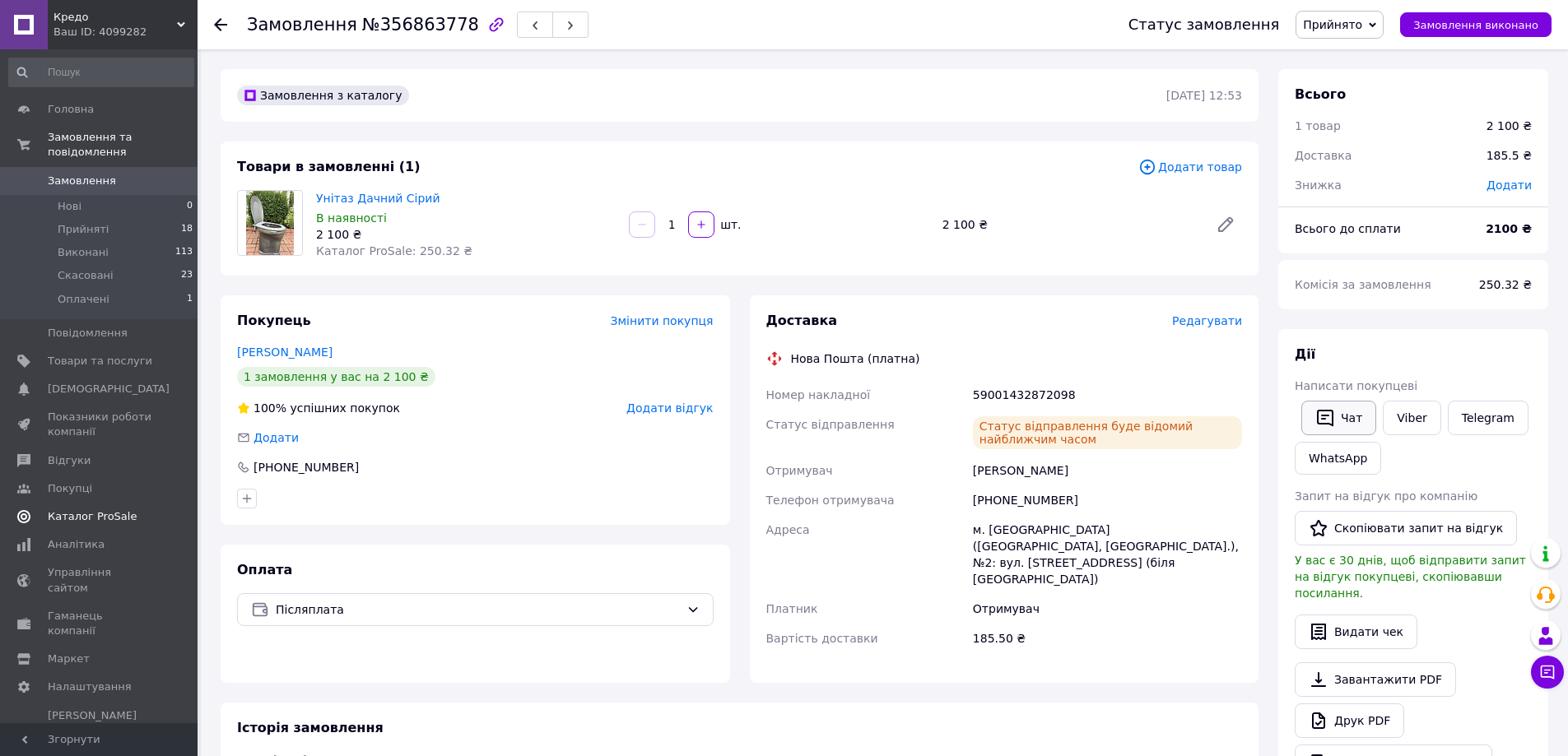
click at [1336, 419] on button "Чат" at bounding box center [1338, 418] width 75 height 34
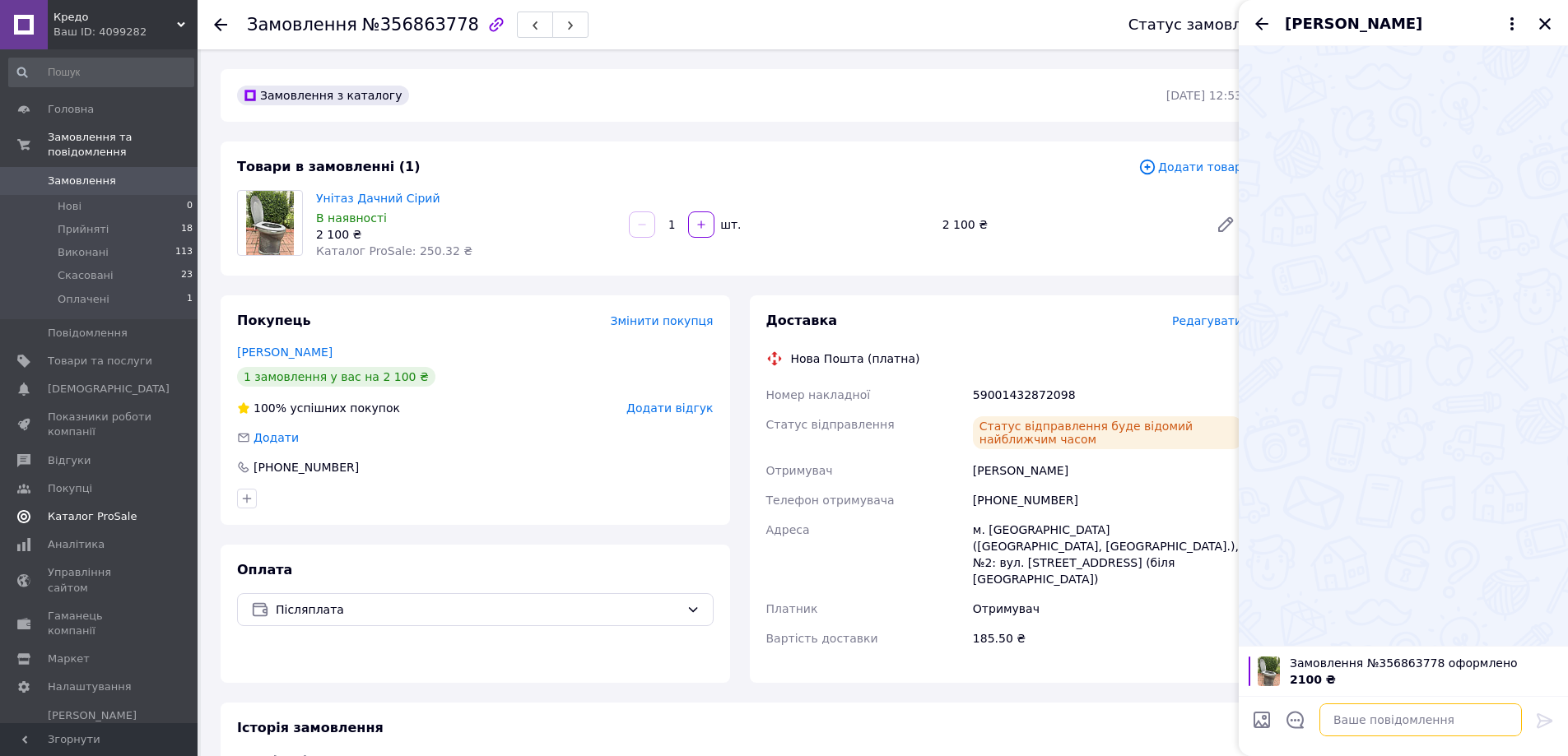
click at [1371, 717] on textarea at bounding box center [1420, 720] width 203 height 33
paste textarea "Добрий вечір . Номер вашої ттн 59001432164086. Будемо вдячні за відгук,"
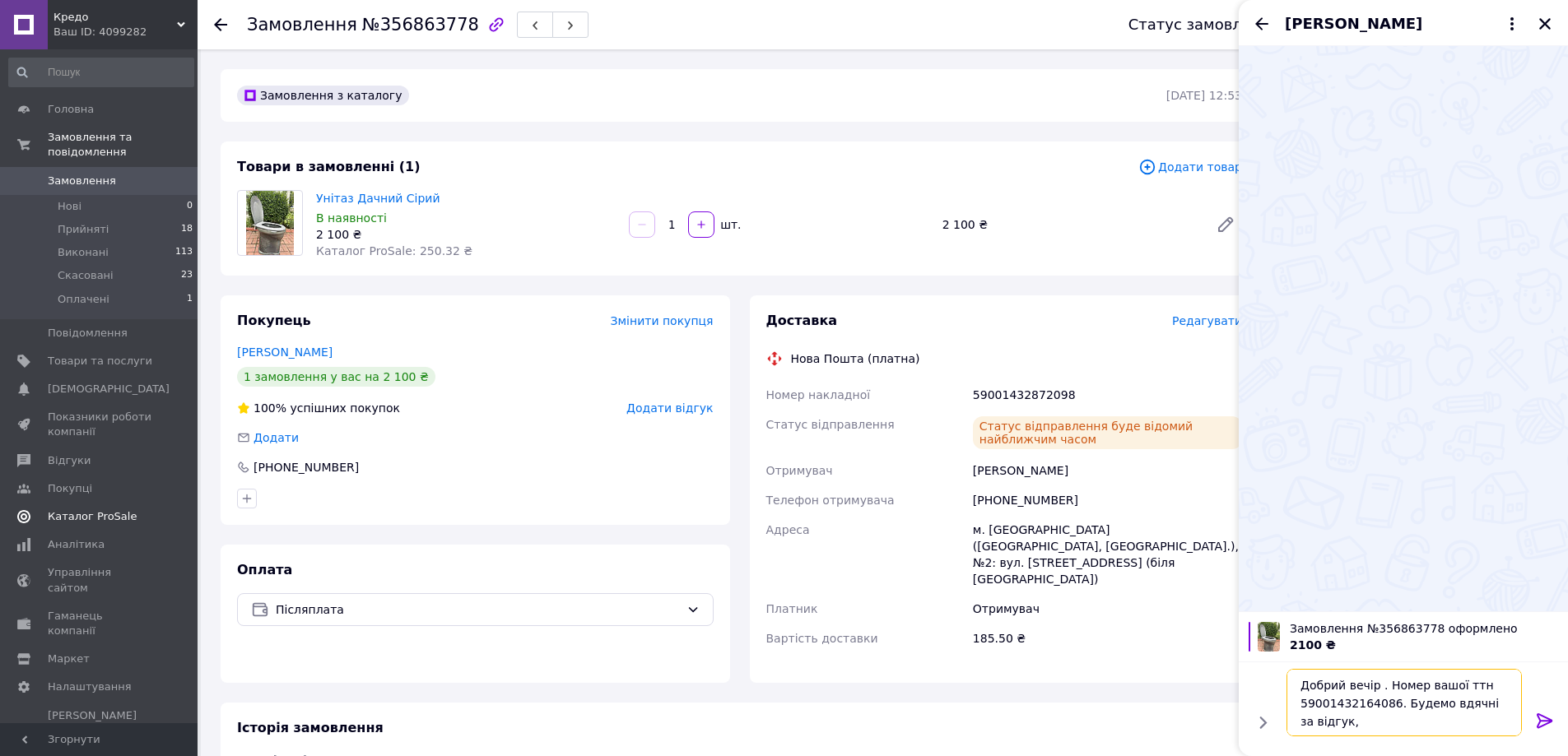
drag, startPoint x: 1302, startPoint y: 706, endPoint x: 1386, endPoint y: 712, distance: 84.2
click at [1386, 712] on textarea "Добрий вечір . Номер вашої ттн 59001432164086. Будемо вдячні за відгук," at bounding box center [1403, 702] width 235 height 68
type textarea "Добрий вечір . Номер вашої ттн 59001432872098. Будемо вдячні за відгук,"
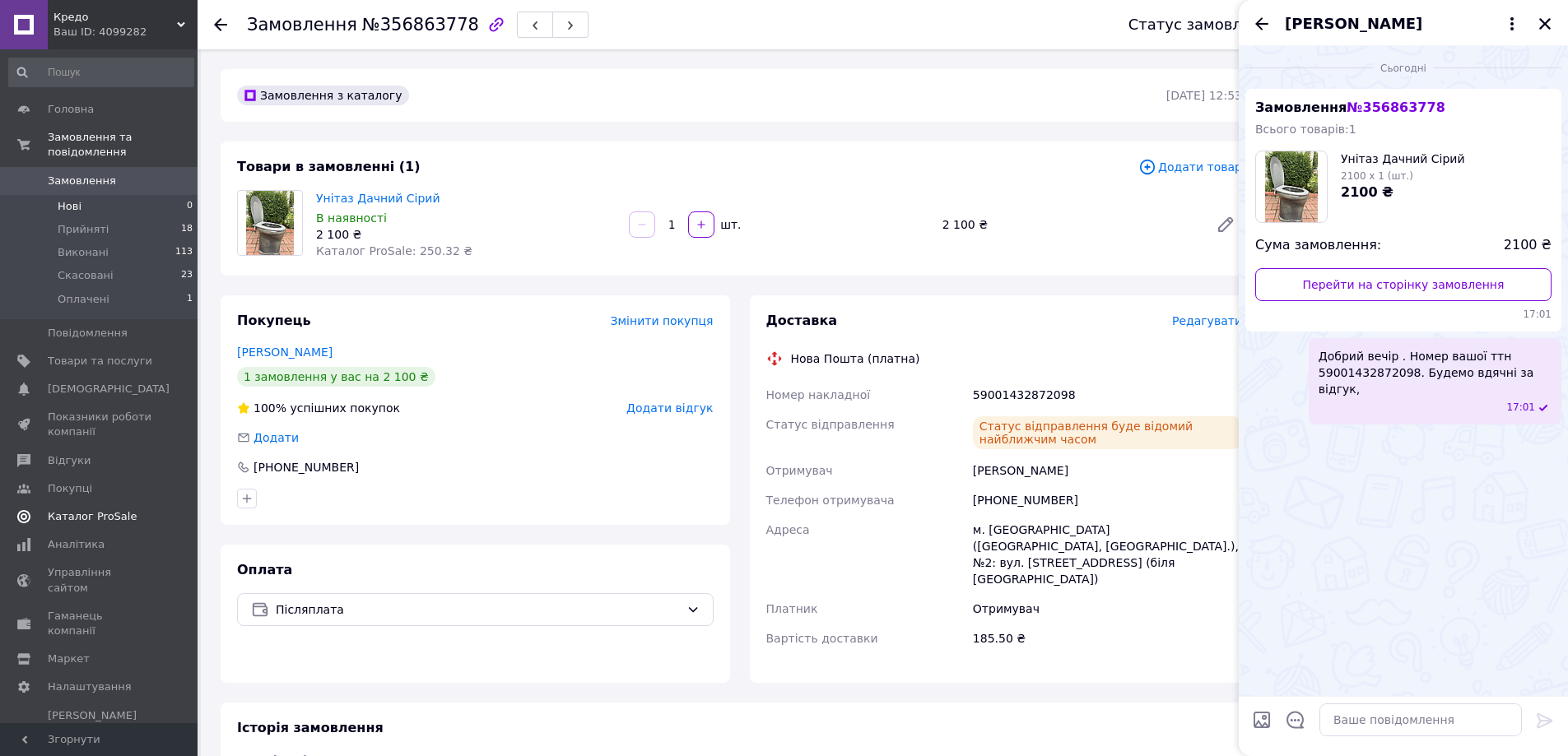
click at [132, 195] on li "Нові 0" at bounding box center [101, 206] width 203 height 23
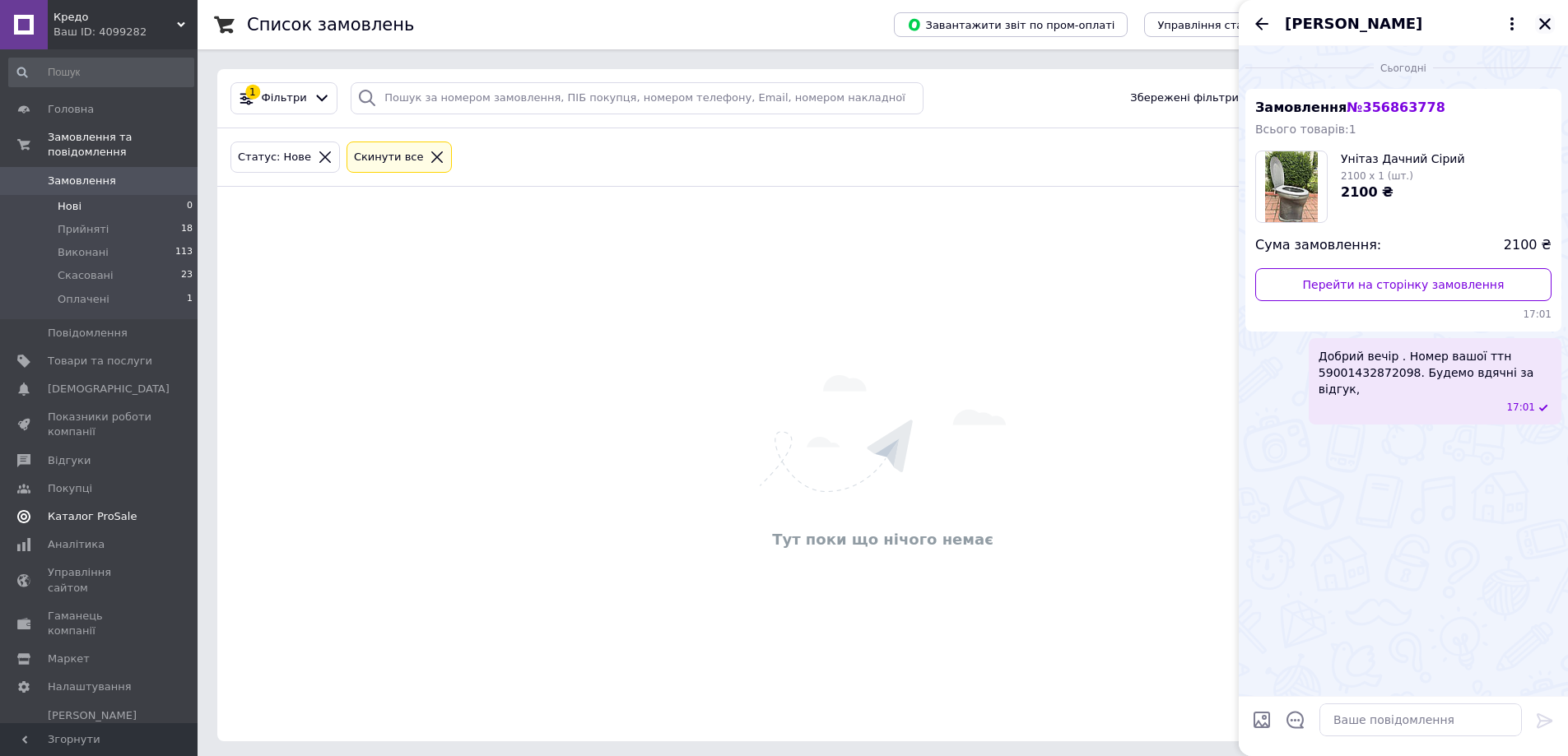
click at [1549, 25] on icon "Закрити" at bounding box center [1545, 23] width 14 height 14
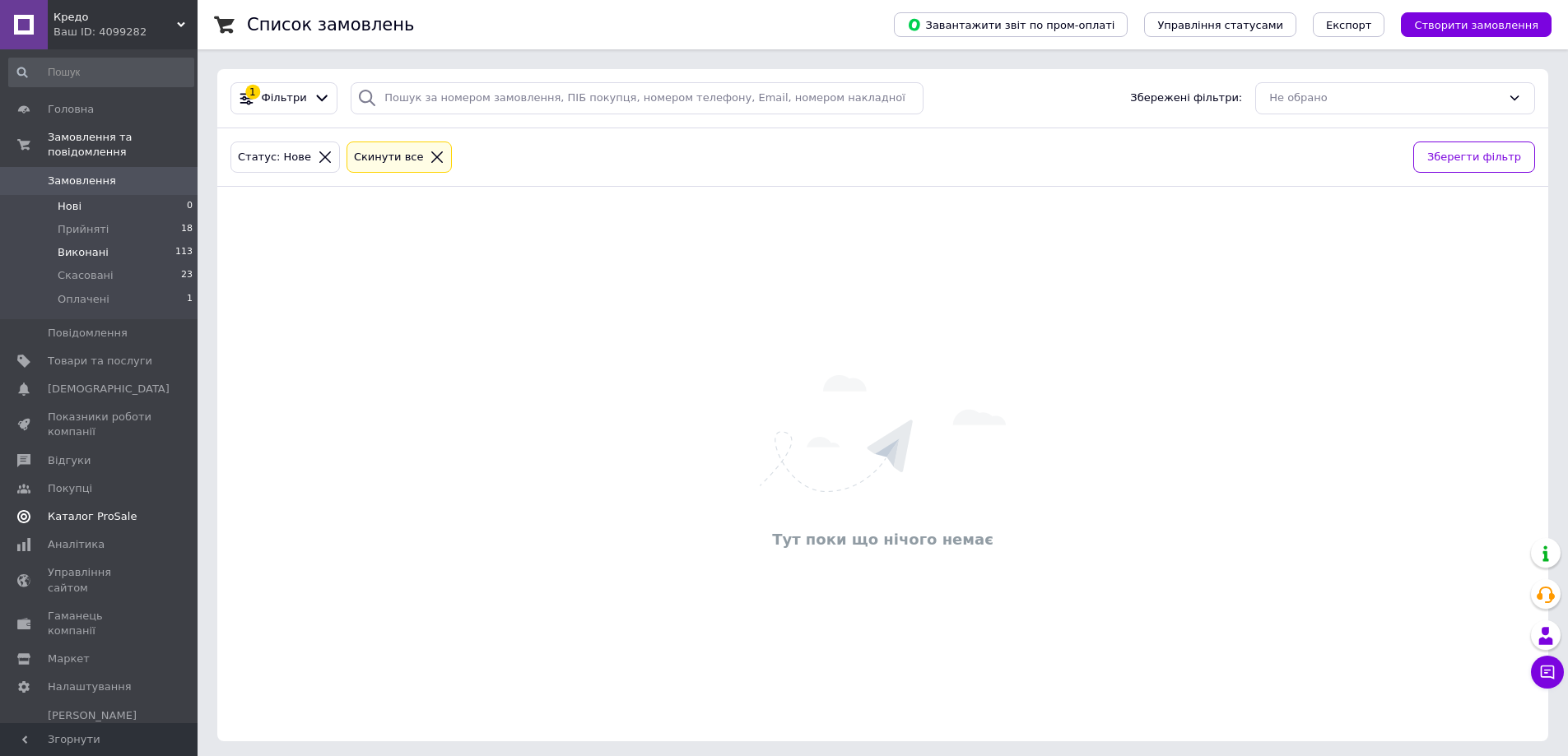
click at [90, 245] on span "Виконані" at bounding box center [83, 252] width 51 height 14
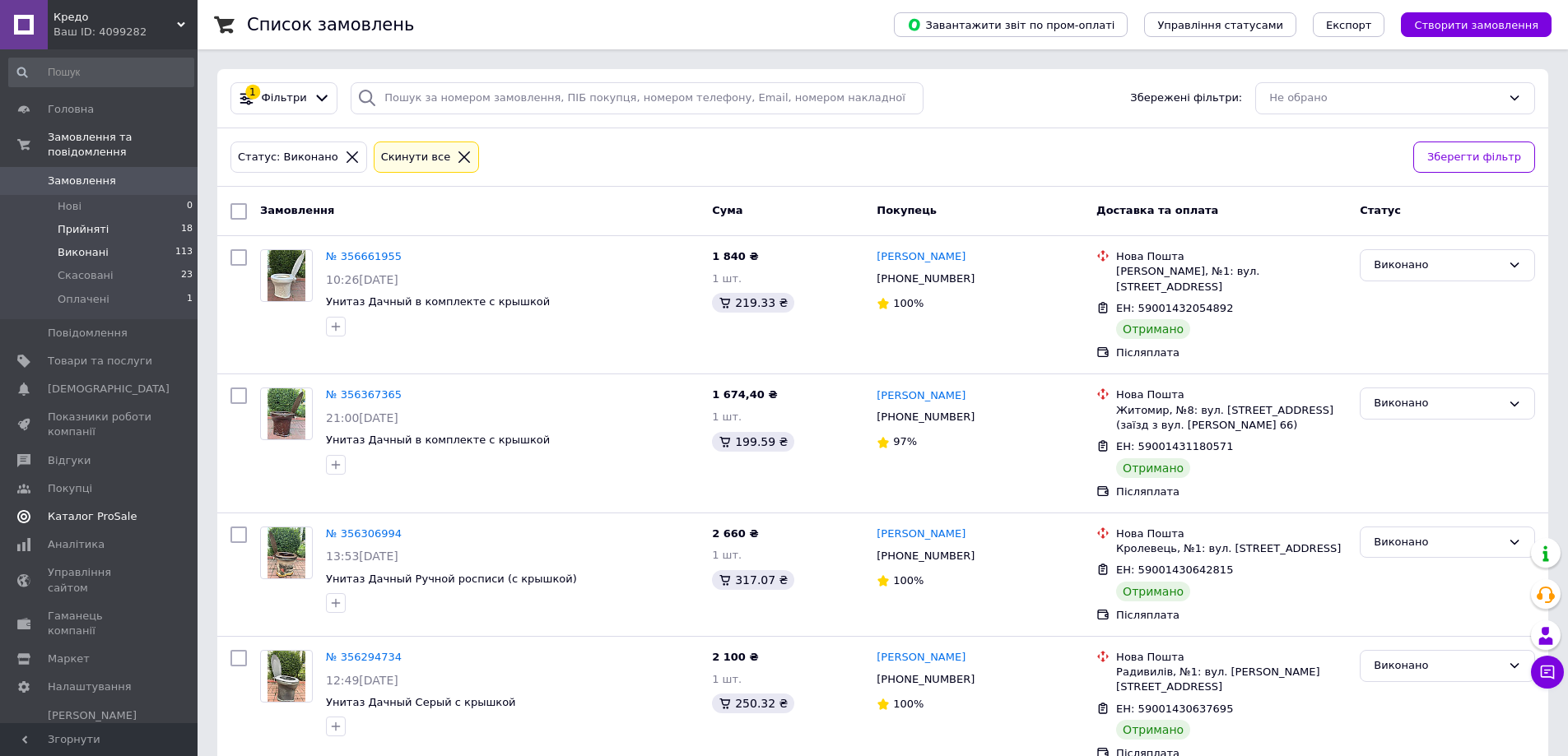
click at [97, 223] on span "Прийняті" at bounding box center [83, 230] width 51 height 14
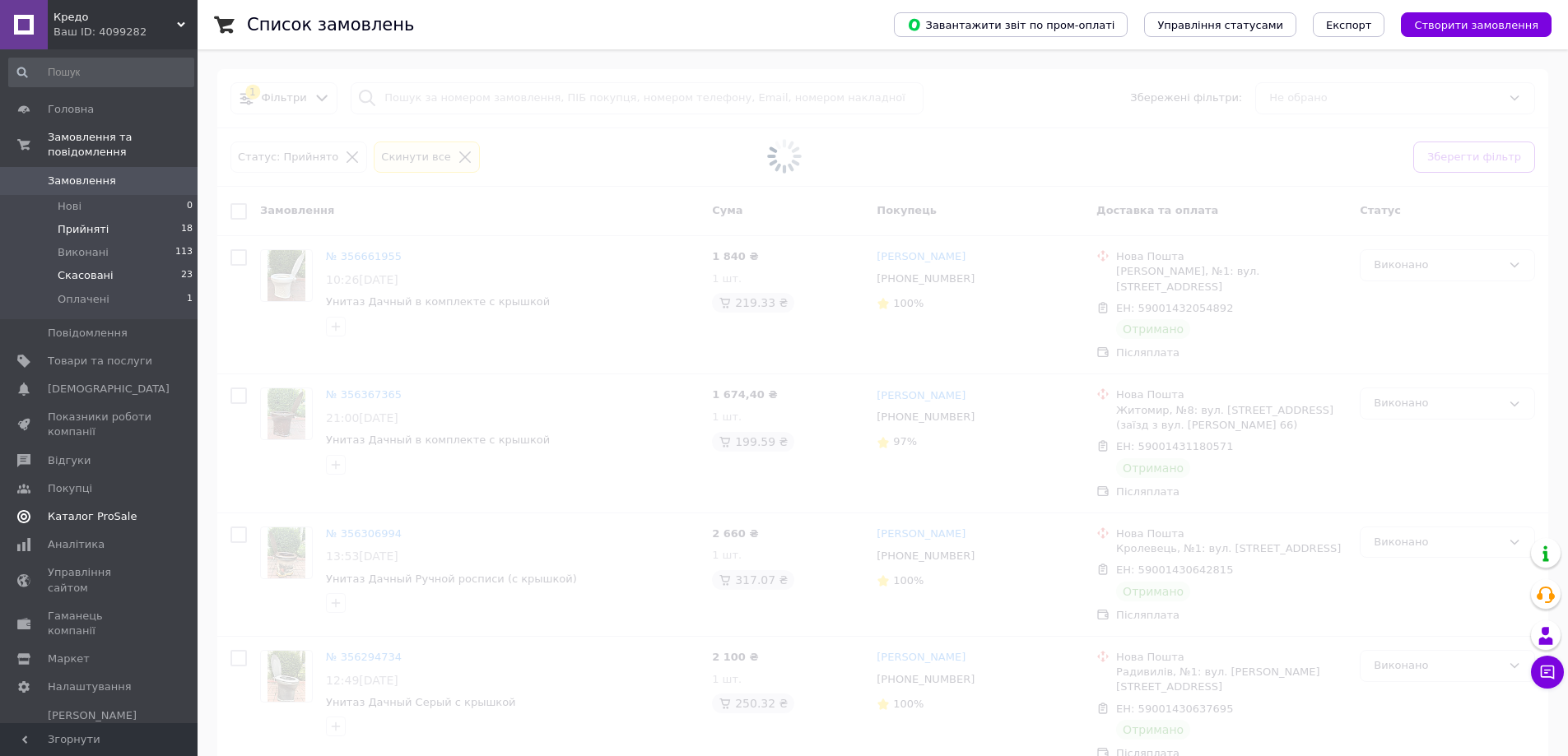
click at [116, 264] on li "Скасовані 23" at bounding box center [101, 276] width 203 height 23
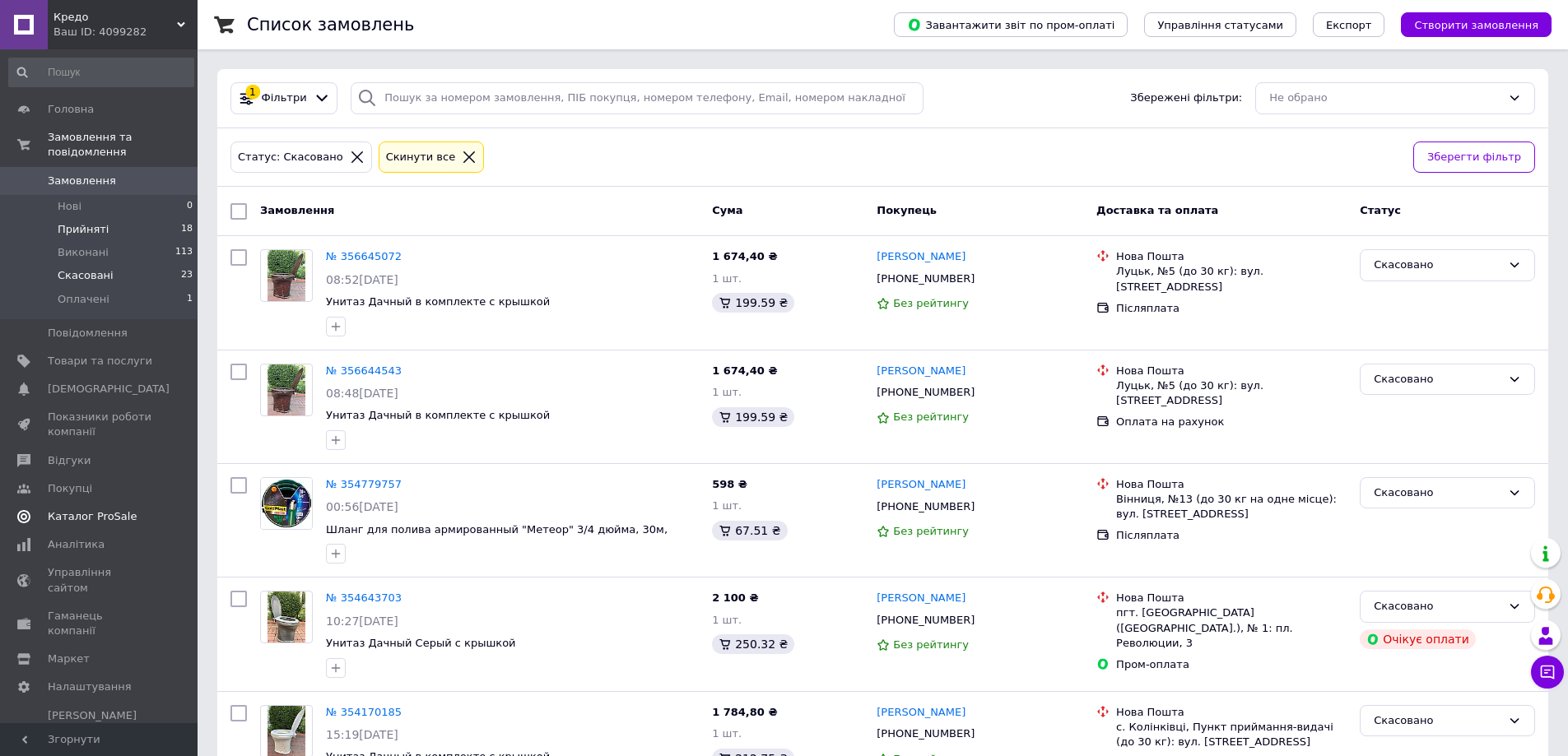
click at [87, 223] on span "Прийняті" at bounding box center [83, 230] width 51 height 14
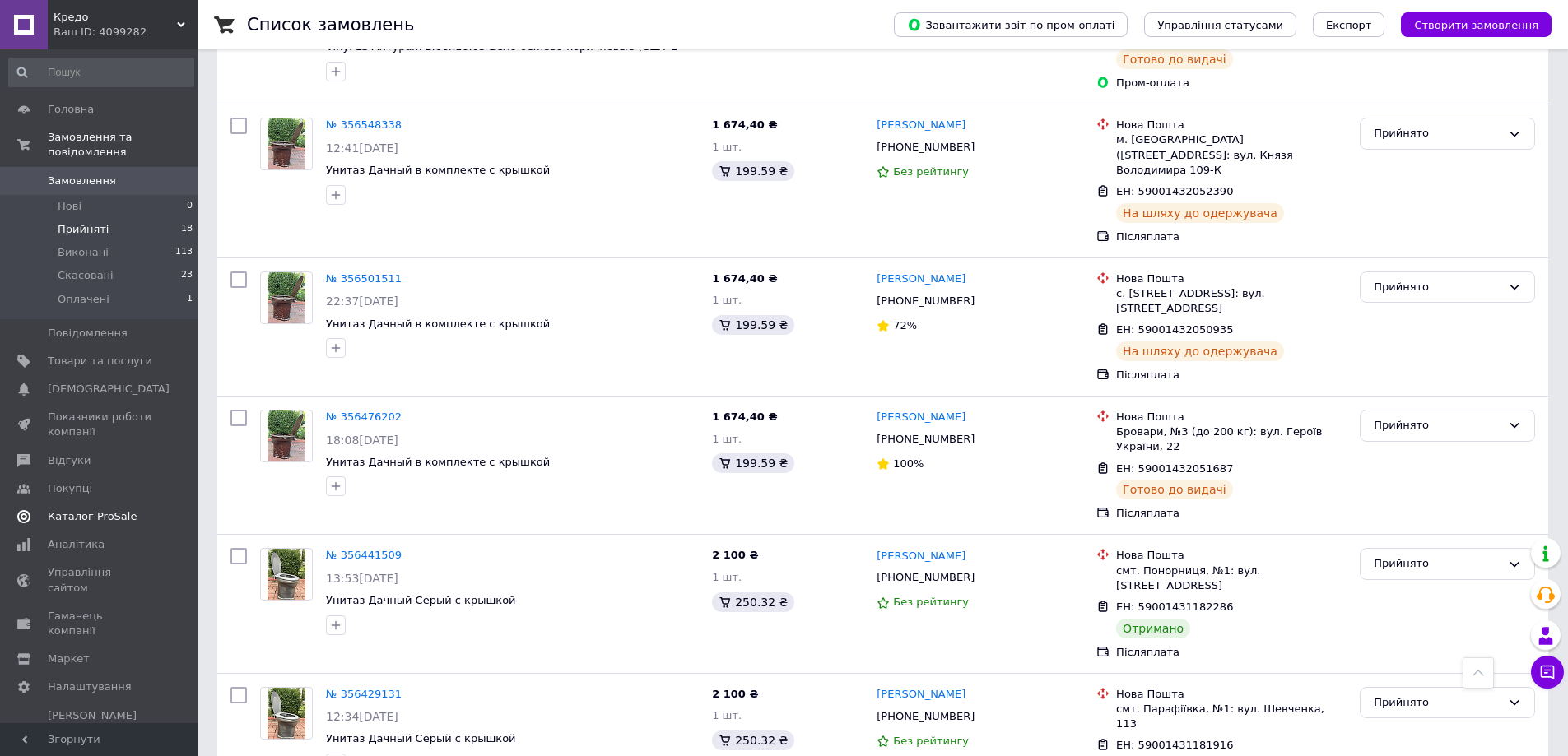
scroll to position [1842, 0]
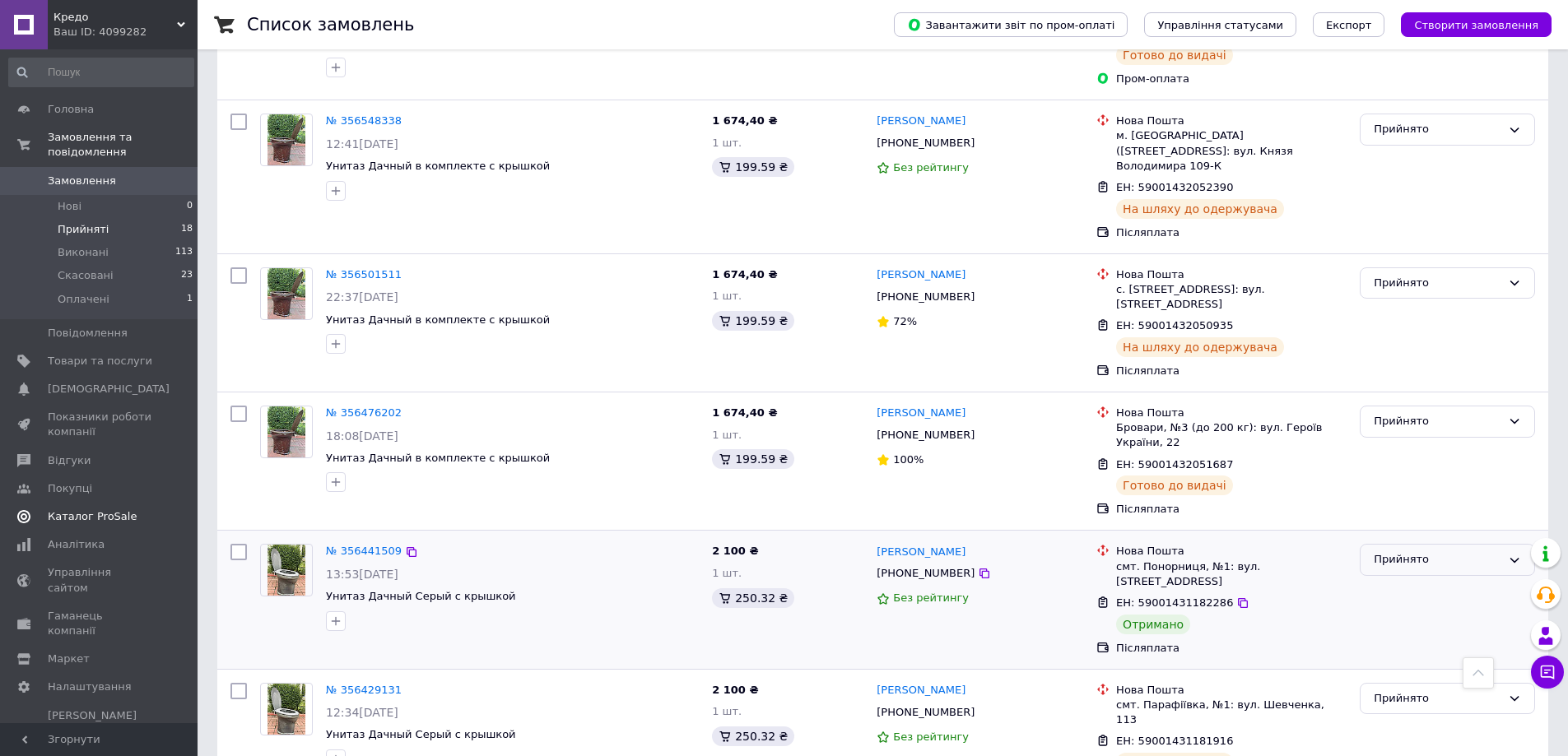
click at [1388, 551] on div "Прийнято" at bounding box center [1437, 560] width 128 height 17
click at [1397, 579] on li "Виконано" at bounding box center [1446, 595] width 174 height 31
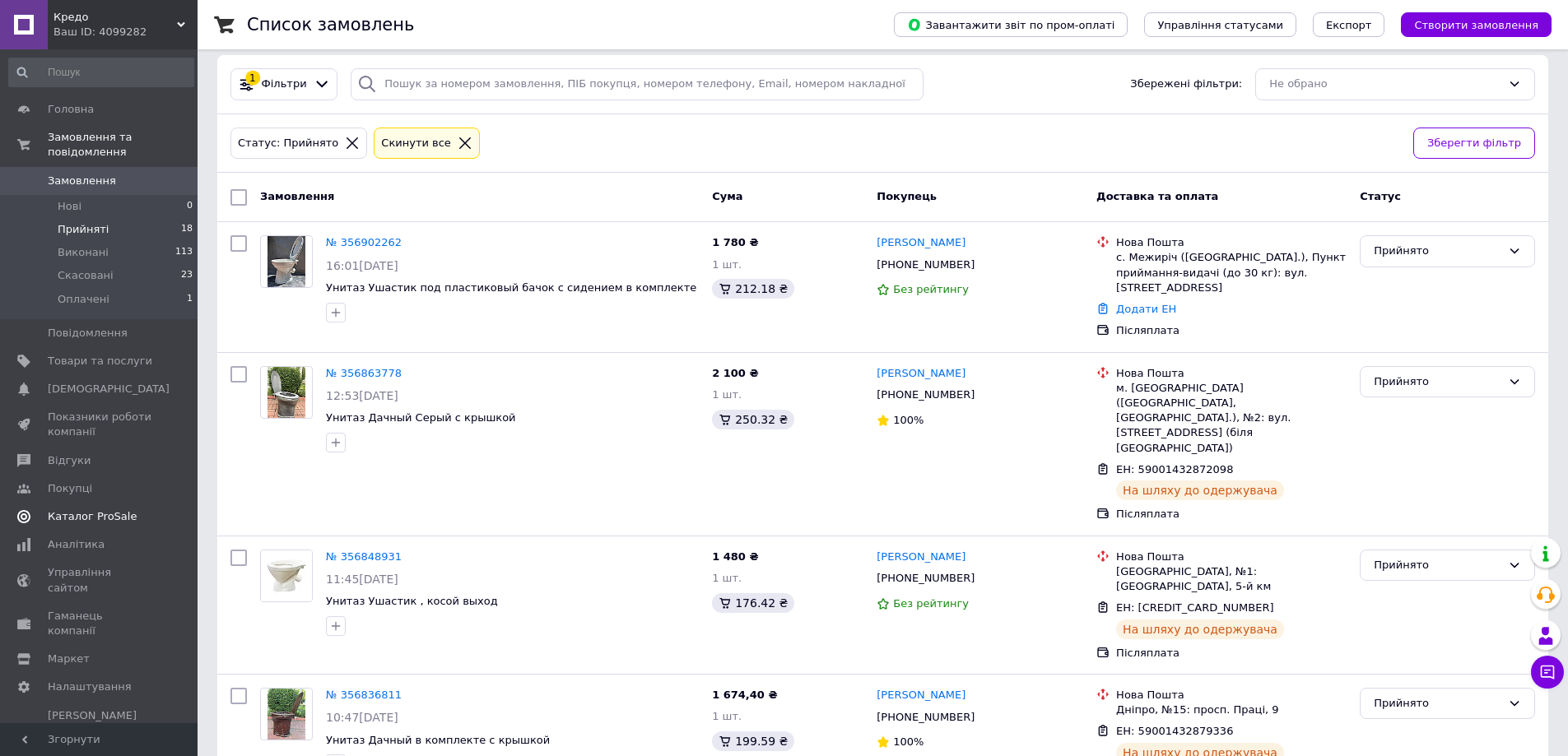
scroll to position [0, 0]
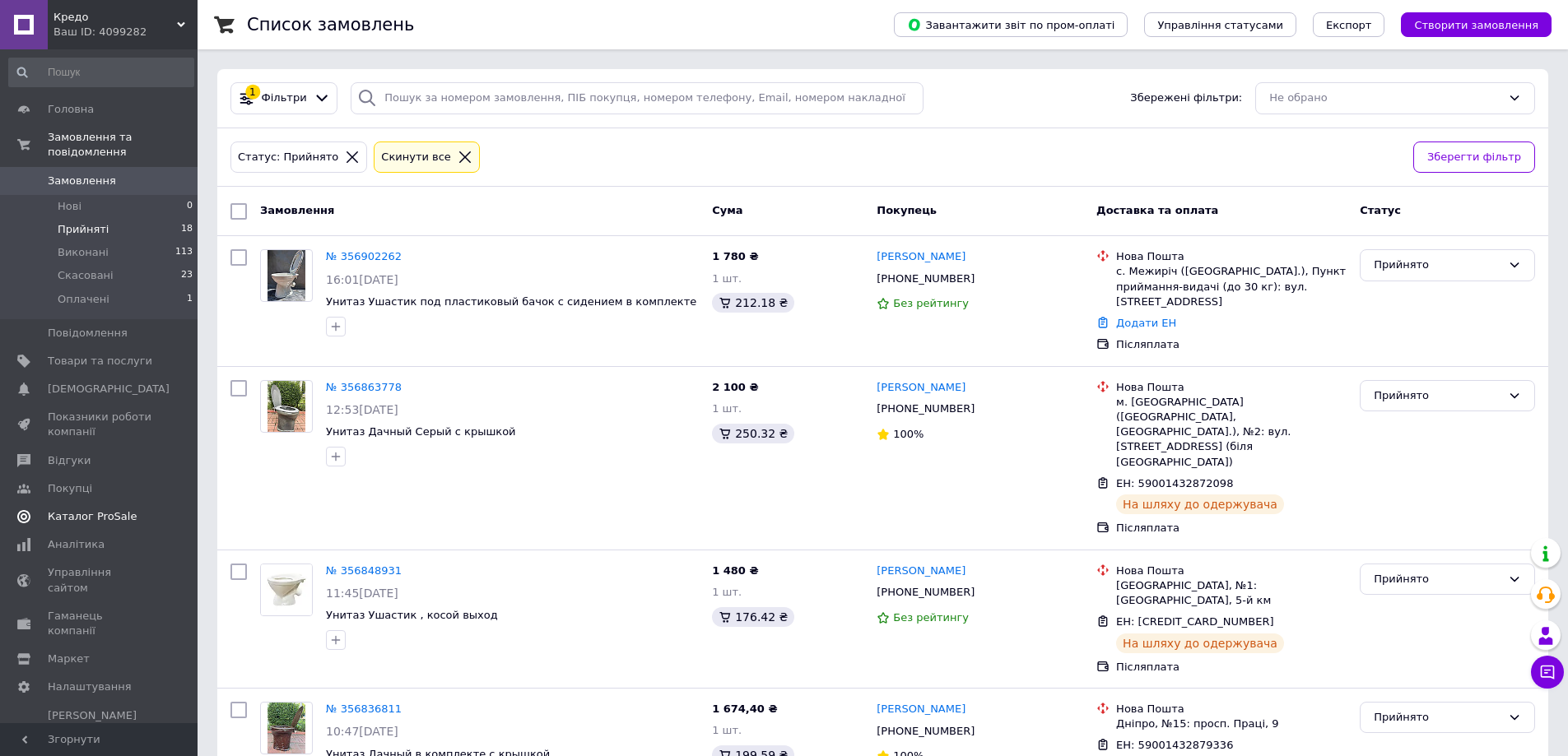
click at [90, 223] on span "Прийняті" at bounding box center [83, 230] width 51 height 14
click at [75, 537] on span "Аналітика" at bounding box center [76, 544] width 57 height 14
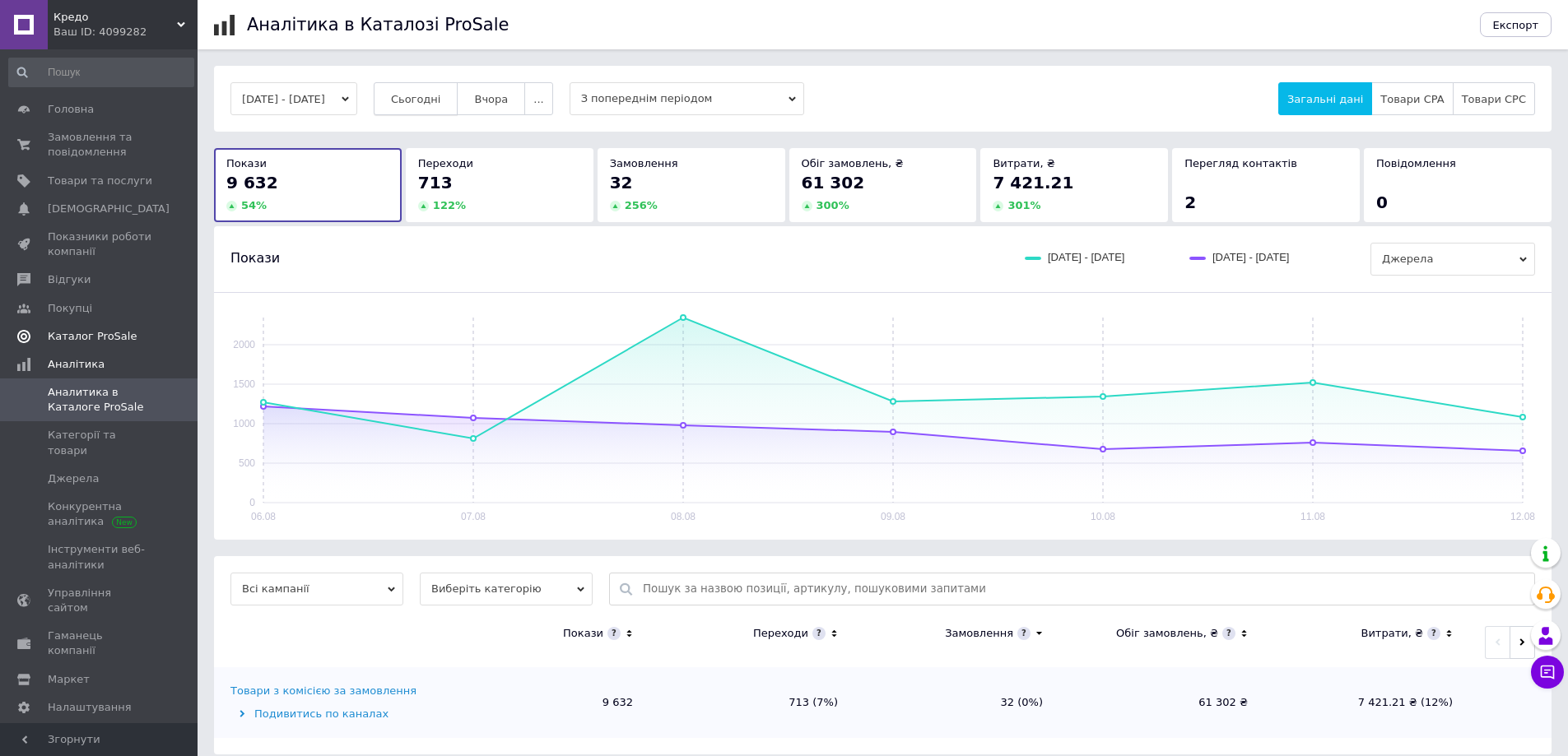
click at [434, 109] on button "Сьогодні" at bounding box center [416, 98] width 85 height 33
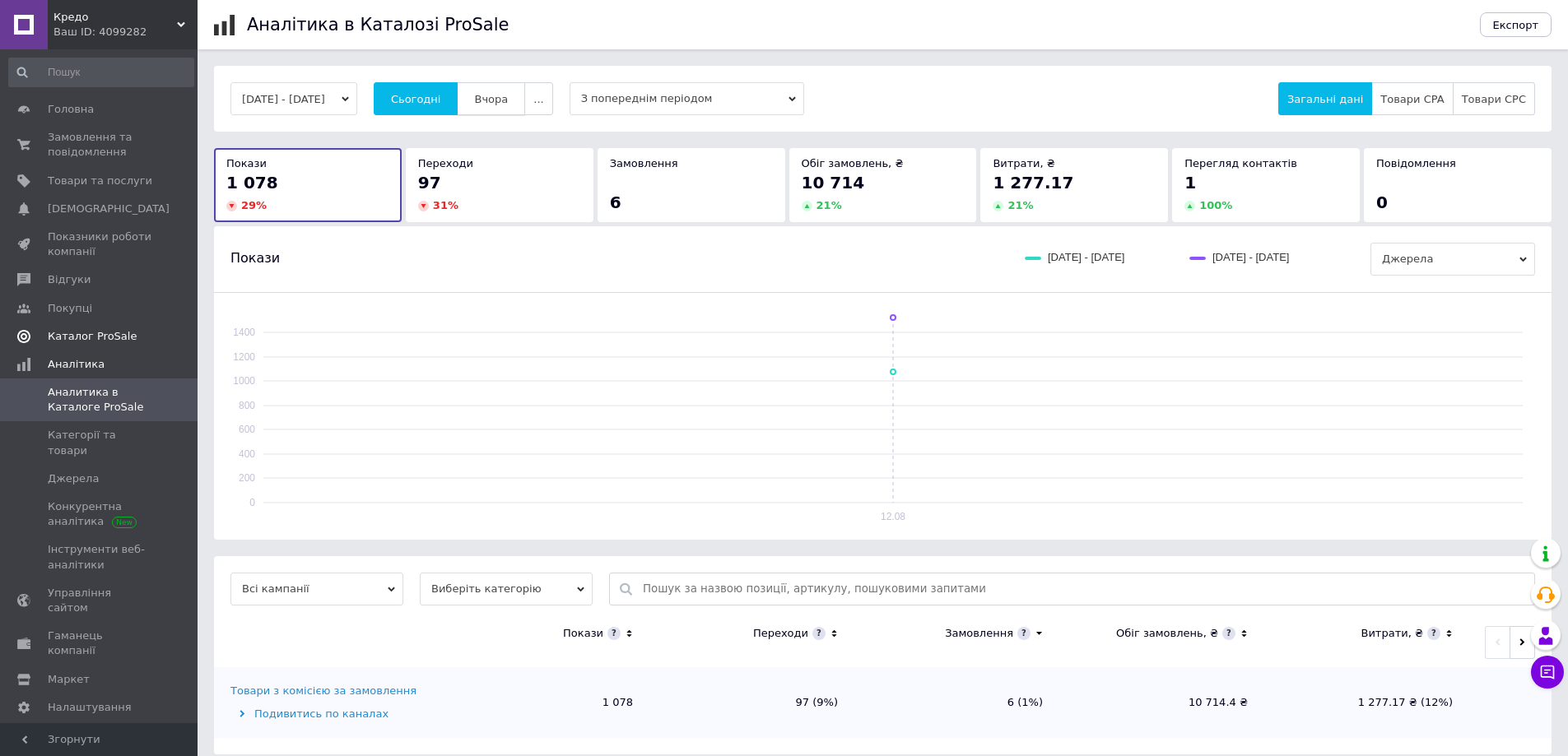
click at [507, 99] on span "Вчора" at bounding box center [490, 99] width 33 height 13
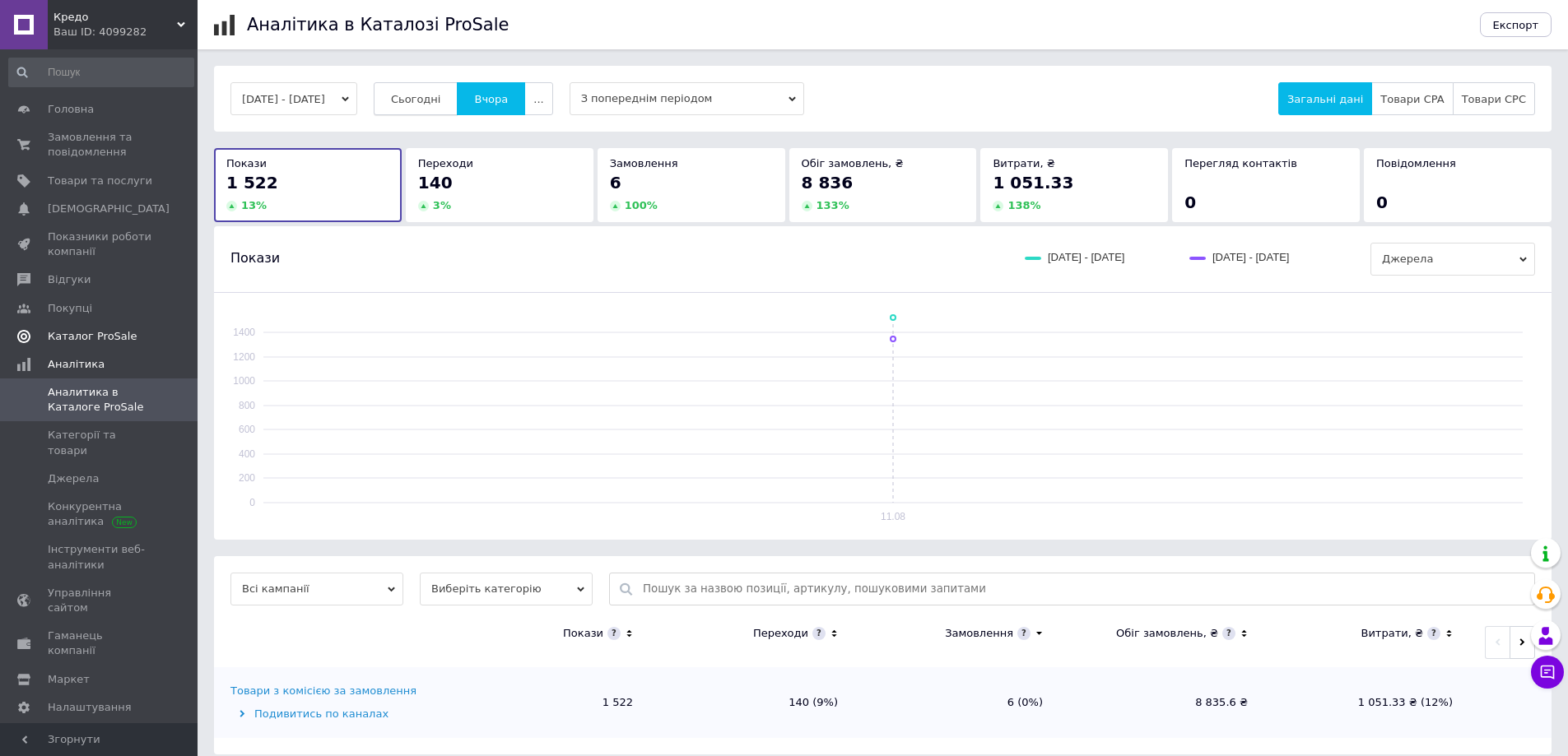
click at [441, 109] on button "Сьогодні" at bounding box center [416, 98] width 85 height 33
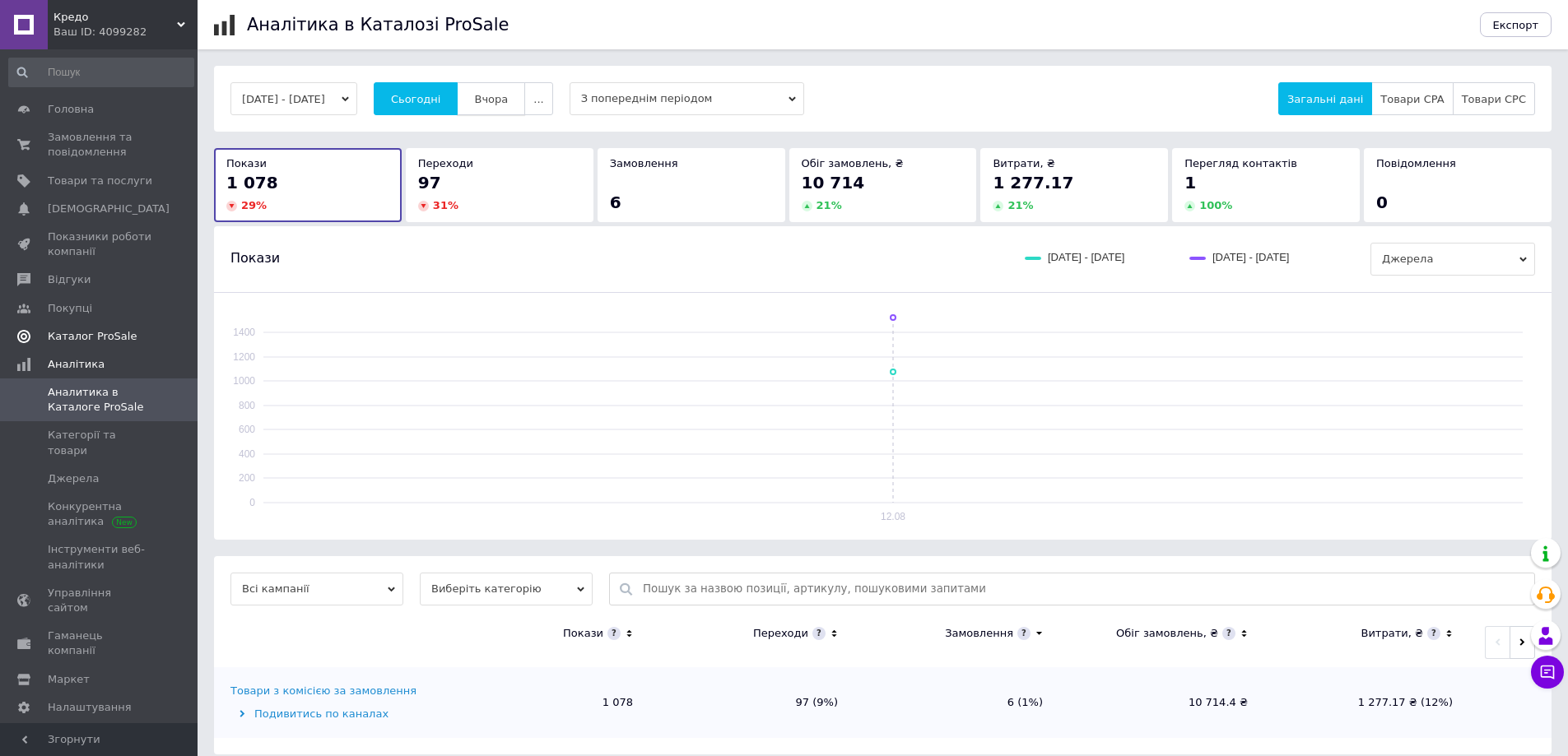
click at [525, 105] on button "Вчора" at bounding box center [491, 98] width 68 height 33
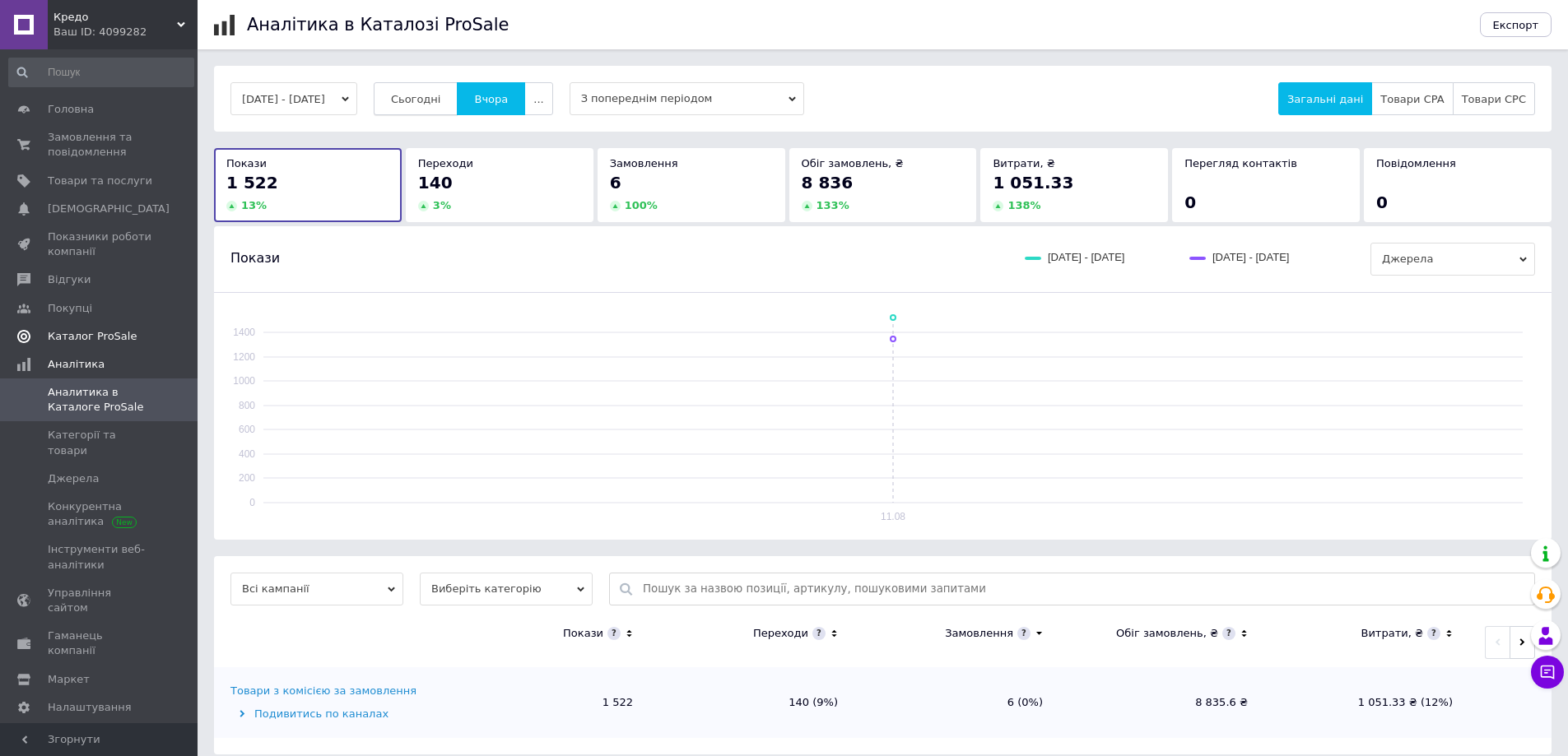
click at [451, 109] on button "Сьогодні" at bounding box center [416, 98] width 85 height 33
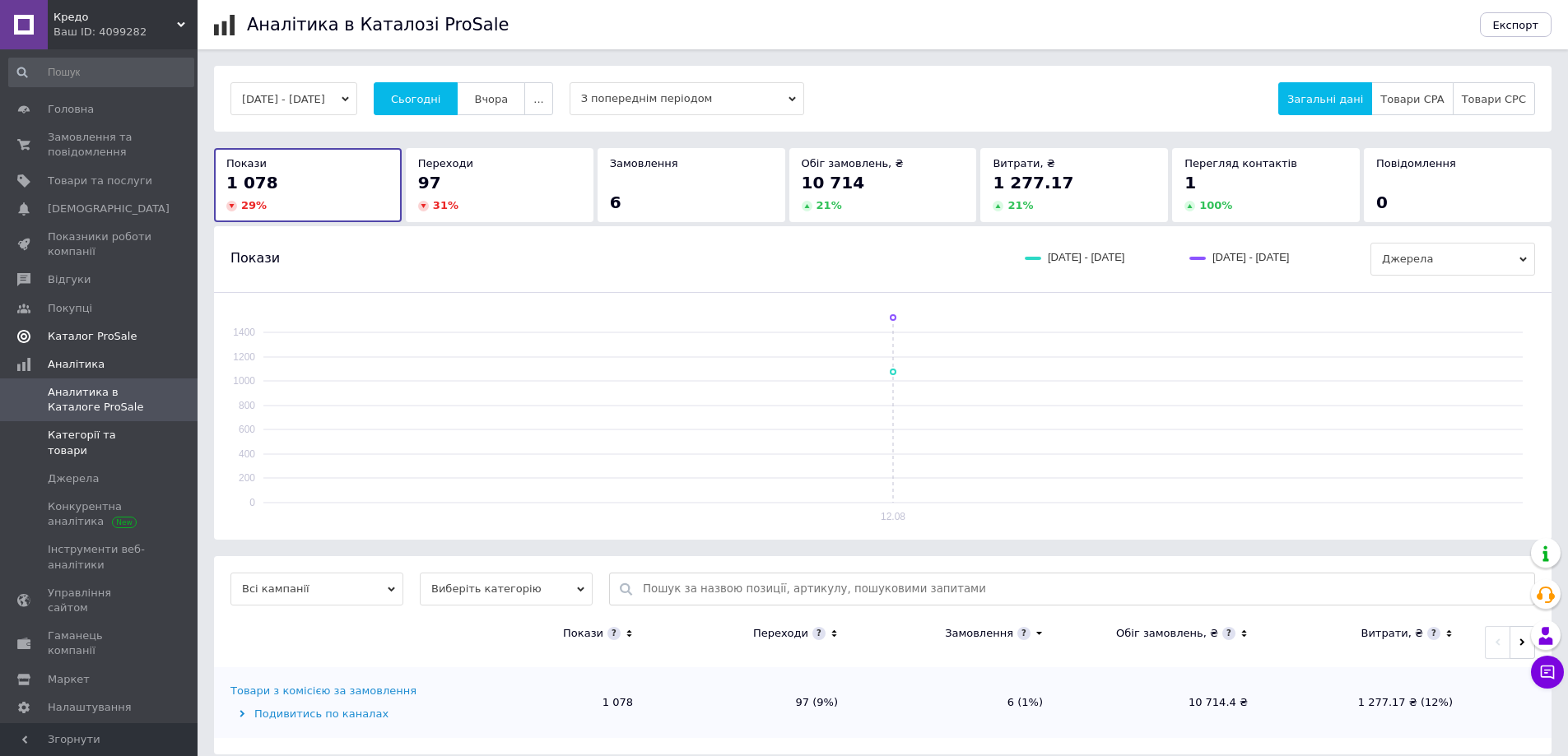
click at [137, 439] on span "Категорії та товари" at bounding box center [100, 442] width 105 height 30
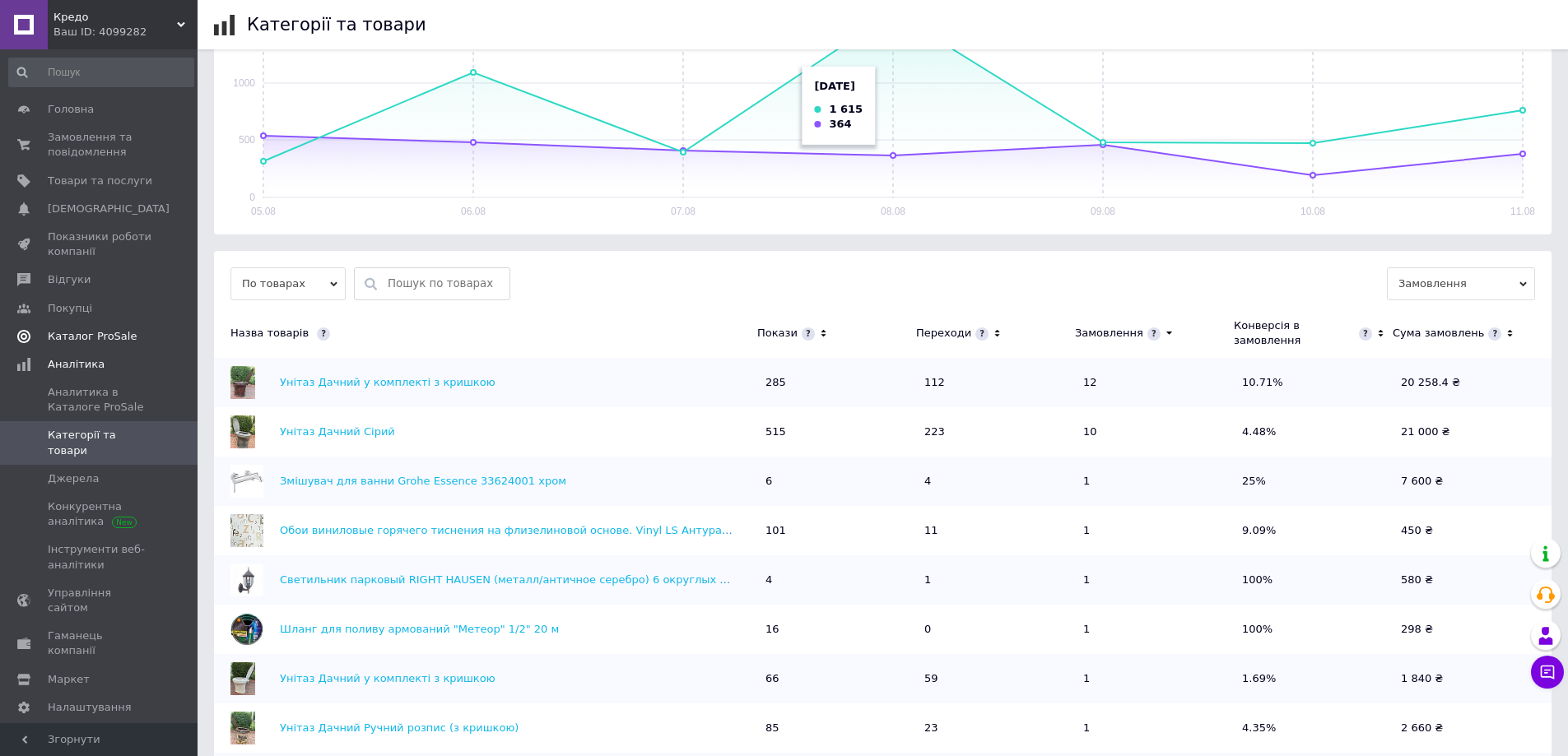
scroll to position [329, 0]
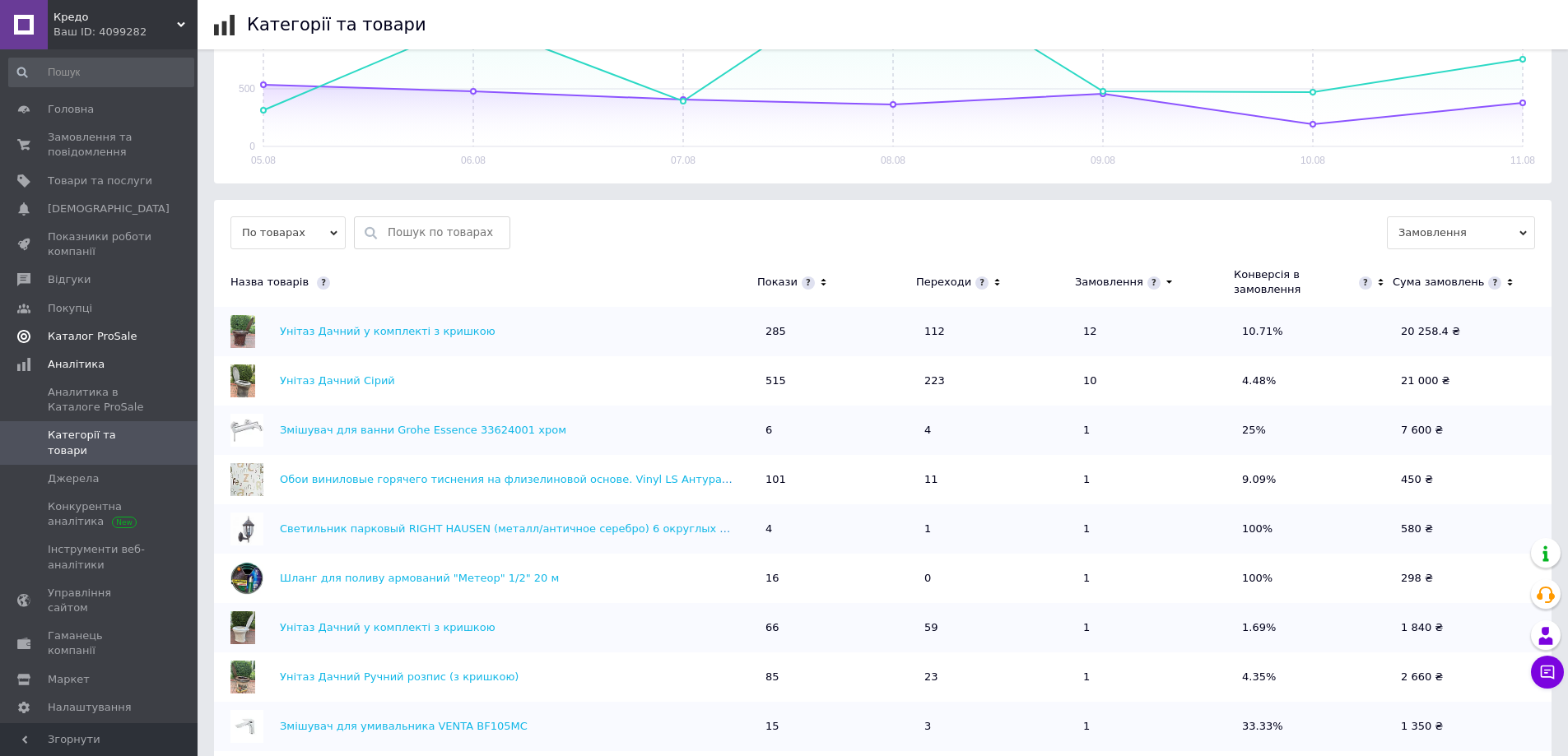
click at [819, 276] on th "Покази" at bounding box center [836, 282] width 159 height 50
click at [819, 276] on icon at bounding box center [824, 283] width 11 height 14
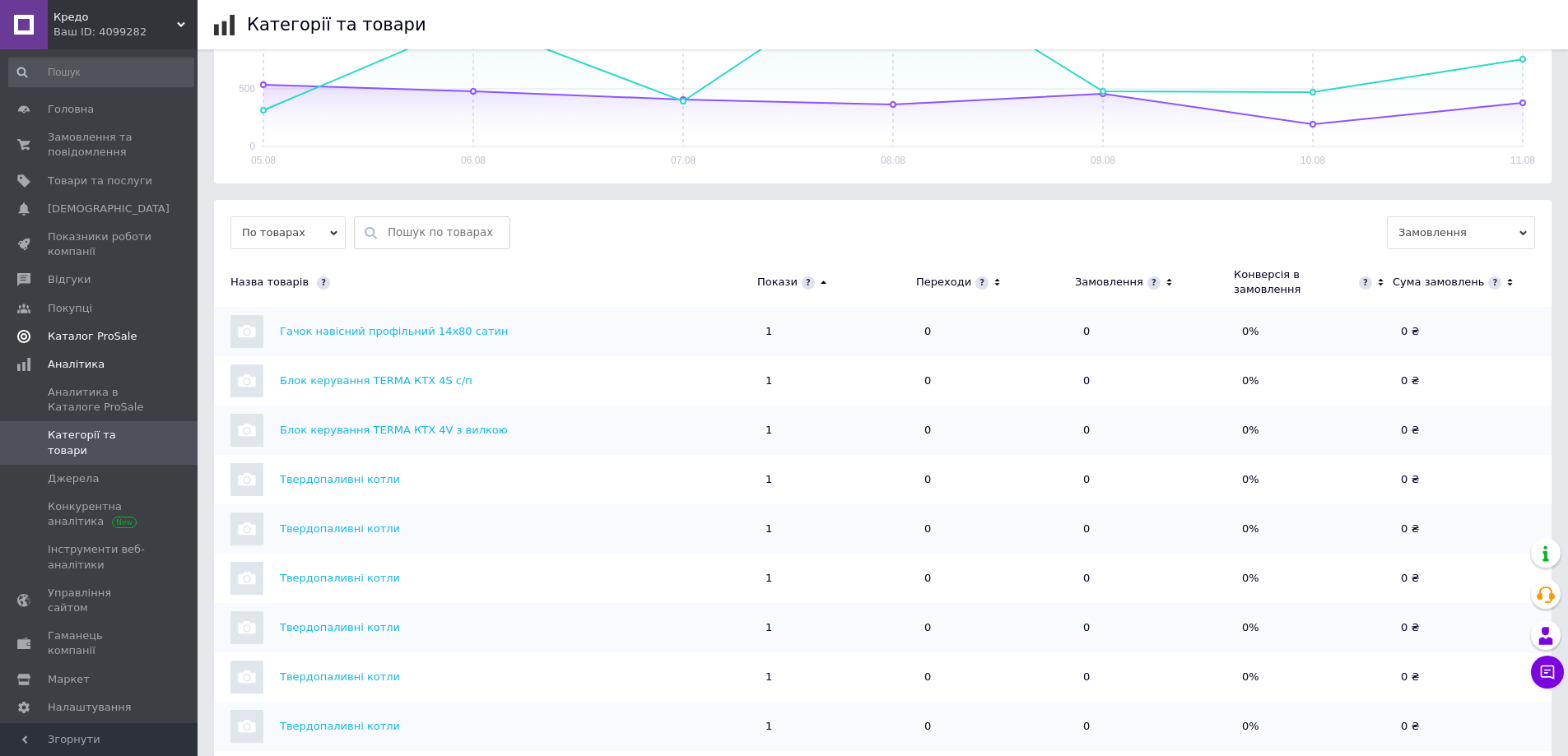
click at [819, 276] on icon at bounding box center [824, 283] width 11 height 14
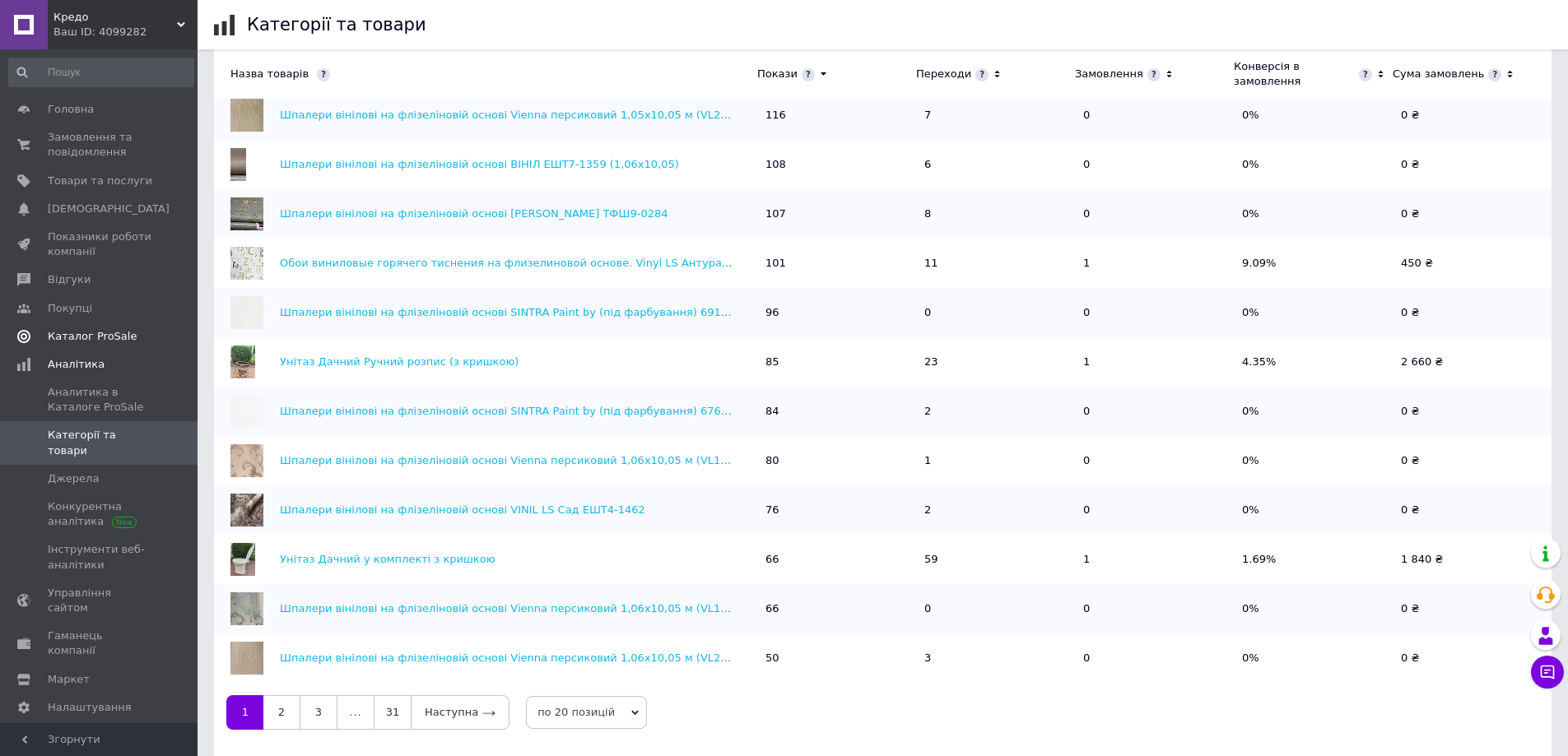
scroll to position [558, 0]
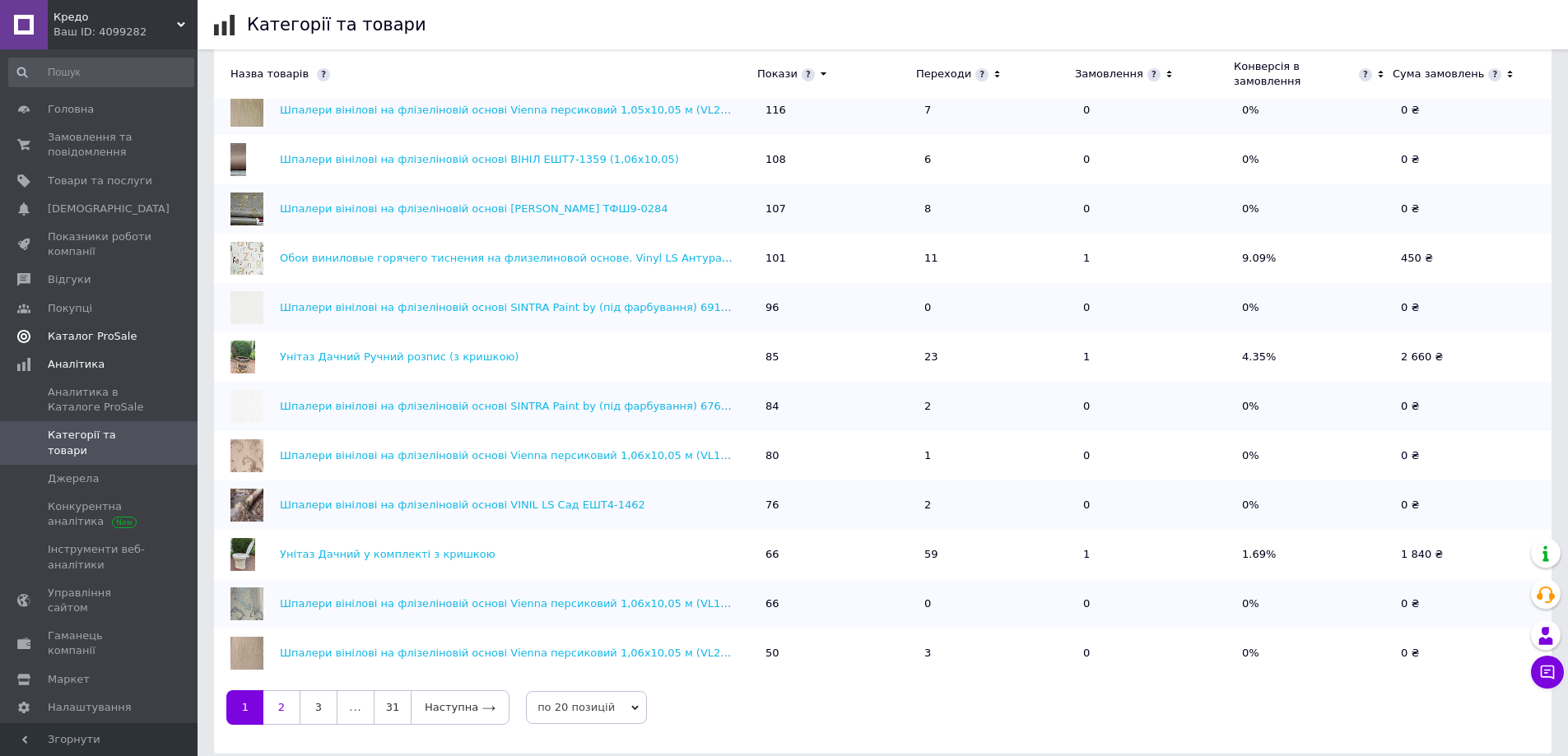
click at [283, 696] on link "2" at bounding box center [281, 707] width 36 height 34
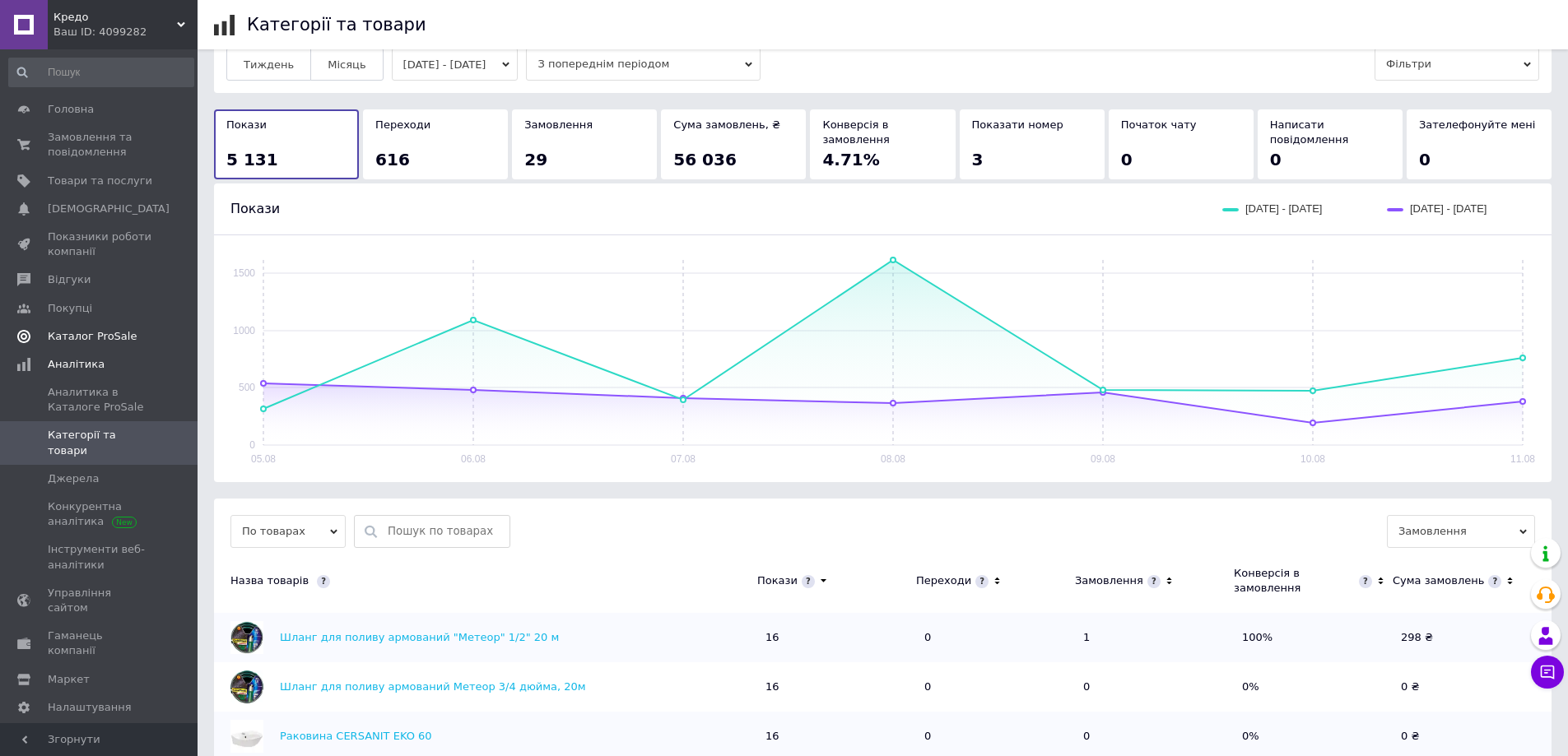
scroll to position [0, 0]
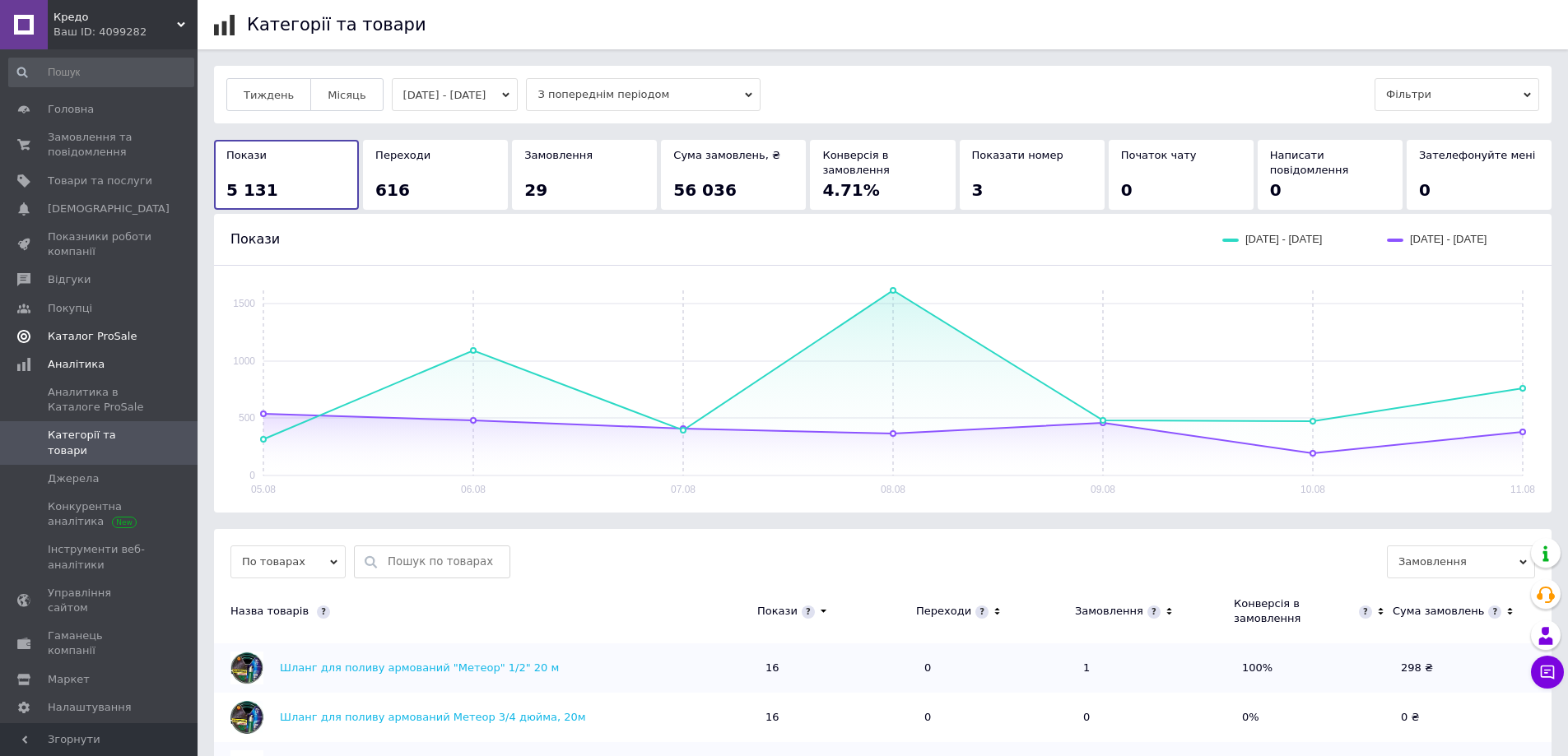
click at [183, 30] on div "Ваш ID: 4099282" at bounding box center [125, 32] width 144 height 14
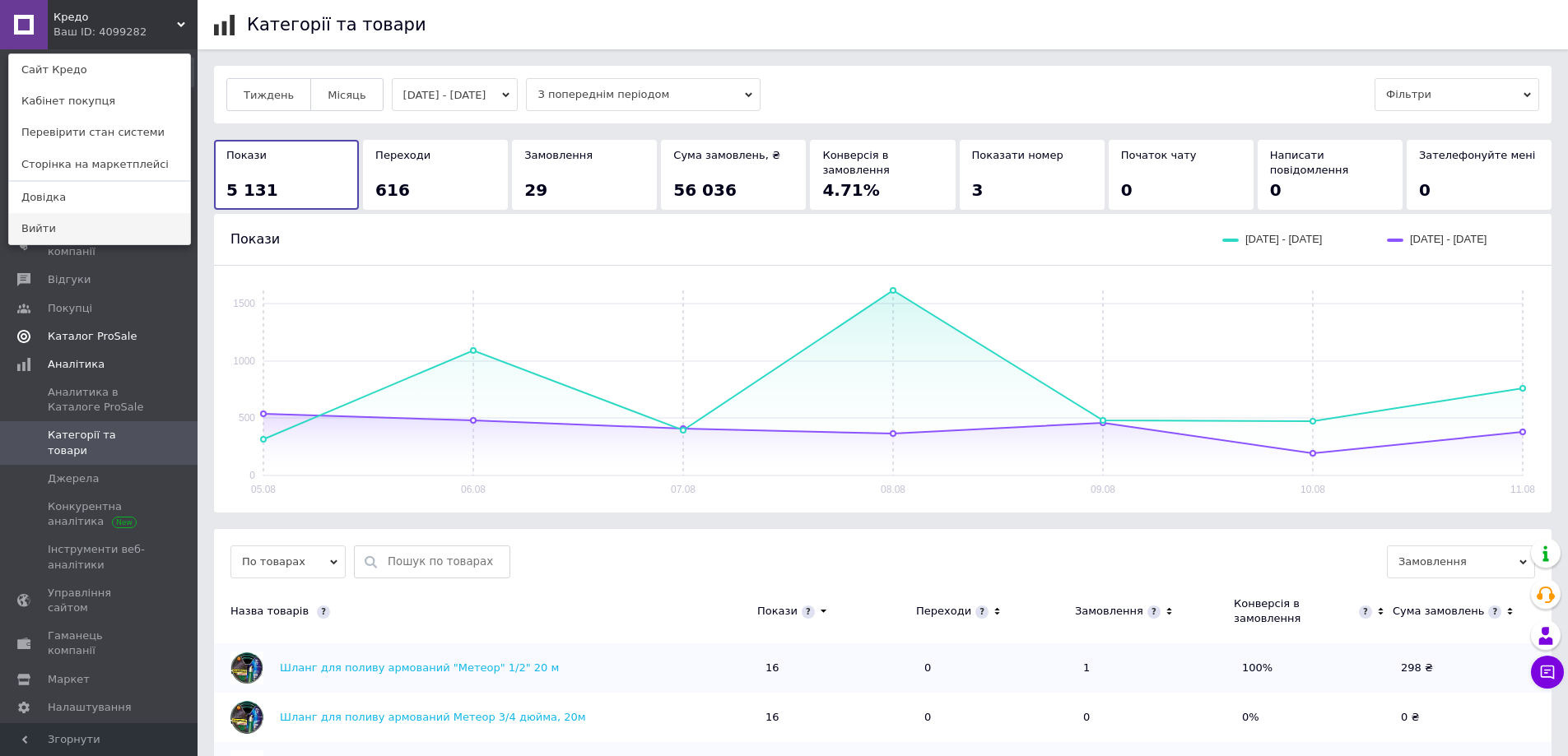
click at [32, 230] on link "Вийти" at bounding box center [99, 229] width 181 height 32
